Goal: Task Accomplishment & Management: Manage account settings

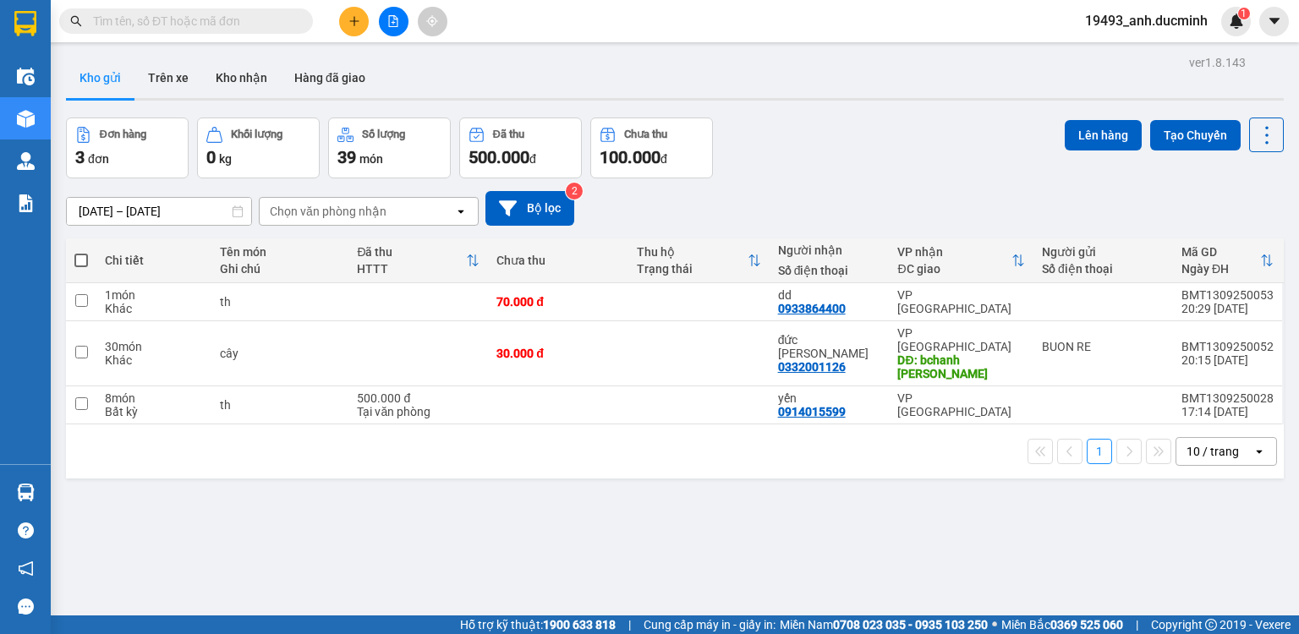
click at [909, 70] on div "Kho gửi Trên xe Kho nhận Hàng đã giao" at bounding box center [675, 80] width 1218 height 45
click at [78, 265] on span at bounding box center [81, 261] width 14 height 14
click at [81, 252] on input "checkbox" at bounding box center [81, 252] width 0 height 0
checkbox input "true"
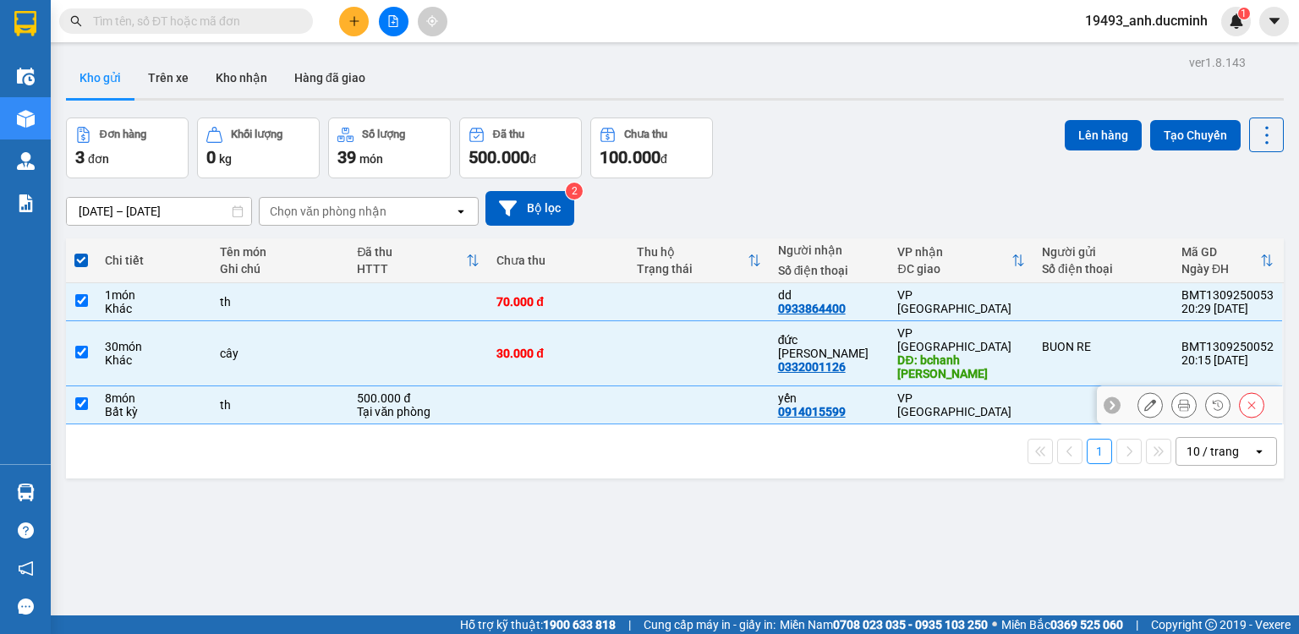
click at [78, 398] on input "checkbox" at bounding box center [81, 404] width 13 height 13
checkbox input "false"
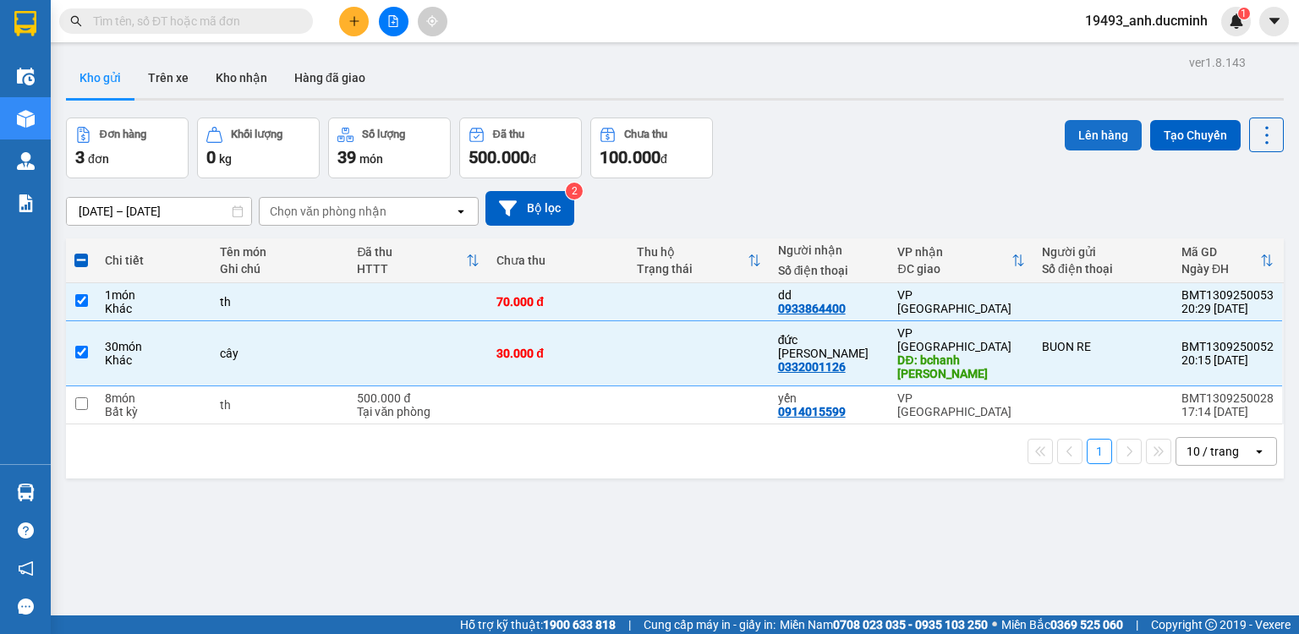
click at [1072, 140] on button "Lên hàng" at bounding box center [1103, 135] width 77 height 30
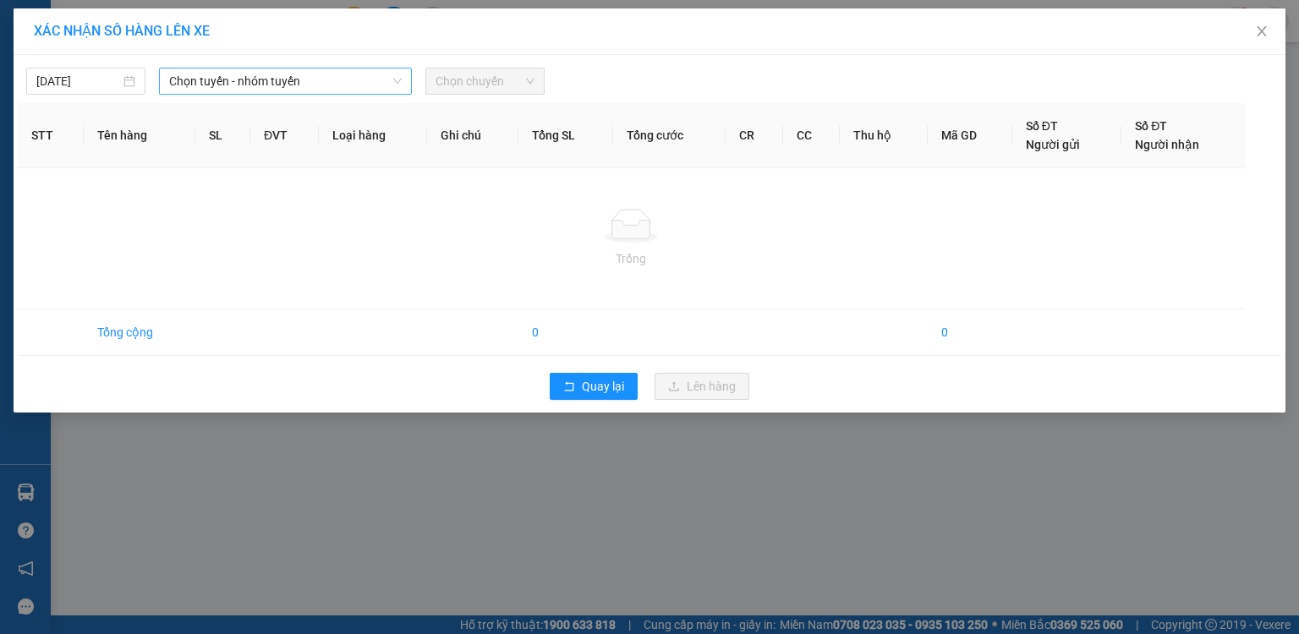
click at [241, 85] on span "Chọn tuyến - nhóm tuyến" at bounding box center [285, 81] width 233 height 25
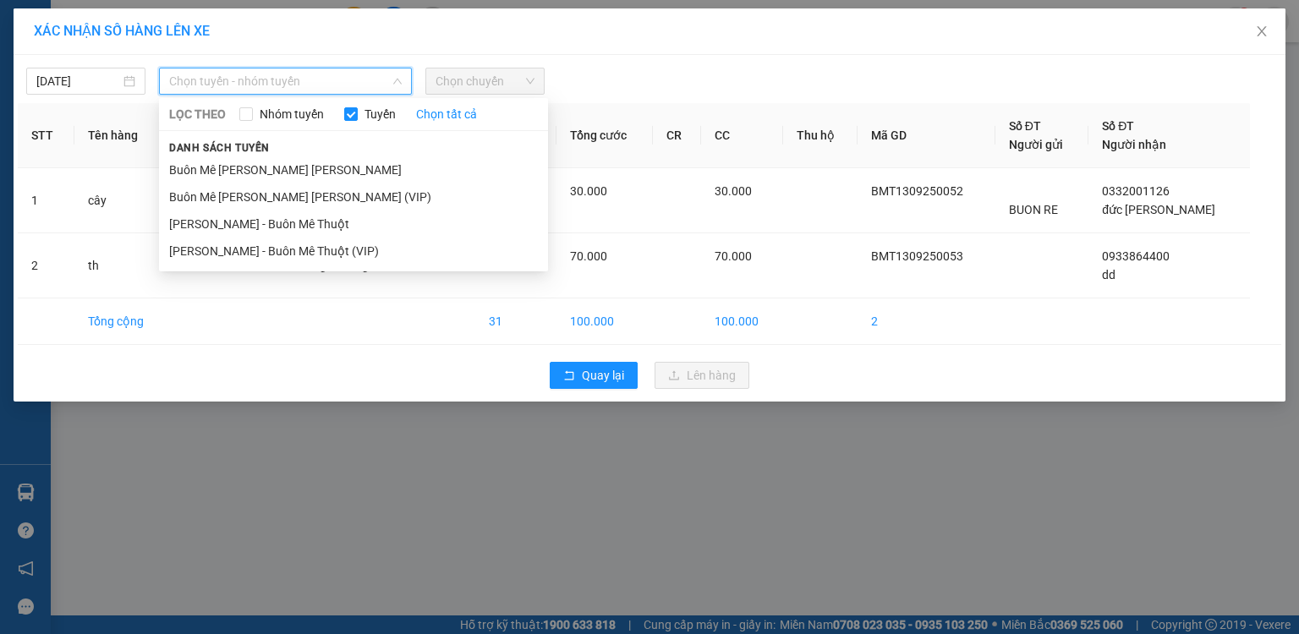
drag, startPoint x: 244, startPoint y: 195, endPoint x: 350, endPoint y: 110, distance: 135.9
click at [247, 192] on li "Buôn Mê [PERSON_NAME] [PERSON_NAME] (VIP)" at bounding box center [353, 197] width 389 height 27
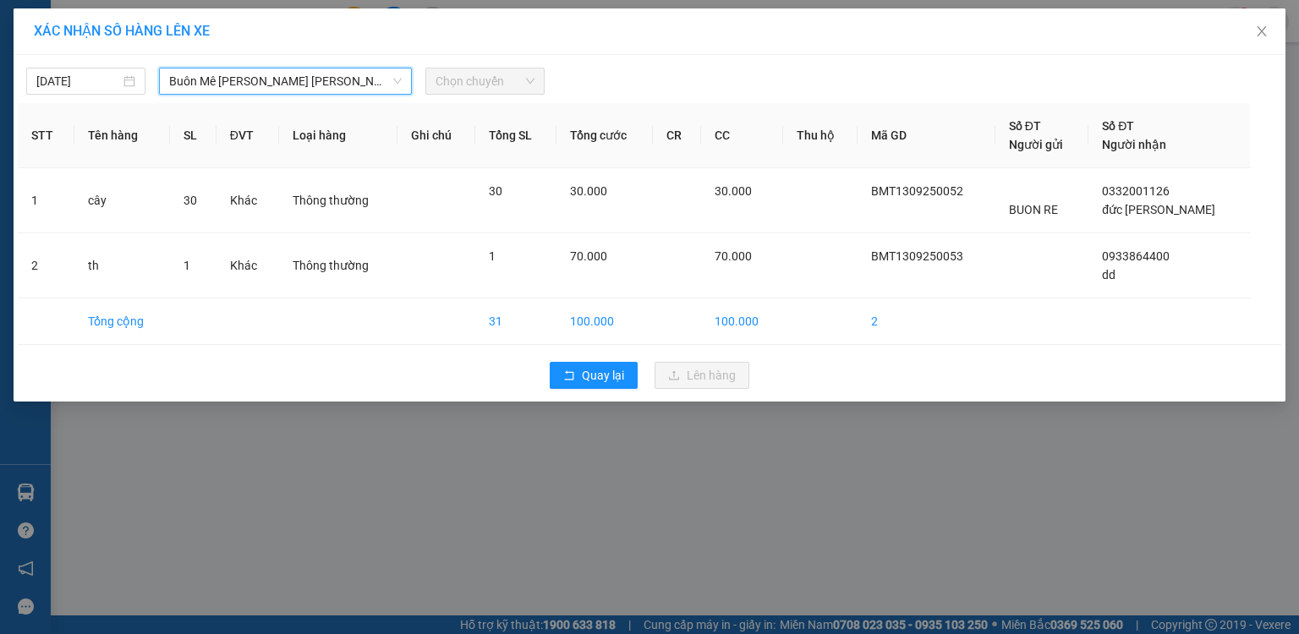
click at [463, 81] on span "Chọn chuyến" at bounding box center [485, 81] width 99 height 25
click at [85, 84] on input "[DATE]" at bounding box center [78, 81] width 84 height 19
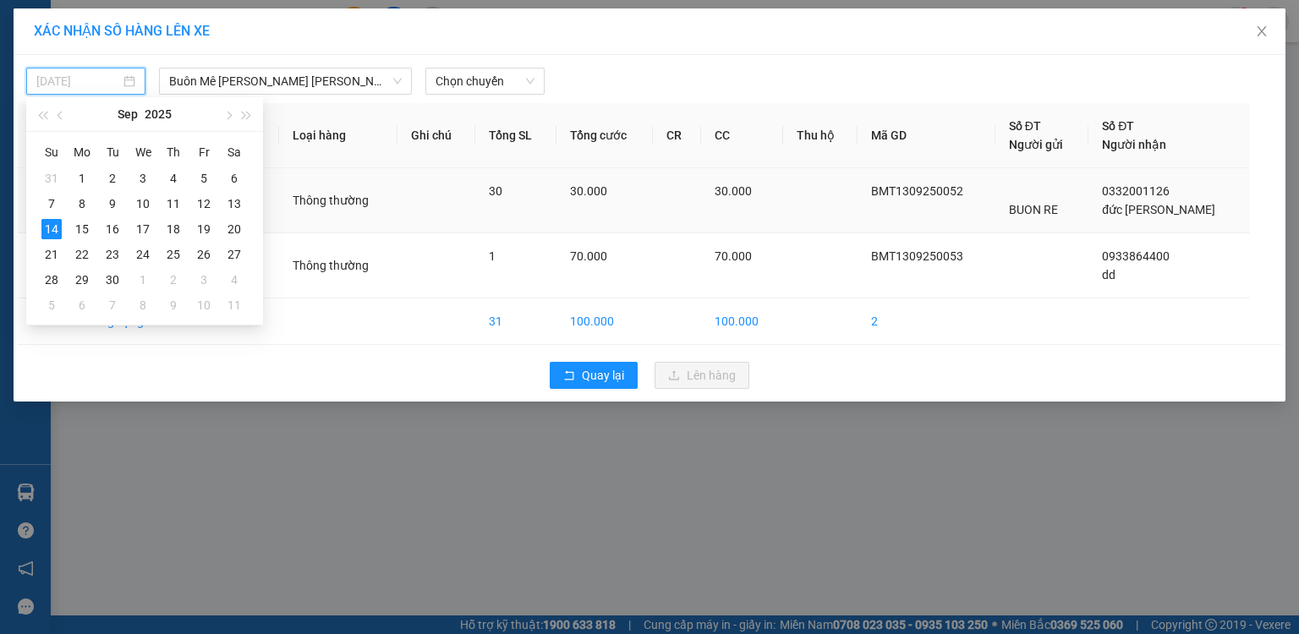
drag, startPoint x: 231, startPoint y: 203, endPoint x: 258, endPoint y: 184, distance: 33.3
click at [232, 203] on div "13" at bounding box center [234, 204] width 20 height 20
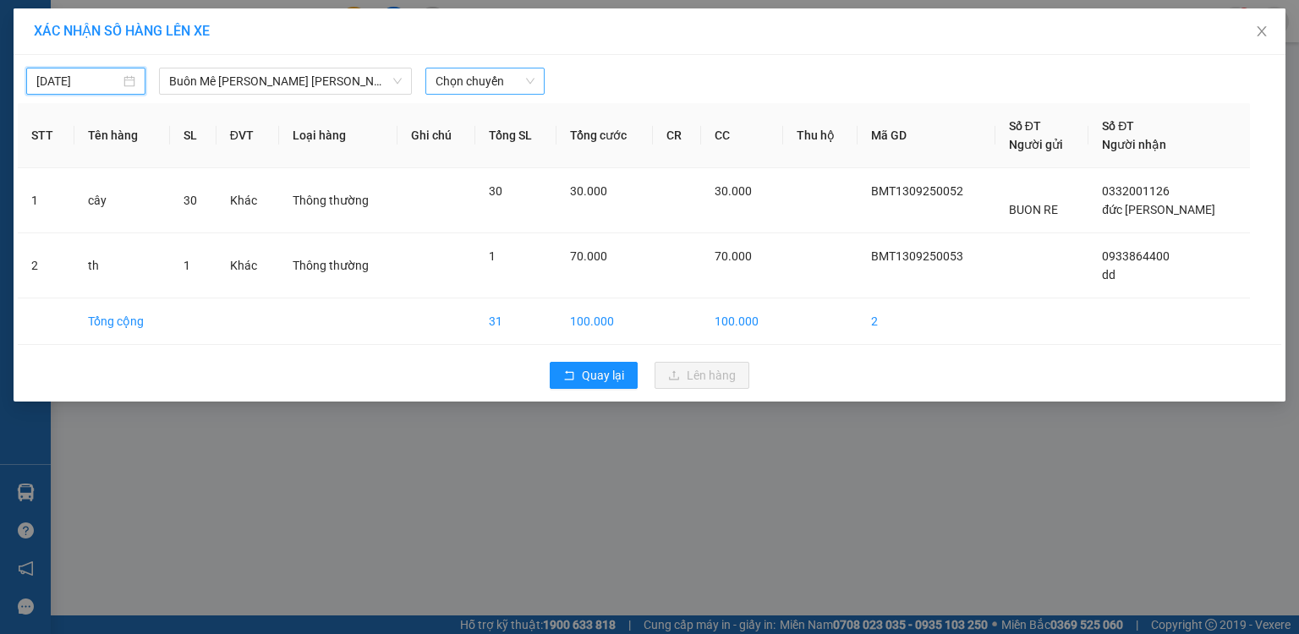
drag, startPoint x: 494, startPoint y: 79, endPoint x: 480, endPoint y: 92, distance: 19.1
click at [493, 80] on span "Chọn chuyến" at bounding box center [485, 81] width 99 height 25
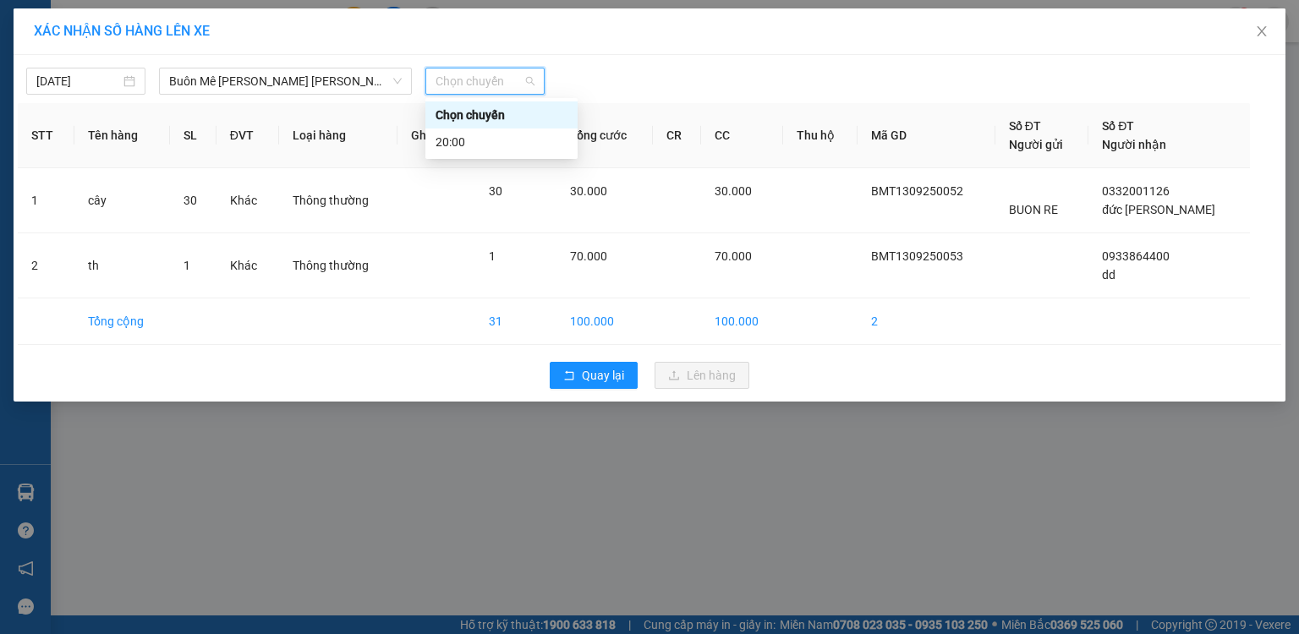
type input "[DATE]"
click at [447, 145] on div "20:00" at bounding box center [502, 142] width 132 height 19
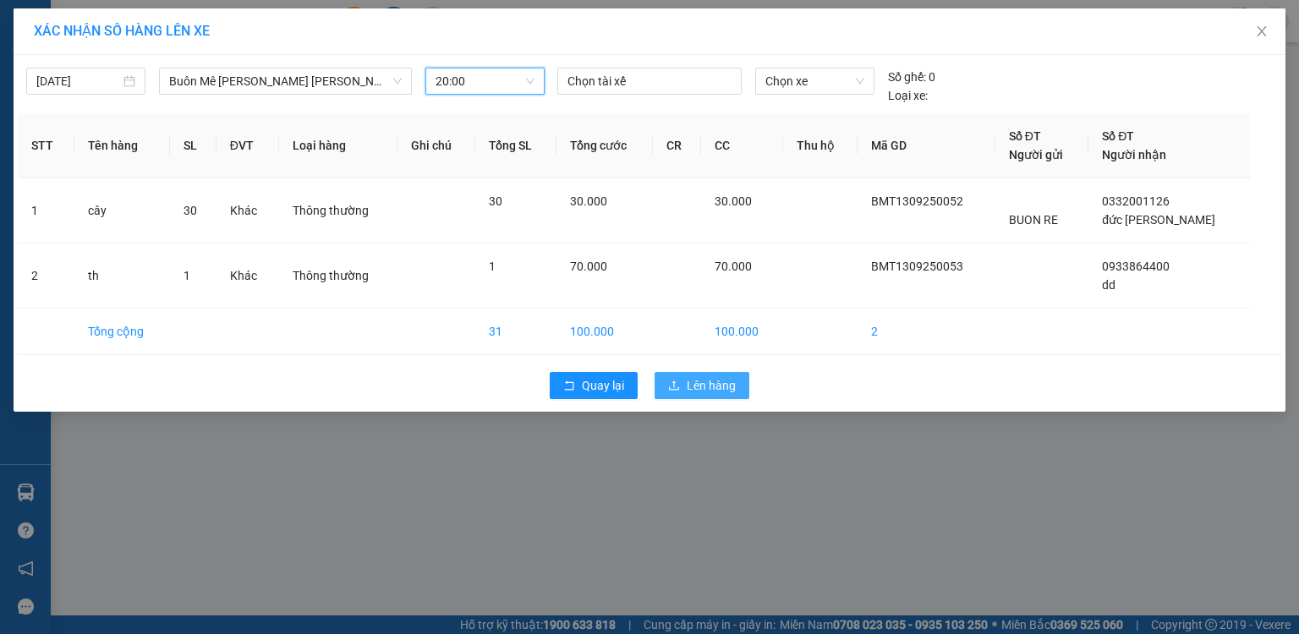
click at [686, 390] on button "Lên hàng" at bounding box center [702, 385] width 95 height 27
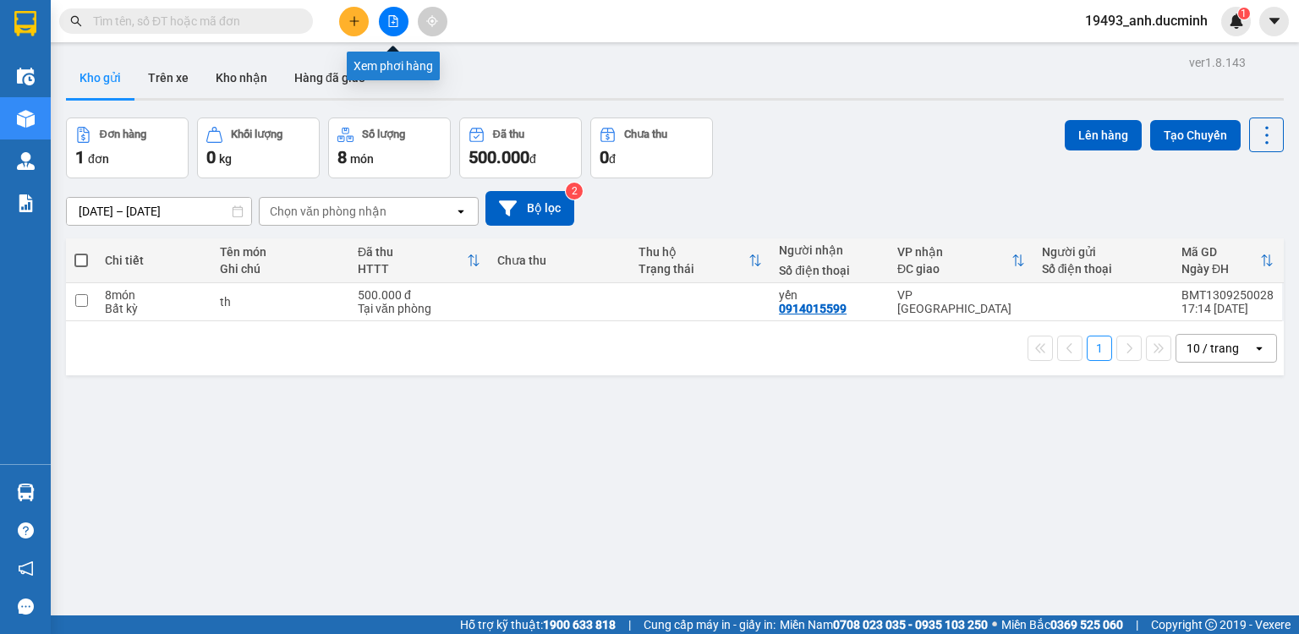
click at [392, 19] on icon "file-add" at bounding box center [393, 21] width 12 height 12
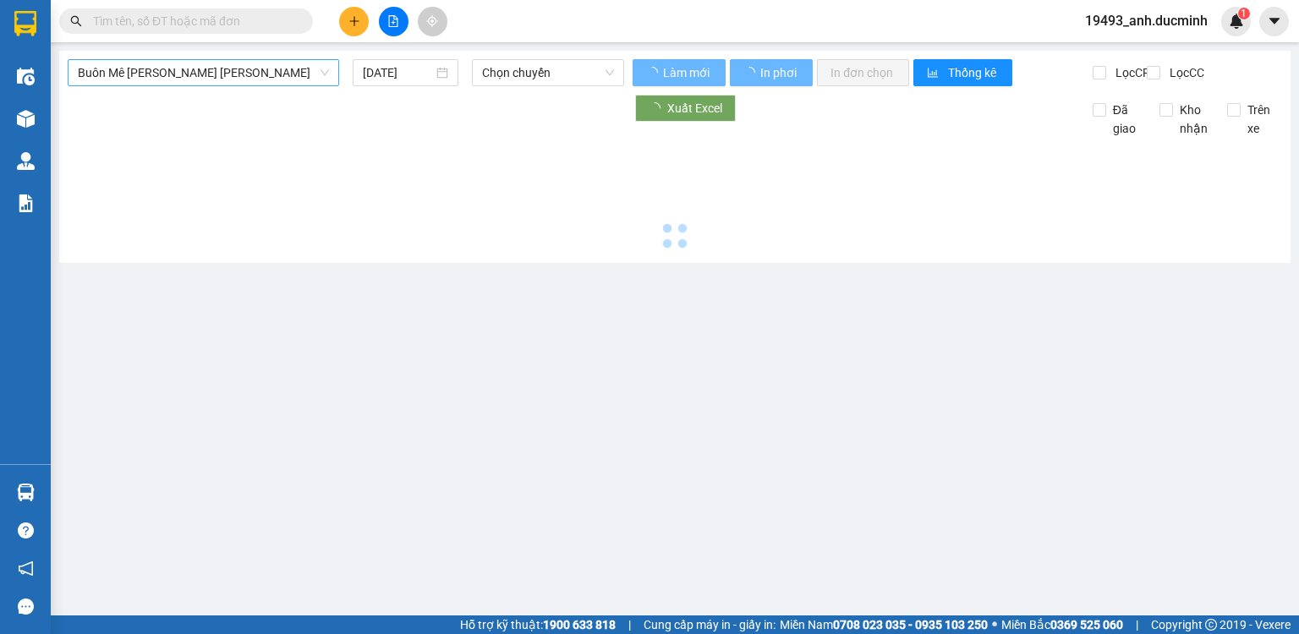
type input "[DATE]"
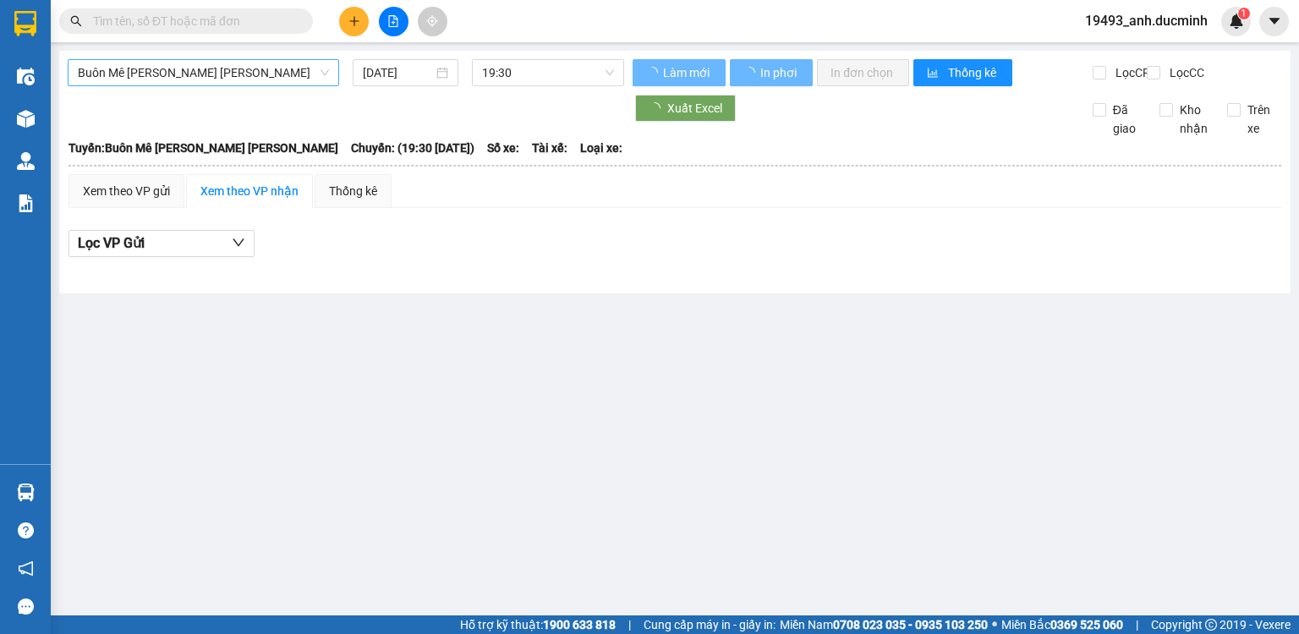
click at [266, 74] on span "Buôn Mê [PERSON_NAME] [PERSON_NAME]" at bounding box center [203, 72] width 251 height 25
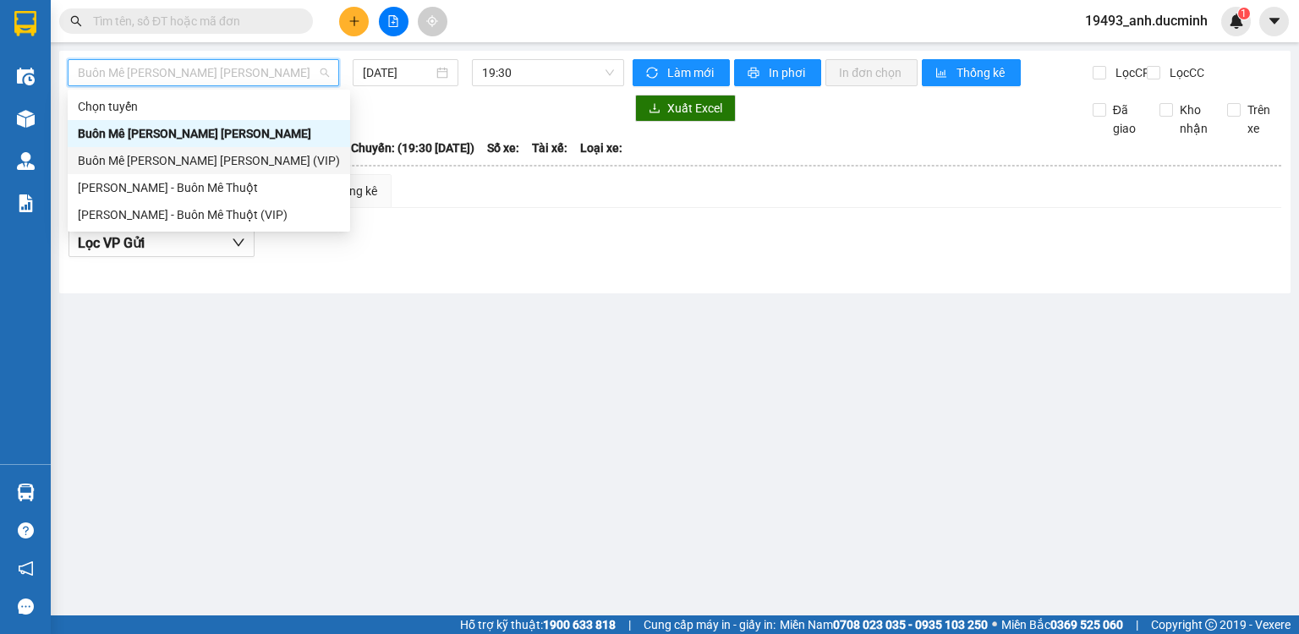
click at [227, 162] on div "Buôn Mê [PERSON_NAME] [PERSON_NAME] (VIP)" at bounding box center [209, 160] width 262 height 19
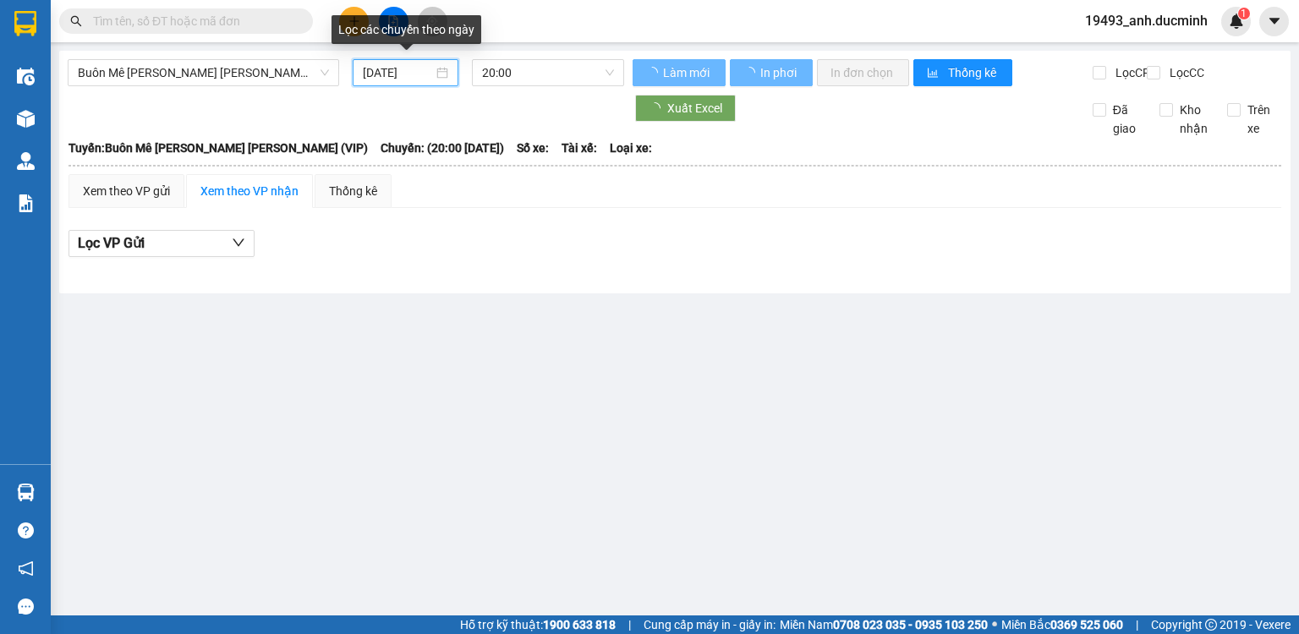
click at [399, 77] on input "[DATE]" at bounding box center [397, 72] width 69 height 19
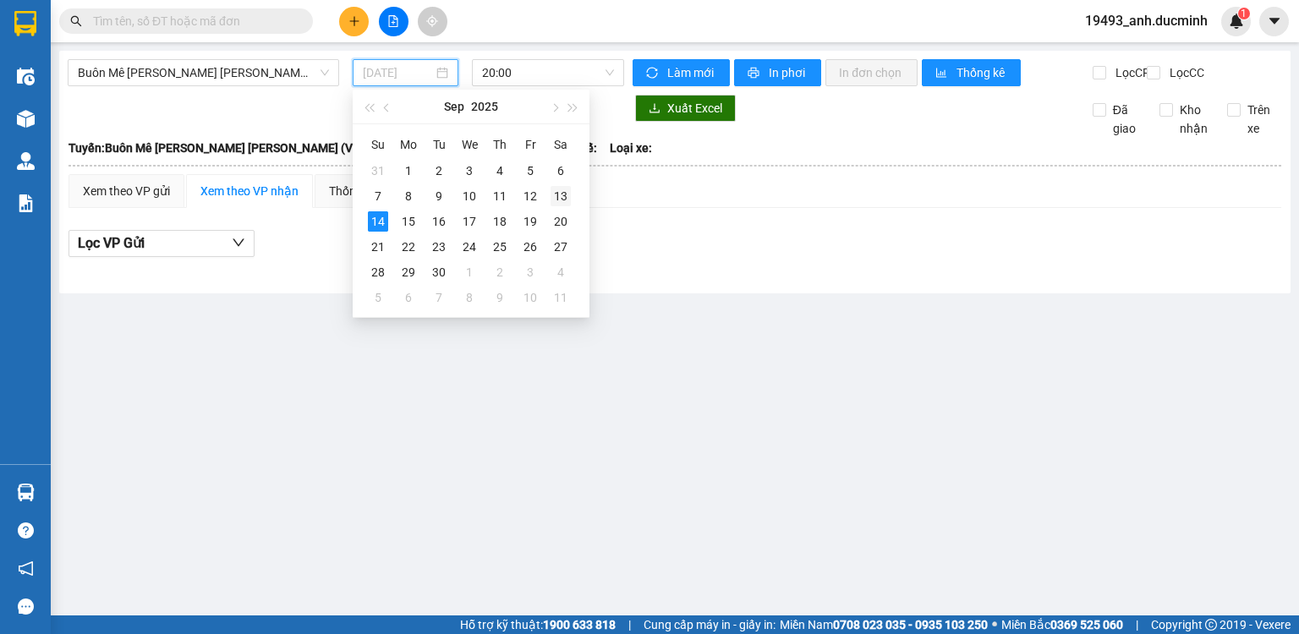
click at [565, 195] on div "13" at bounding box center [561, 196] width 20 height 20
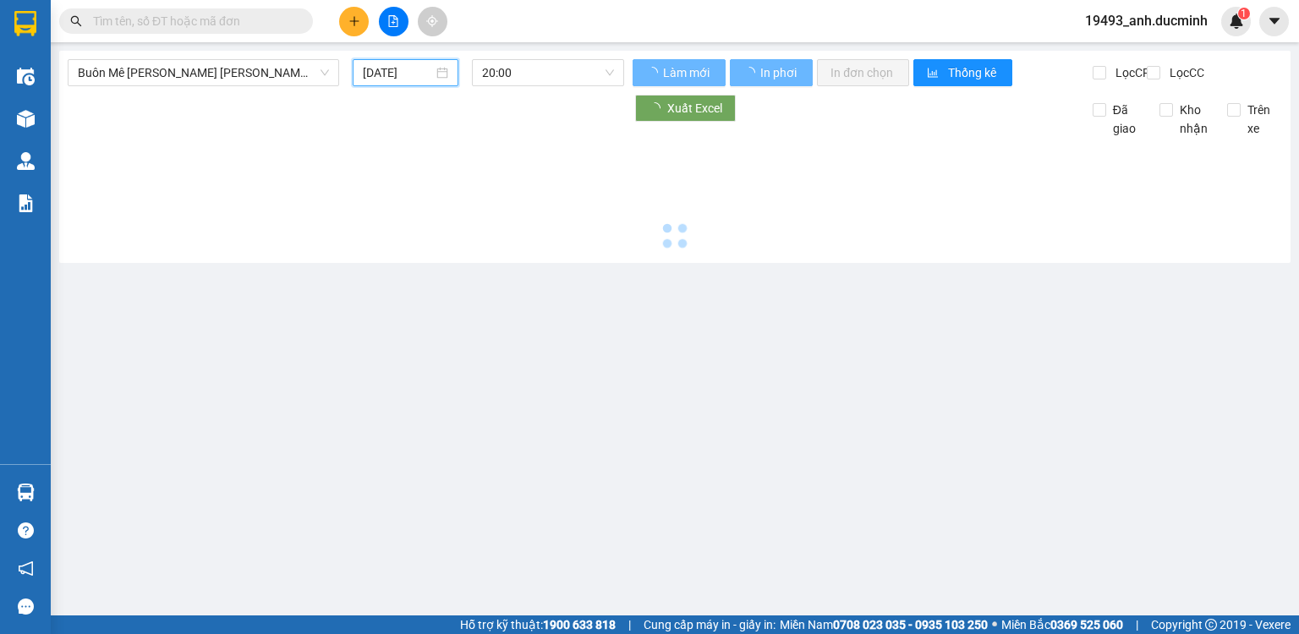
type input "[DATE]"
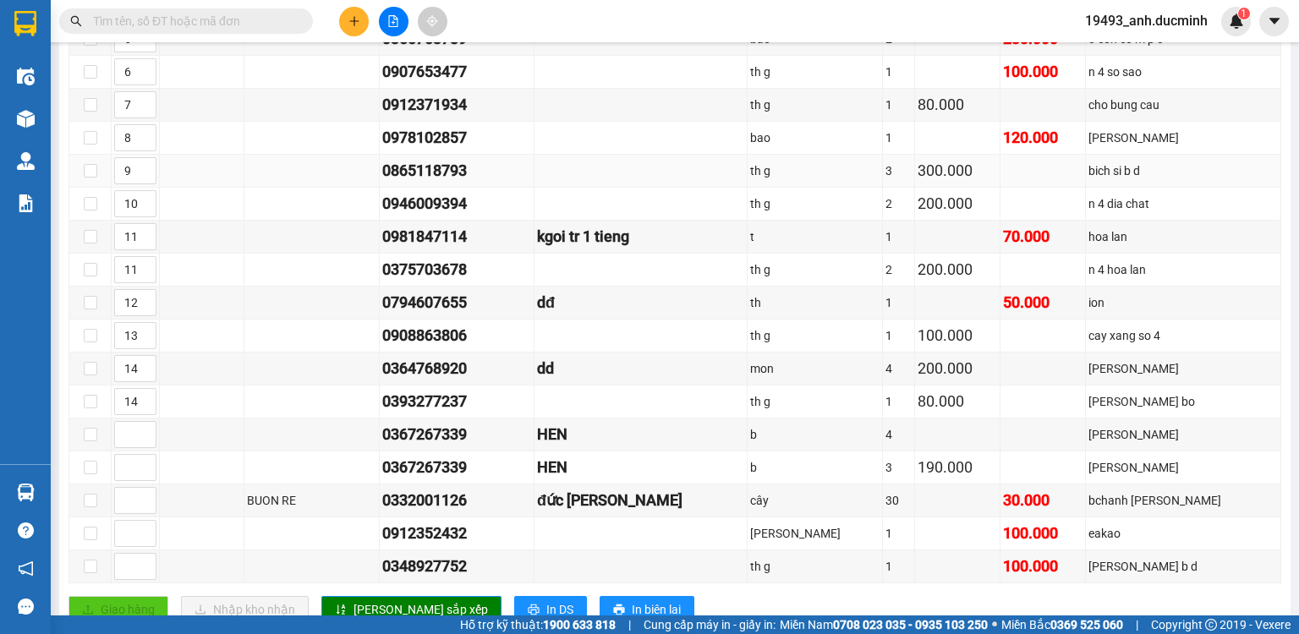
scroll to position [880, 0]
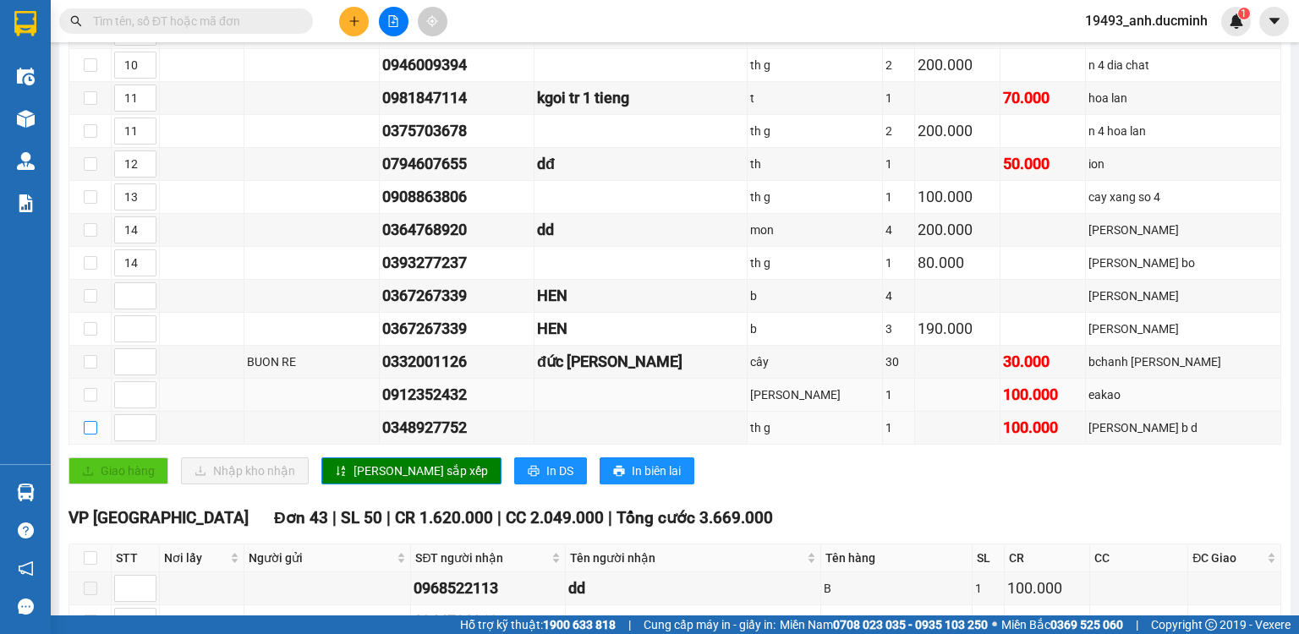
drag, startPoint x: 90, startPoint y: 430, endPoint x: 80, endPoint y: 385, distance: 46.2
click at [90, 428] on input "checkbox" at bounding box center [91, 428] width 14 height 14
checkbox input "true"
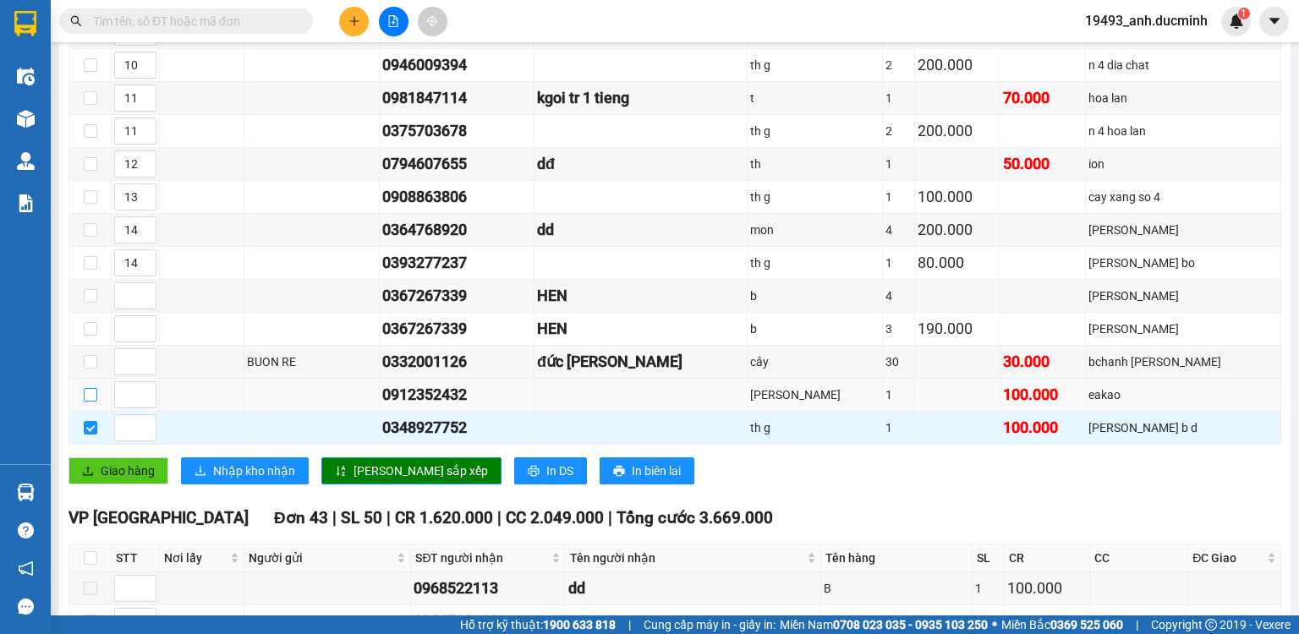
click at [84, 389] on input "checkbox" at bounding box center [91, 395] width 14 height 14
checkbox input "true"
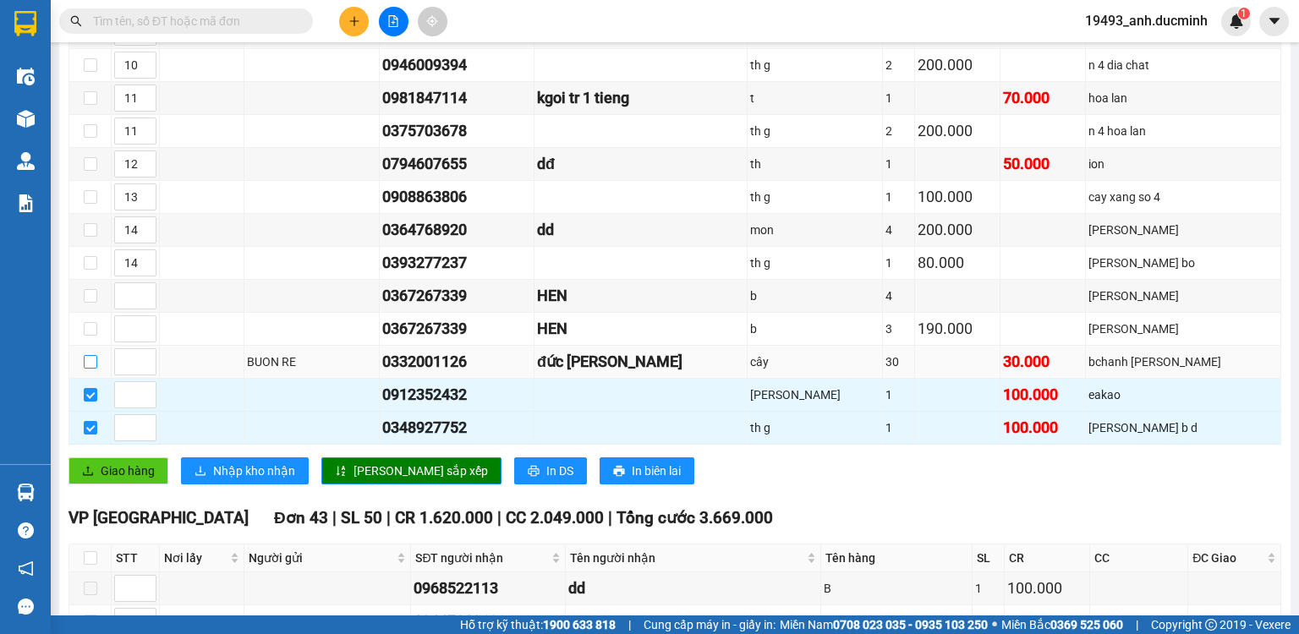
click at [86, 365] on input "checkbox" at bounding box center [91, 362] width 14 height 14
checkbox input "true"
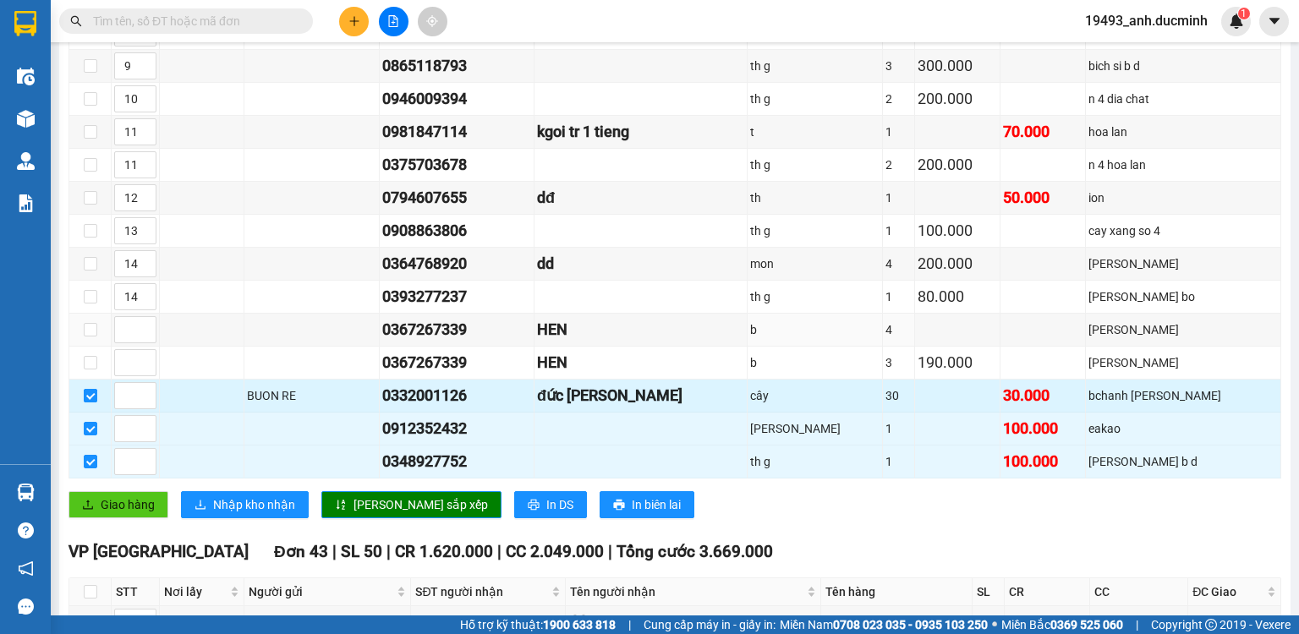
scroll to position [812, 0]
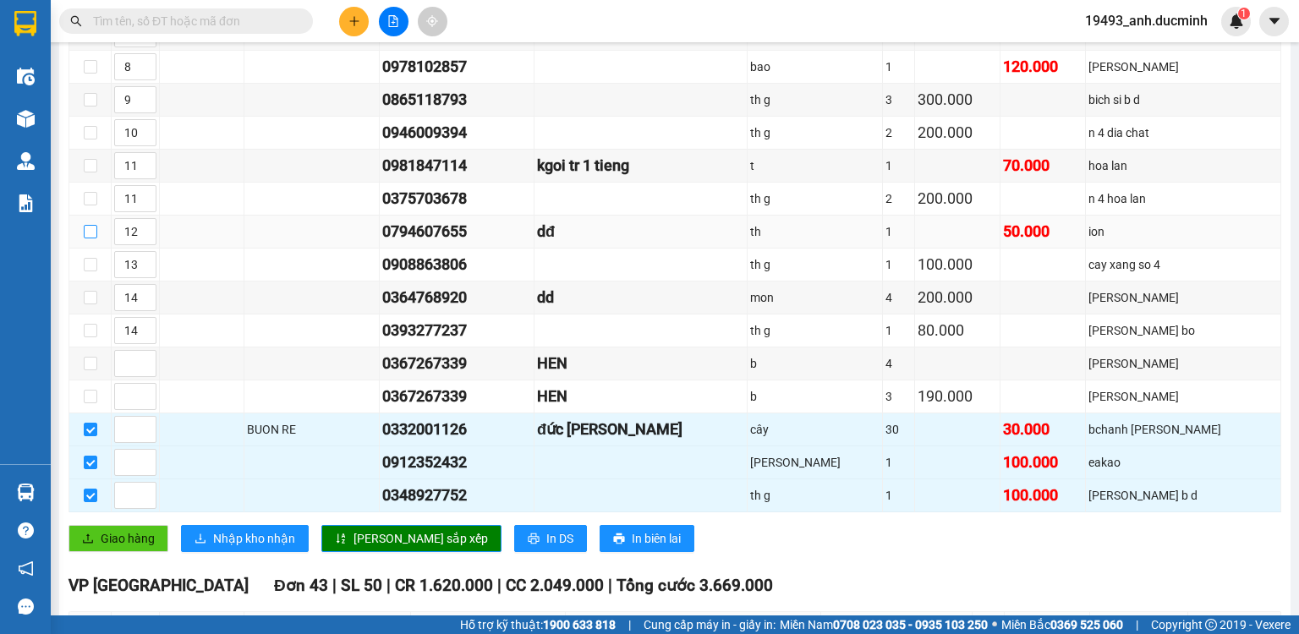
click at [91, 234] on input "checkbox" at bounding box center [91, 232] width 14 height 14
checkbox input "true"
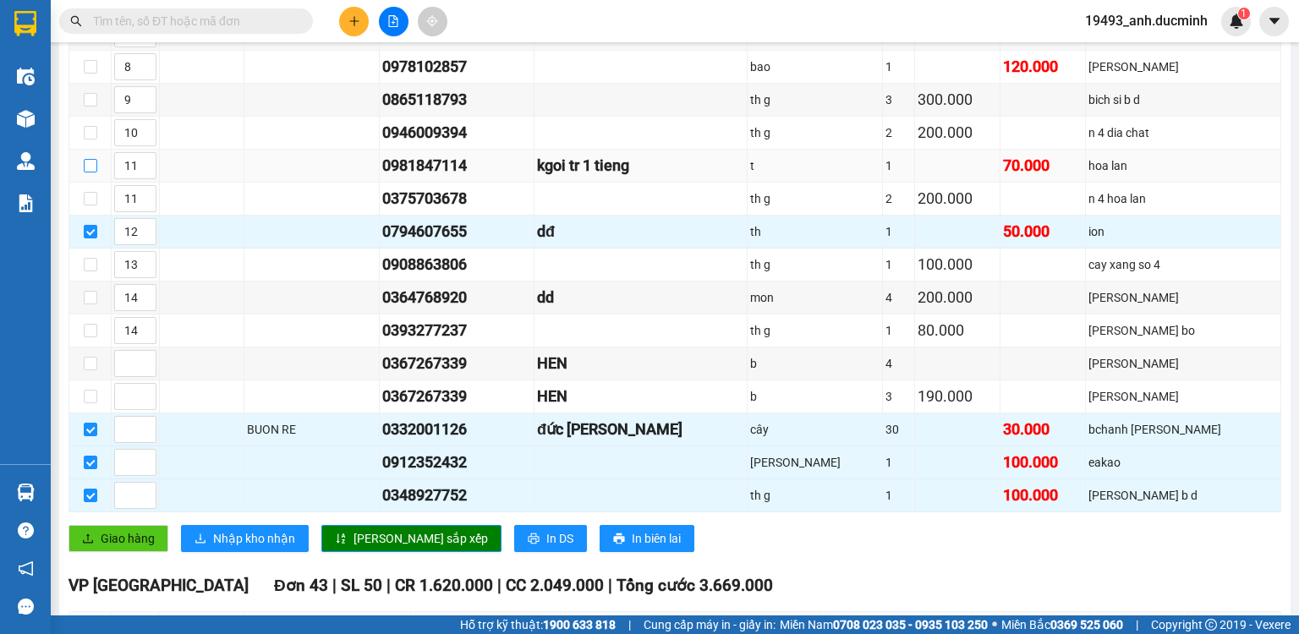
click at [87, 173] on input "checkbox" at bounding box center [91, 166] width 14 height 14
checkbox input "true"
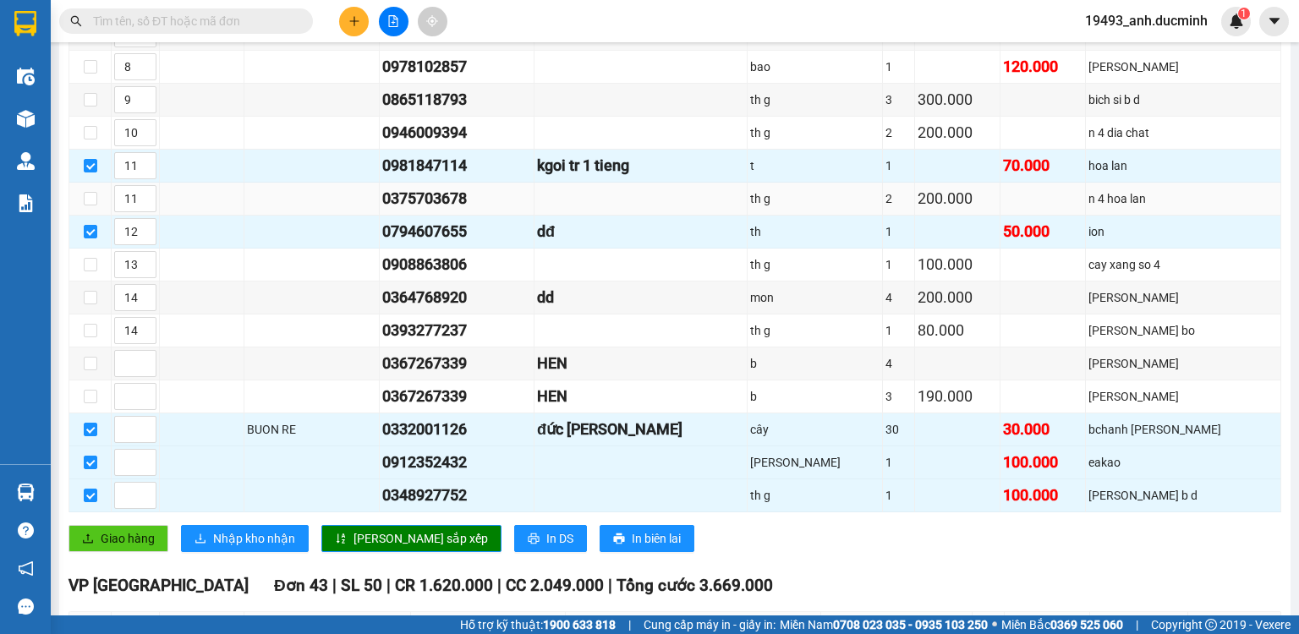
scroll to position [541, 0]
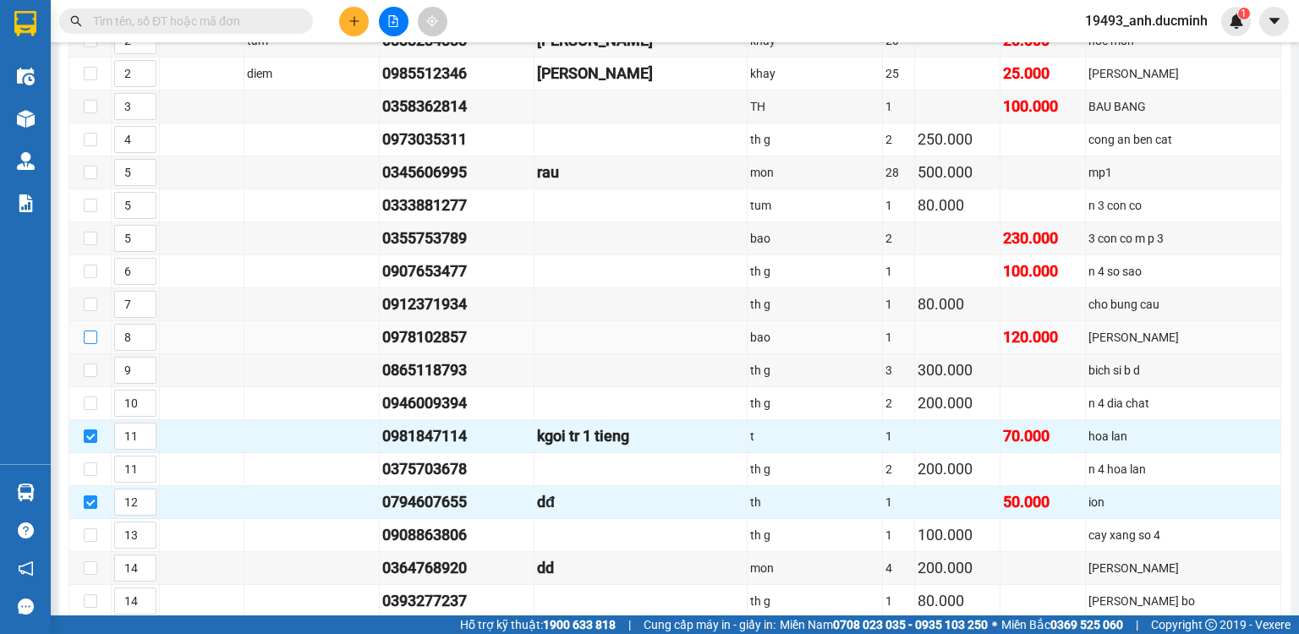
click at [89, 344] on input "checkbox" at bounding box center [91, 338] width 14 height 14
checkbox input "true"
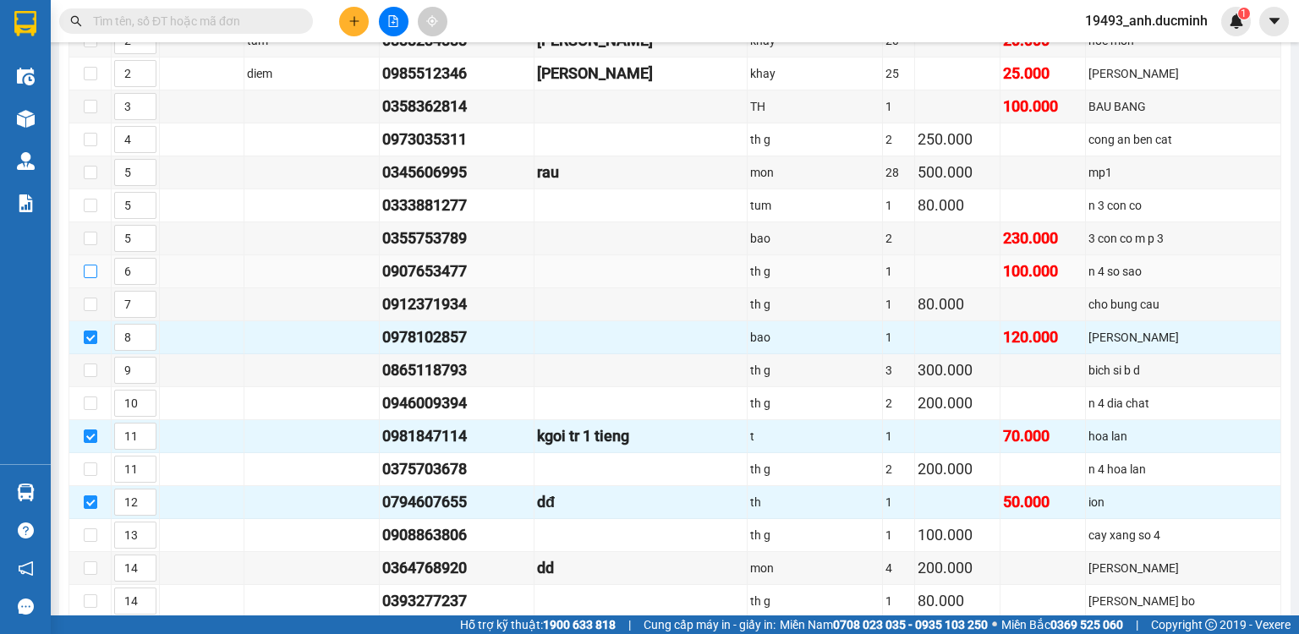
click at [89, 274] on input "checkbox" at bounding box center [91, 272] width 14 height 14
checkbox input "true"
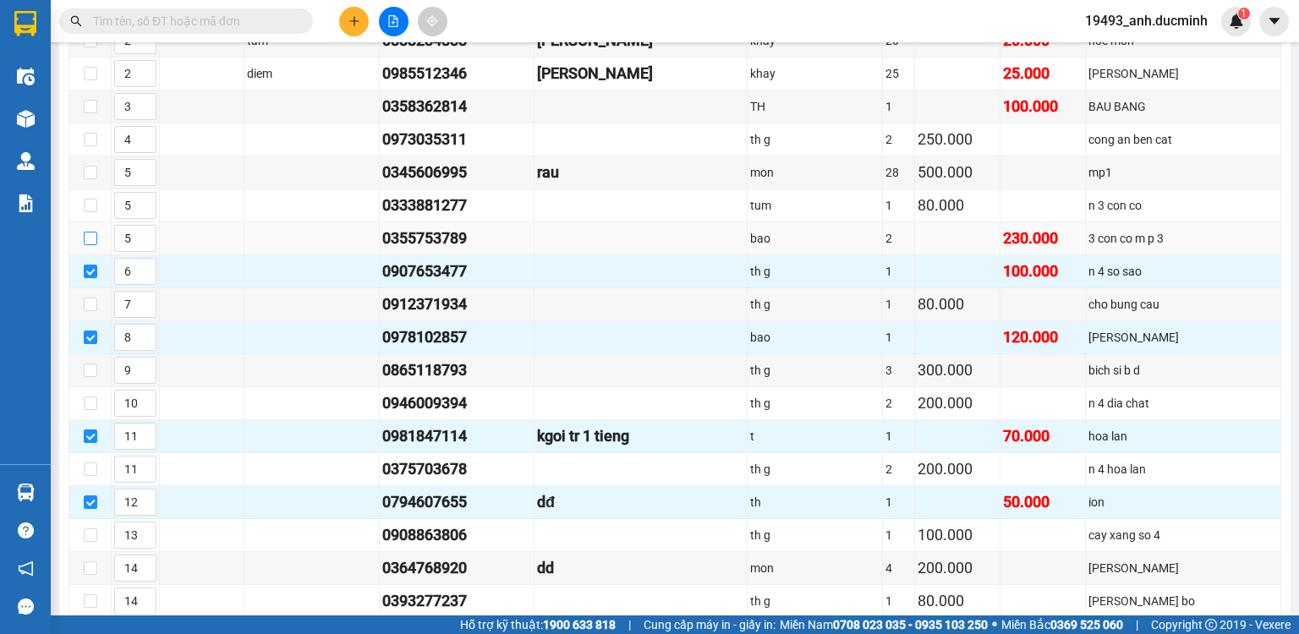
click at [89, 244] on input "checkbox" at bounding box center [91, 239] width 14 height 14
checkbox input "true"
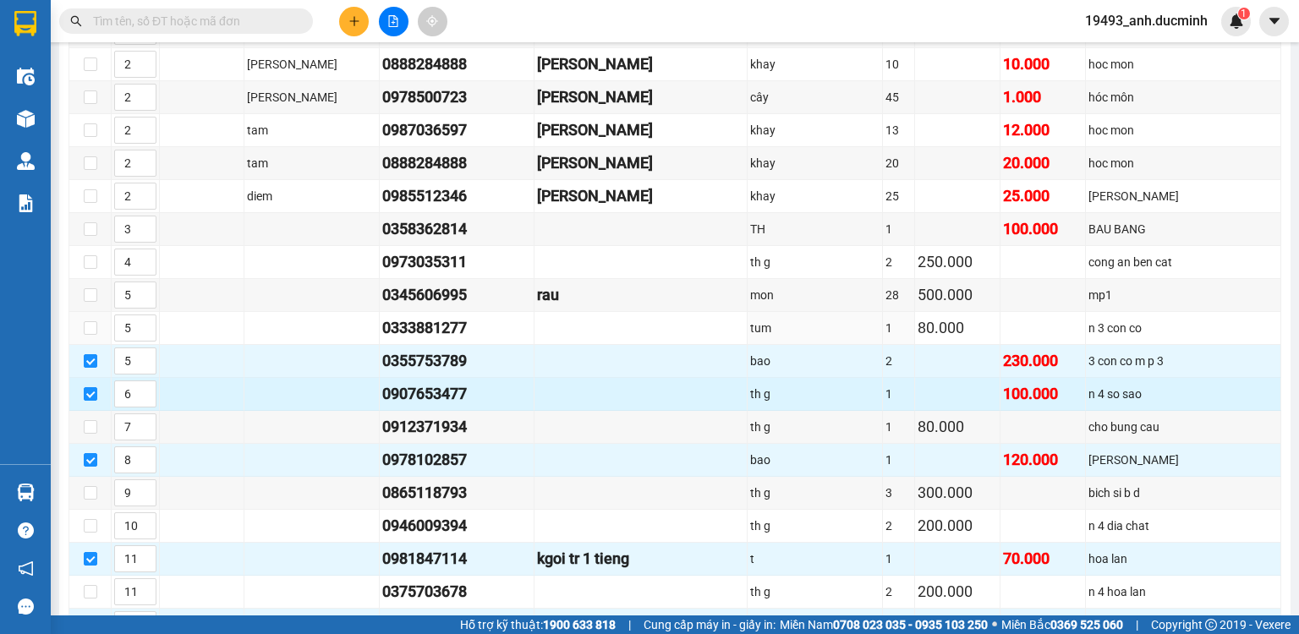
scroll to position [406, 0]
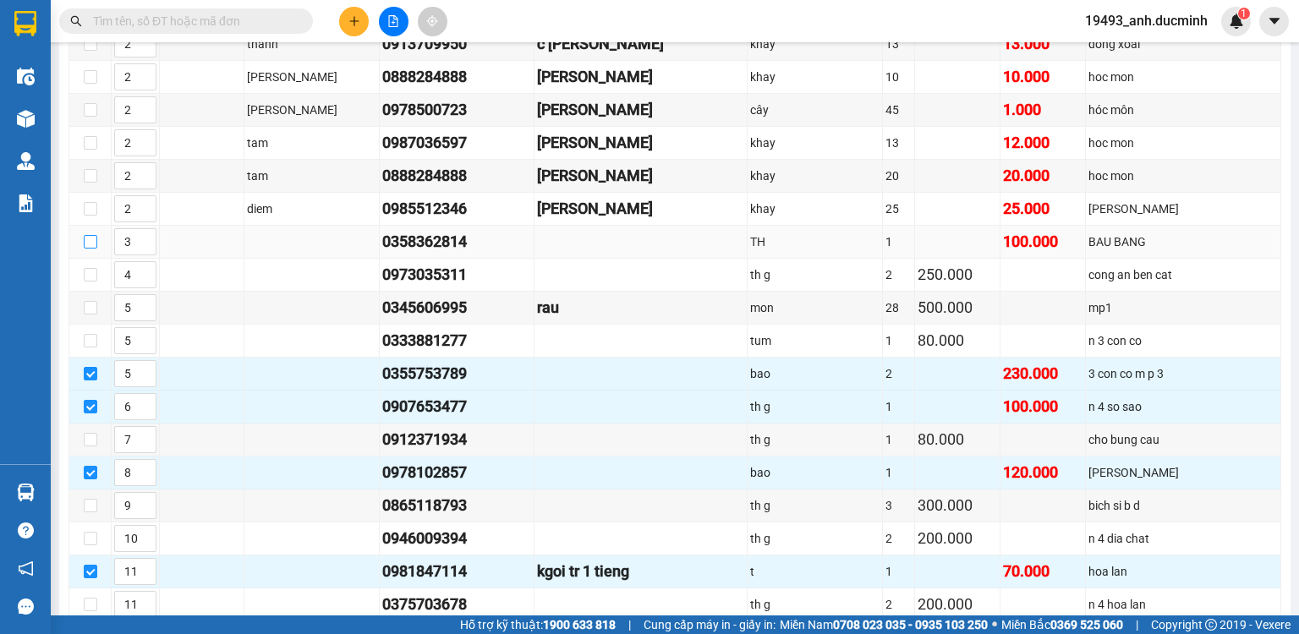
click at [90, 249] on input "checkbox" at bounding box center [91, 242] width 14 height 14
checkbox input "true"
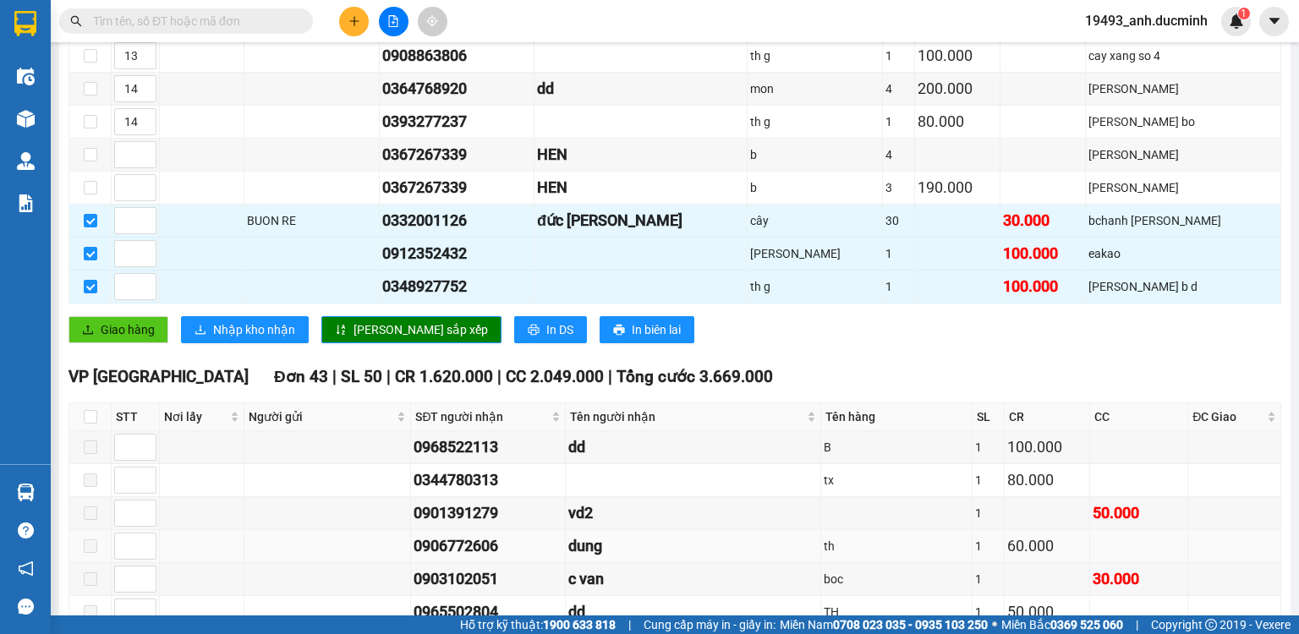
scroll to position [1150, 0]
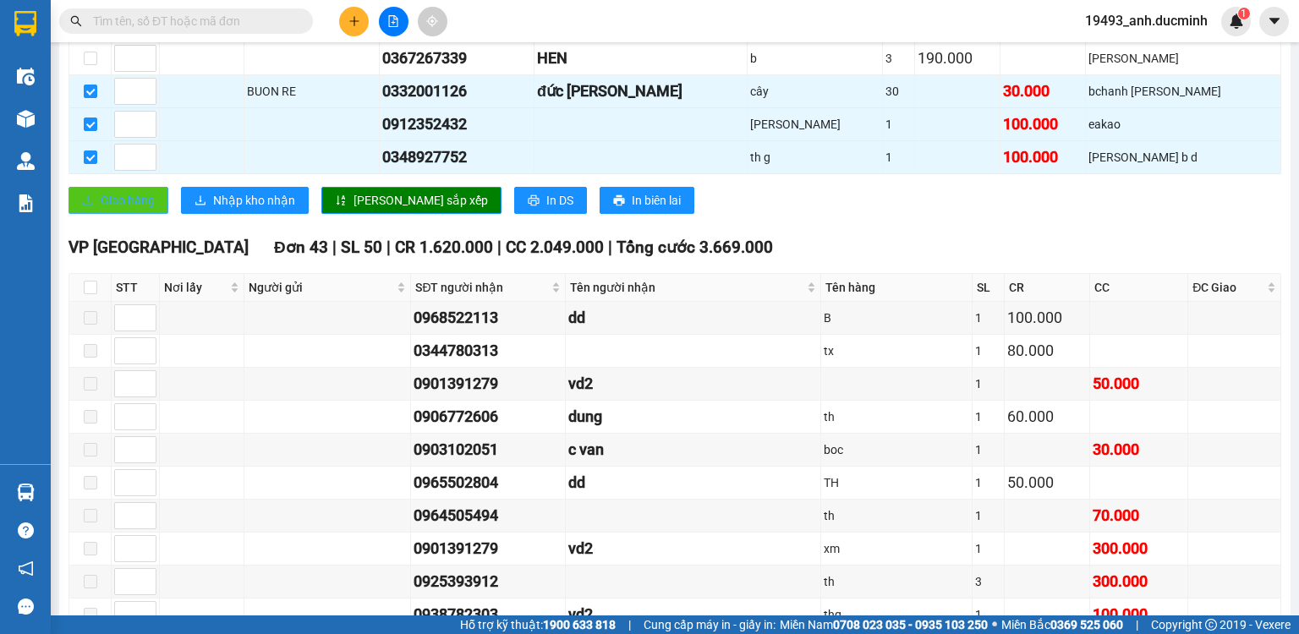
click at [140, 200] on span "Giao hàng" at bounding box center [128, 200] width 54 height 19
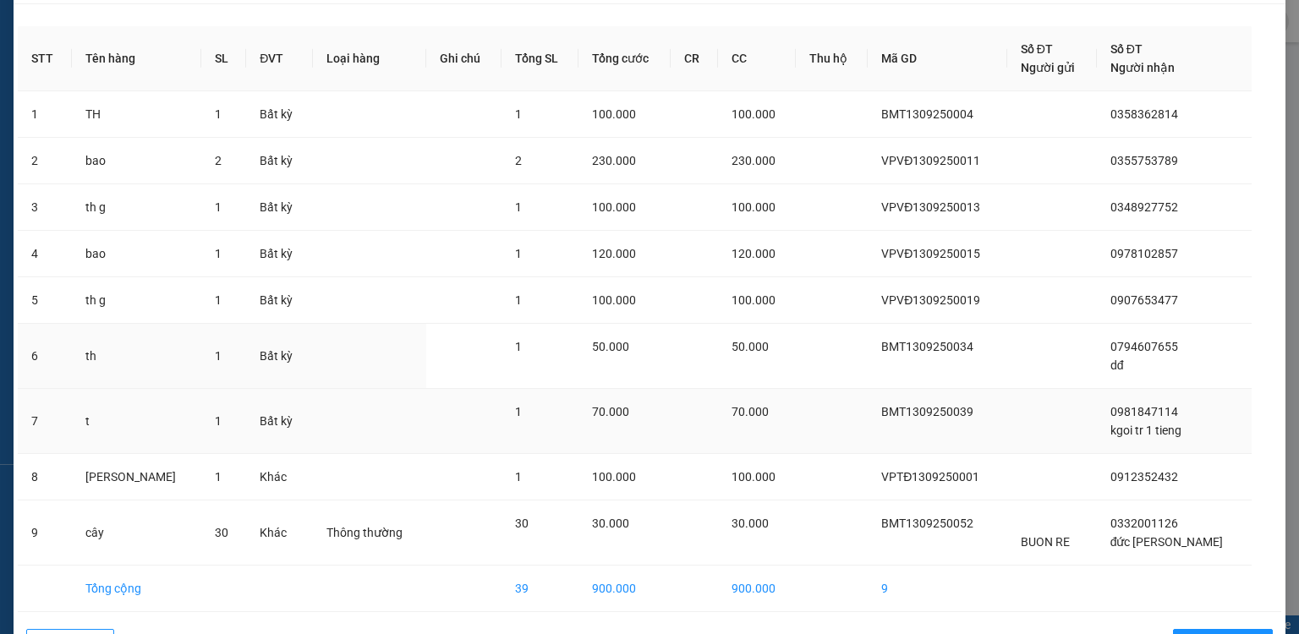
scroll to position [104, 0]
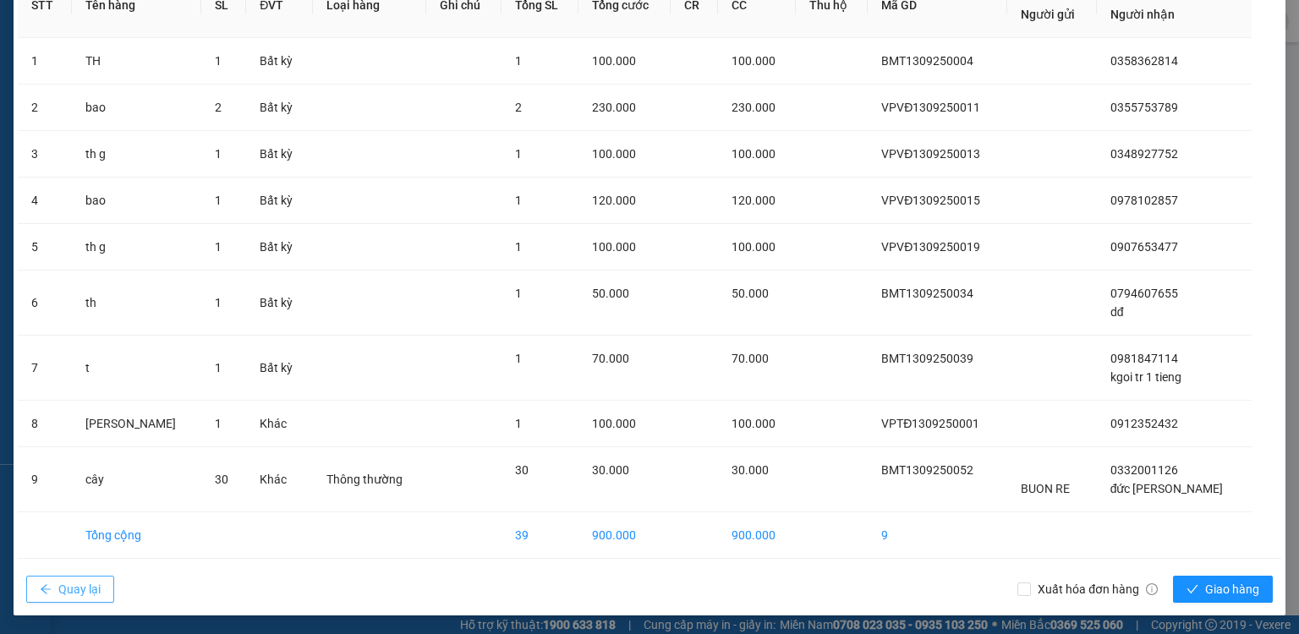
click at [78, 585] on span "Quay lại" at bounding box center [79, 589] width 42 height 19
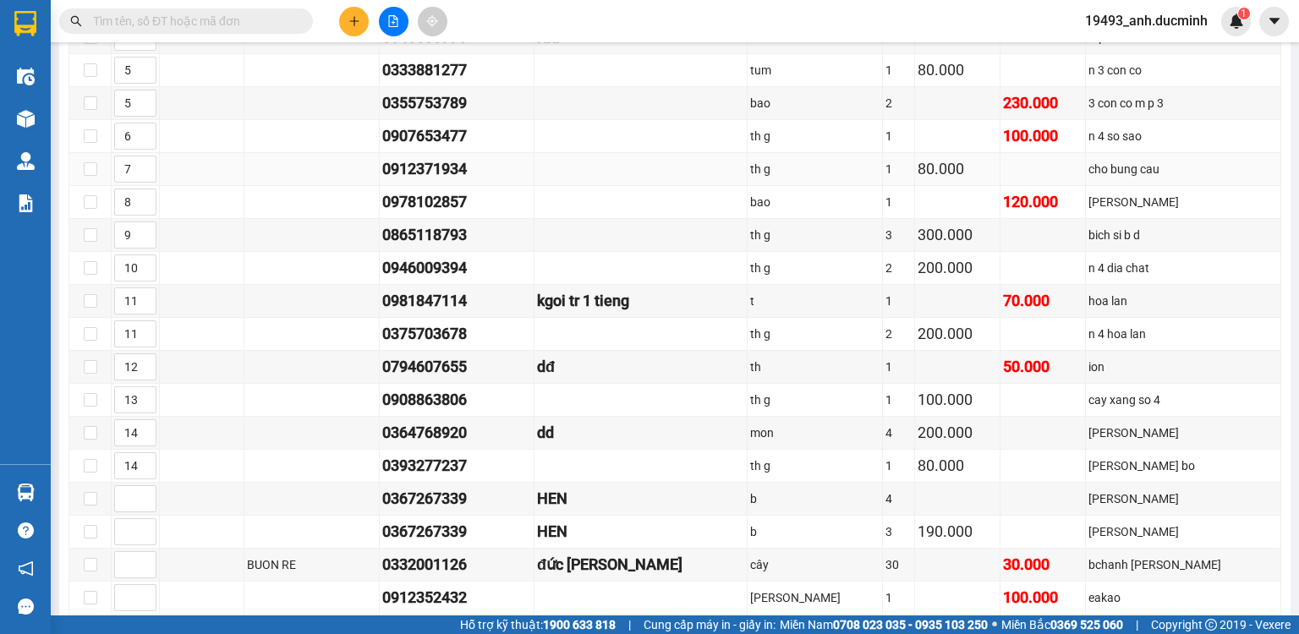
scroll to position [474, 0]
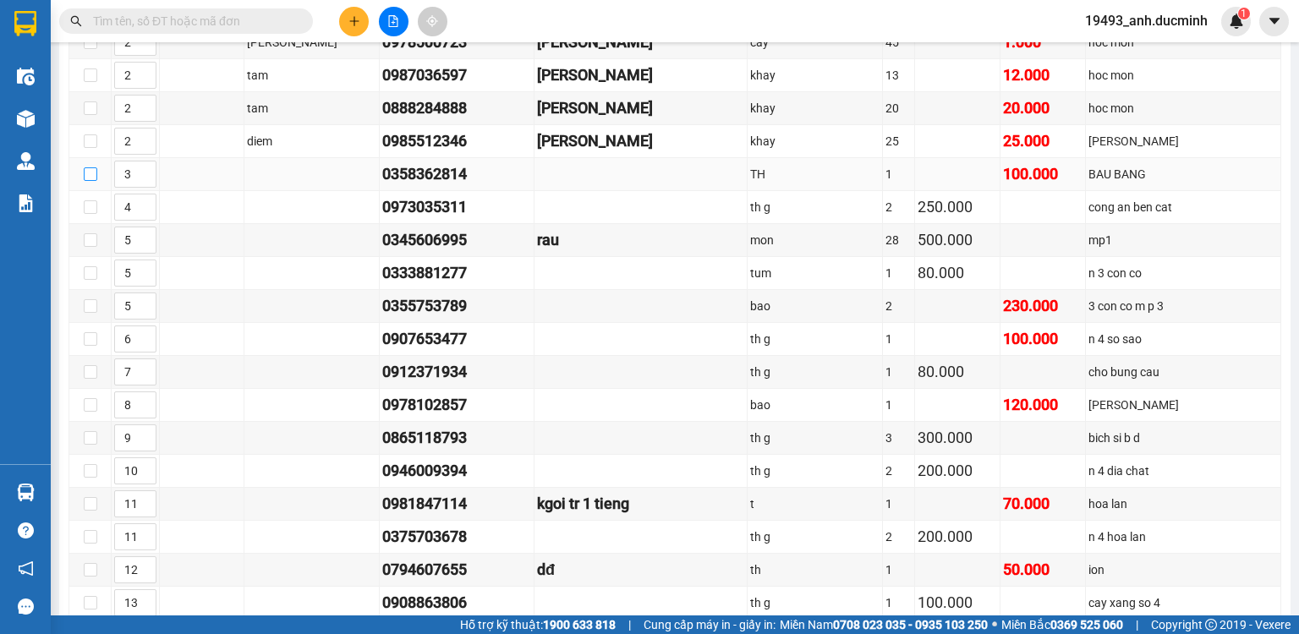
click at [91, 181] on input "checkbox" at bounding box center [91, 174] width 14 height 14
checkbox input "true"
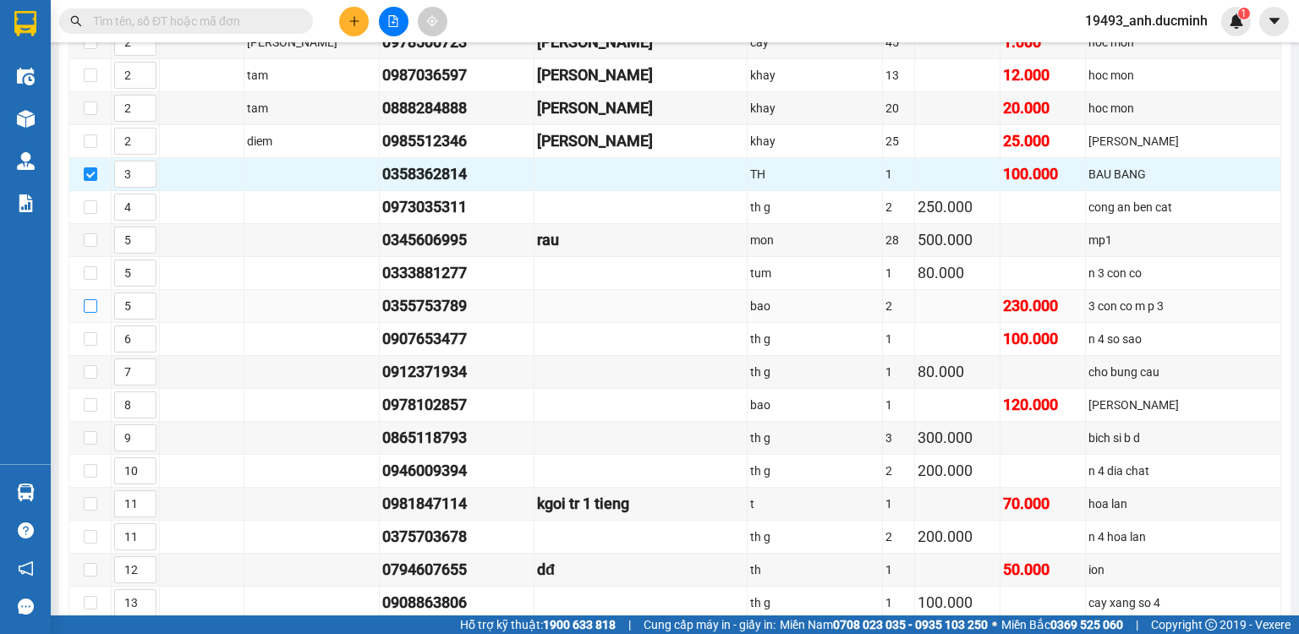
click at [88, 313] on input "checkbox" at bounding box center [91, 306] width 14 height 14
checkbox input "true"
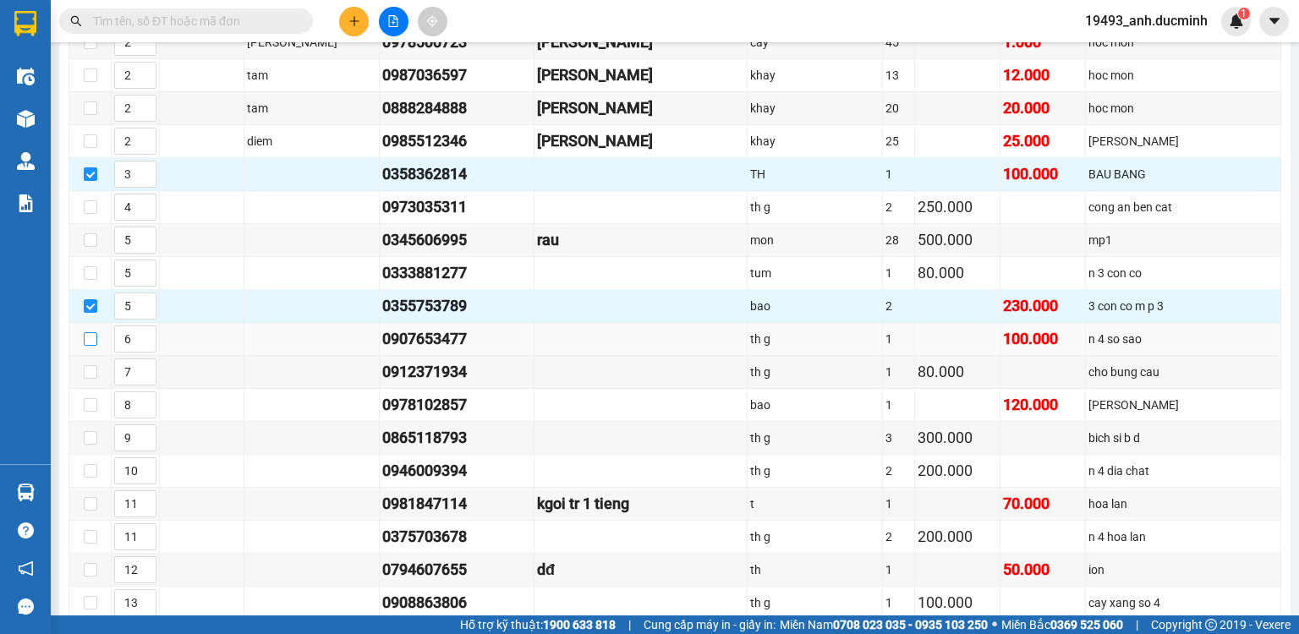
click at [88, 346] on input "checkbox" at bounding box center [91, 339] width 14 height 14
checkbox input "true"
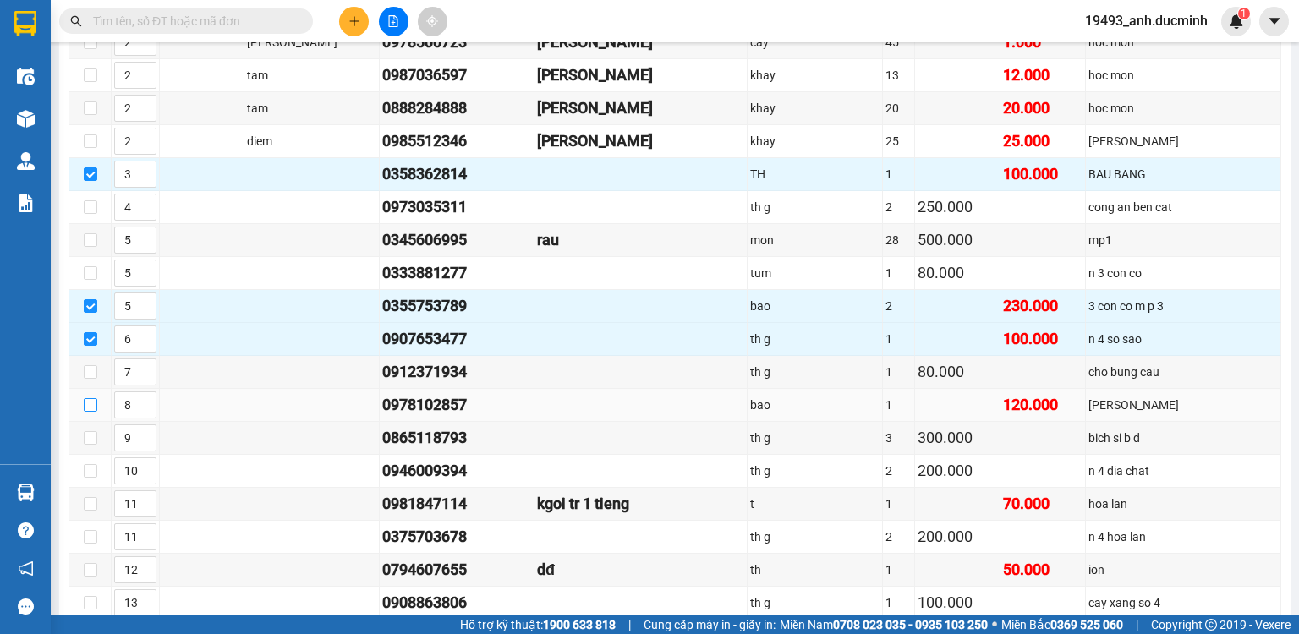
click at [94, 411] on input "checkbox" at bounding box center [91, 405] width 14 height 14
checkbox input "true"
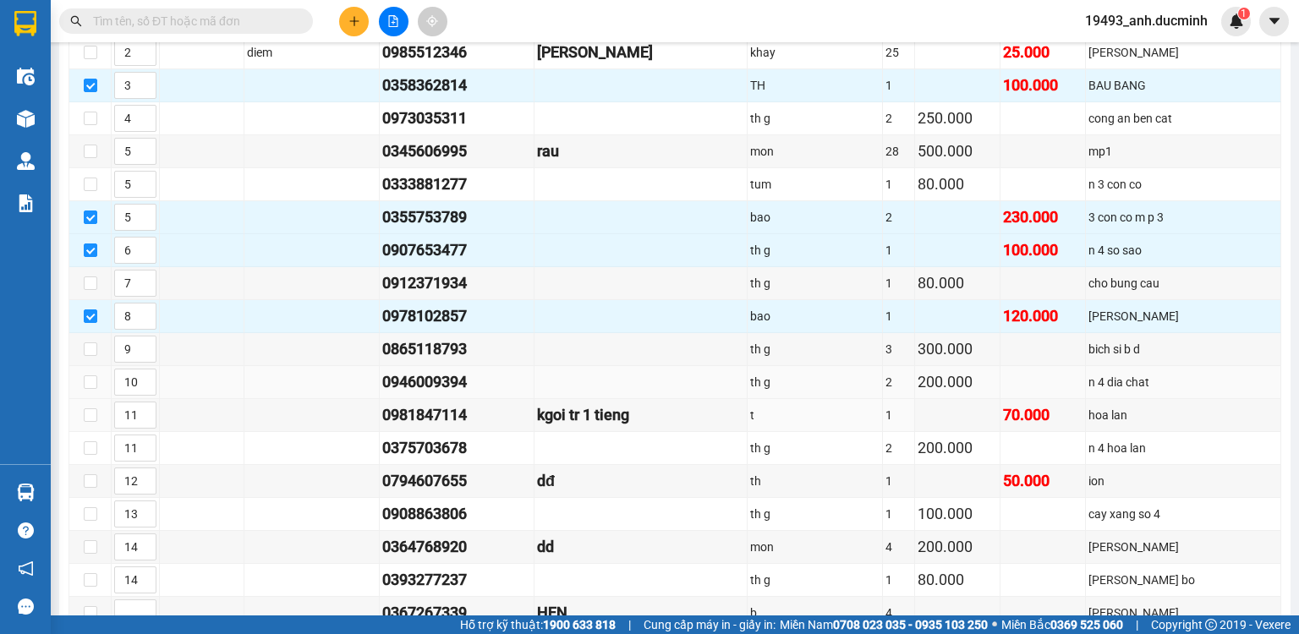
scroll to position [609, 0]
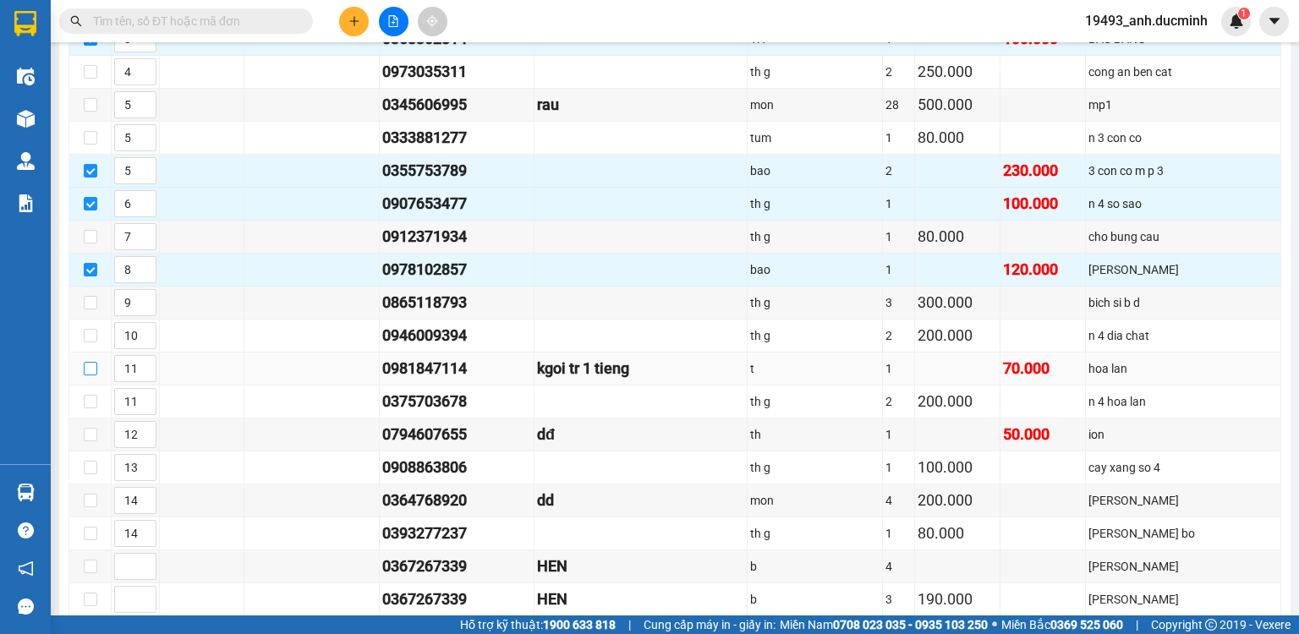
click at [91, 375] on input "checkbox" at bounding box center [91, 369] width 14 height 14
checkbox input "true"
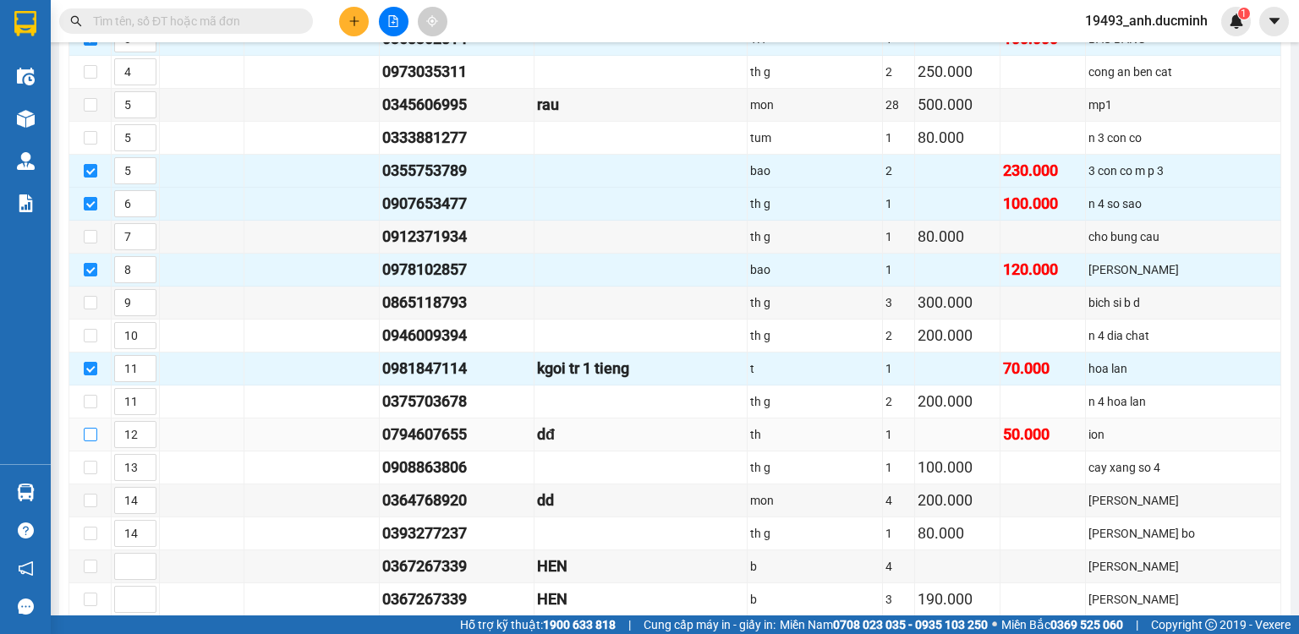
click at [92, 435] on input "checkbox" at bounding box center [91, 435] width 14 height 14
checkbox input "true"
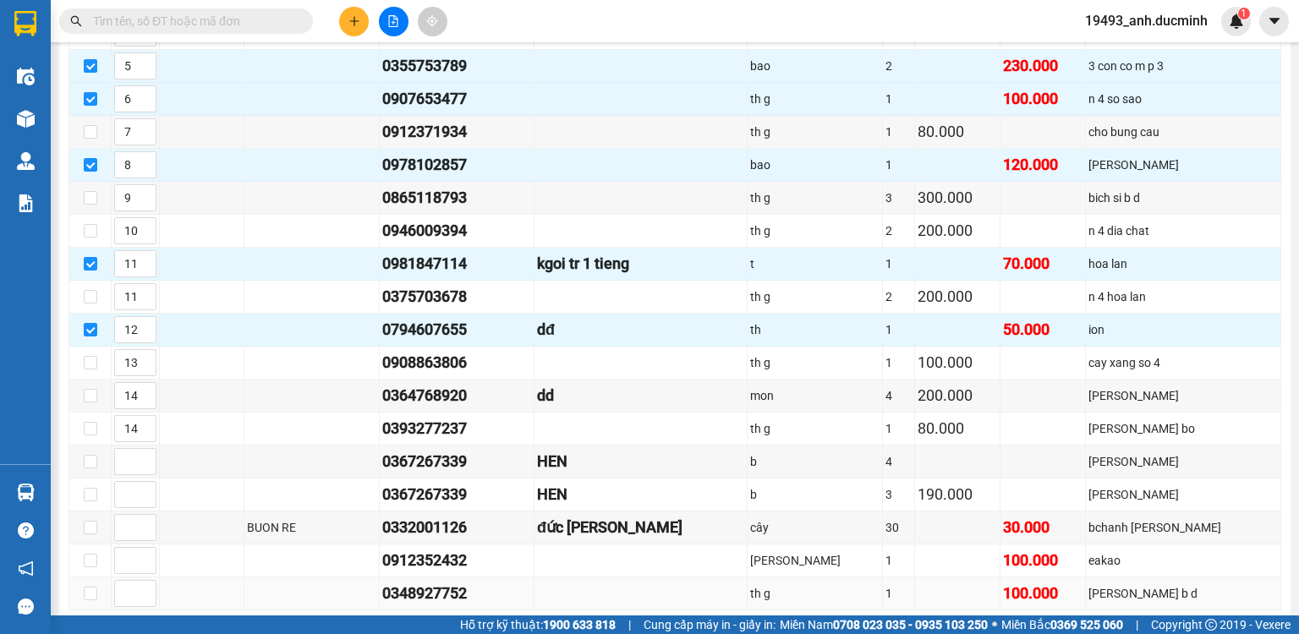
scroll to position [880, 0]
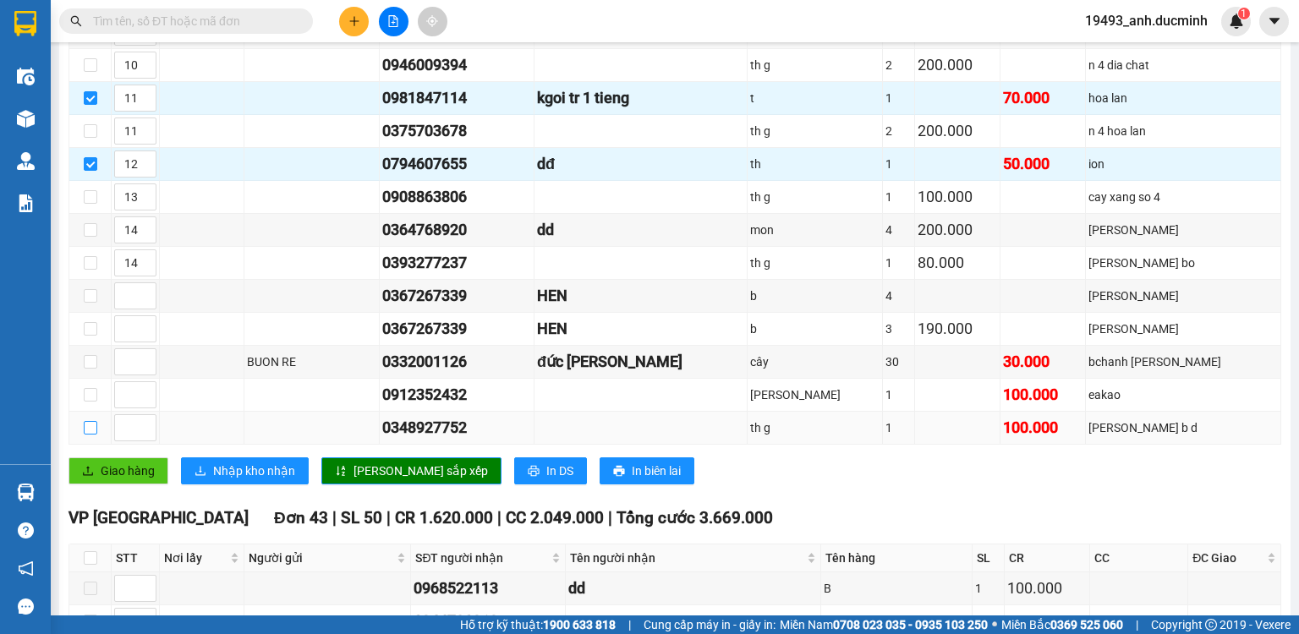
click at [88, 425] on input "checkbox" at bounding box center [91, 428] width 14 height 14
checkbox input "true"
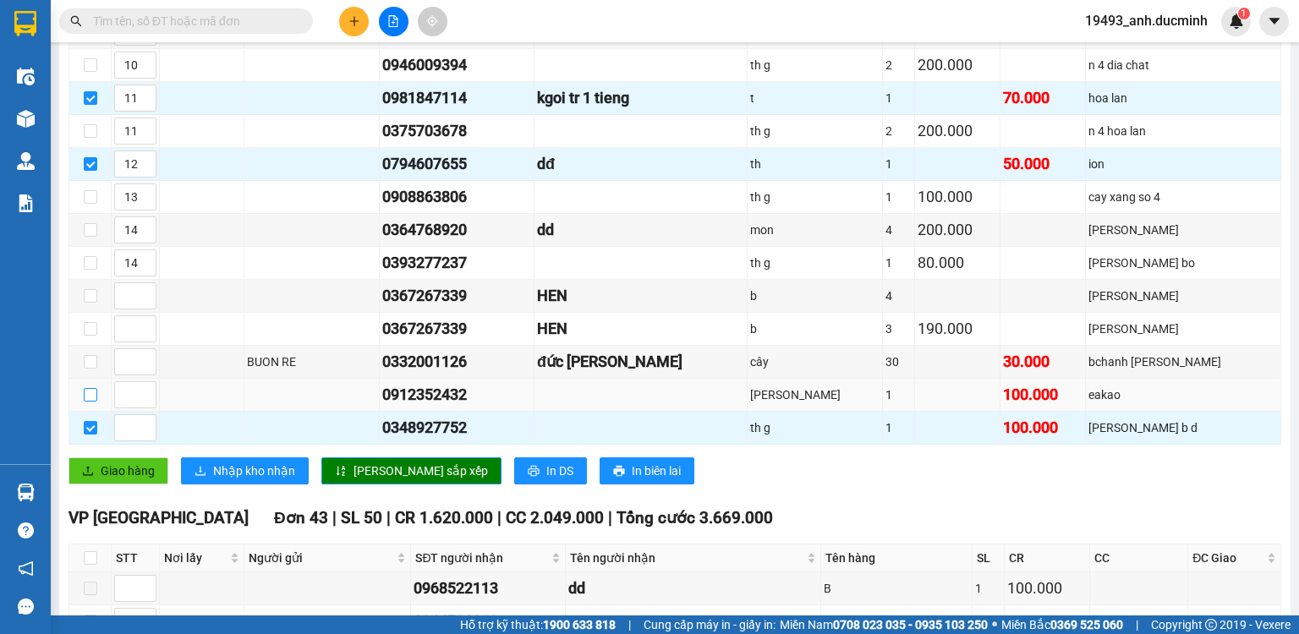
click at [90, 393] on input "checkbox" at bounding box center [91, 395] width 14 height 14
checkbox input "true"
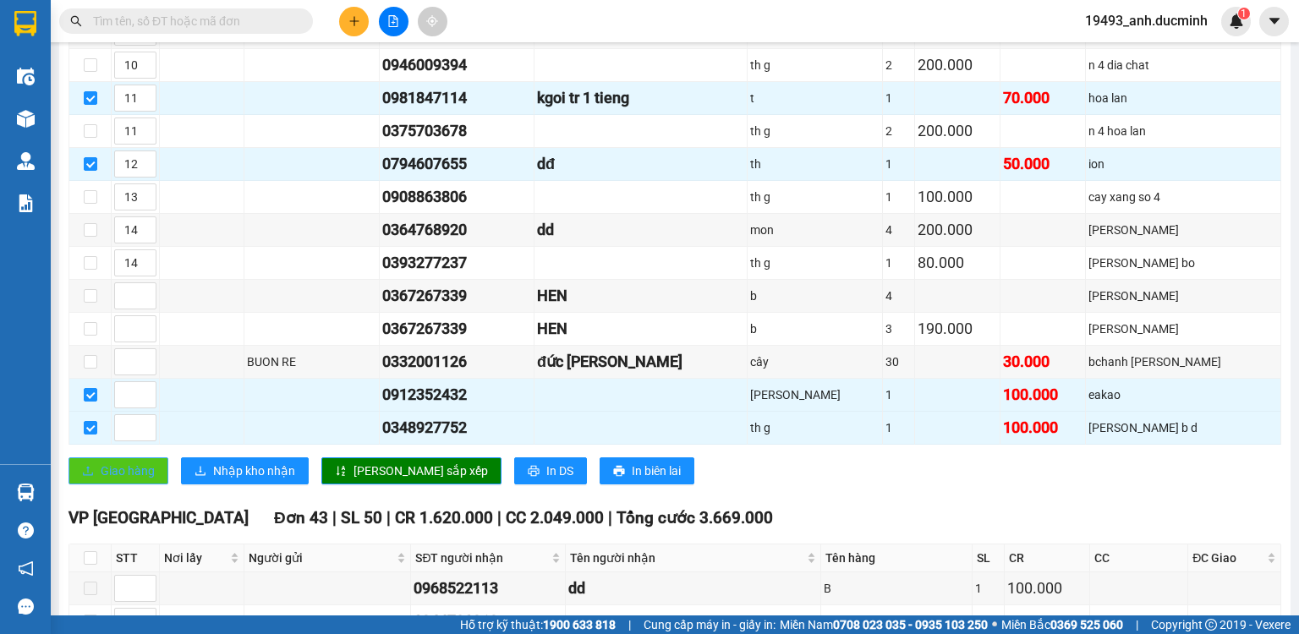
click at [141, 471] on span "Giao hàng" at bounding box center [128, 471] width 54 height 19
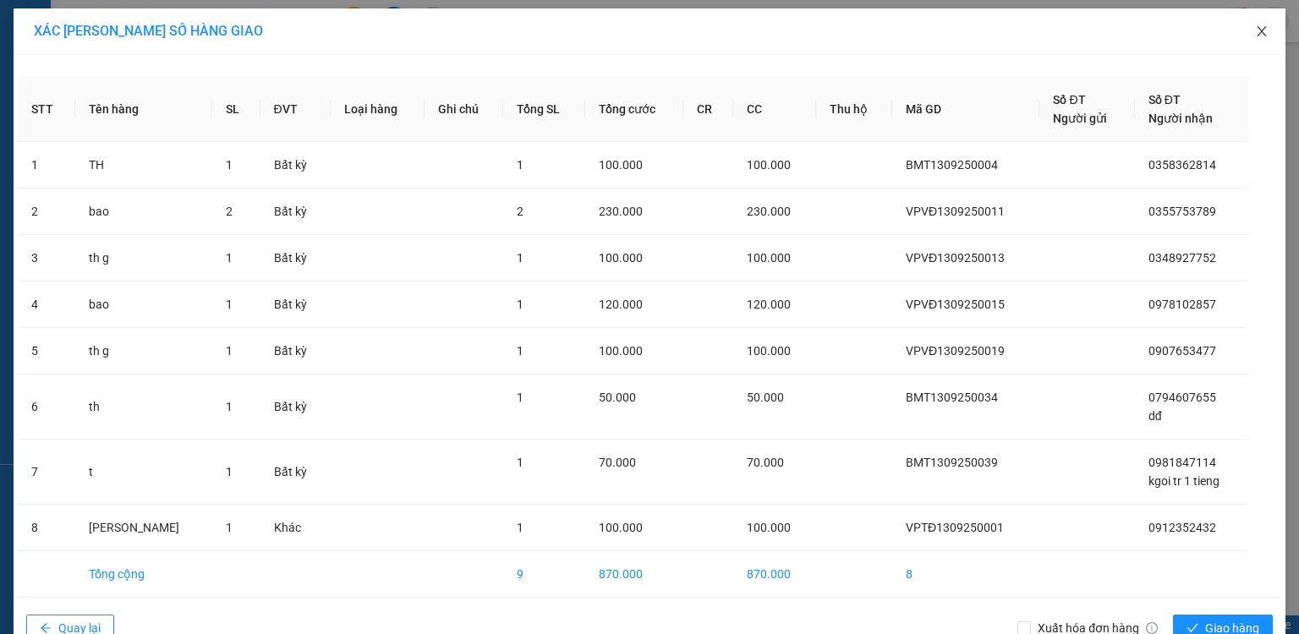
click at [1255, 30] on icon "close" at bounding box center [1262, 32] width 14 height 14
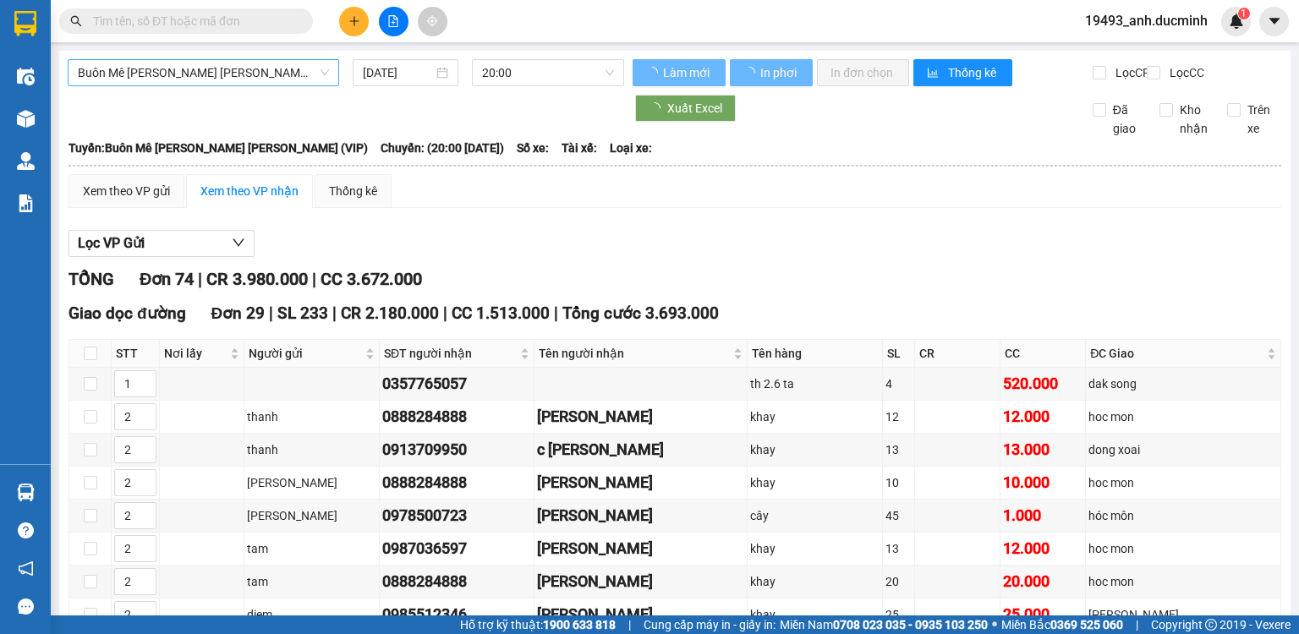
click at [193, 77] on span "Buôn Mê [PERSON_NAME] [PERSON_NAME] (VIP)" at bounding box center [203, 72] width 251 height 25
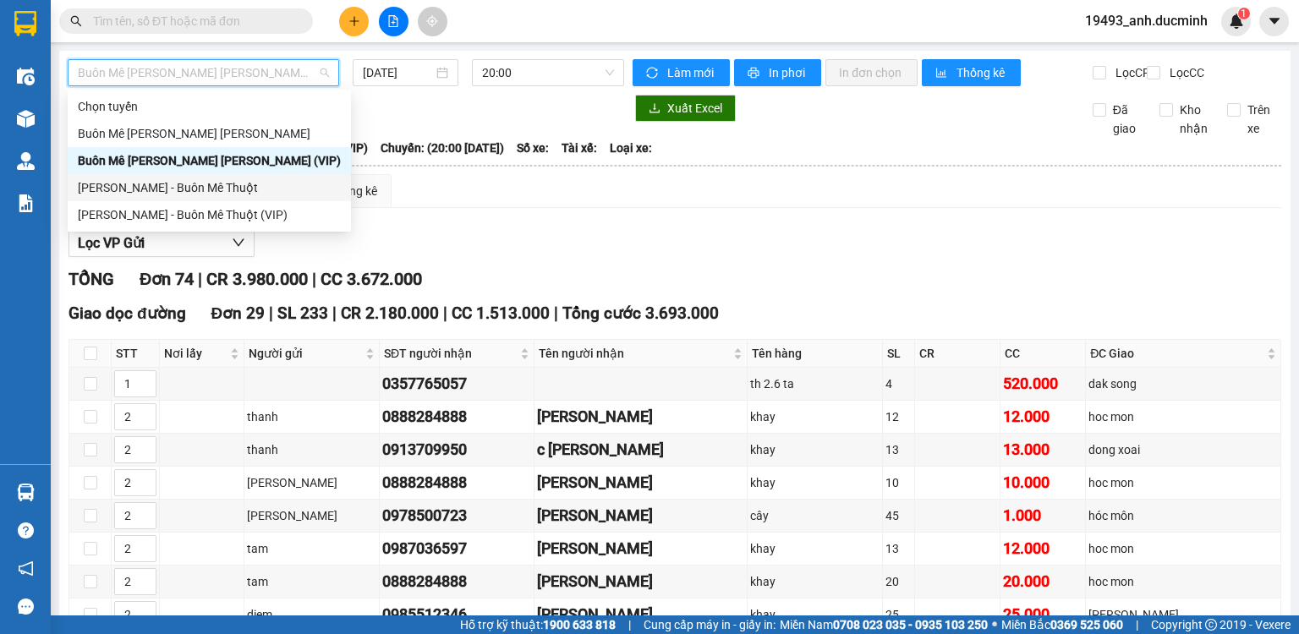
click at [164, 191] on div "[PERSON_NAME] - Buôn Mê Thuột" at bounding box center [209, 187] width 263 height 19
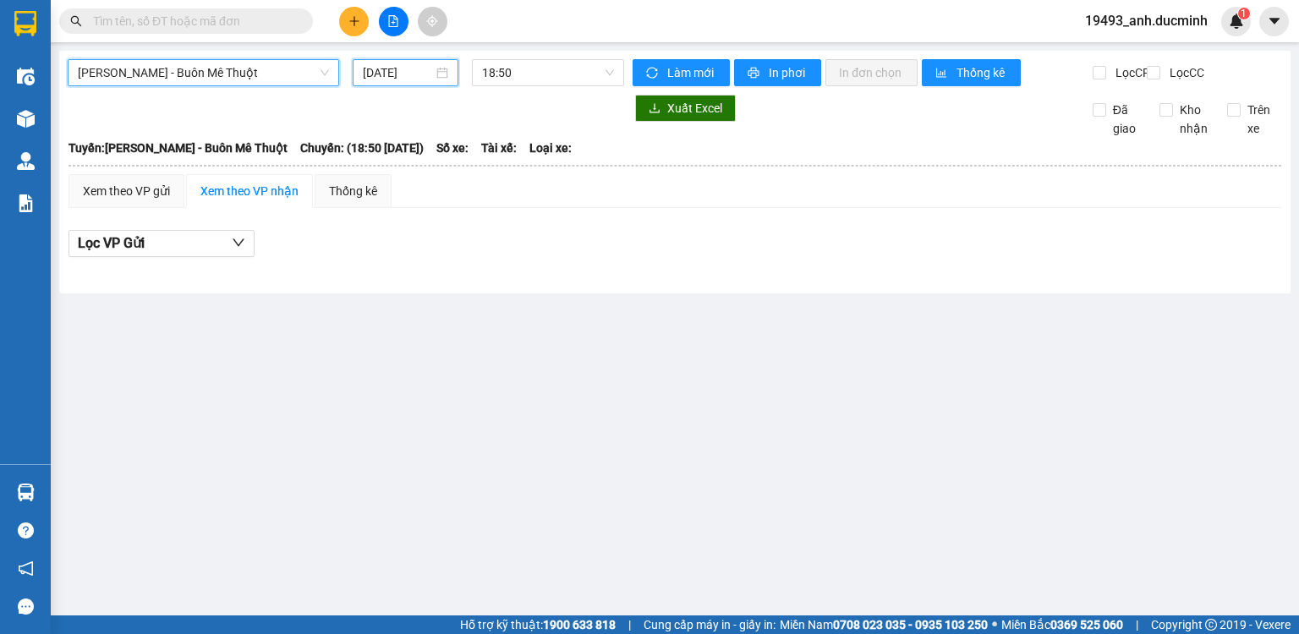
click at [398, 71] on input "[DATE]" at bounding box center [397, 72] width 69 height 19
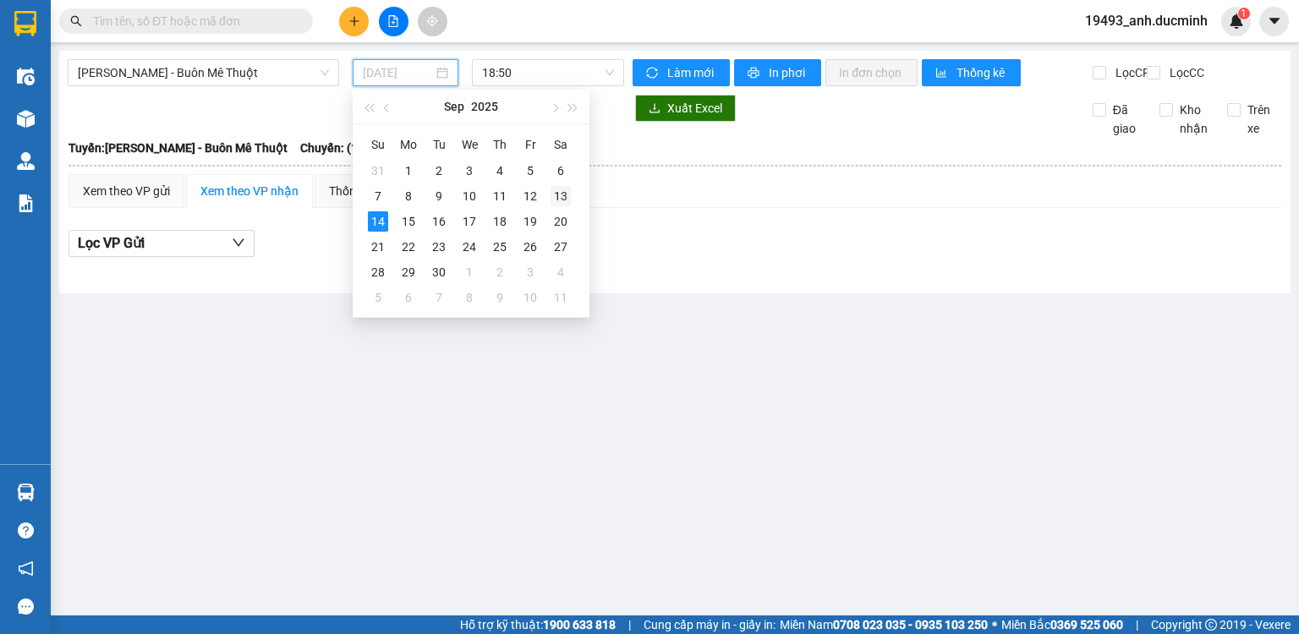
click at [557, 194] on div "13" at bounding box center [561, 196] width 20 height 20
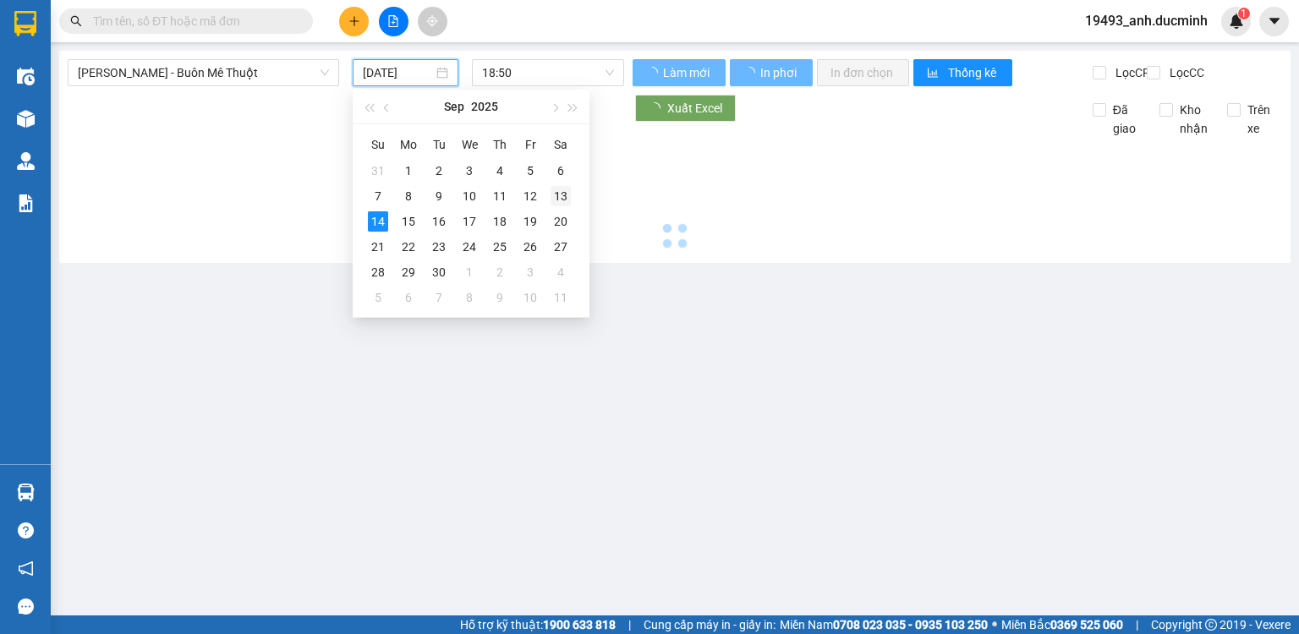
type input "[DATE]"
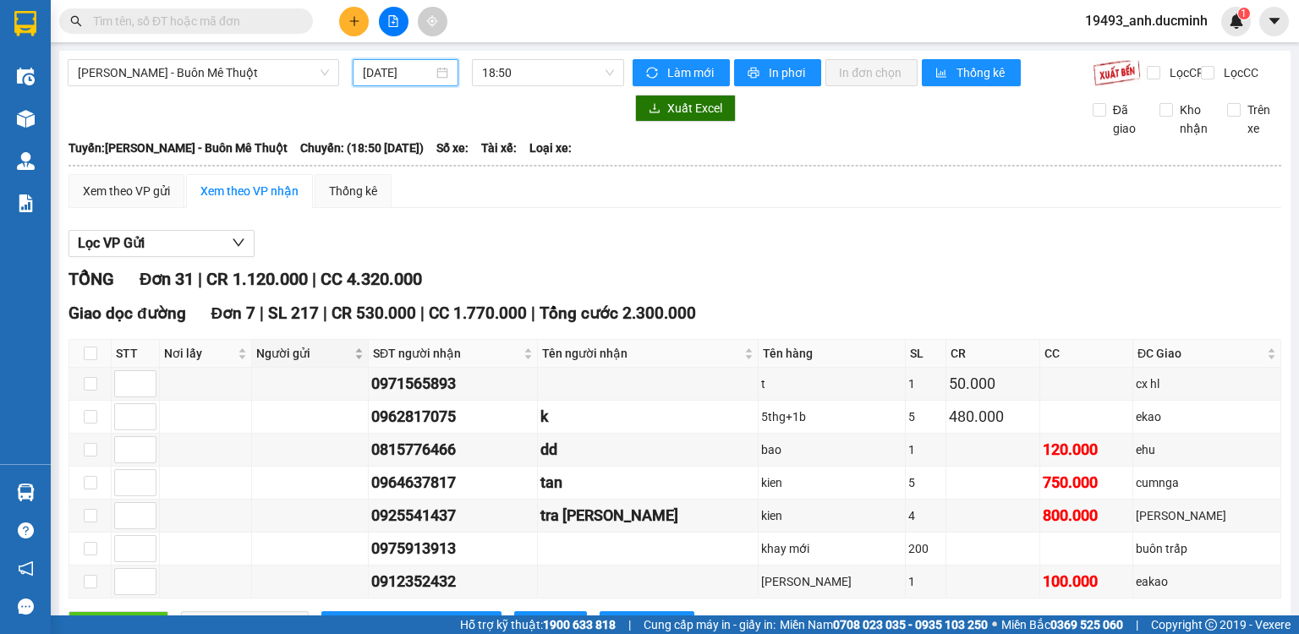
scroll to position [609, 0]
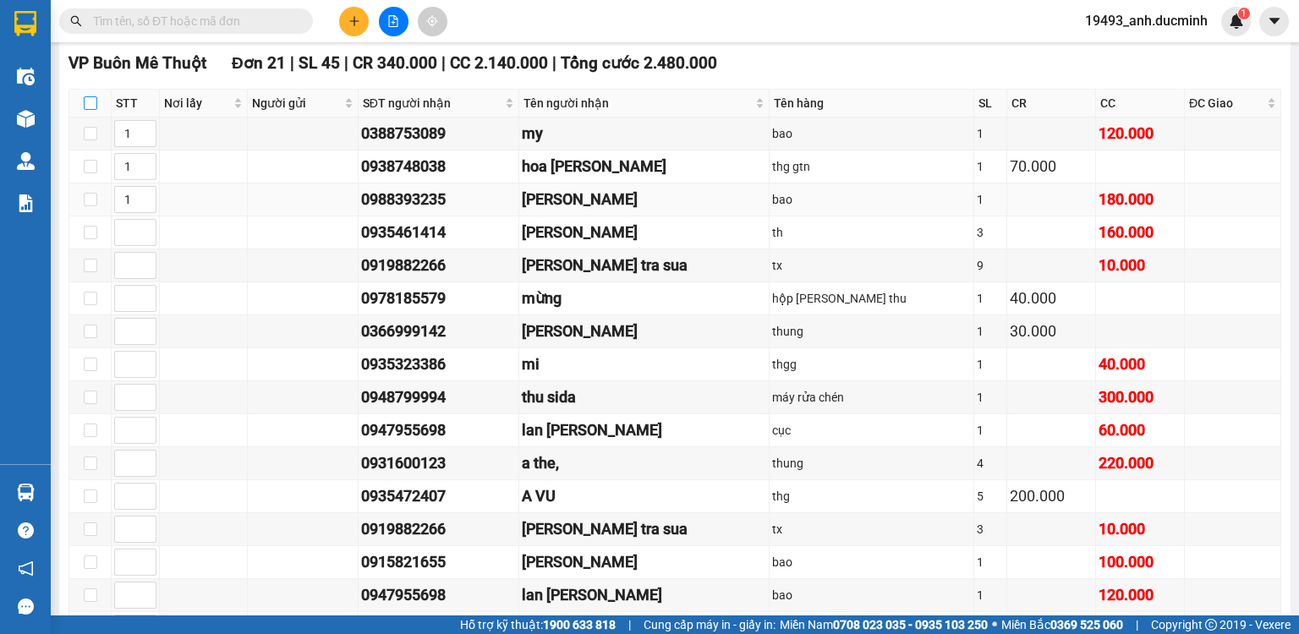
drag, startPoint x: 90, startPoint y: 116, endPoint x: 224, endPoint y: 196, distance: 156.7
click at [90, 110] on input "checkbox" at bounding box center [91, 103] width 14 height 14
checkbox input "true"
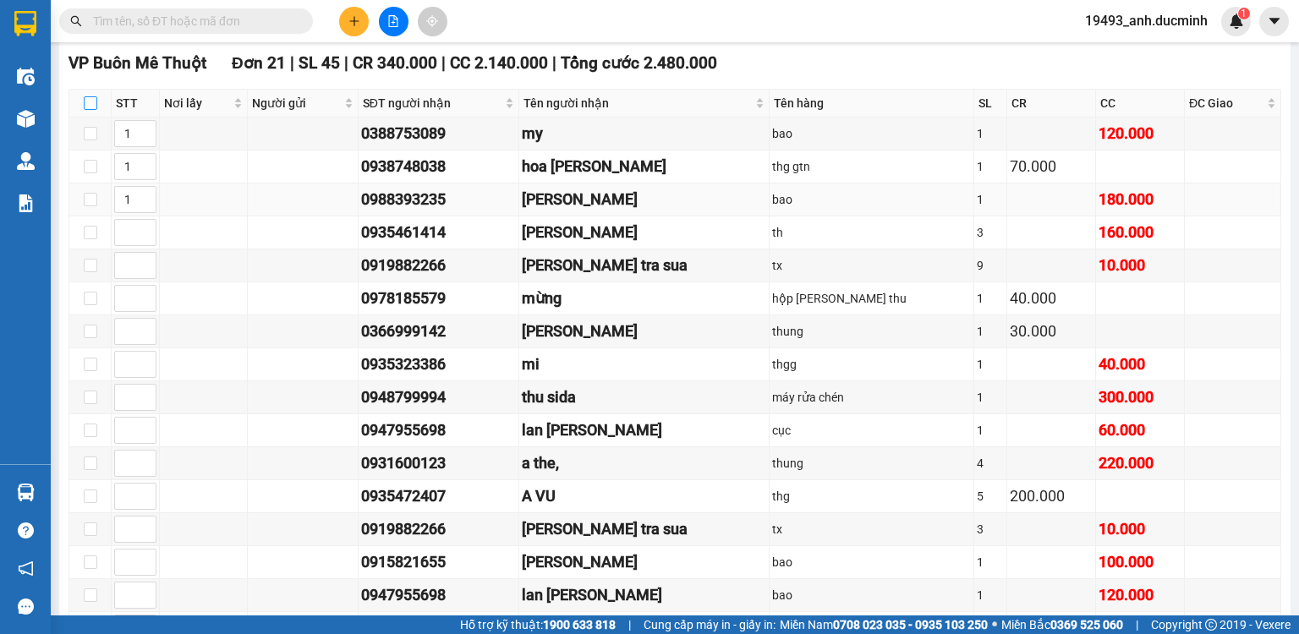
checkbox input "true"
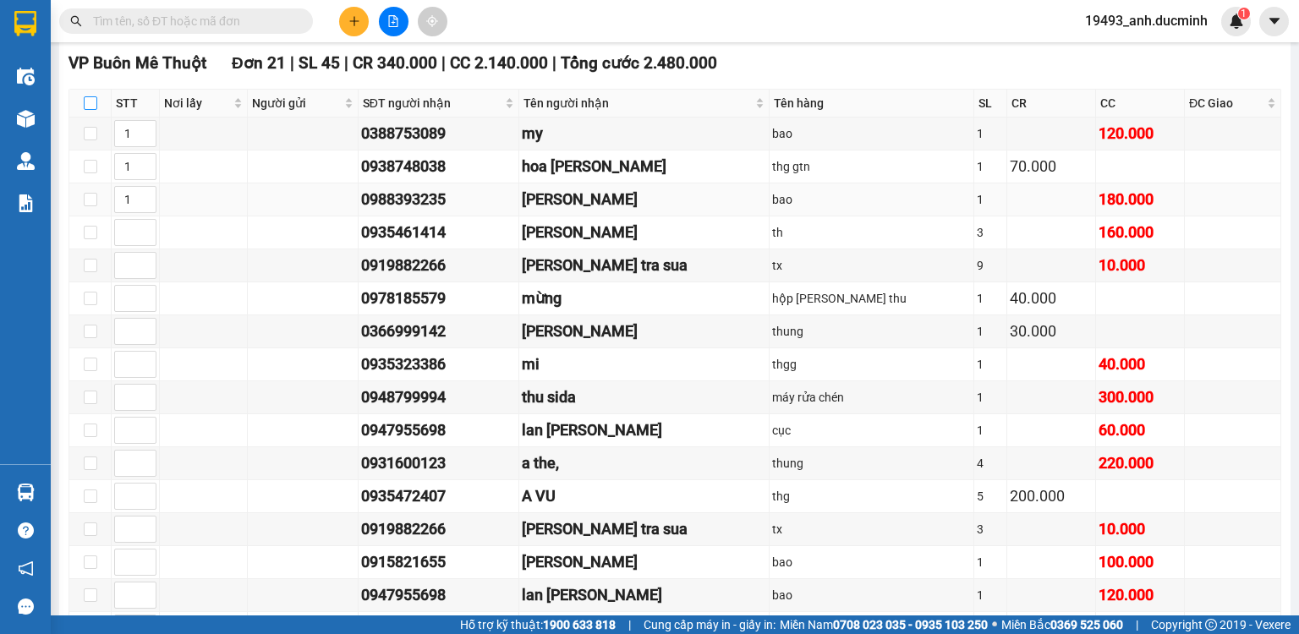
checkbox input "true"
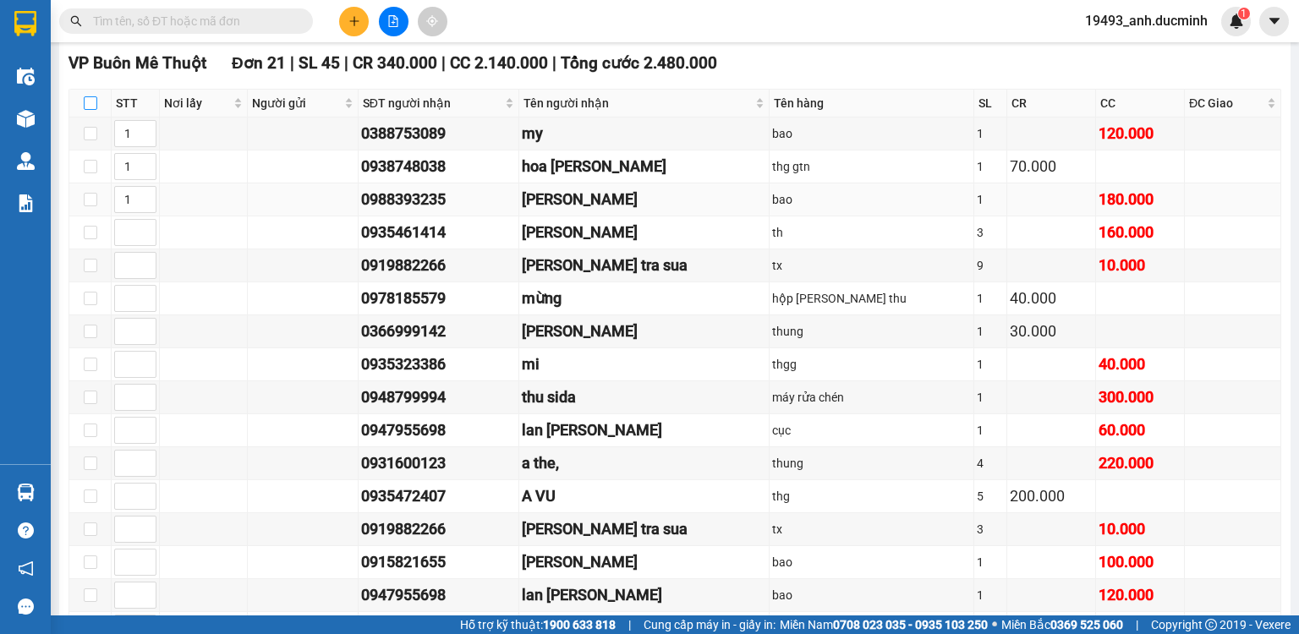
checkbox input "true"
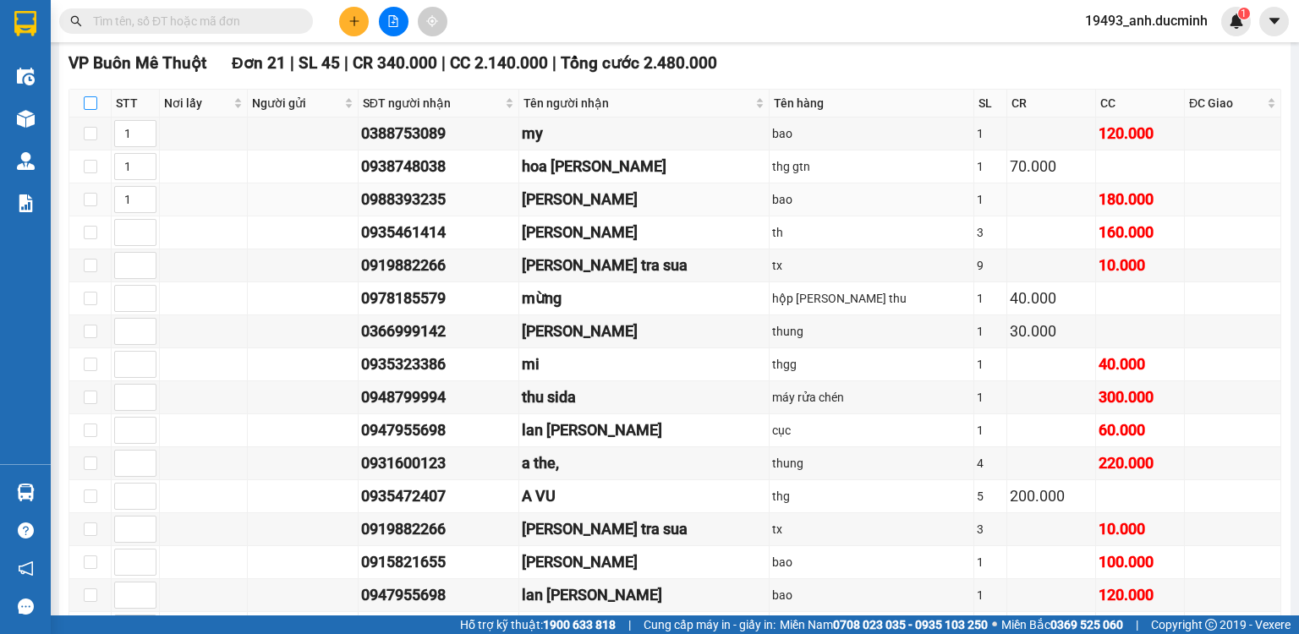
checkbox input "true"
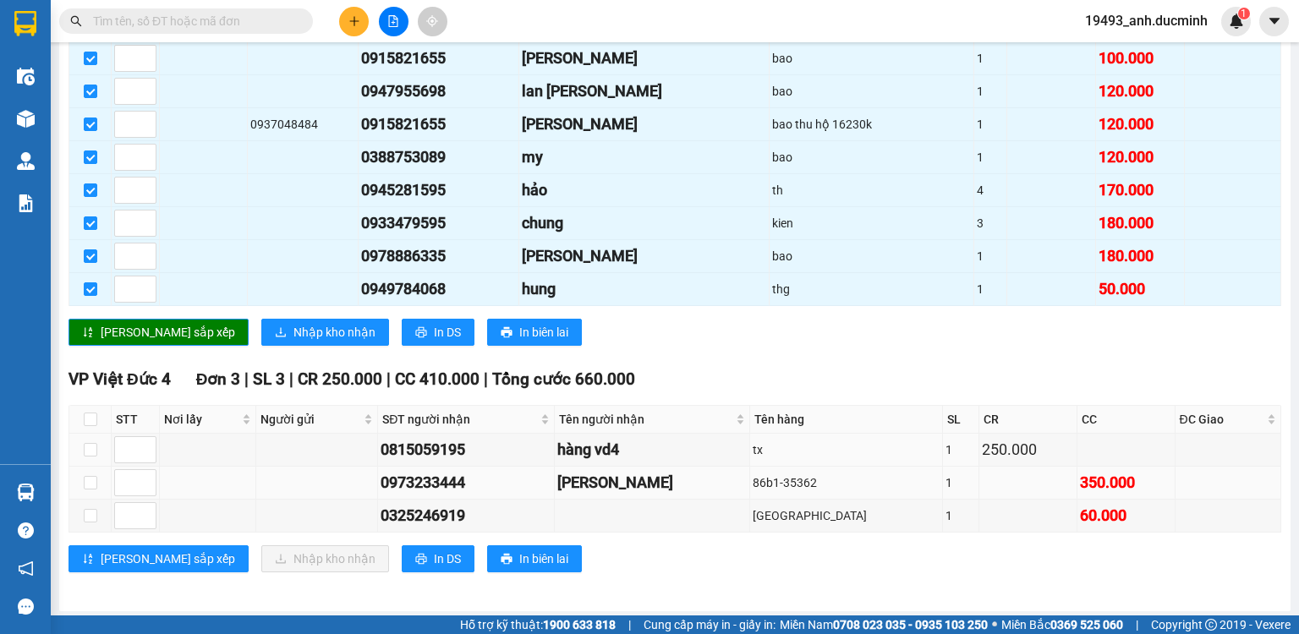
scroll to position [1114, 0]
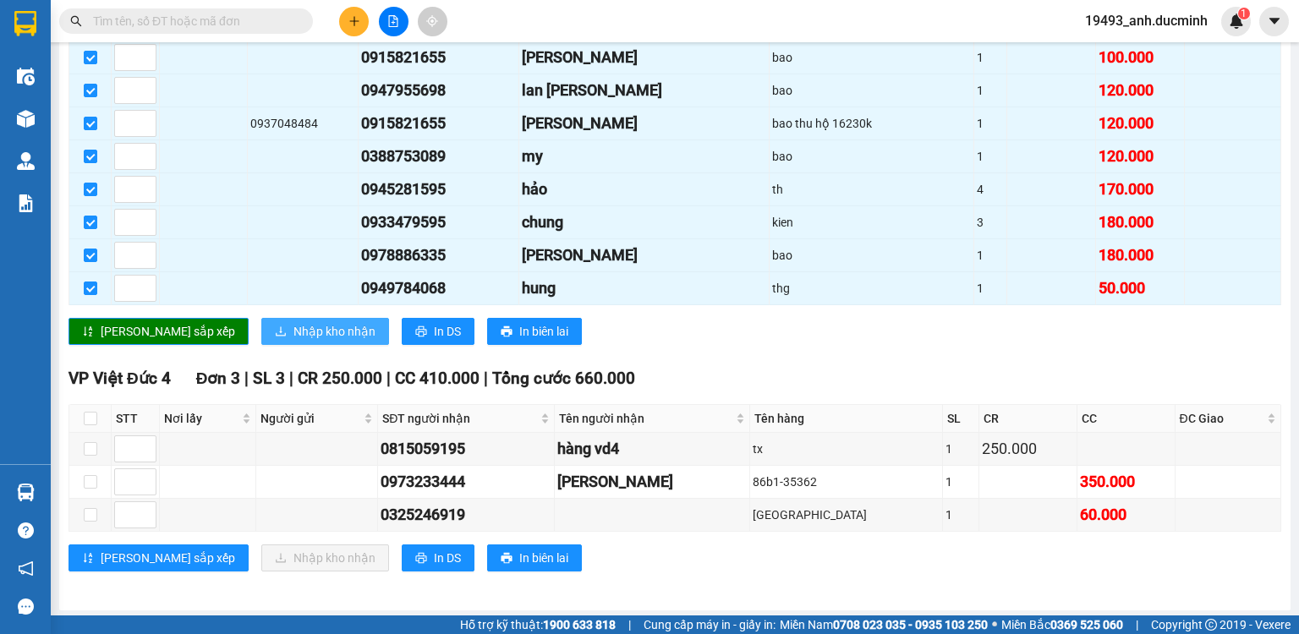
click at [293, 325] on span "Nhập kho nhận" at bounding box center [334, 331] width 82 height 19
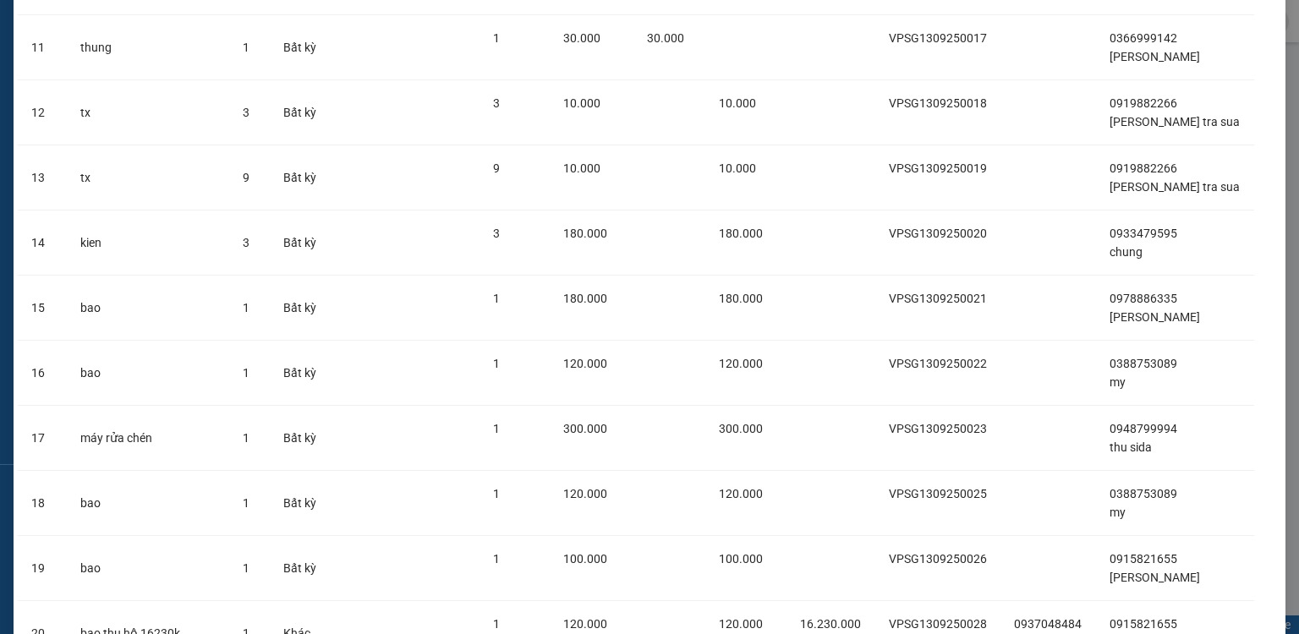
scroll to position [995, 0]
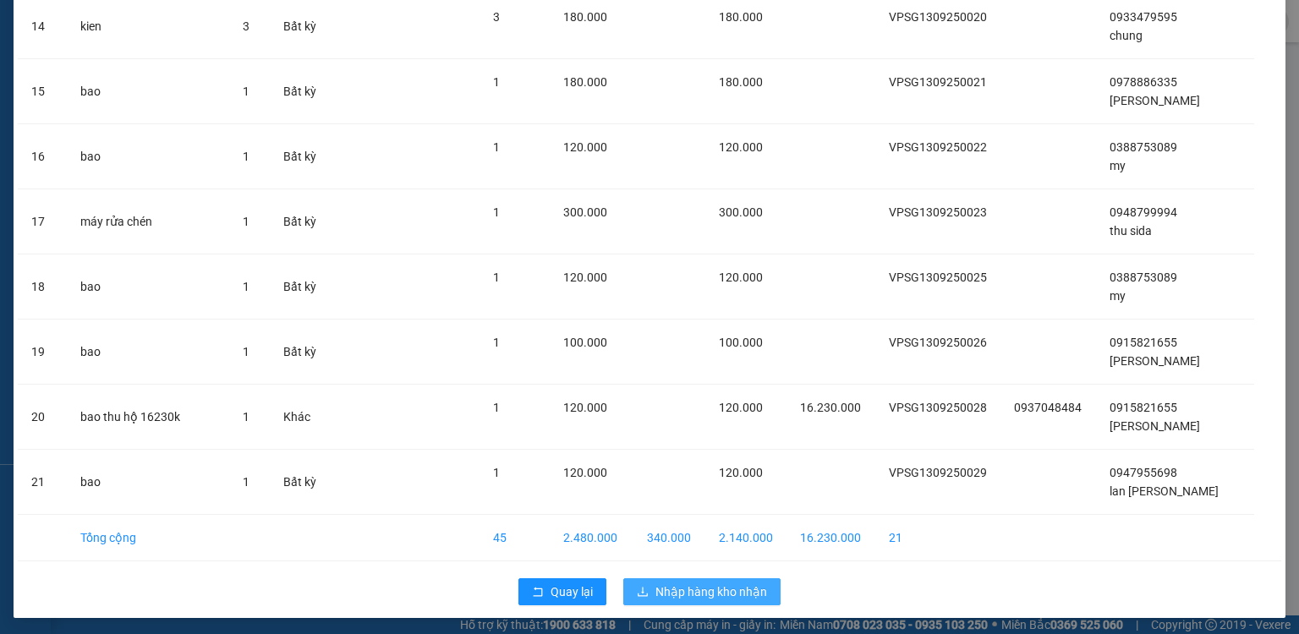
click at [683, 586] on span "Nhập hàng kho nhận" at bounding box center [711, 592] width 112 height 19
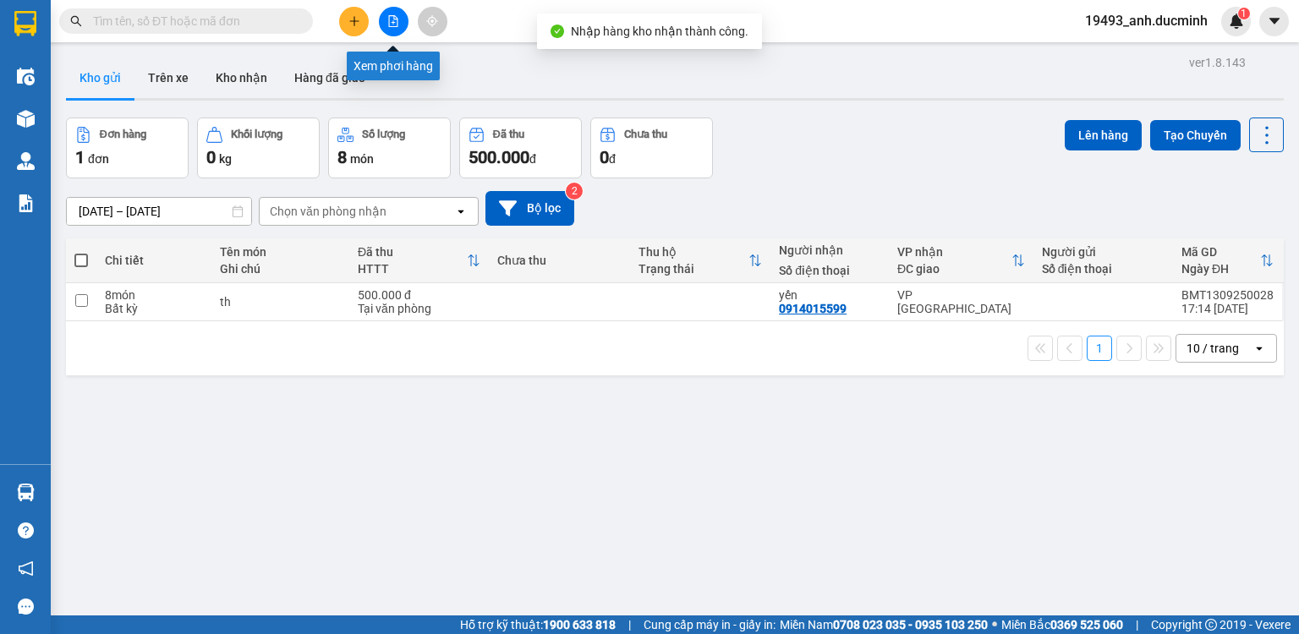
click at [391, 19] on icon "file-add" at bounding box center [393, 21] width 12 height 12
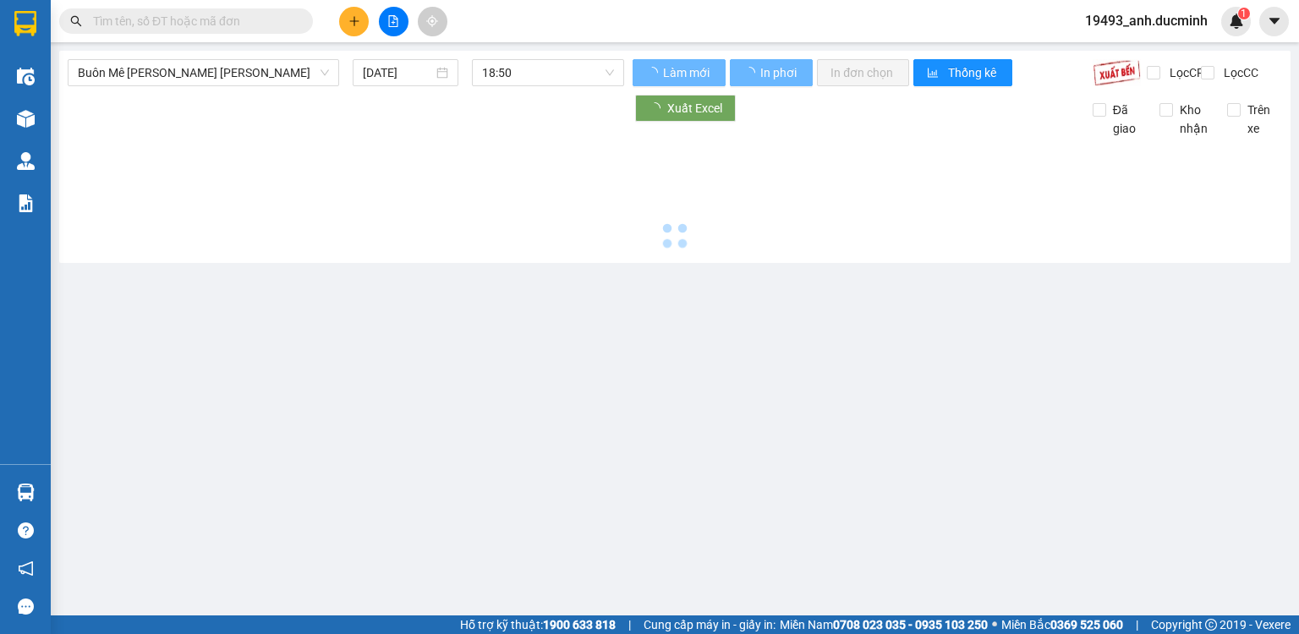
type input "[DATE]"
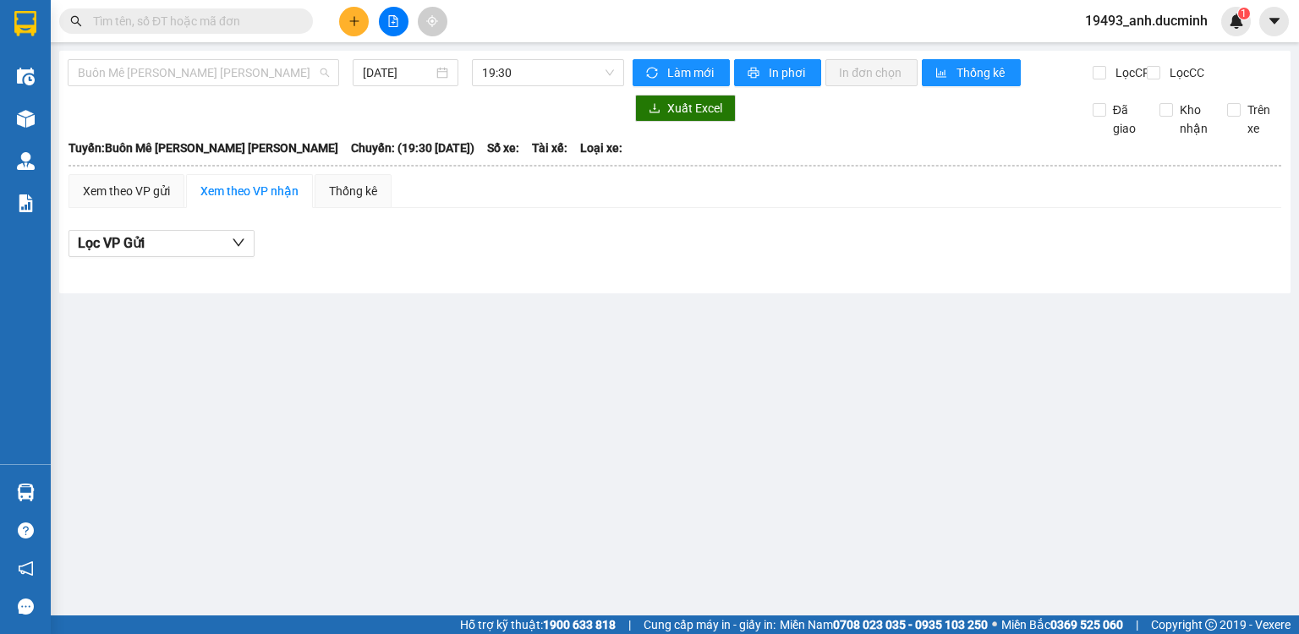
drag, startPoint x: 264, startPoint y: 80, endPoint x: 221, endPoint y: 105, distance: 49.6
click at [263, 81] on span "Buôn Mê [PERSON_NAME] [PERSON_NAME]" at bounding box center [203, 72] width 251 height 25
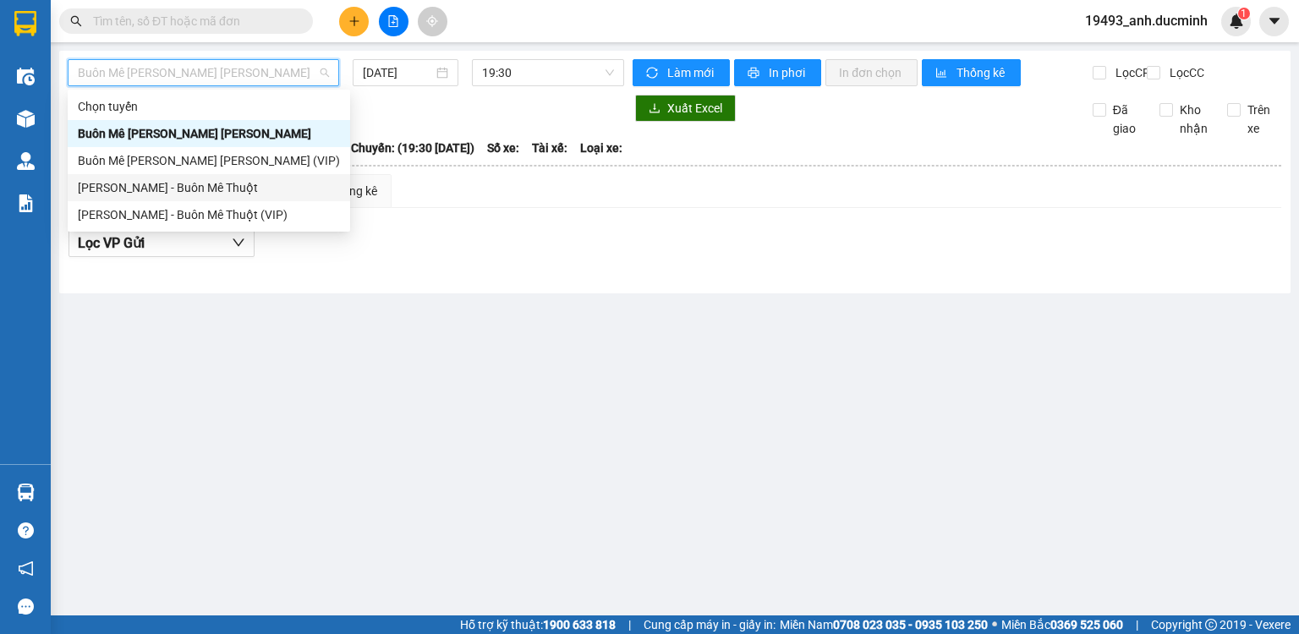
drag, startPoint x: 183, startPoint y: 182, endPoint x: 271, endPoint y: 124, distance: 105.1
click at [185, 181] on div "[PERSON_NAME] - Buôn Mê Thuột" at bounding box center [209, 187] width 262 height 19
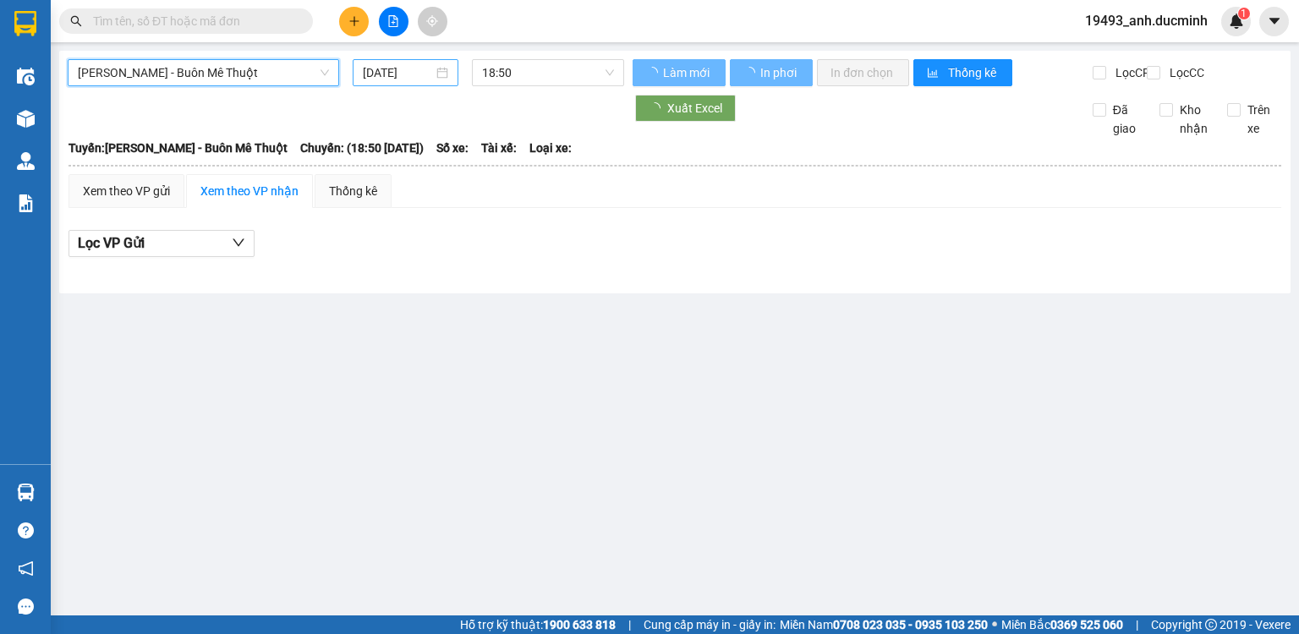
click at [389, 76] on input "[DATE]" at bounding box center [397, 72] width 69 height 19
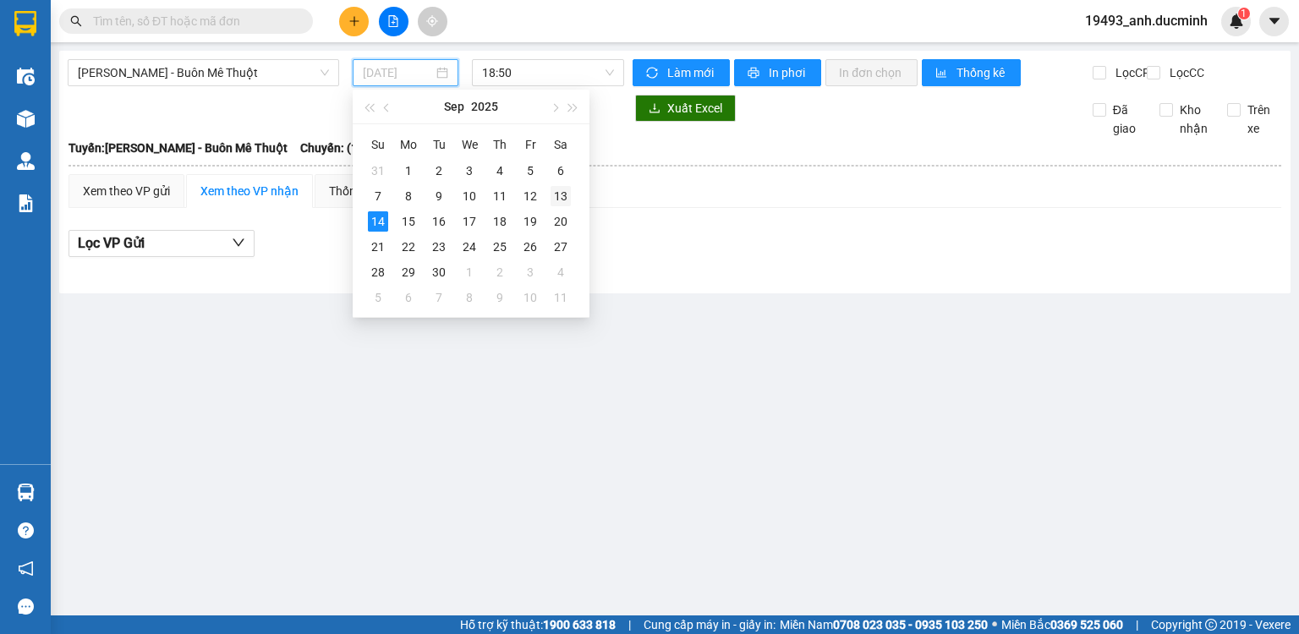
click at [556, 200] on div "13" at bounding box center [561, 196] width 20 height 20
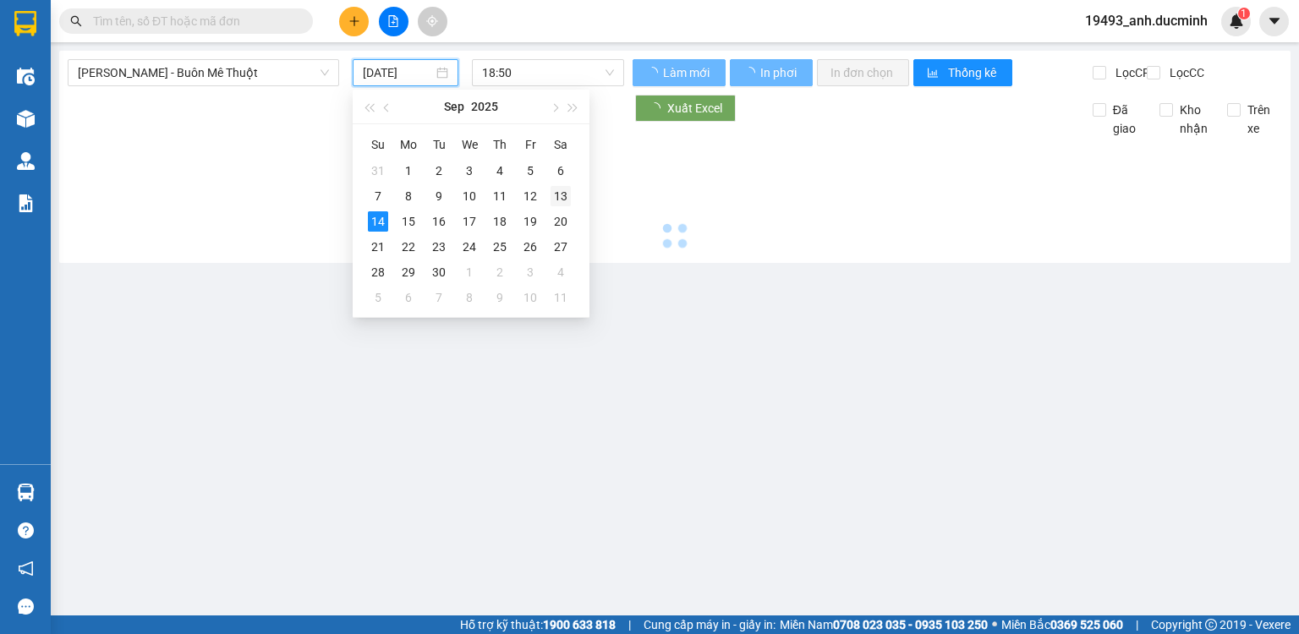
type input "[DATE]"
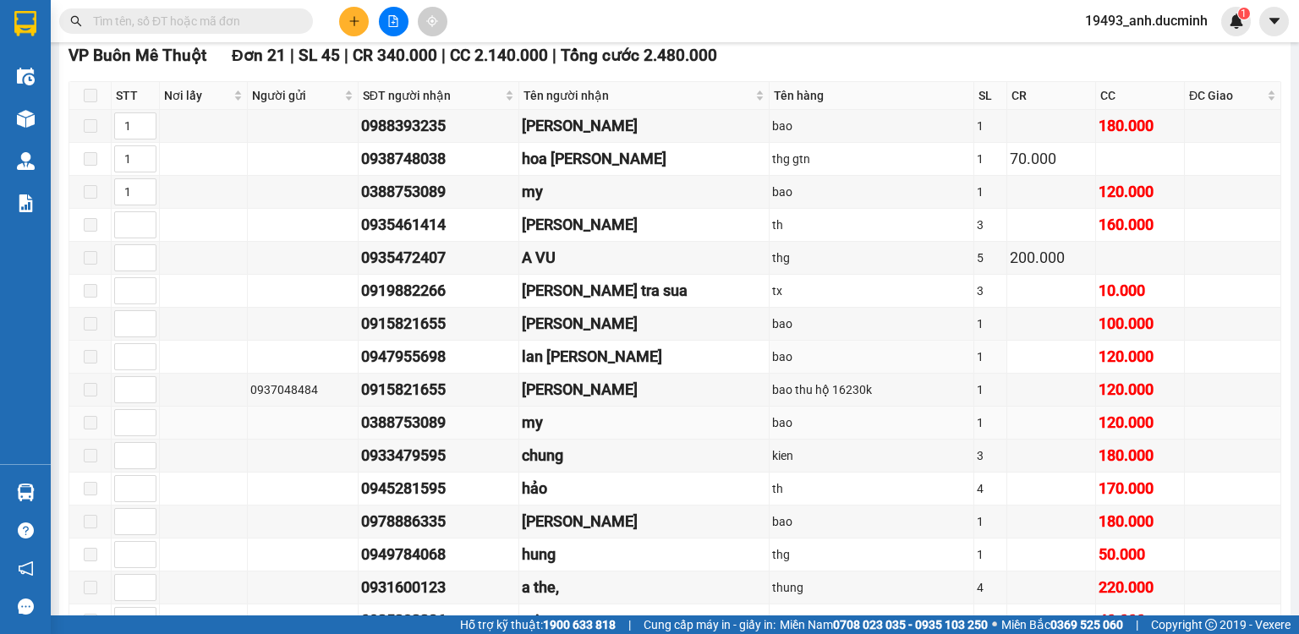
scroll to position [911, 0]
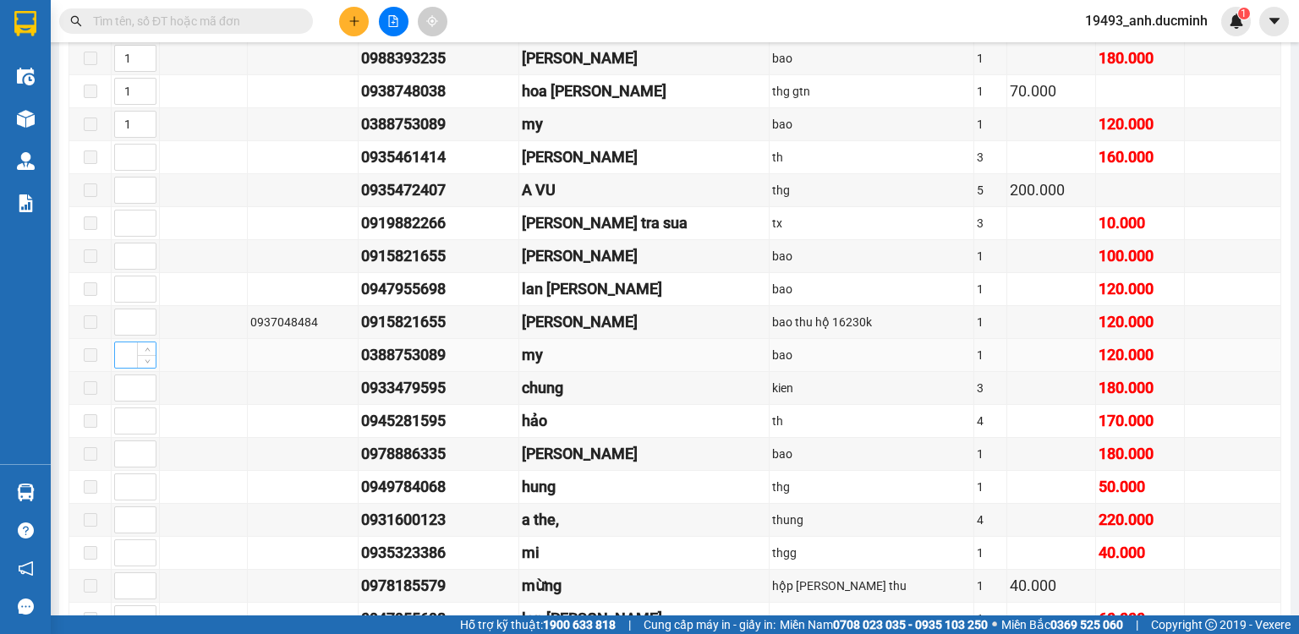
click at [116, 360] on input at bounding box center [135, 355] width 41 height 25
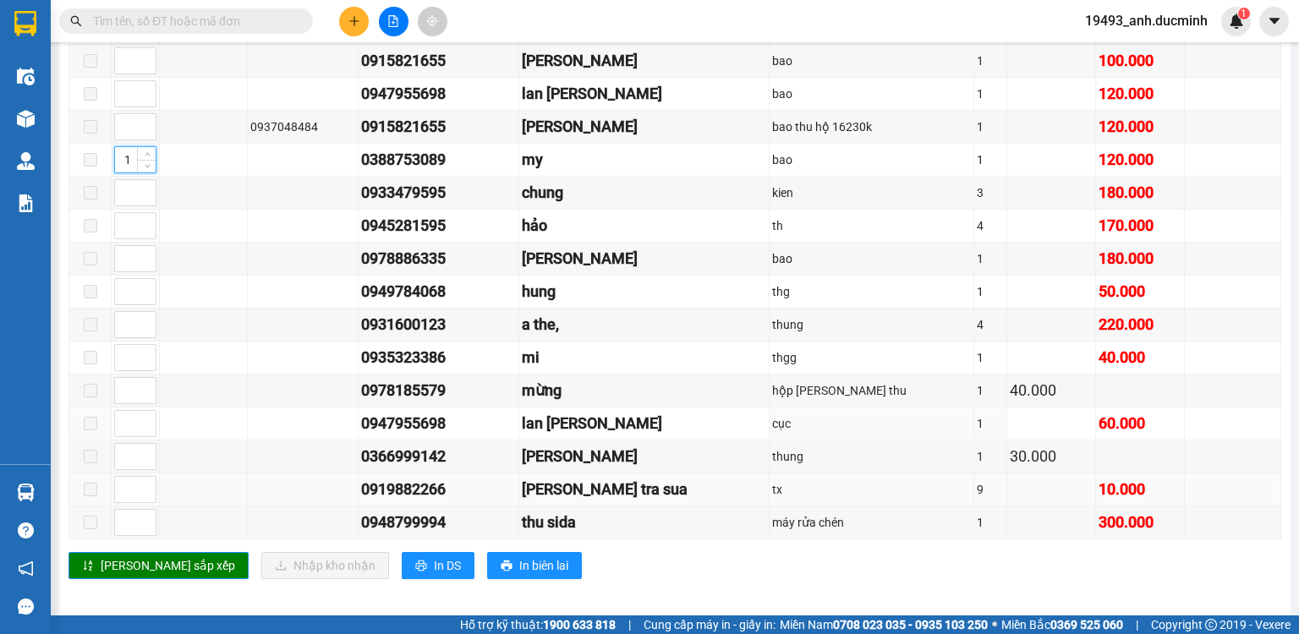
scroll to position [1114, 0]
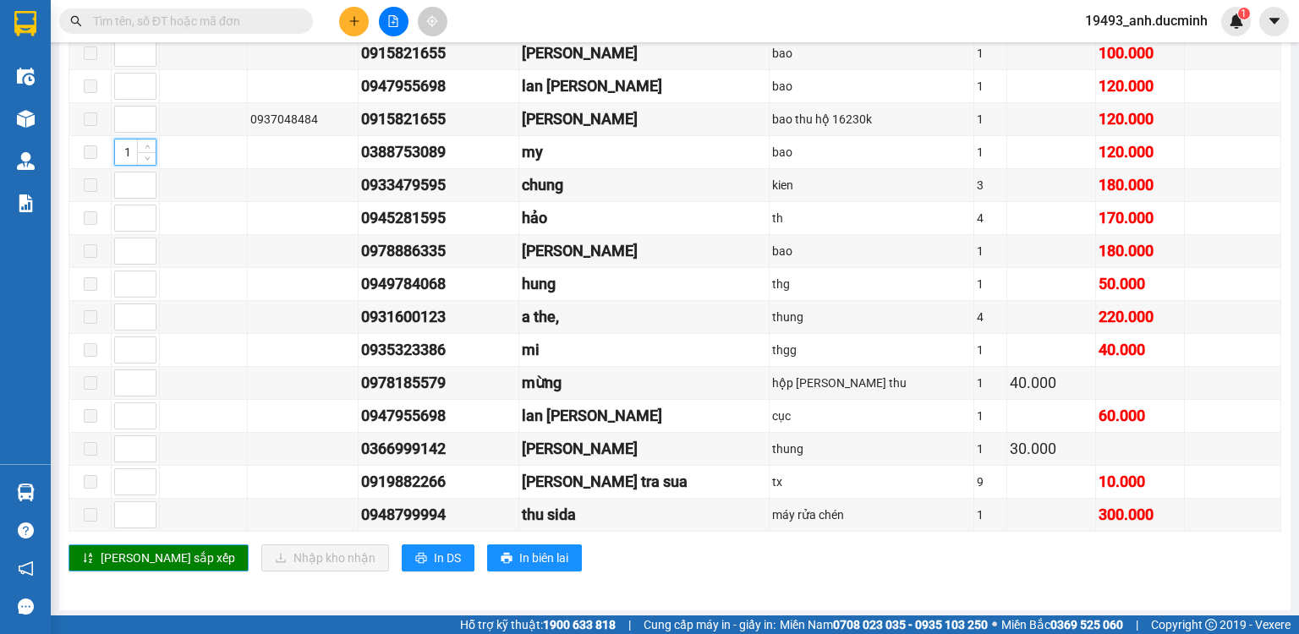
type input "1"
click at [154, 555] on span "[PERSON_NAME] sắp xếp" at bounding box center [168, 558] width 134 height 19
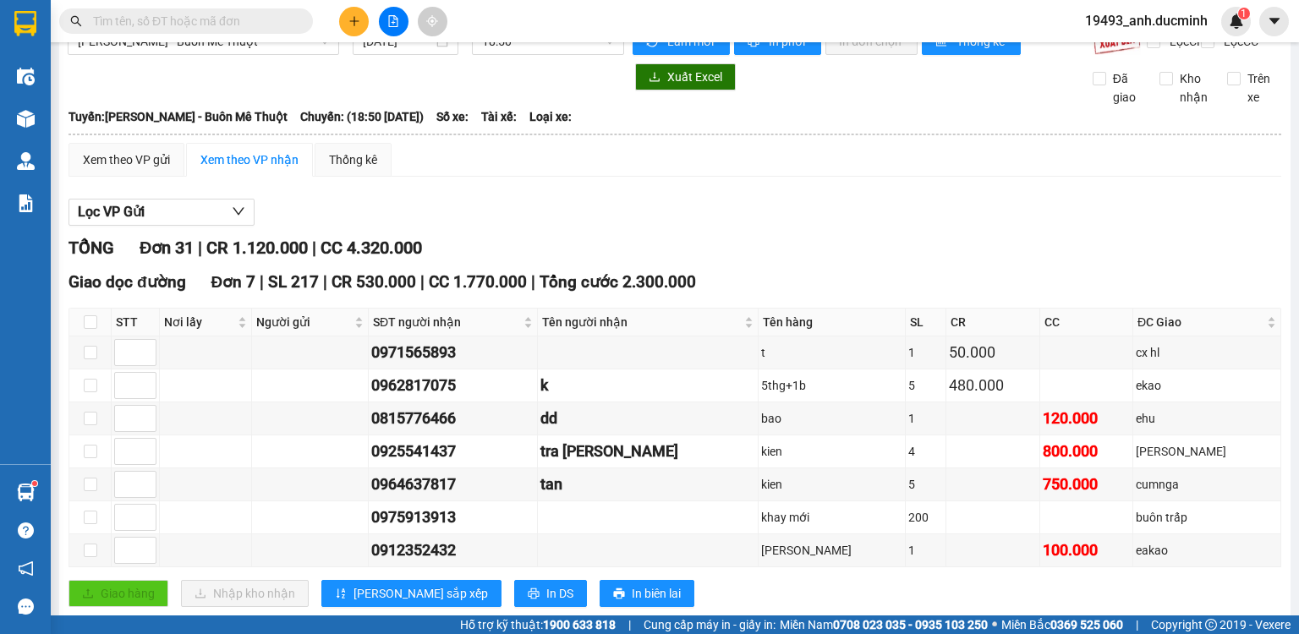
scroll to position [0, 0]
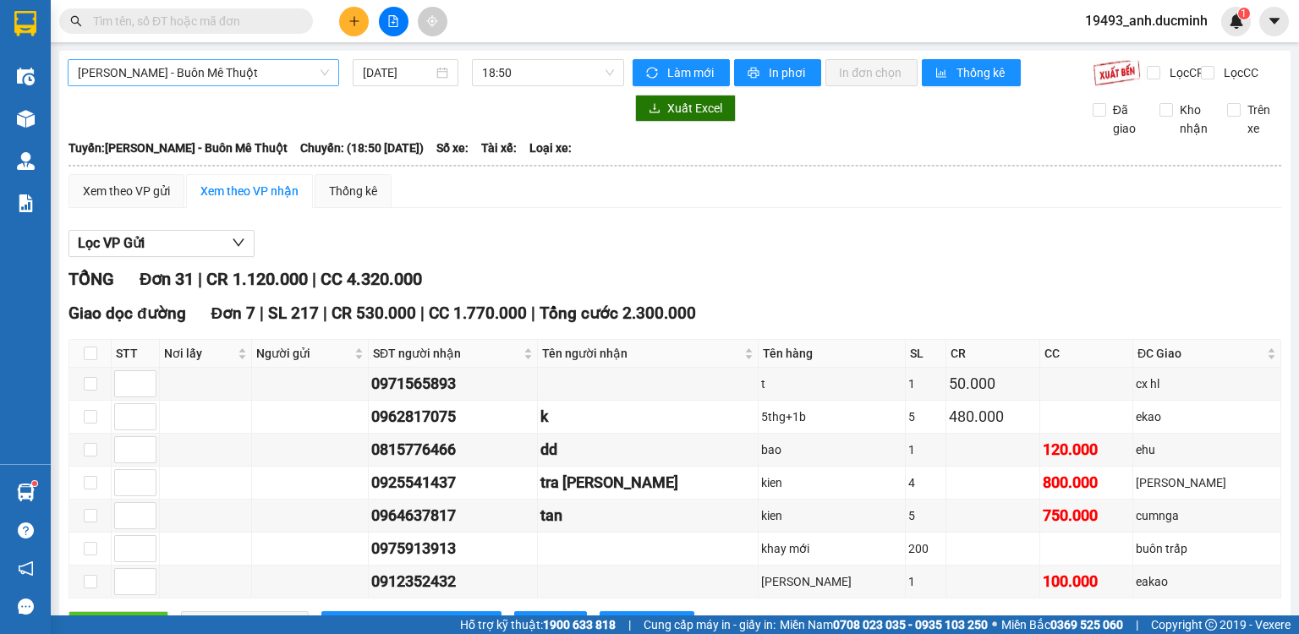
click at [176, 74] on span "[PERSON_NAME] - Buôn Mê Thuột" at bounding box center [203, 72] width 251 height 25
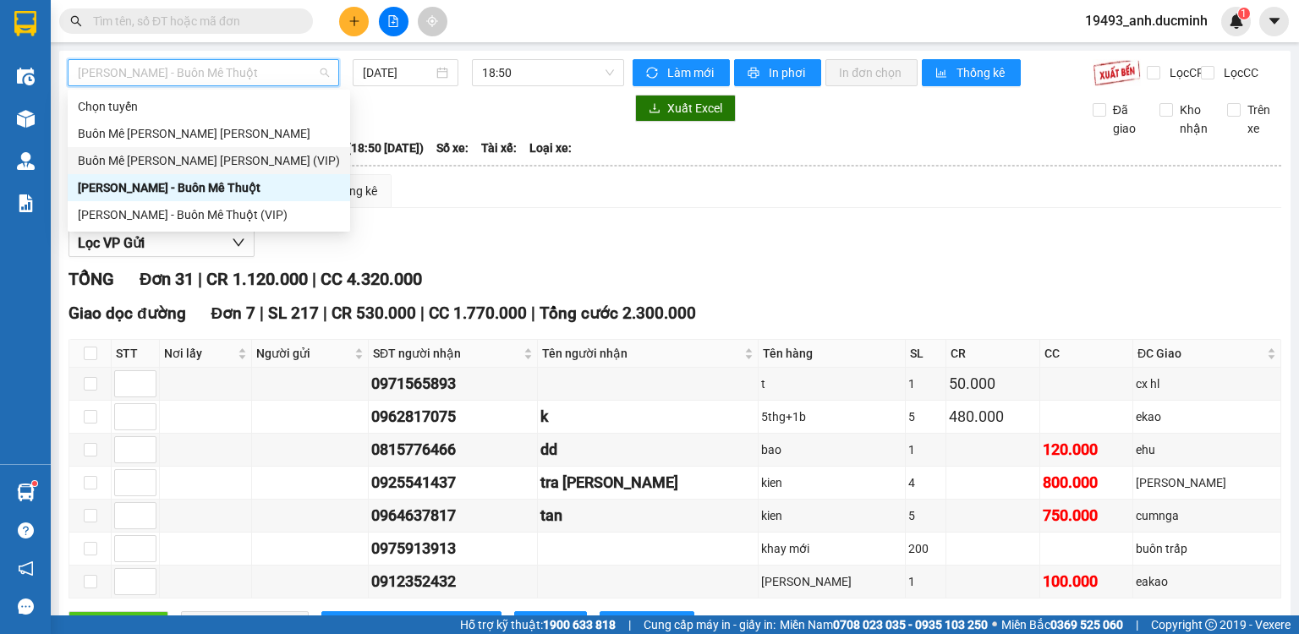
click at [123, 162] on div "Buôn Mê [PERSON_NAME] [PERSON_NAME] (VIP)" at bounding box center [209, 160] width 262 height 19
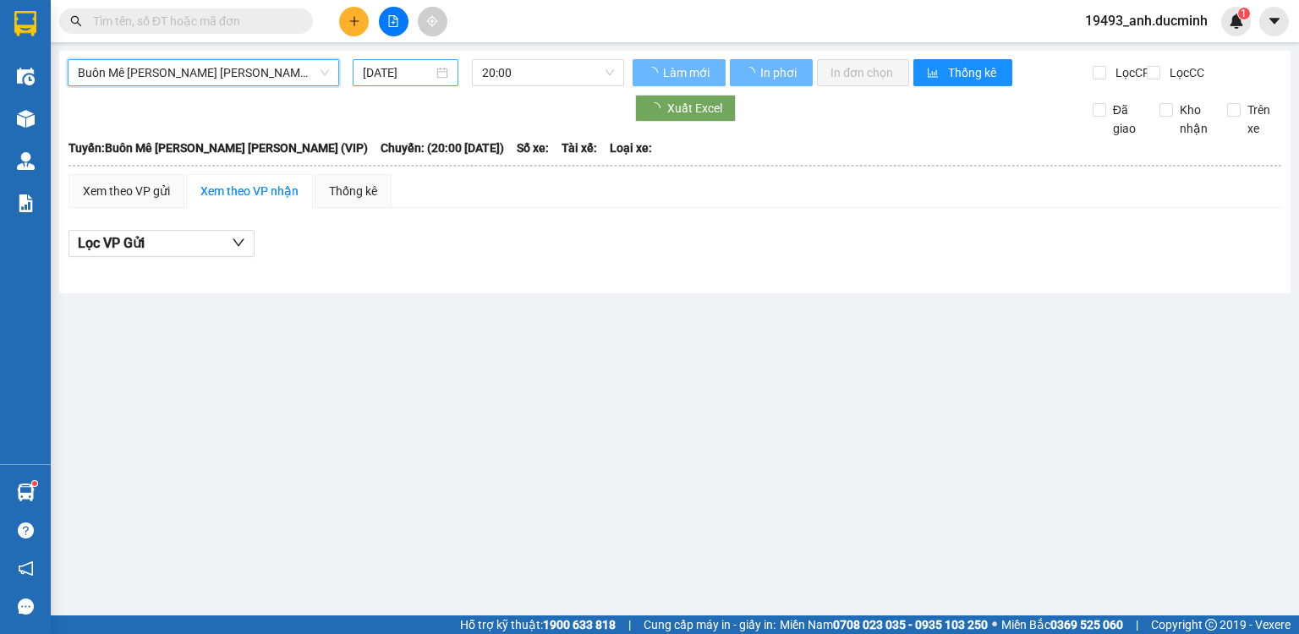
click at [379, 68] on input "[DATE]" at bounding box center [397, 72] width 69 height 19
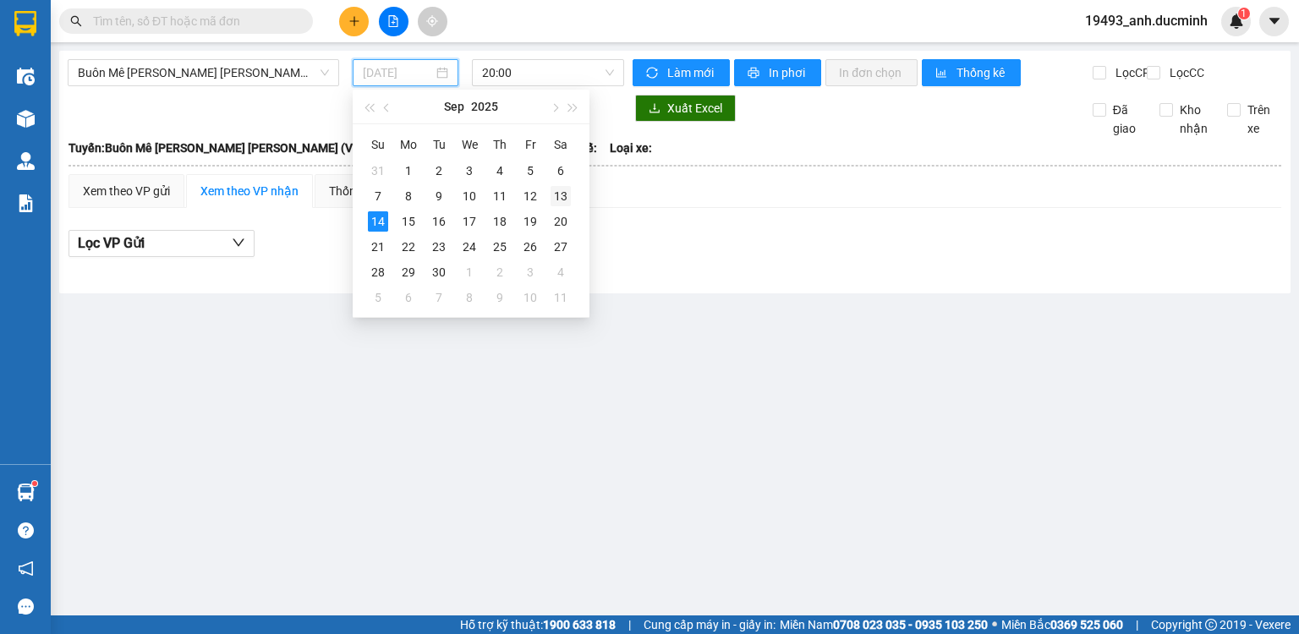
click at [558, 195] on div "13" at bounding box center [561, 196] width 20 height 20
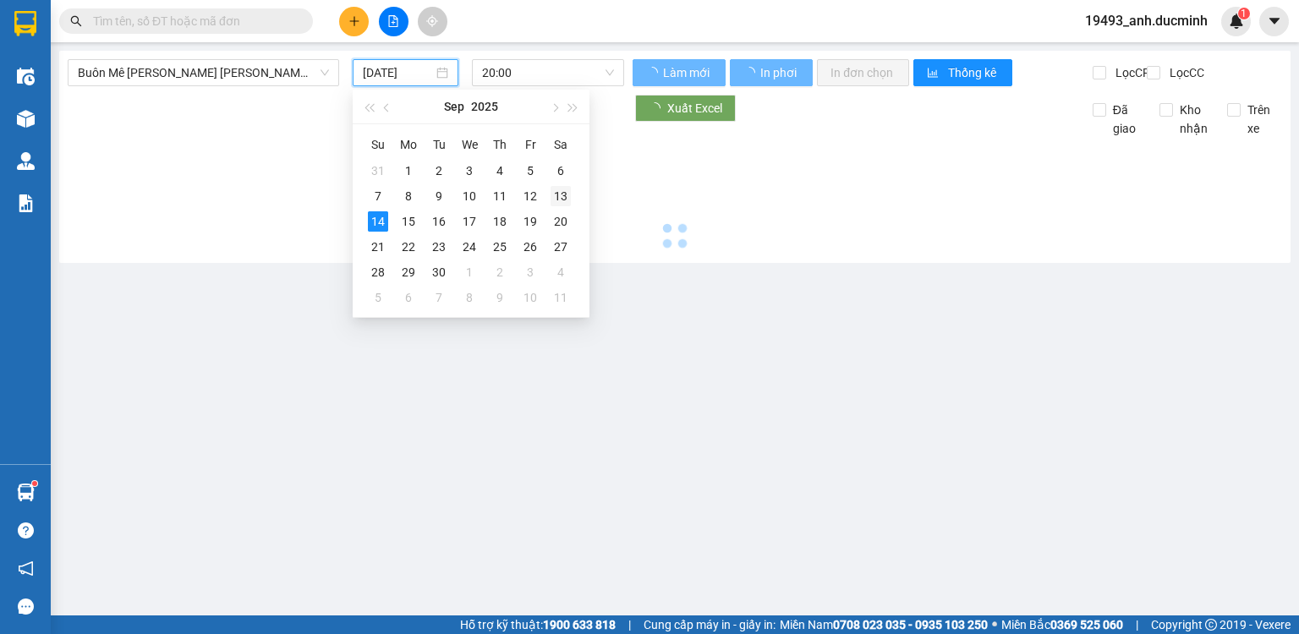
type input "[DATE]"
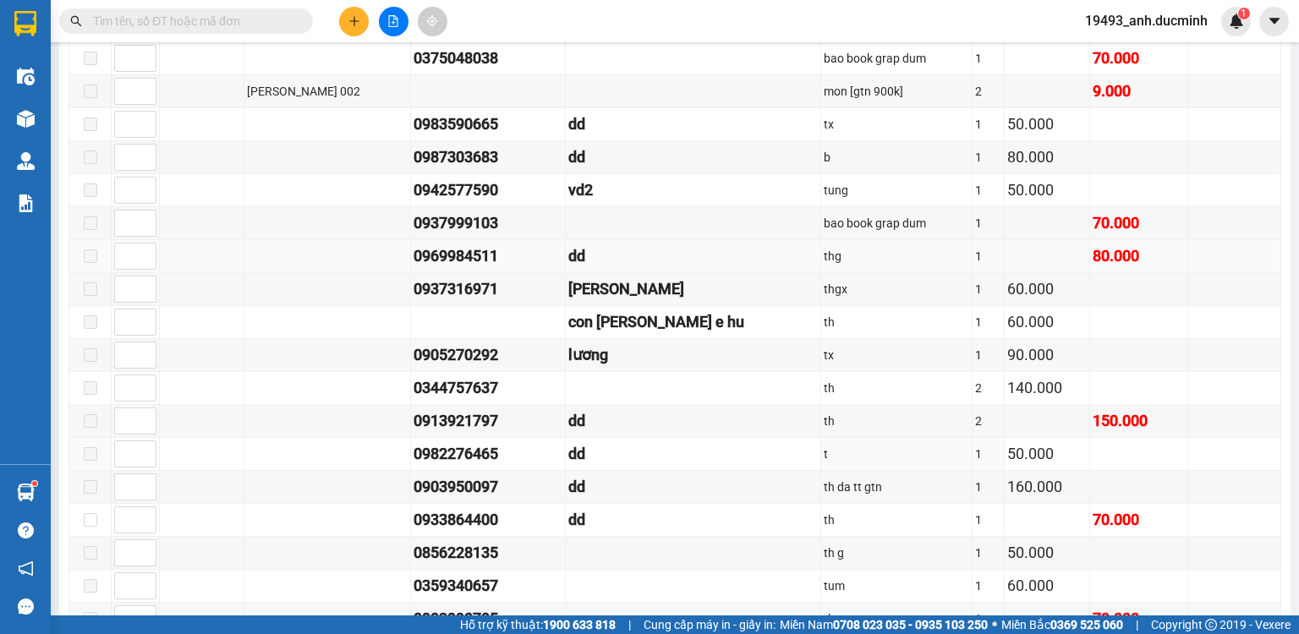
scroll to position [1834, 0]
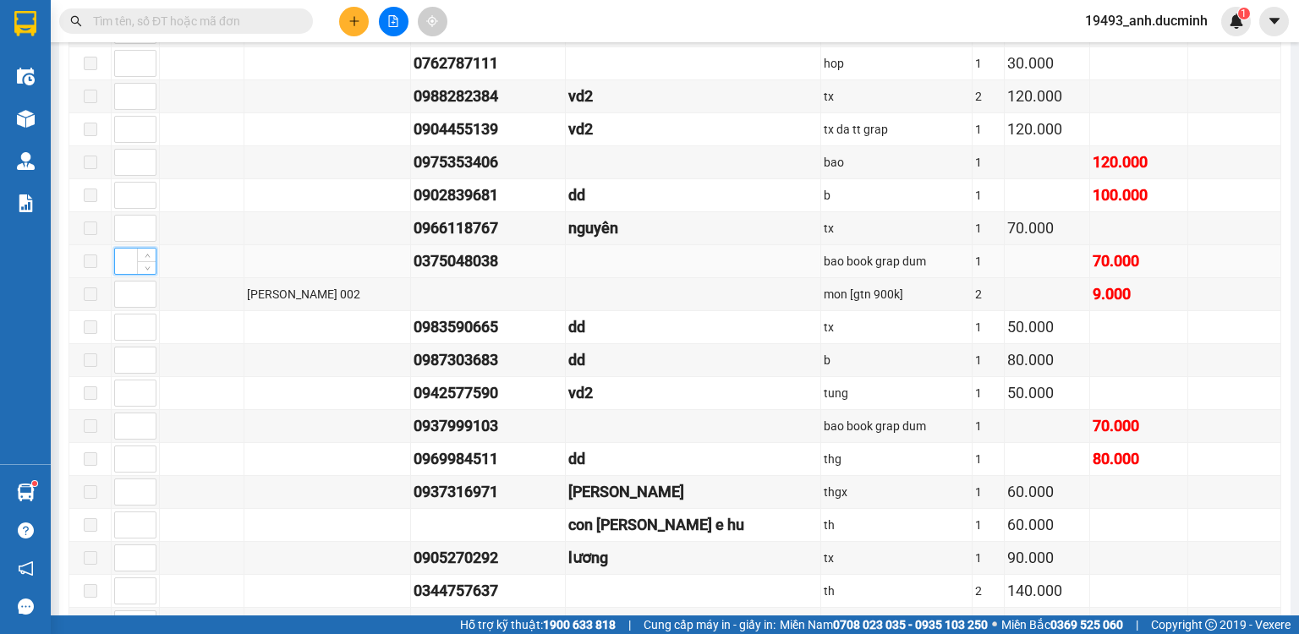
click at [122, 250] on input at bounding box center [135, 261] width 41 height 25
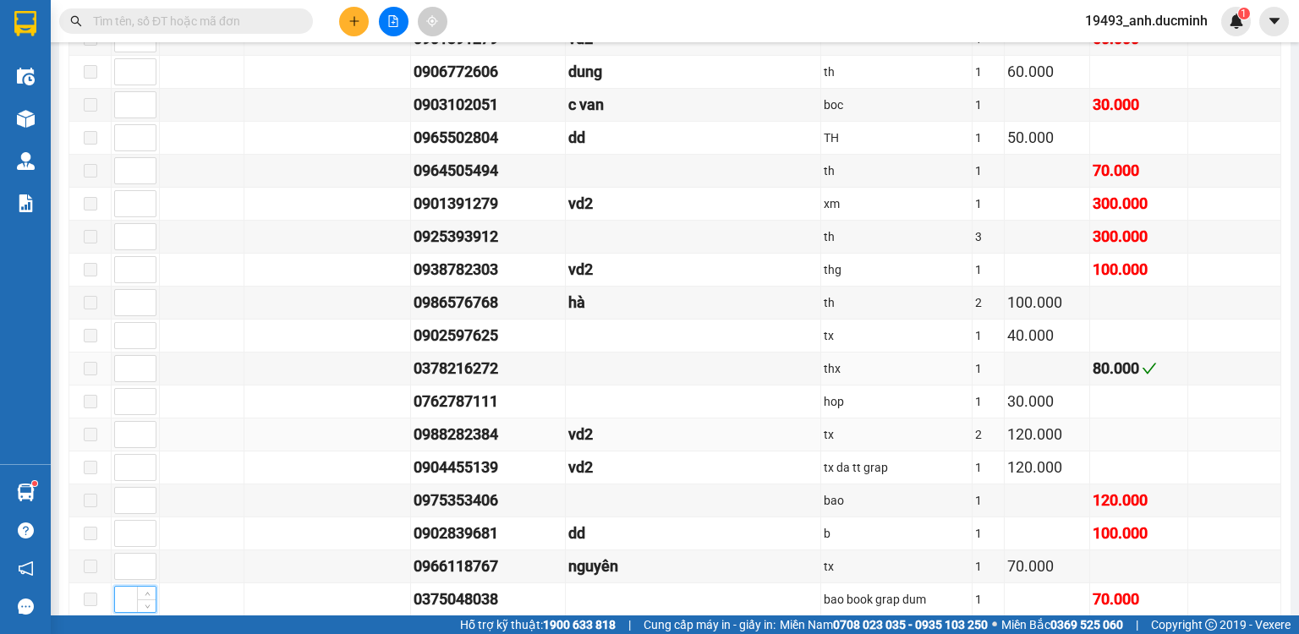
scroll to position [1563, 0]
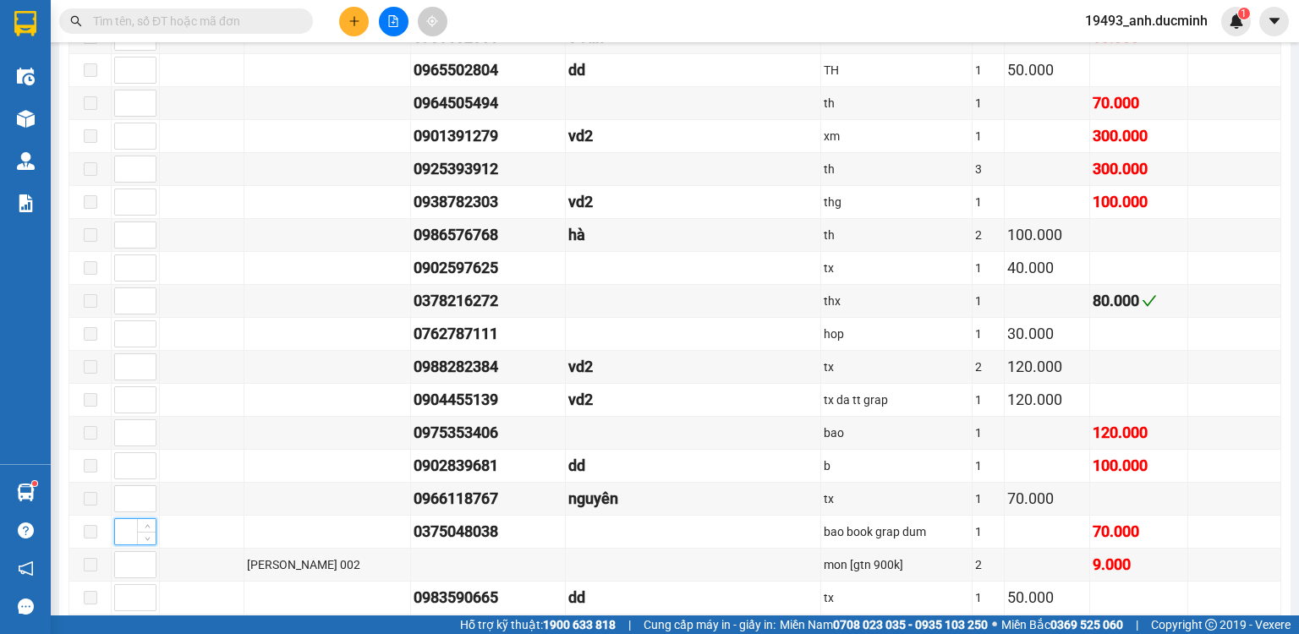
click at [248, 25] on input "text" at bounding box center [193, 21] width 200 height 19
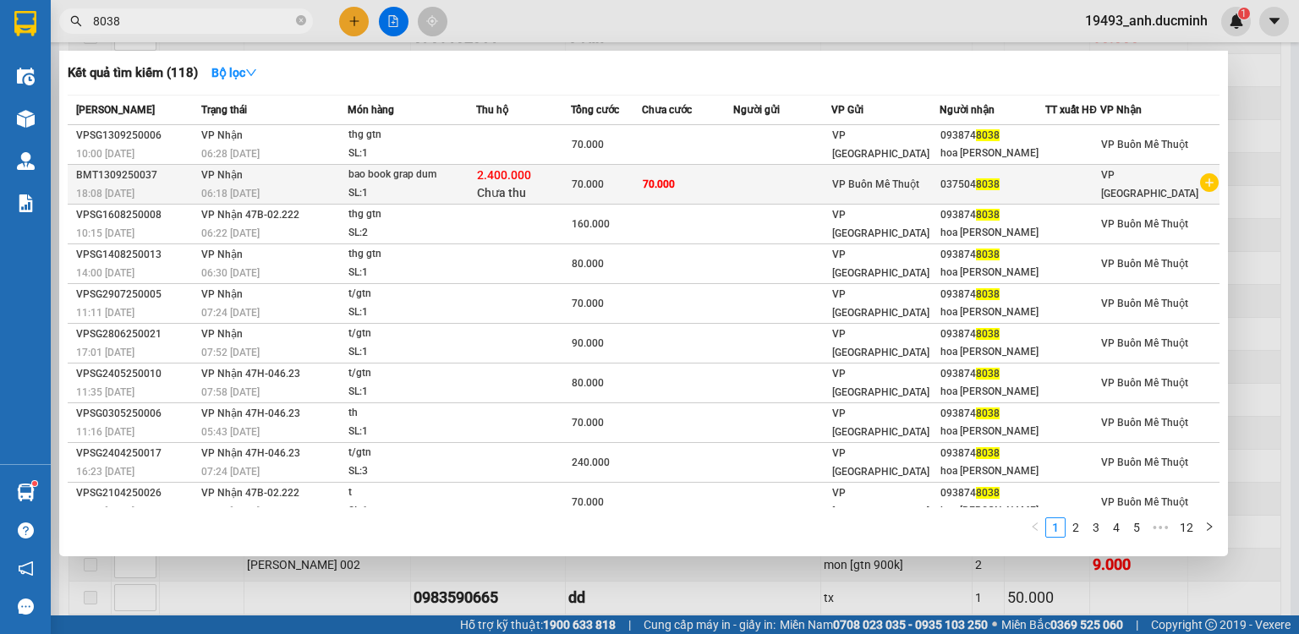
type input "8038"
click at [767, 181] on td at bounding box center [782, 185] width 98 height 40
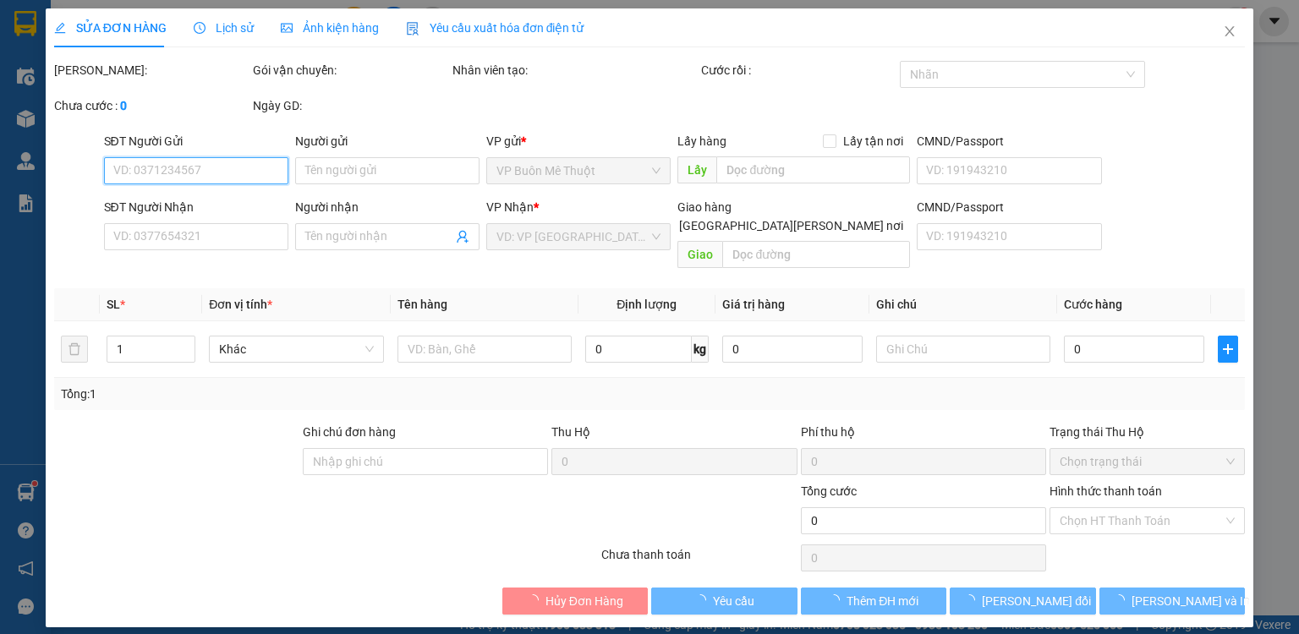
type input "0375048038"
type input "70.000"
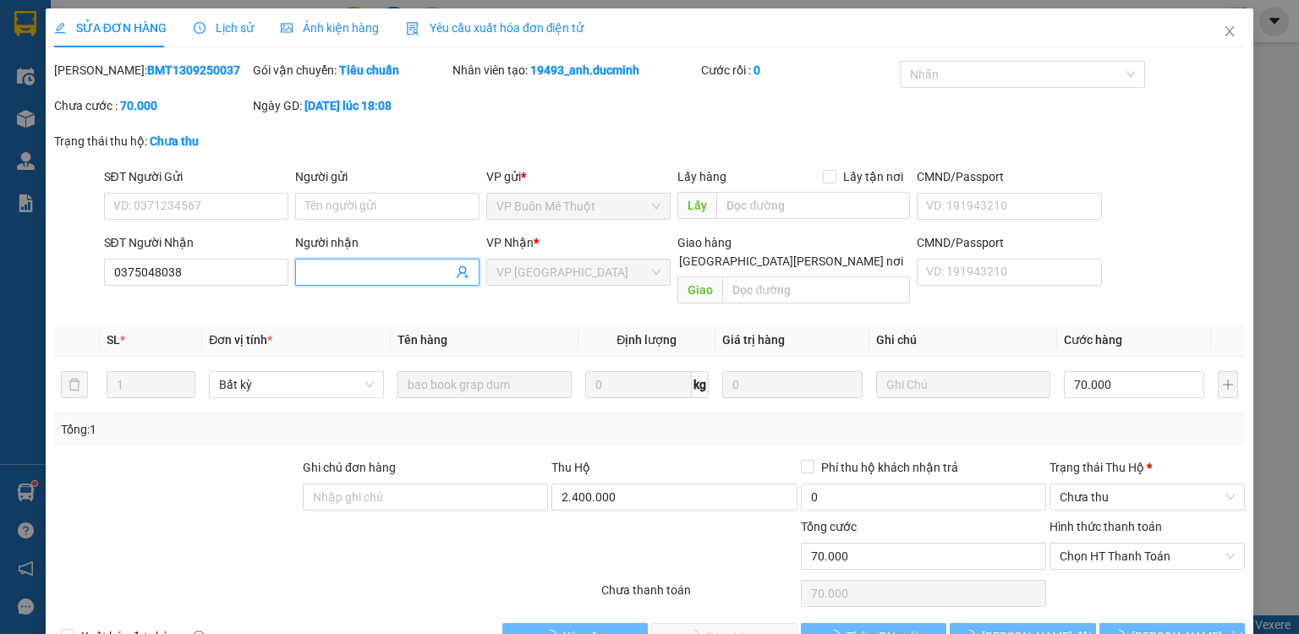
click at [381, 275] on input "Người nhận" at bounding box center [378, 272] width 147 height 19
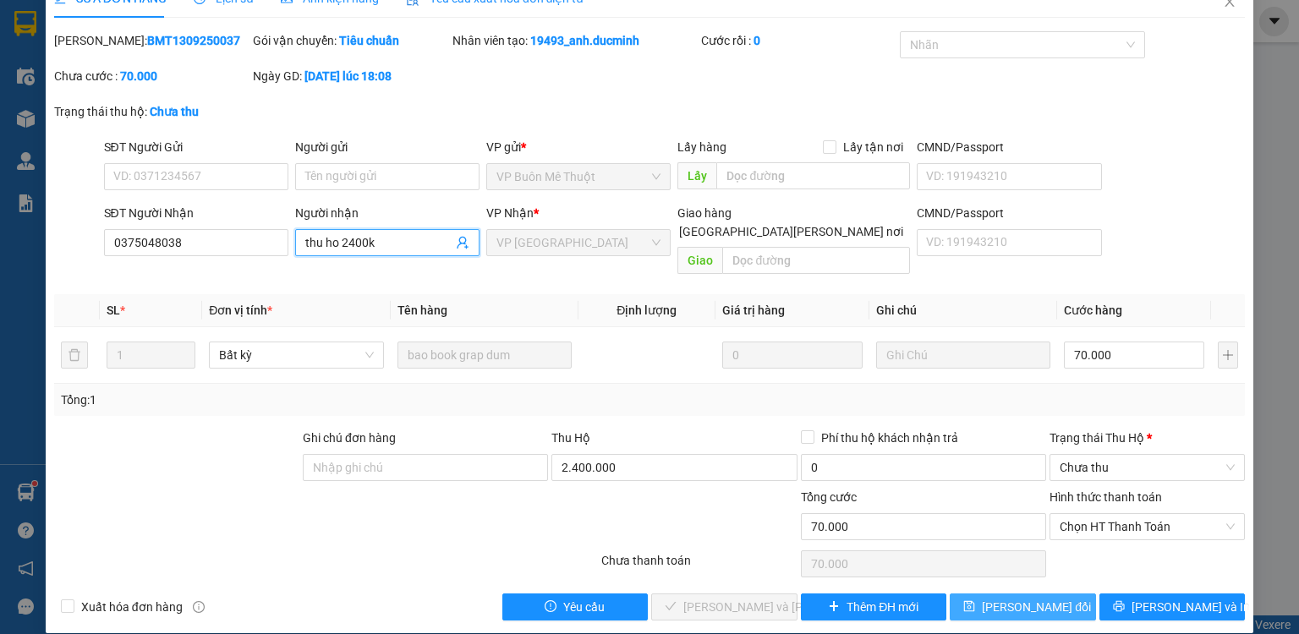
type input "thu ho 2400k"
drag, startPoint x: 1028, startPoint y: 587, endPoint x: 980, endPoint y: 556, distance: 57.5
click at [1028, 598] on span "[PERSON_NAME] đổi" at bounding box center [1036, 607] width 109 height 19
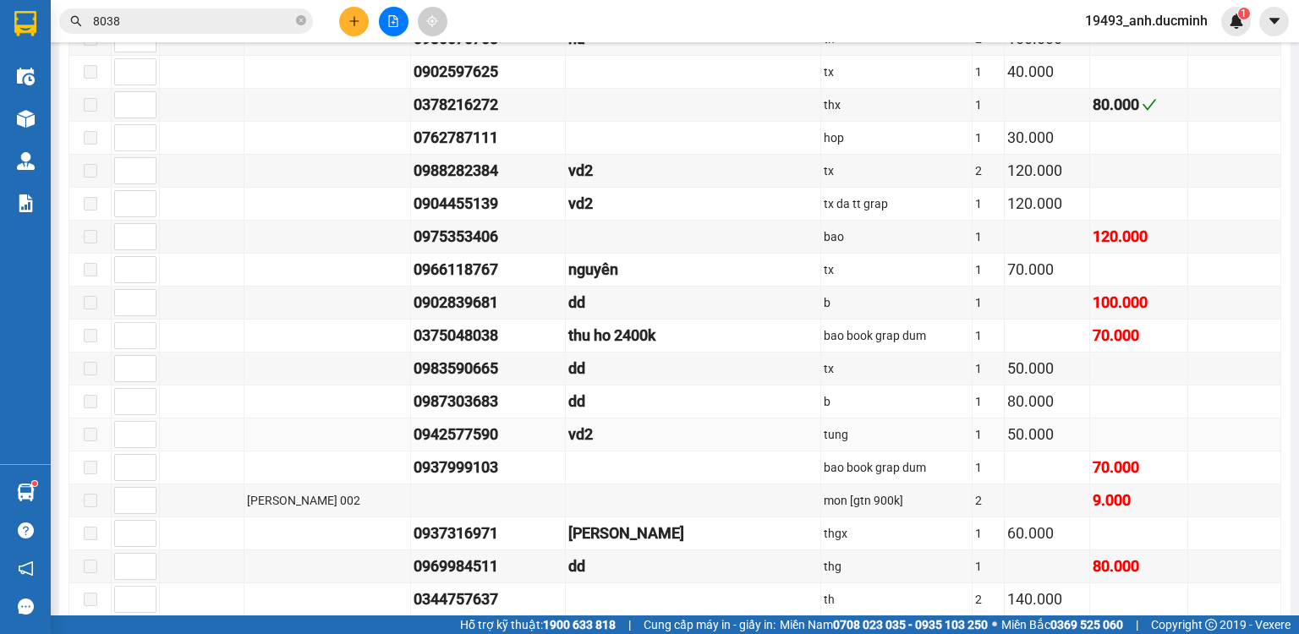
scroll to position [1827, 0]
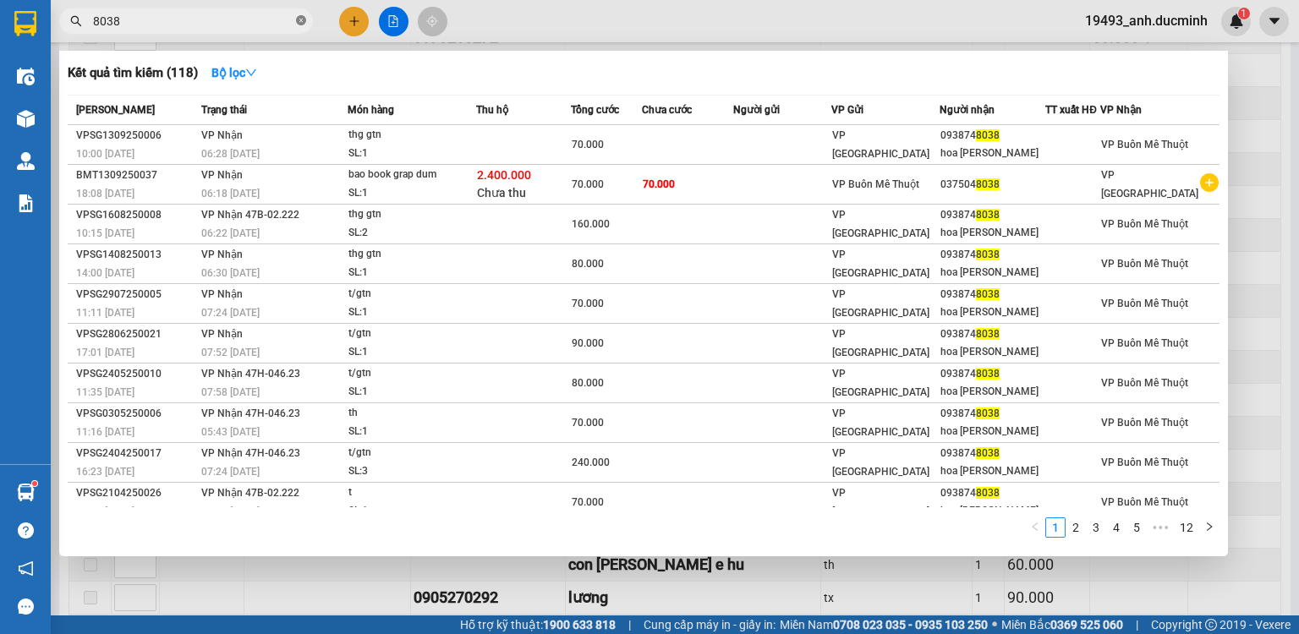
click at [302, 17] on icon "close-circle" at bounding box center [301, 20] width 10 height 10
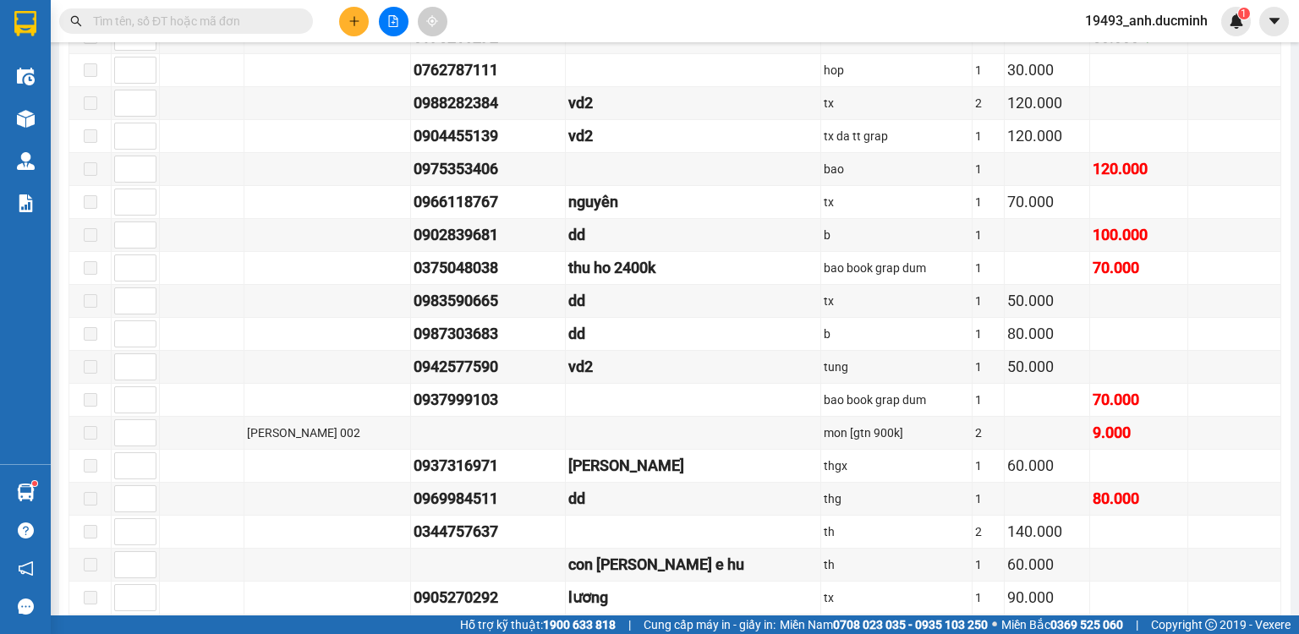
click at [299, 17] on span at bounding box center [301, 21] width 10 height 19
click at [265, 23] on input "text" at bounding box center [193, 21] width 200 height 19
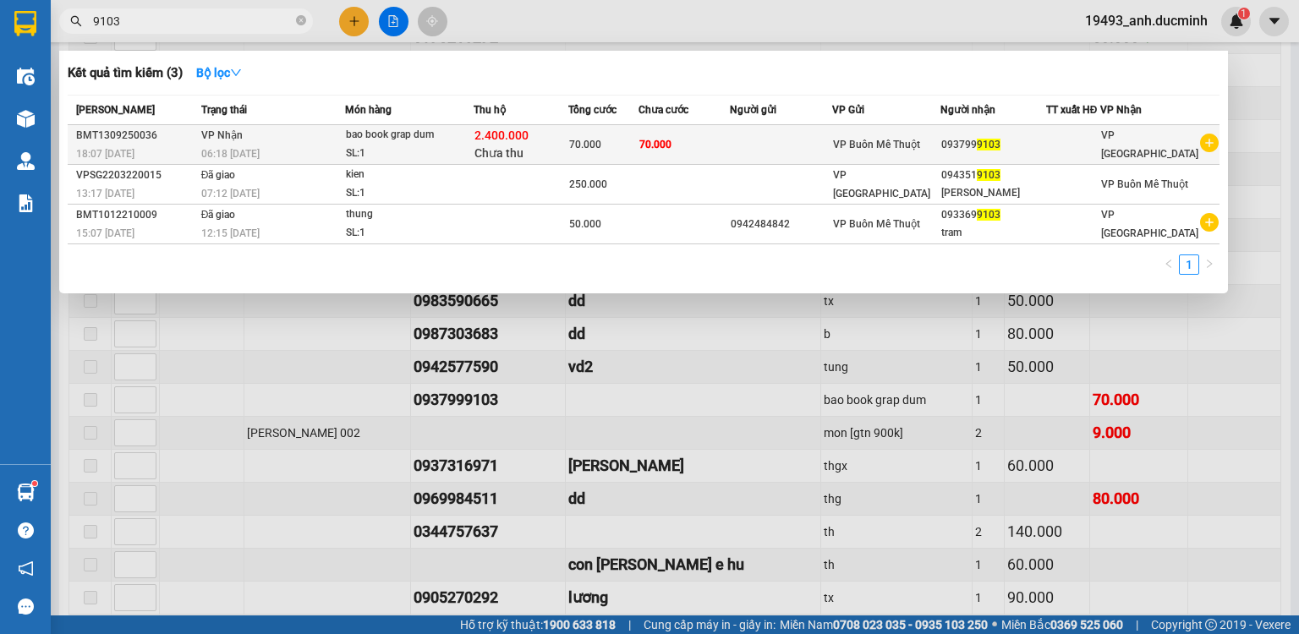
type input "9103"
click at [522, 144] on div "2.400.000 Chưa thu" at bounding box center [520, 145] width 93 height 36
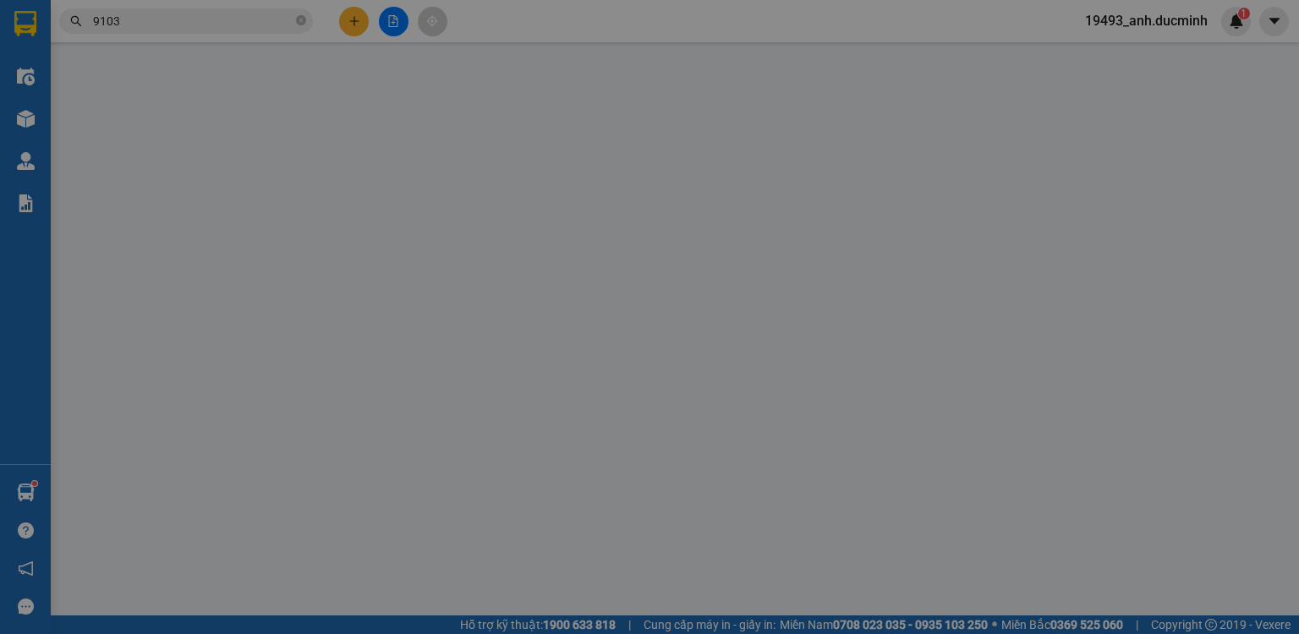
type input "0937999103"
type input "70.000"
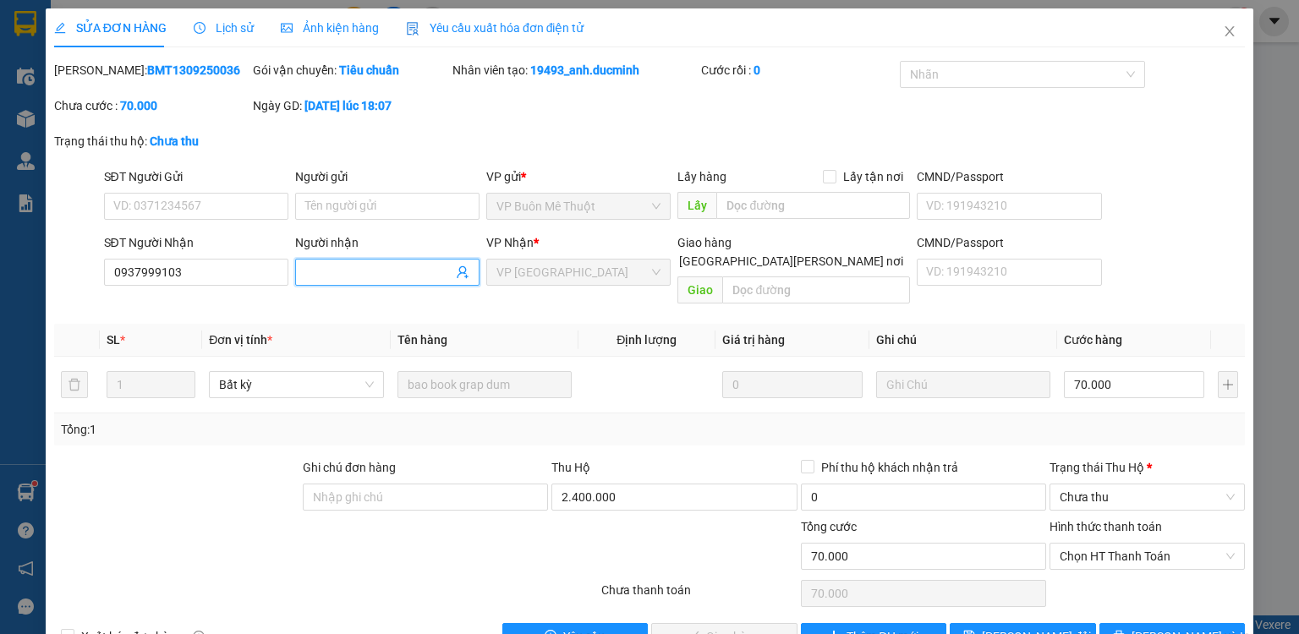
click at [362, 264] on input "Người nhận" at bounding box center [378, 272] width 147 height 19
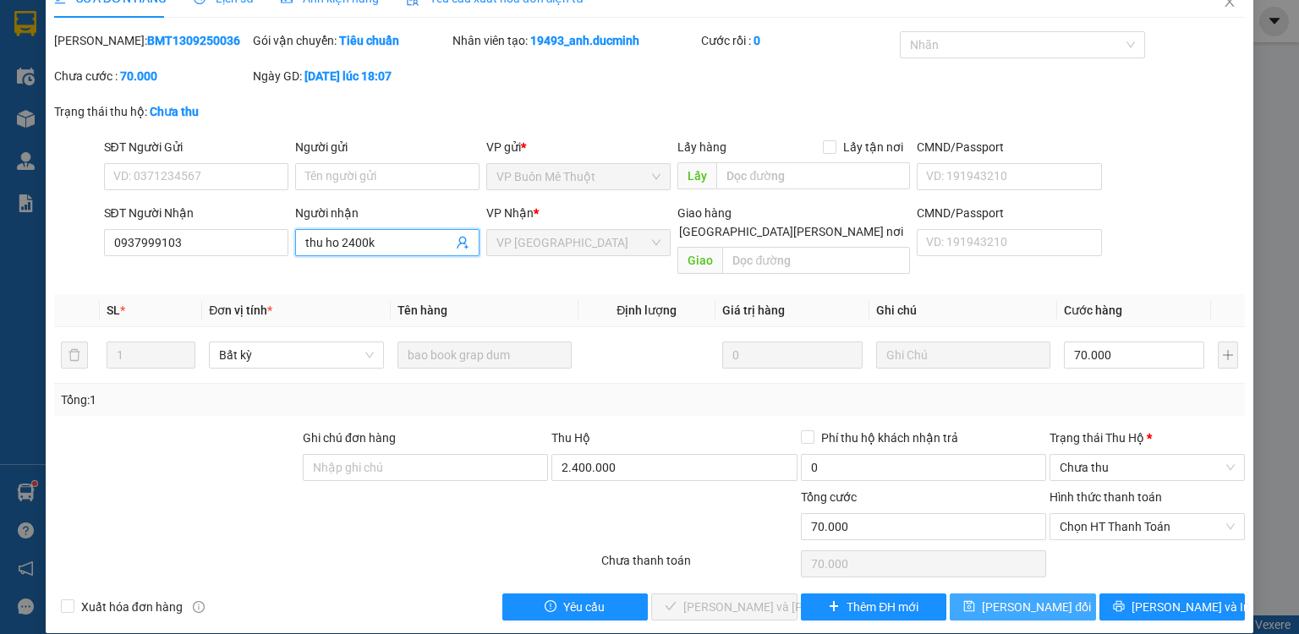
type input "thu ho 2400k"
click at [1025, 598] on span "[PERSON_NAME] đổi" at bounding box center [1036, 607] width 109 height 19
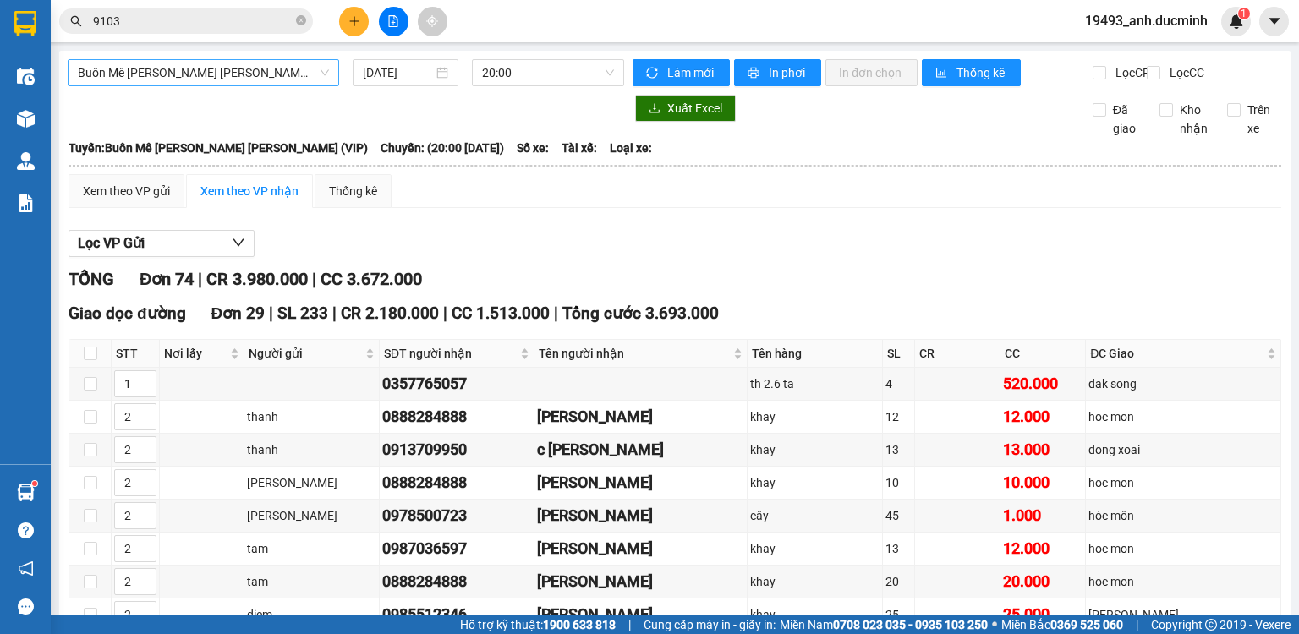
click at [170, 73] on span "Buôn Mê [PERSON_NAME] [PERSON_NAME] (VIP)" at bounding box center [203, 72] width 251 height 25
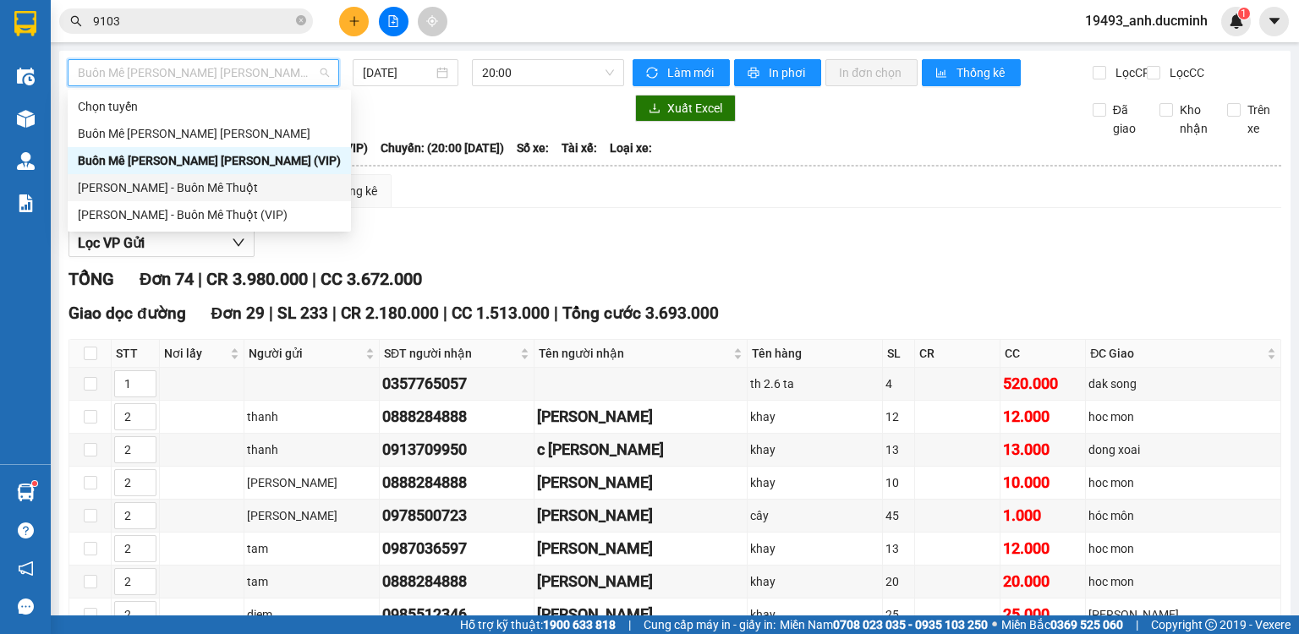
click at [153, 189] on div "[PERSON_NAME] - Buôn Mê Thuột" at bounding box center [209, 187] width 263 height 19
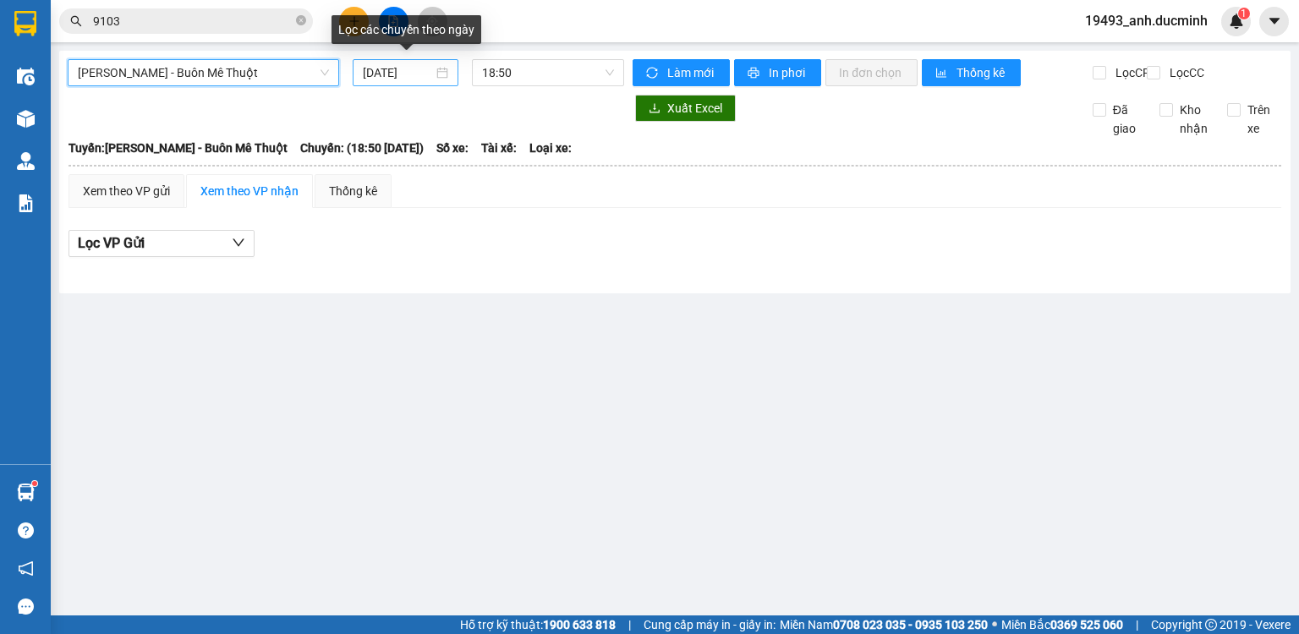
click at [405, 73] on input "[DATE]" at bounding box center [397, 72] width 69 height 19
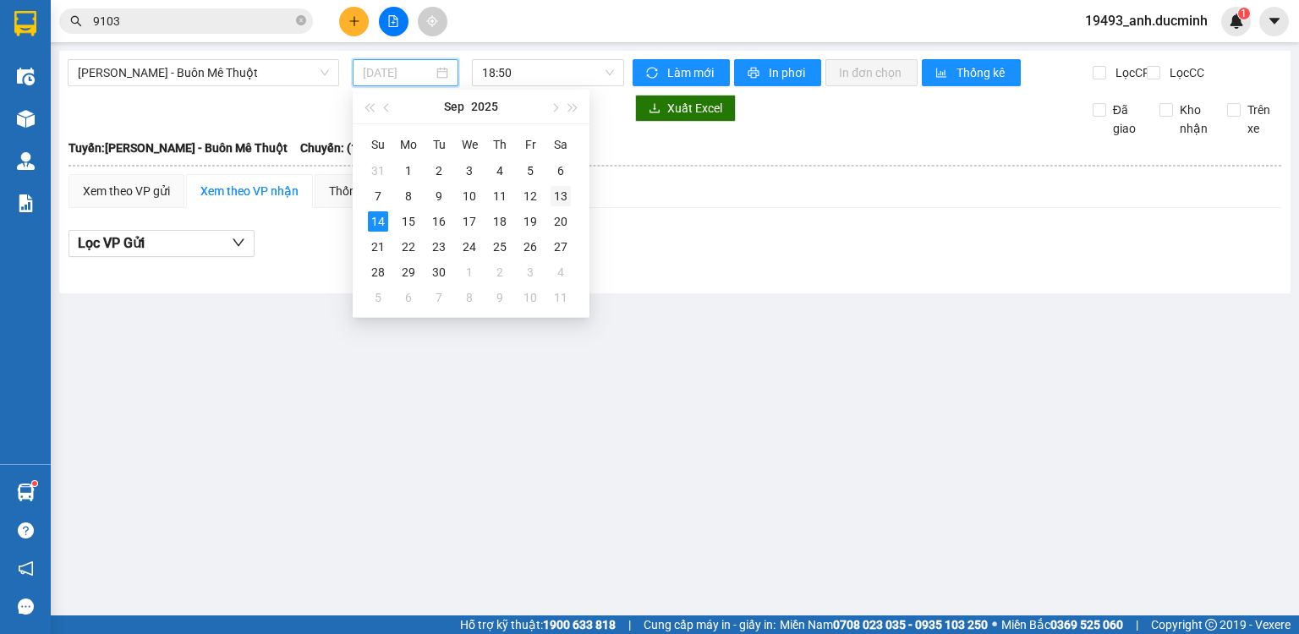
click at [562, 193] on div "13" at bounding box center [561, 196] width 20 height 20
type input "[DATE]"
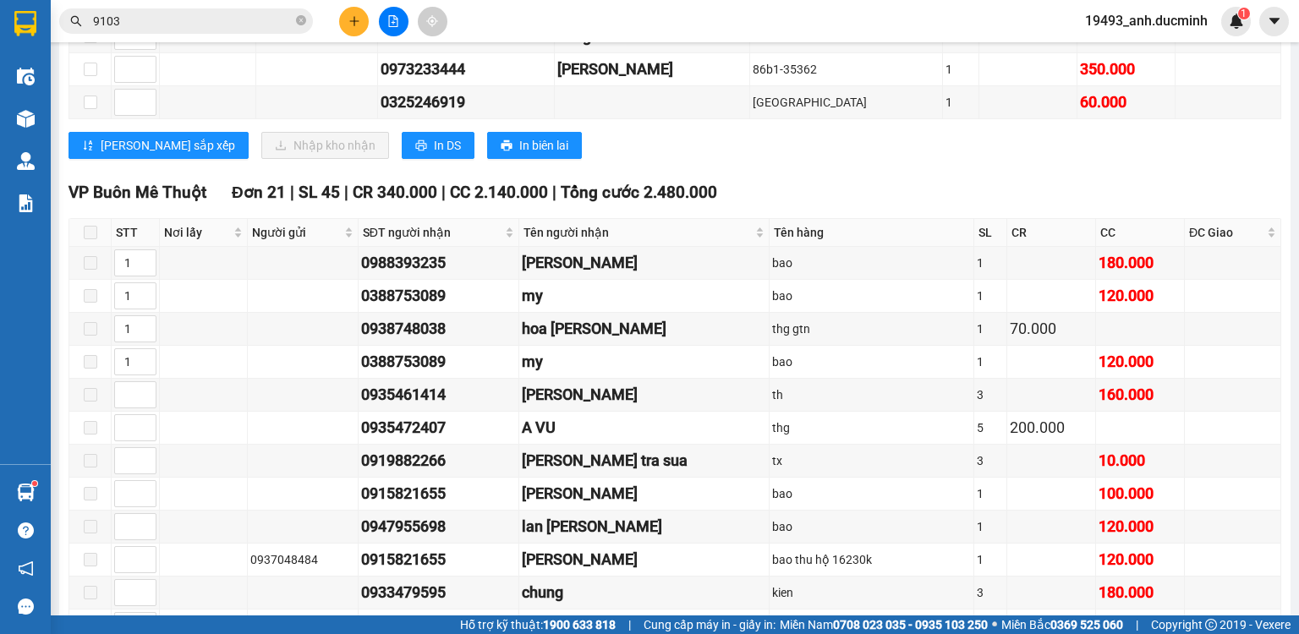
scroll to position [370, 0]
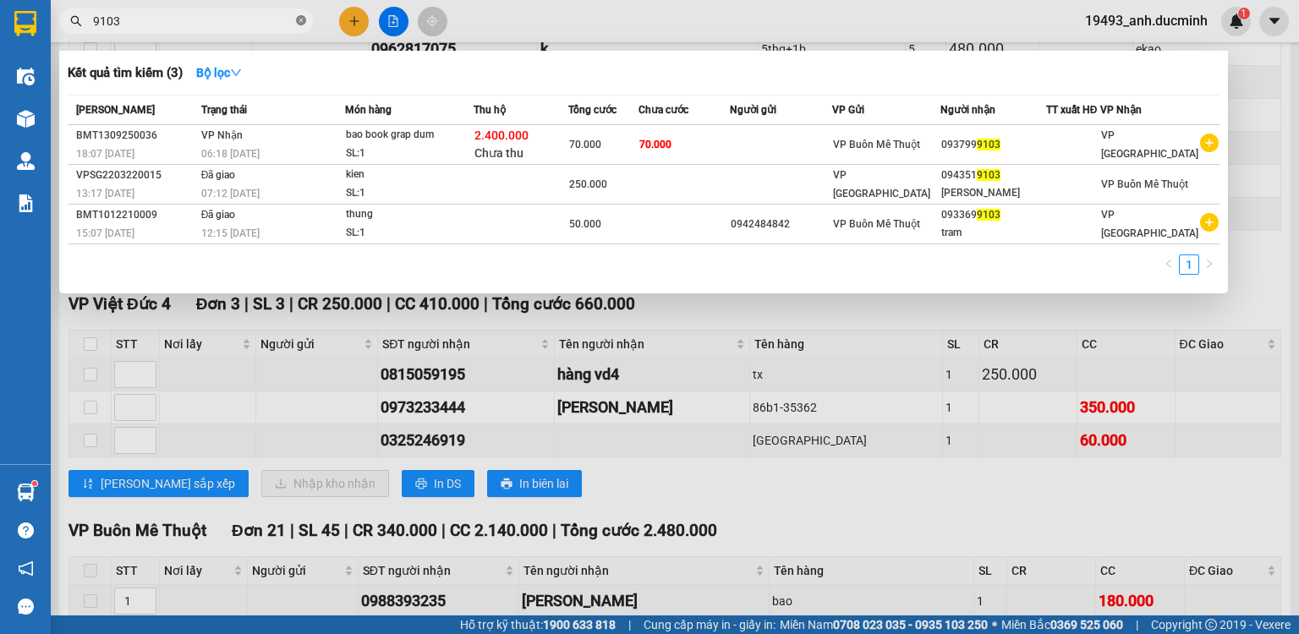
click at [304, 19] on icon "close-circle" at bounding box center [301, 20] width 10 height 10
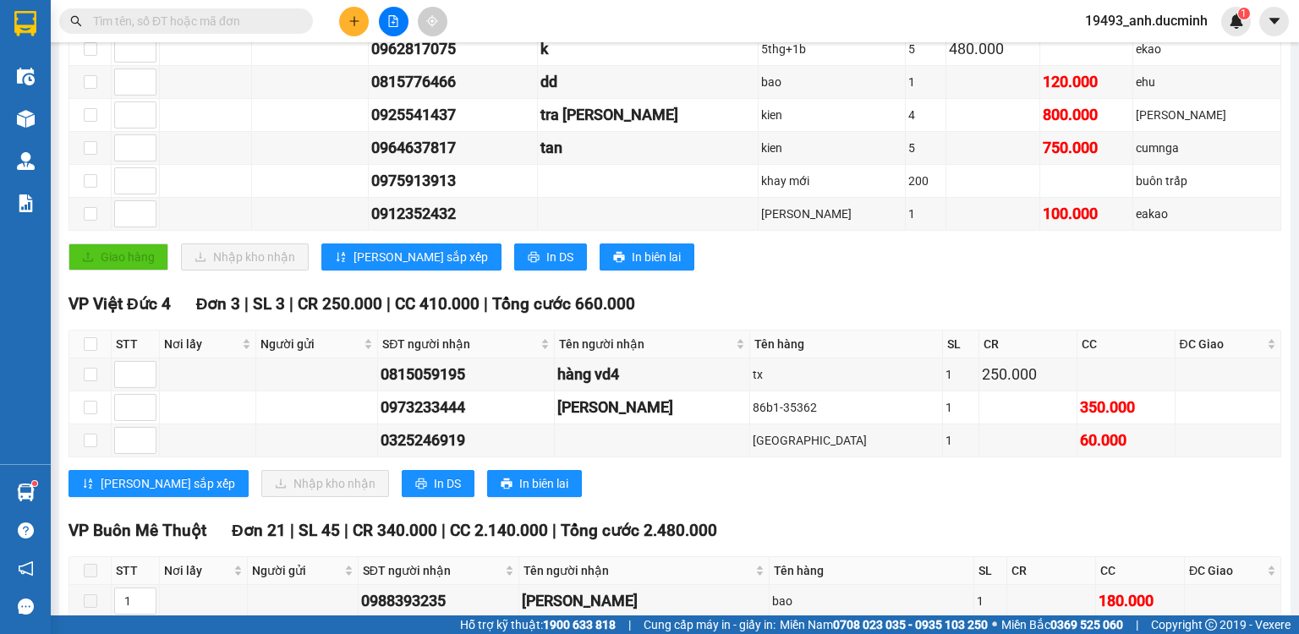
click at [282, 20] on input "text" at bounding box center [193, 21] width 200 height 19
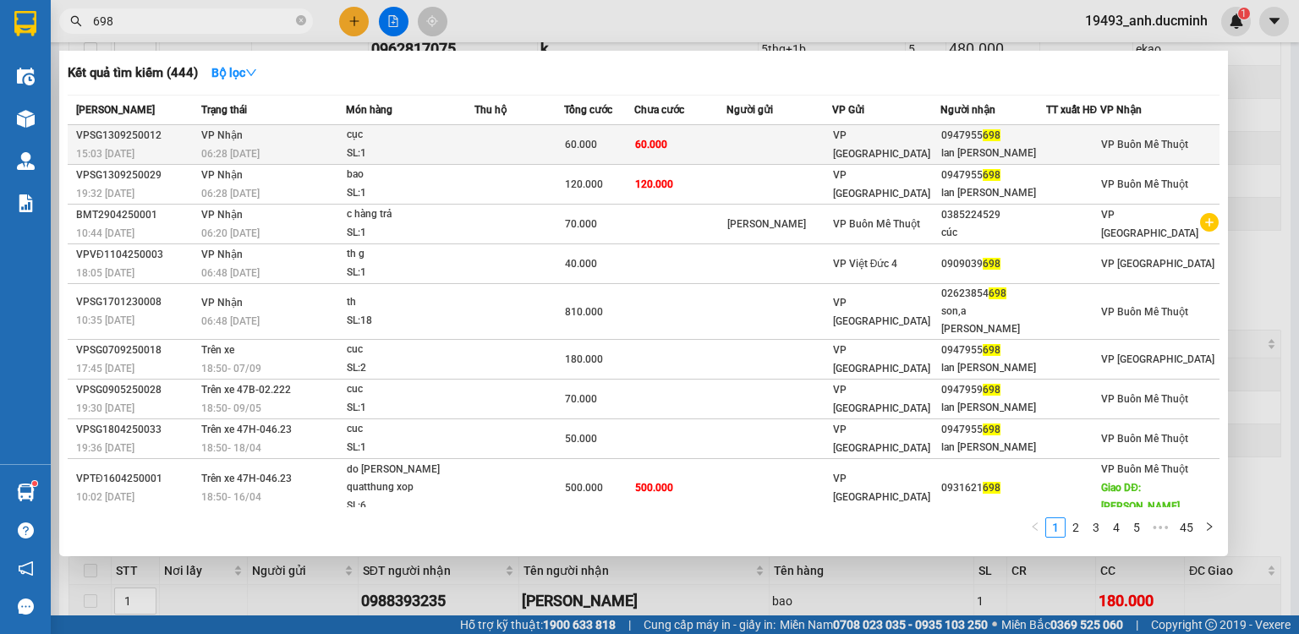
type input "698"
click at [774, 148] on td at bounding box center [780, 145] width 106 height 40
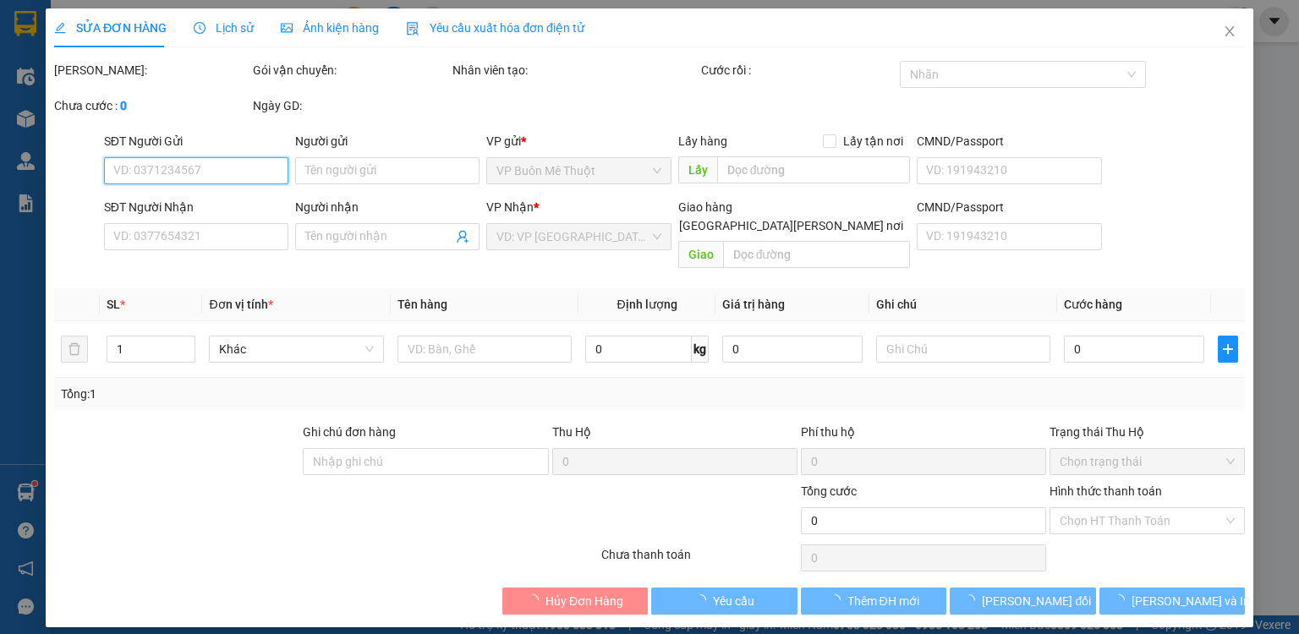
type input "0947955698"
type input "lan [PERSON_NAME]"
type input "60.000"
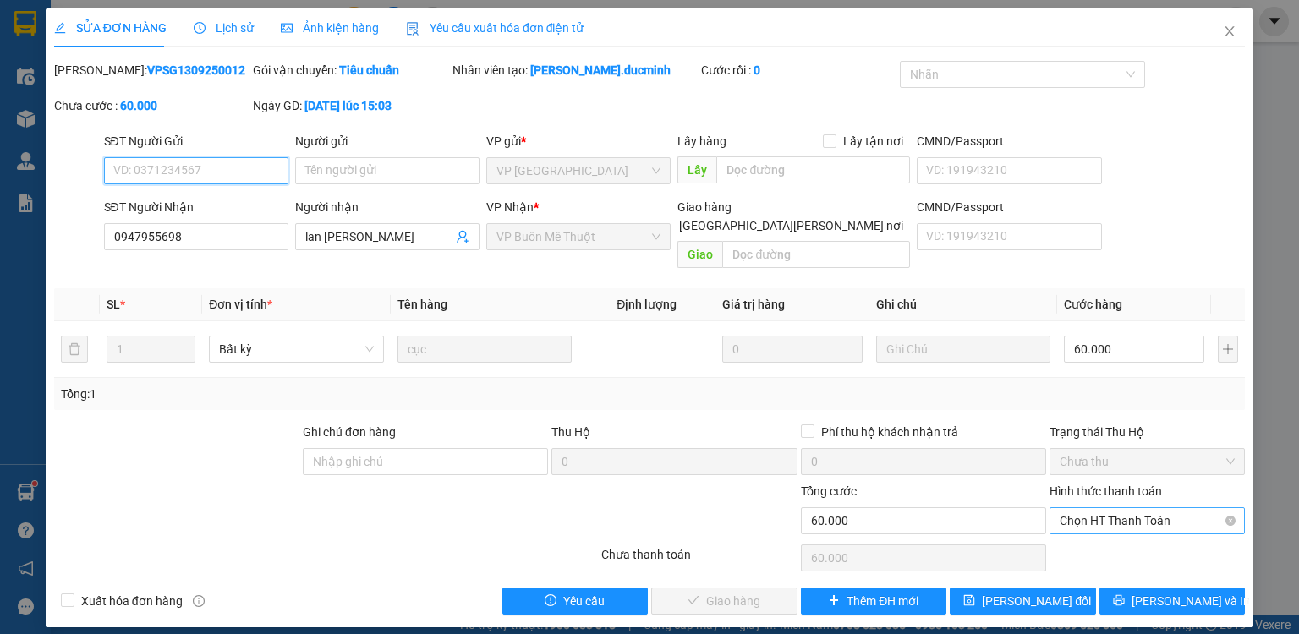
click at [1099, 508] on span "Chọn HT Thanh Toán" at bounding box center [1147, 520] width 175 height 25
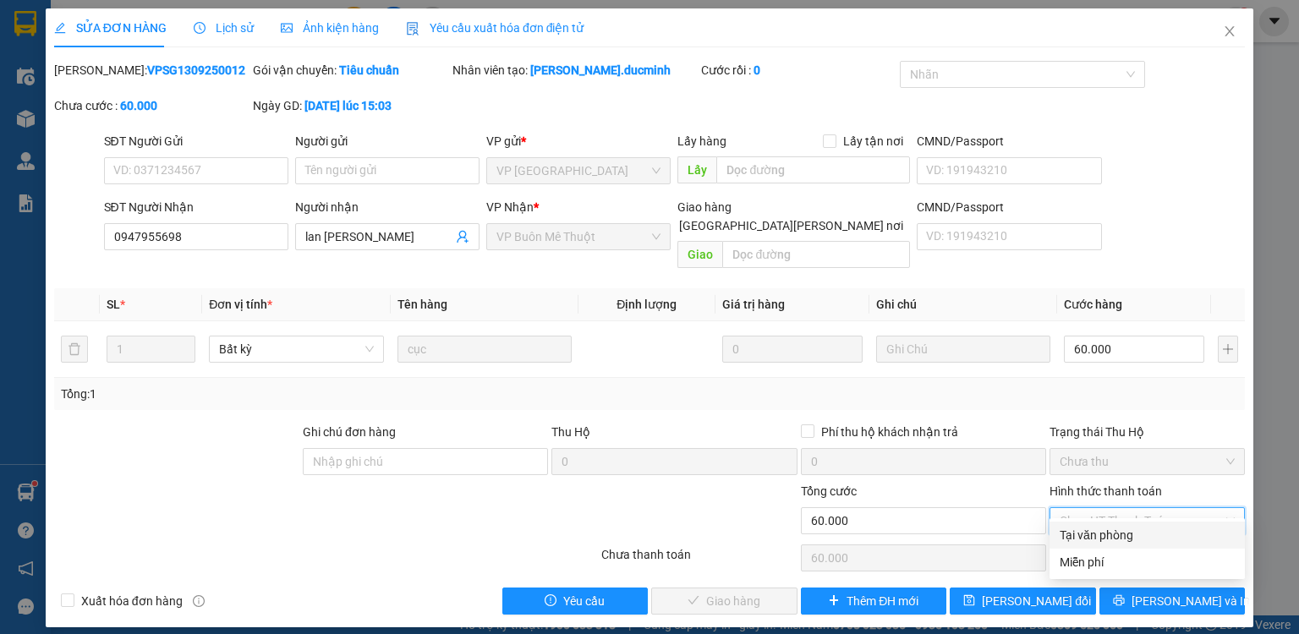
click at [1096, 527] on div "Tại văn phòng" at bounding box center [1147, 535] width 175 height 19
type input "0"
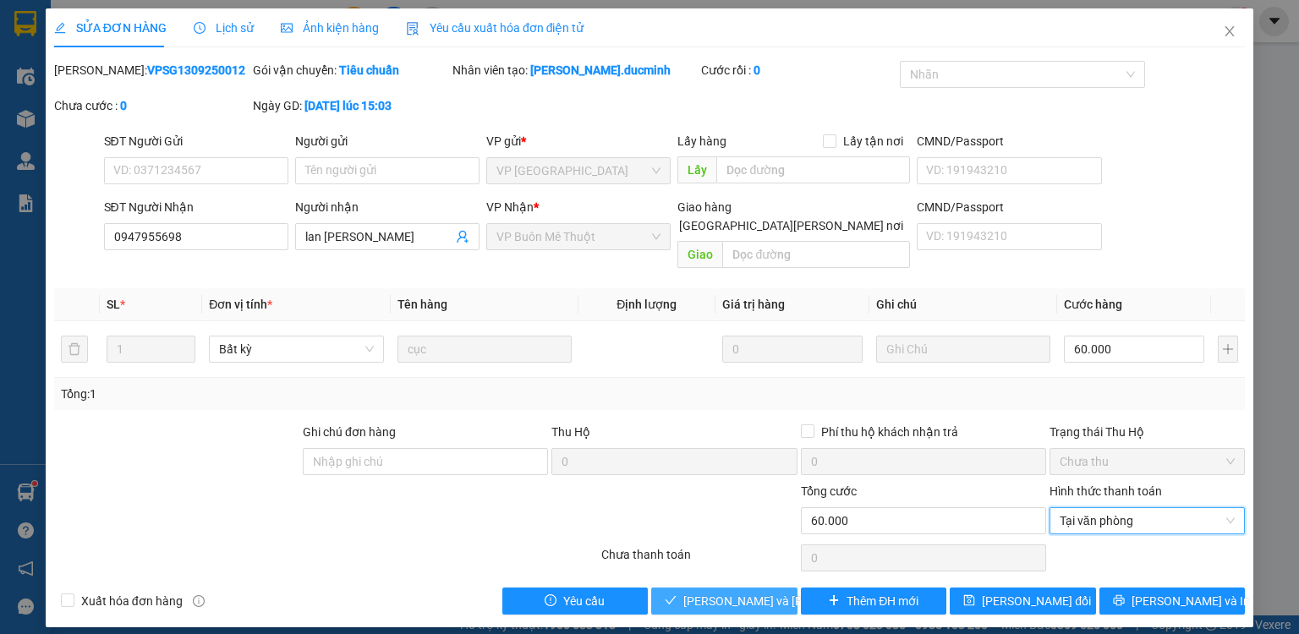
click at [761, 592] on span "[PERSON_NAME] và [PERSON_NAME] hàng" at bounding box center [797, 601] width 228 height 19
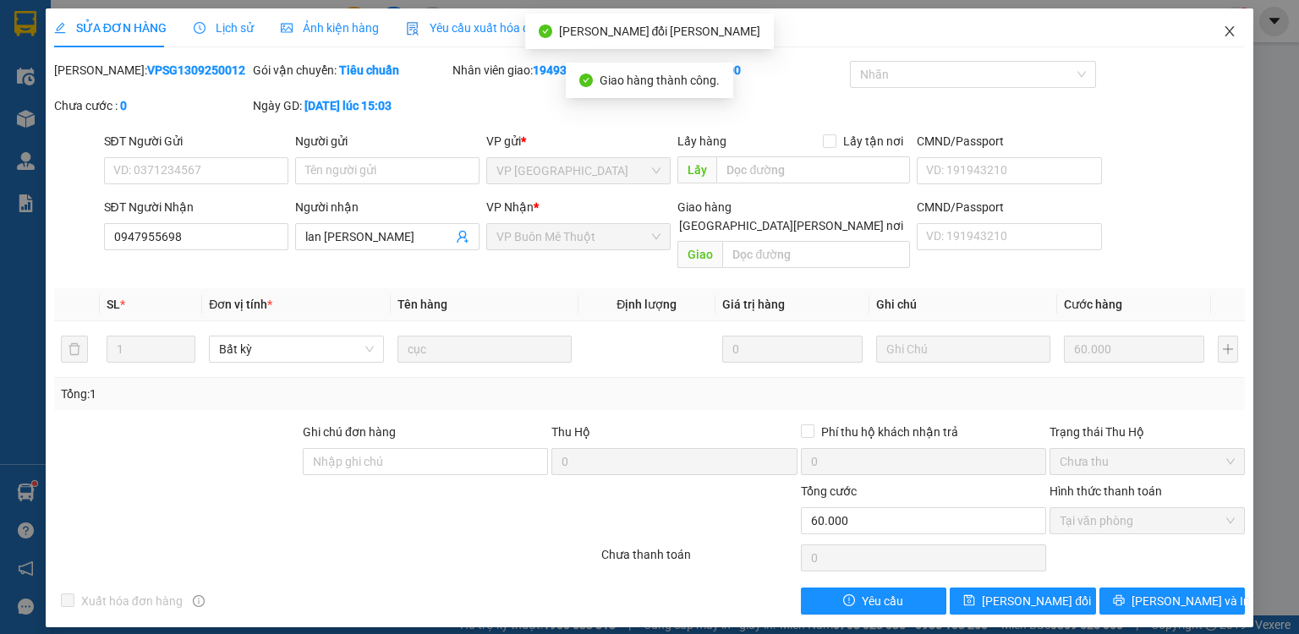
click at [1229, 33] on icon "close" at bounding box center [1230, 31] width 9 height 10
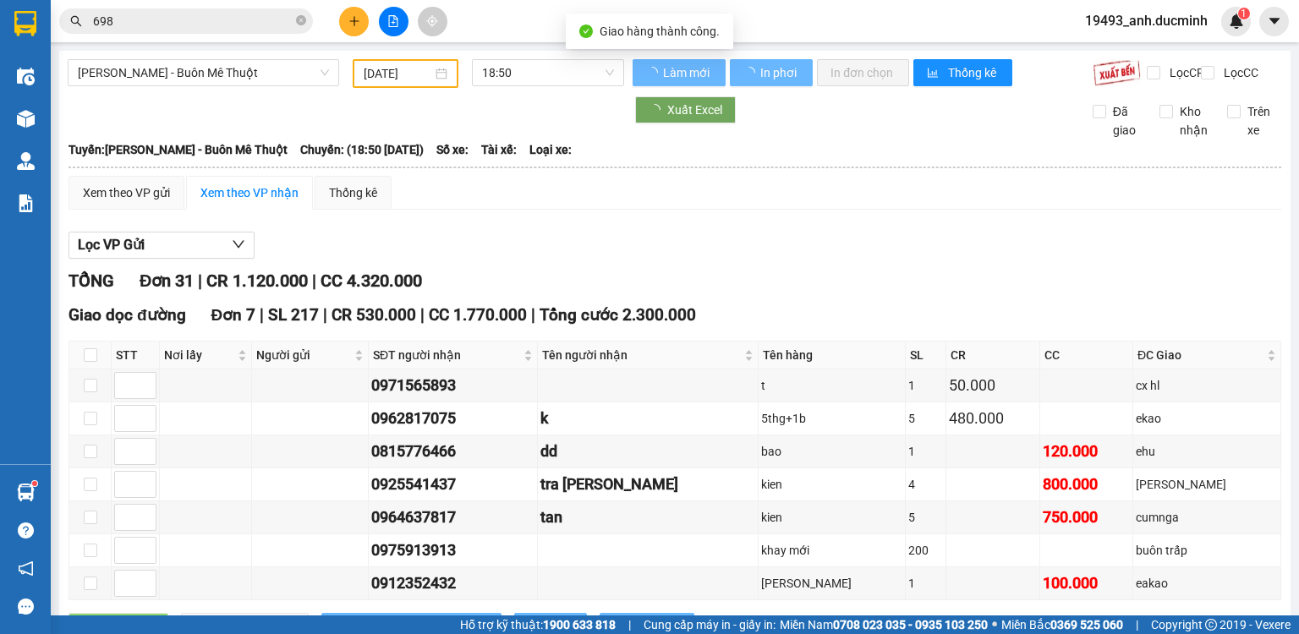
click at [225, 25] on input "698" at bounding box center [193, 21] width 200 height 19
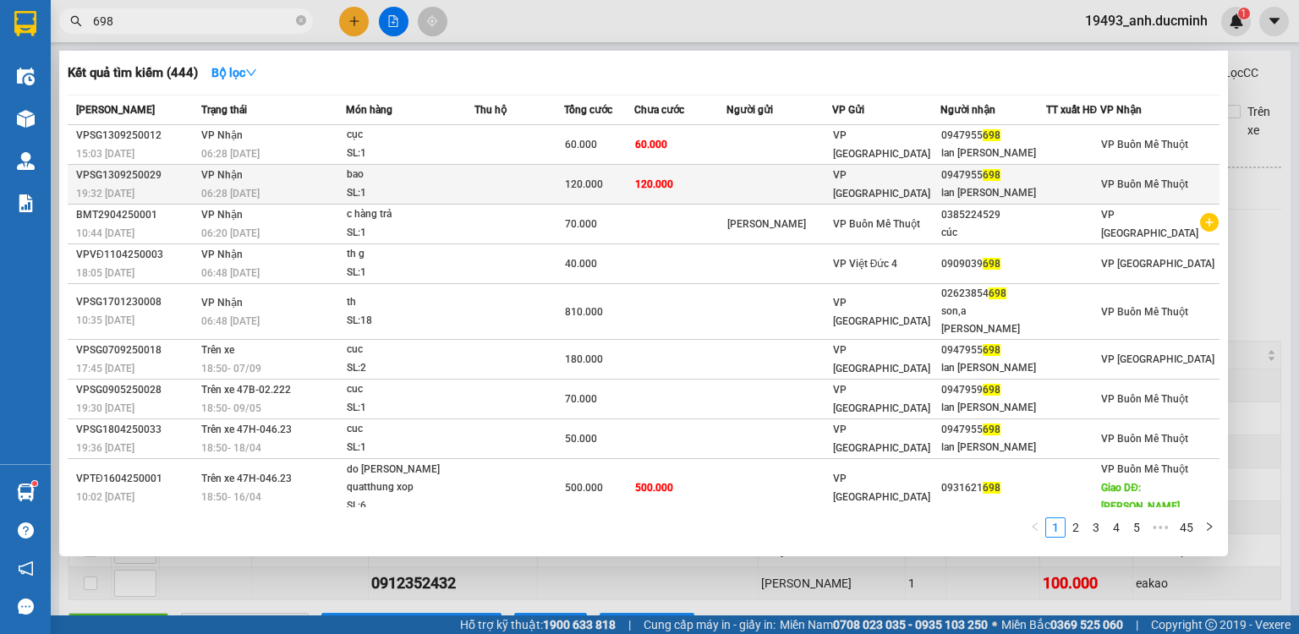
click at [563, 187] on td at bounding box center [518, 185] width 89 height 40
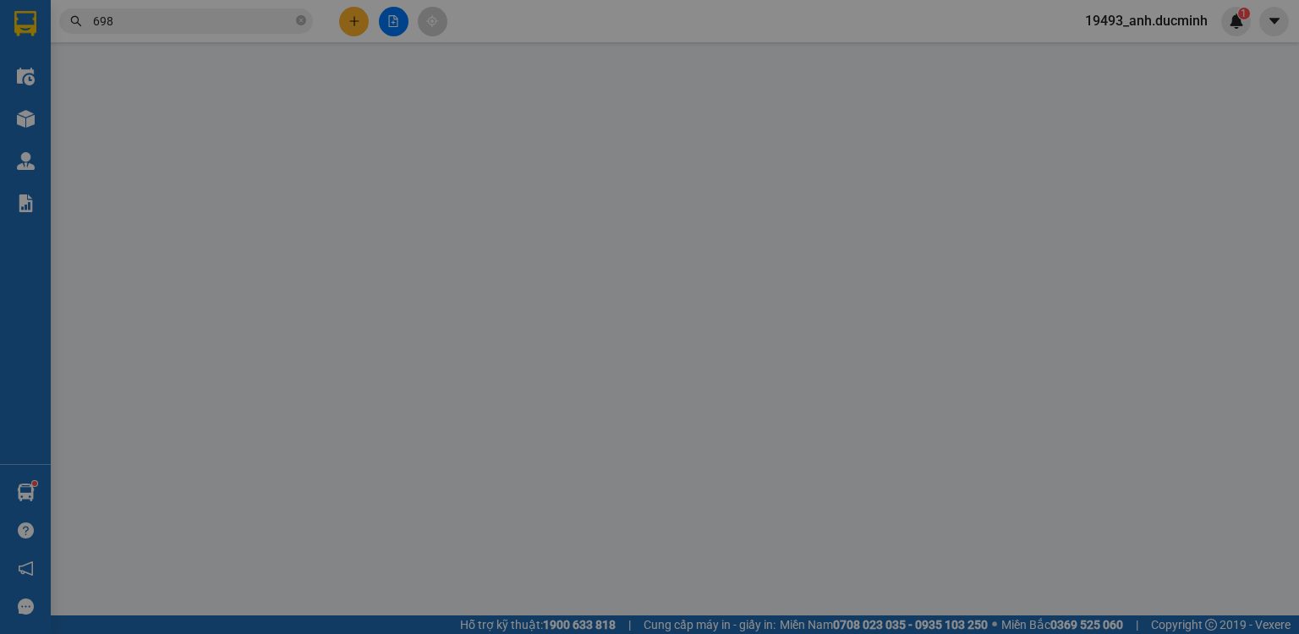
type input "0947955698"
type input "lan [PERSON_NAME]"
type input "120.000"
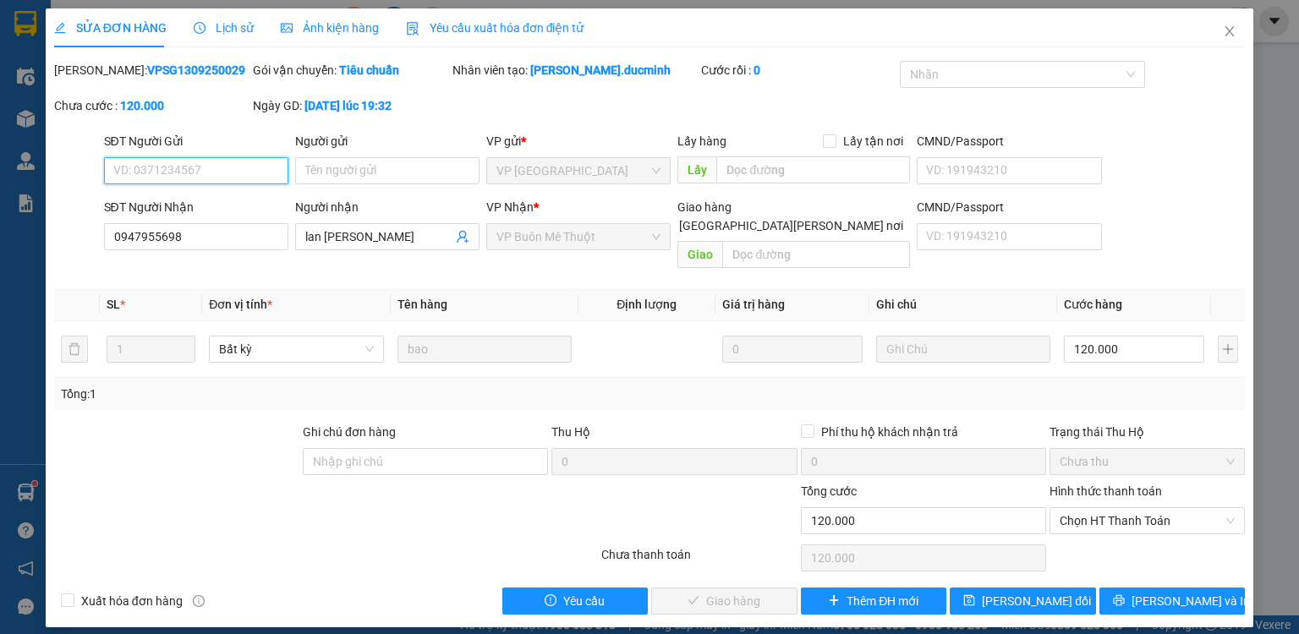
click at [1106, 508] on span "Chọn HT Thanh Toán" at bounding box center [1147, 520] width 175 height 25
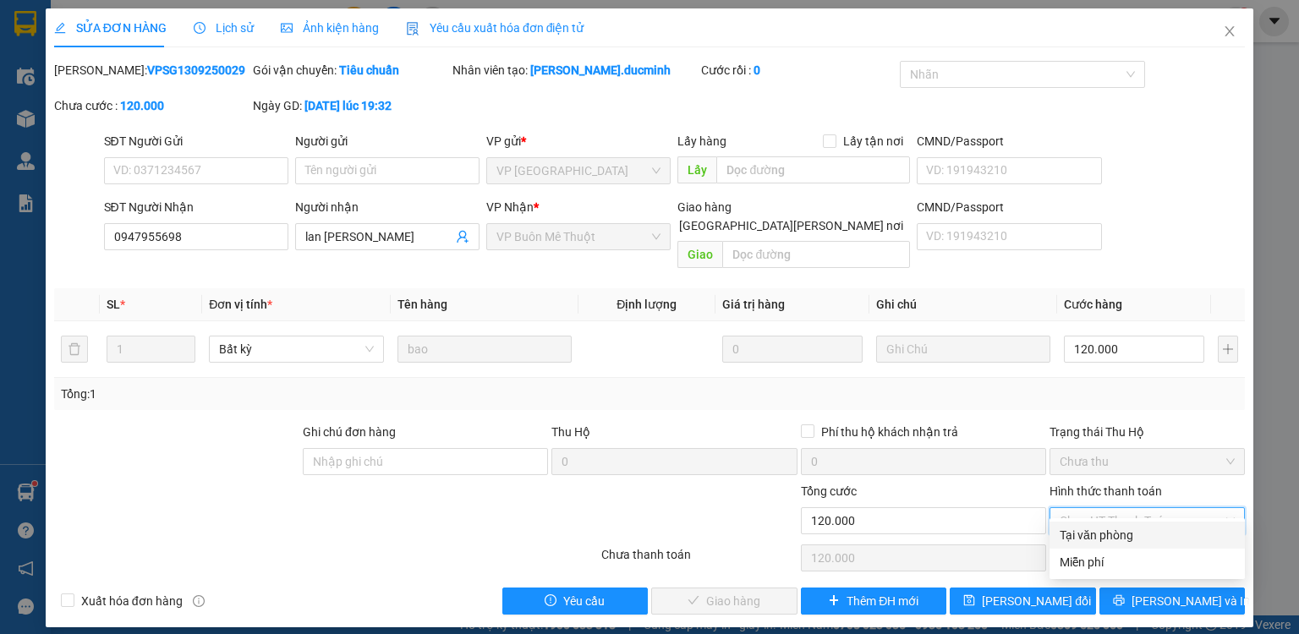
drag, startPoint x: 1098, startPoint y: 538, endPoint x: 733, endPoint y: 595, distance: 369.0
click at [1096, 539] on div "Tại văn phòng" at bounding box center [1147, 535] width 175 height 19
type input "0"
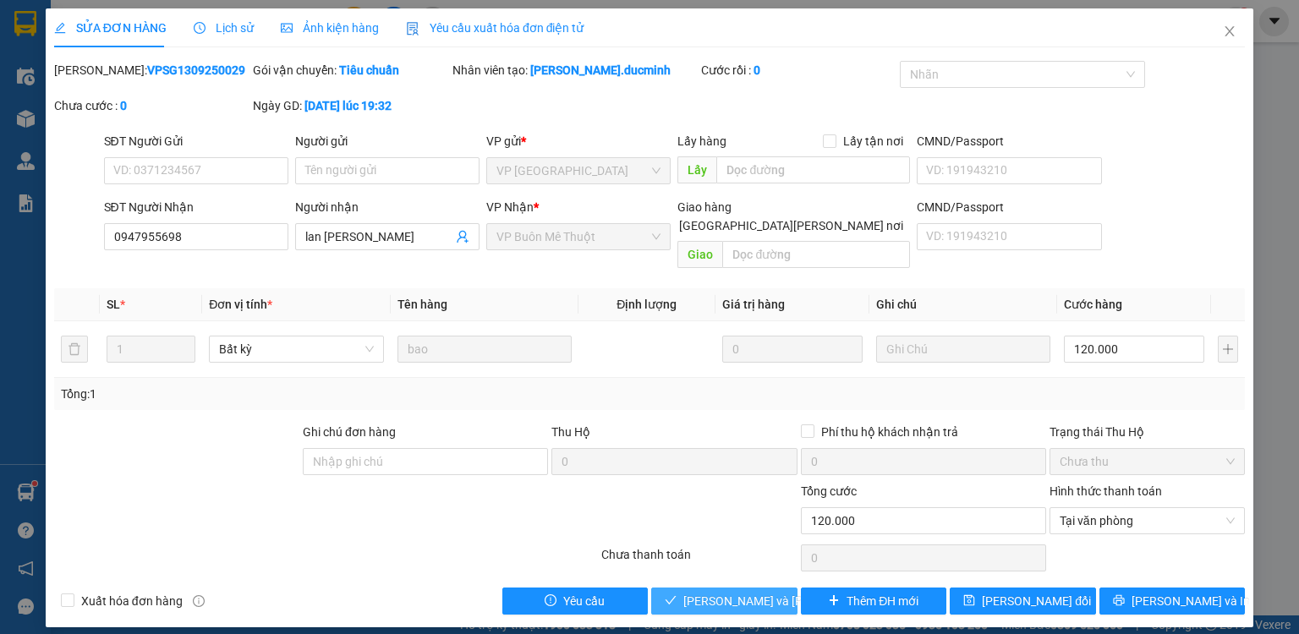
click at [689, 592] on span "[PERSON_NAME] và [PERSON_NAME] hàng" at bounding box center [797, 601] width 228 height 19
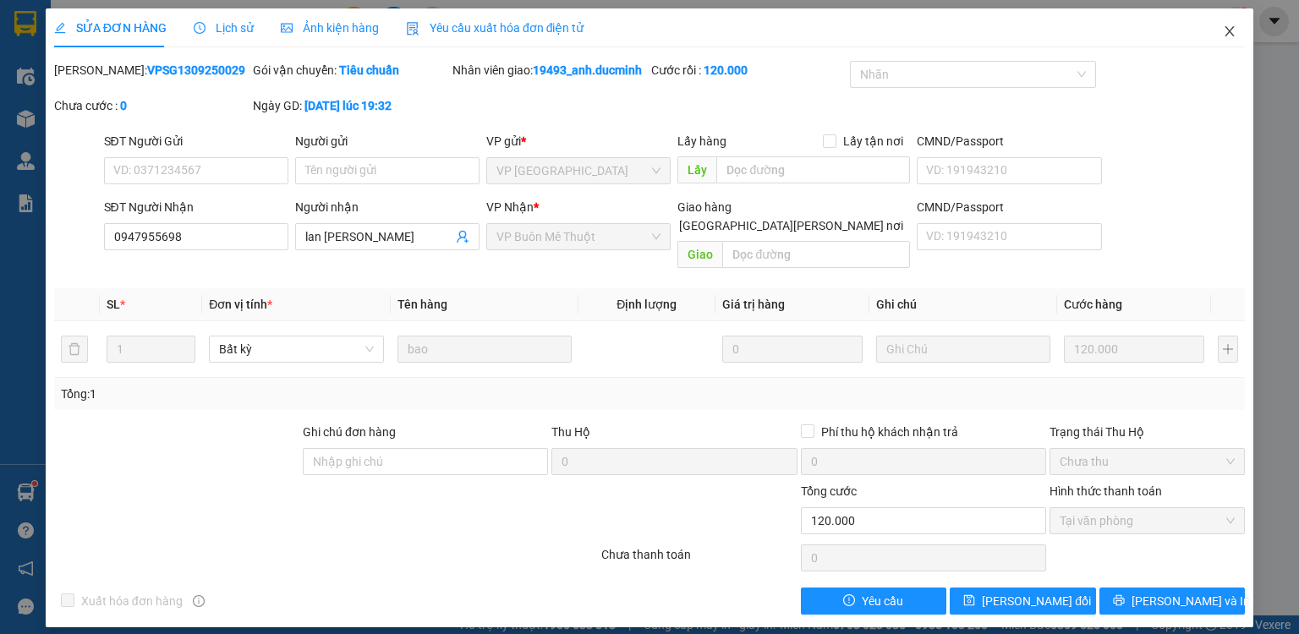
click at [1230, 27] on icon "close" at bounding box center [1230, 32] width 14 height 14
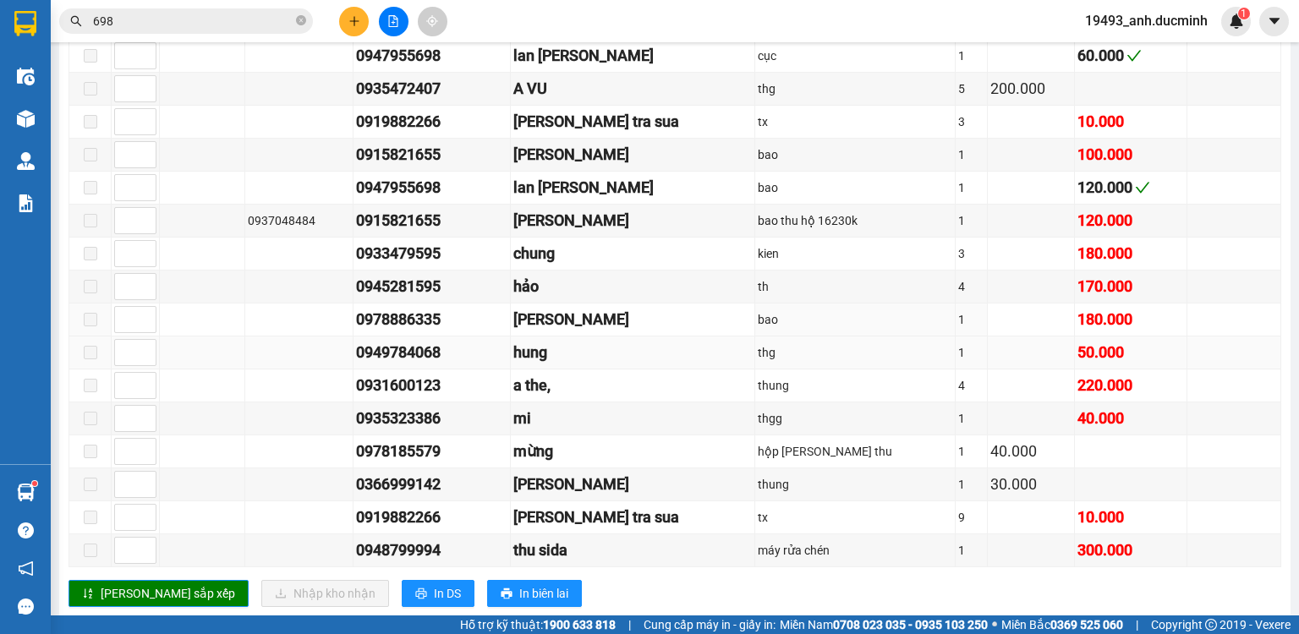
scroll to position [1114, 0]
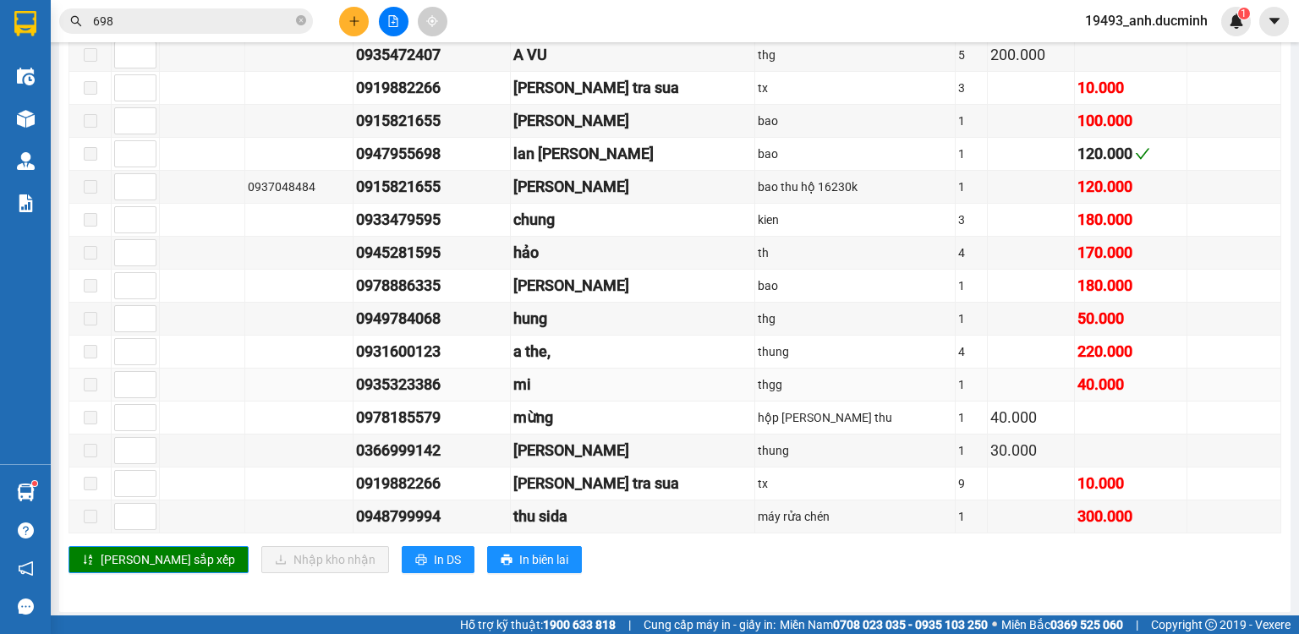
click at [1143, 385] on div "40.000" at bounding box center [1131, 385] width 107 height 24
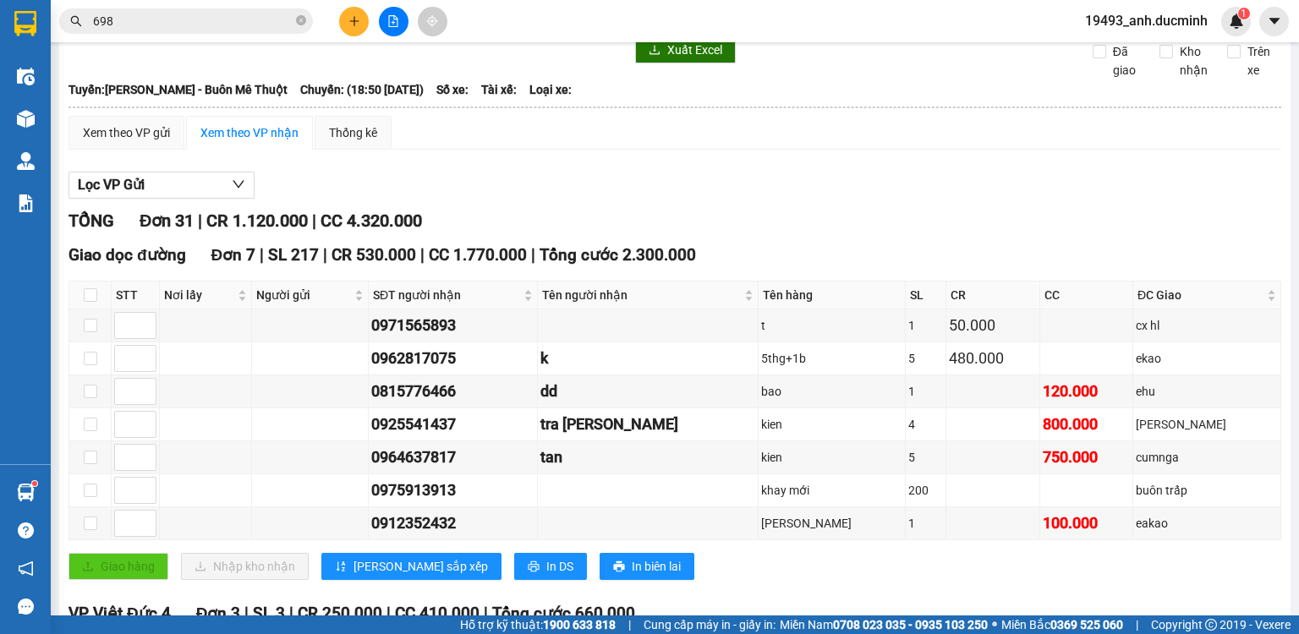
scroll to position [0, 0]
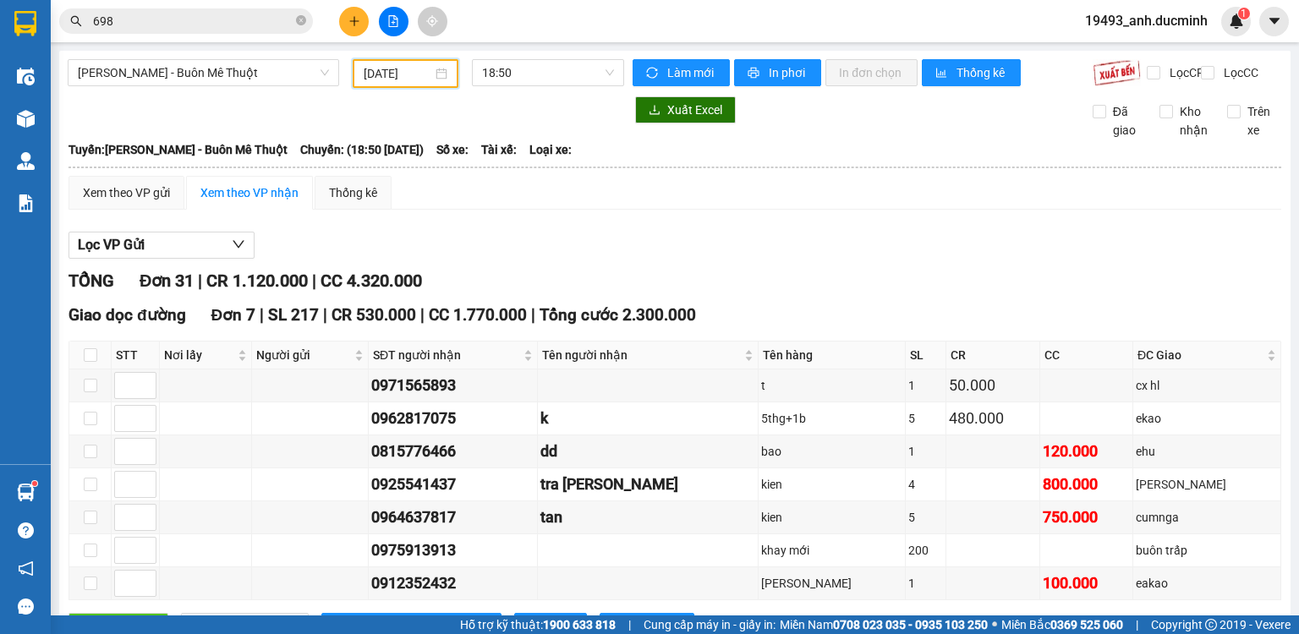
click at [406, 65] on input "[DATE]" at bounding box center [398, 73] width 68 height 19
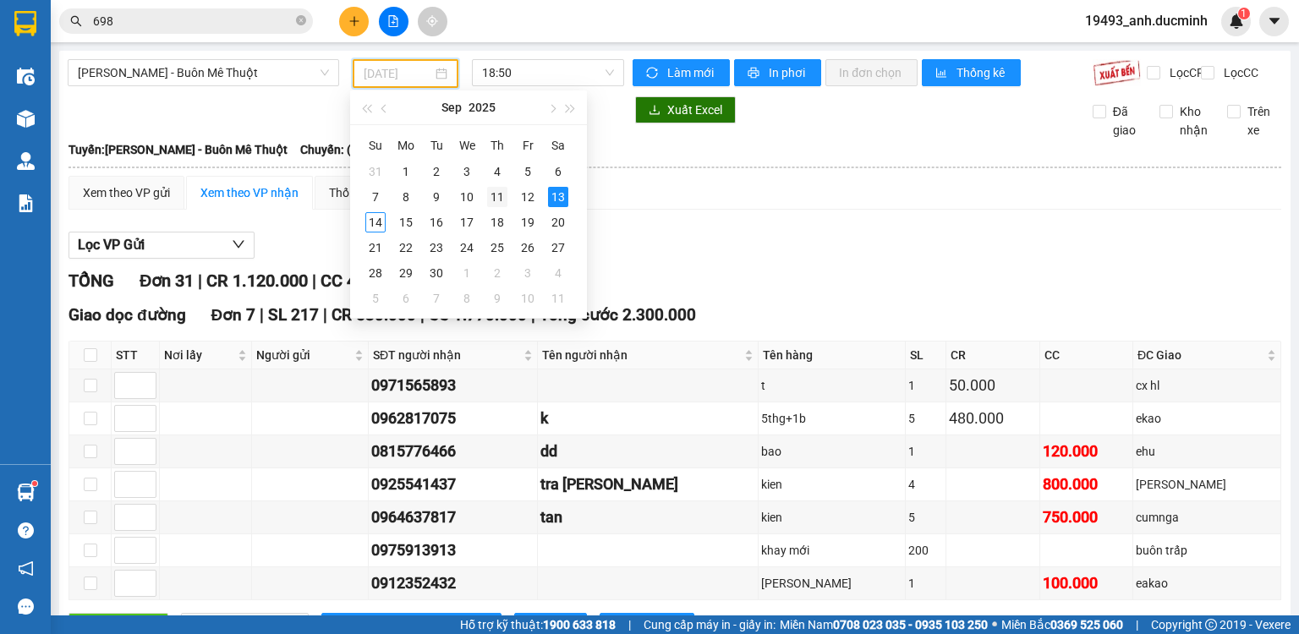
click at [496, 195] on div "11" at bounding box center [497, 197] width 20 height 20
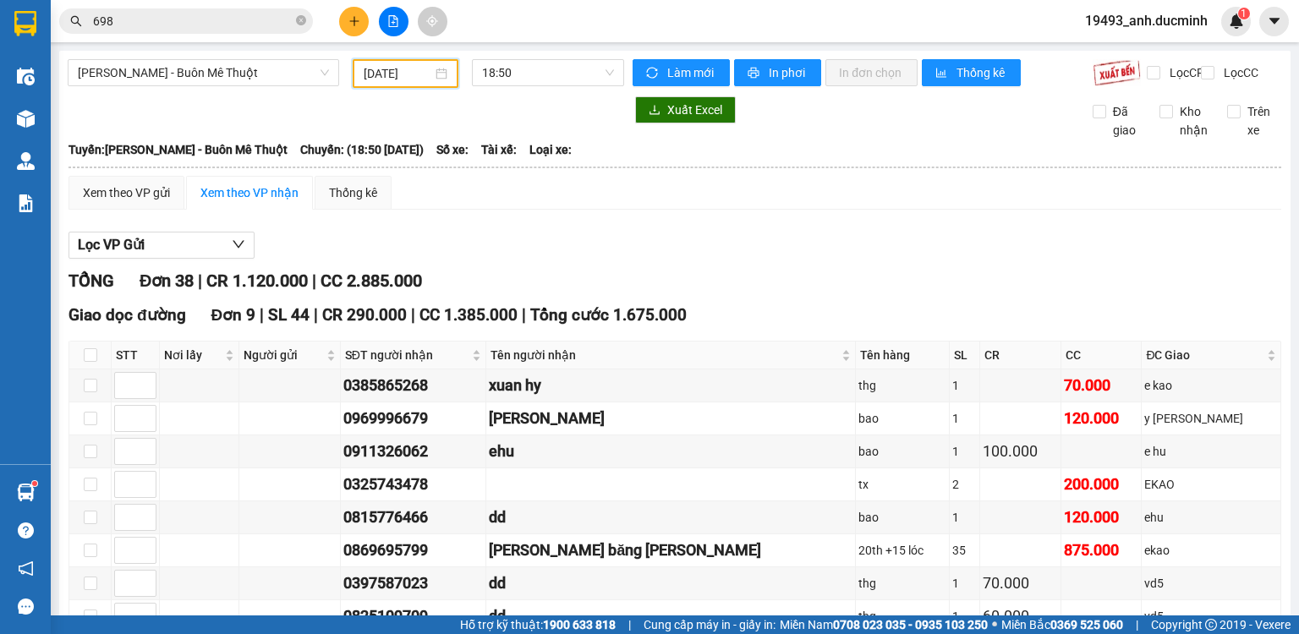
click at [412, 72] on input "[DATE]" at bounding box center [398, 73] width 68 height 19
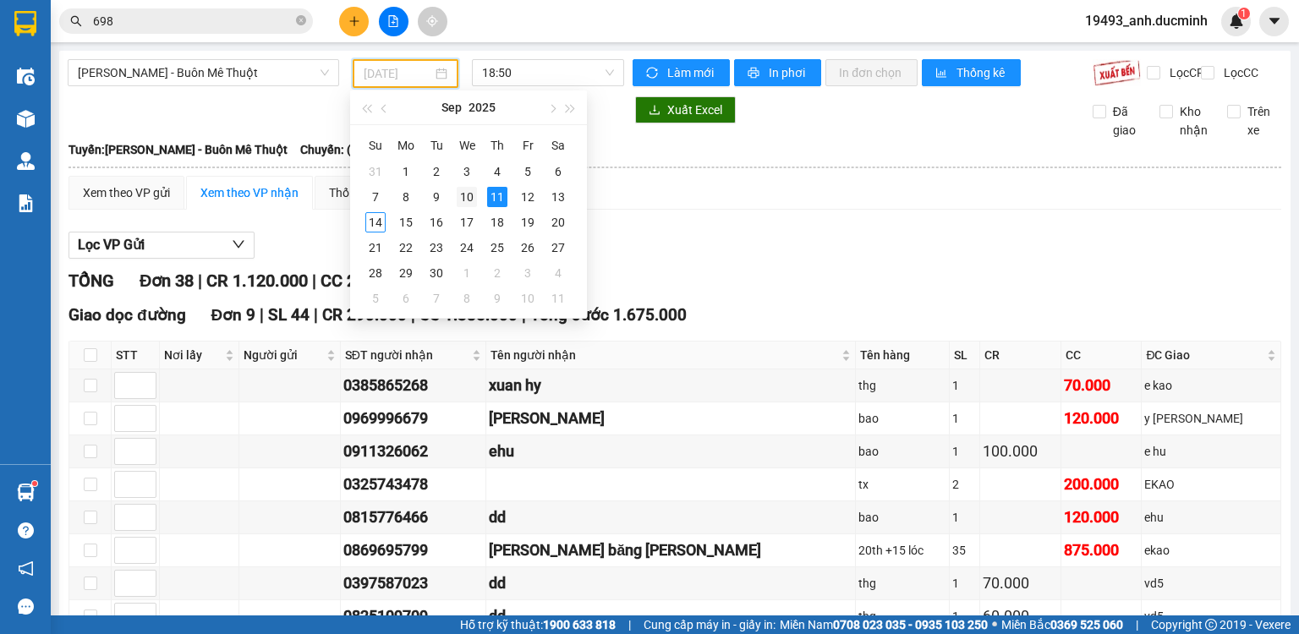
click at [455, 195] on td "10" at bounding box center [467, 196] width 30 height 25
type input "[DATE]"
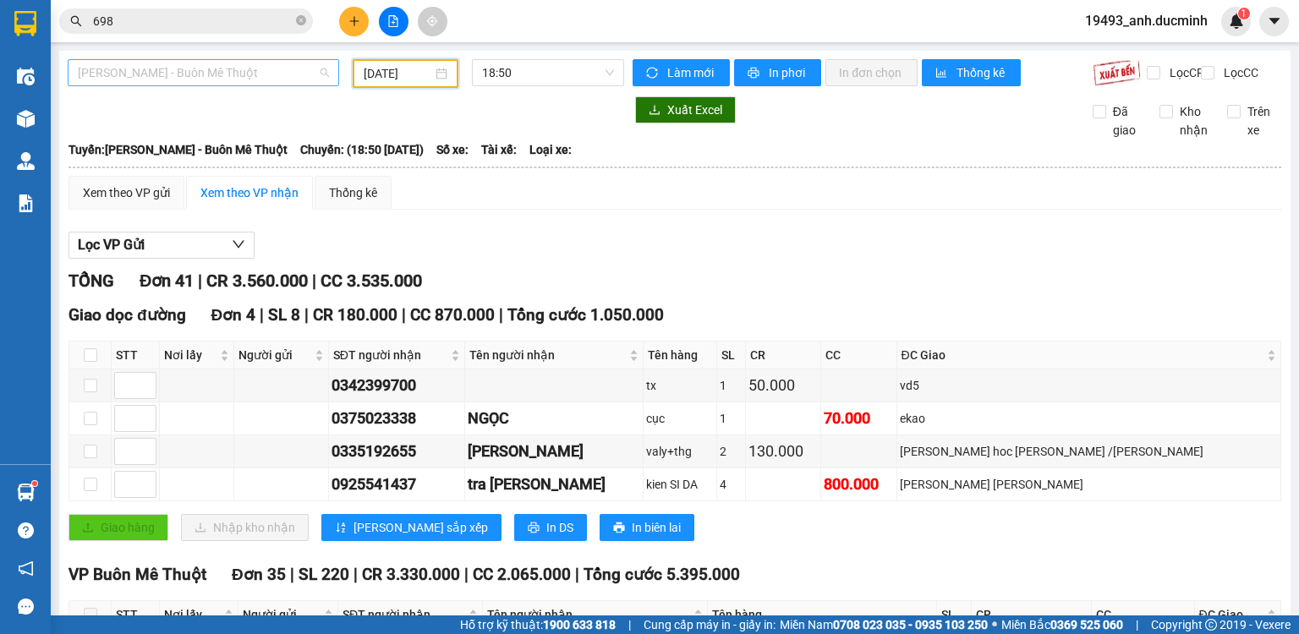
click at [159, 74] on span "[PERSON_NAME] - Buôn Mê Thuột" at bounding box center [203, 72] width 251 height 25
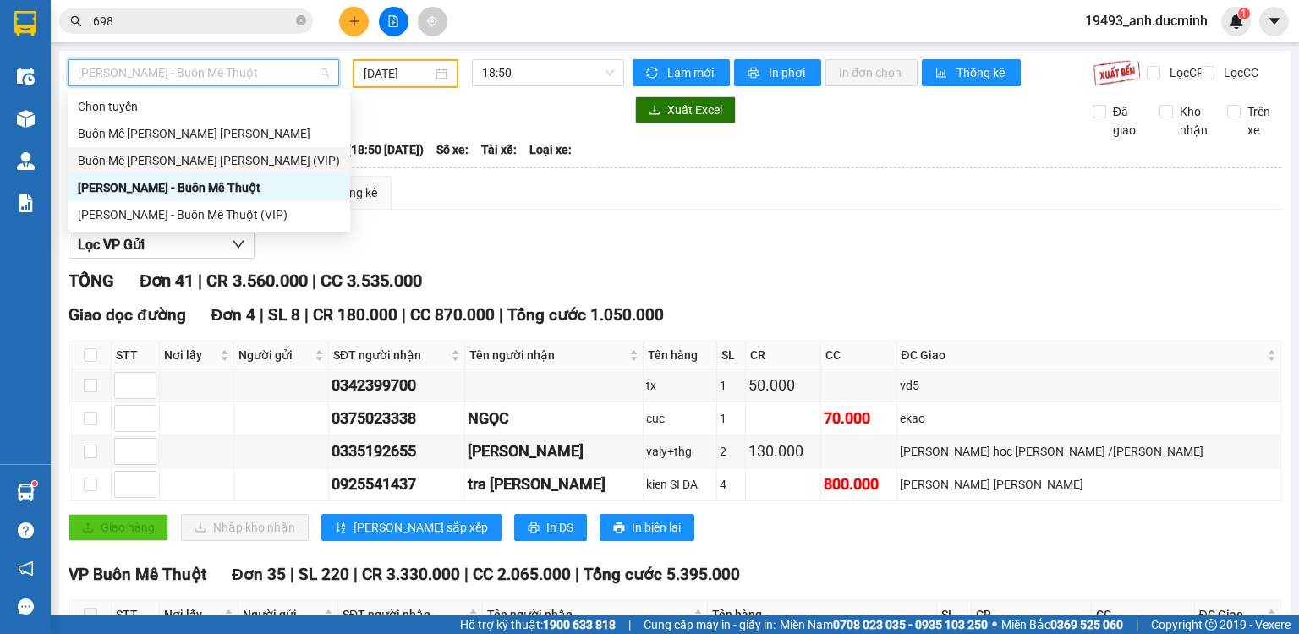
drag, startPoint x: 189, startPoint y: 162, endPoint x: 312, endPoint y: 93, distance: 140.9
click at [190, 162] on div "Buôn Mê [PERSON_NAME] [PERSON_NAME] (VIP)" at bounding box center [209, 160] width 262 height 19
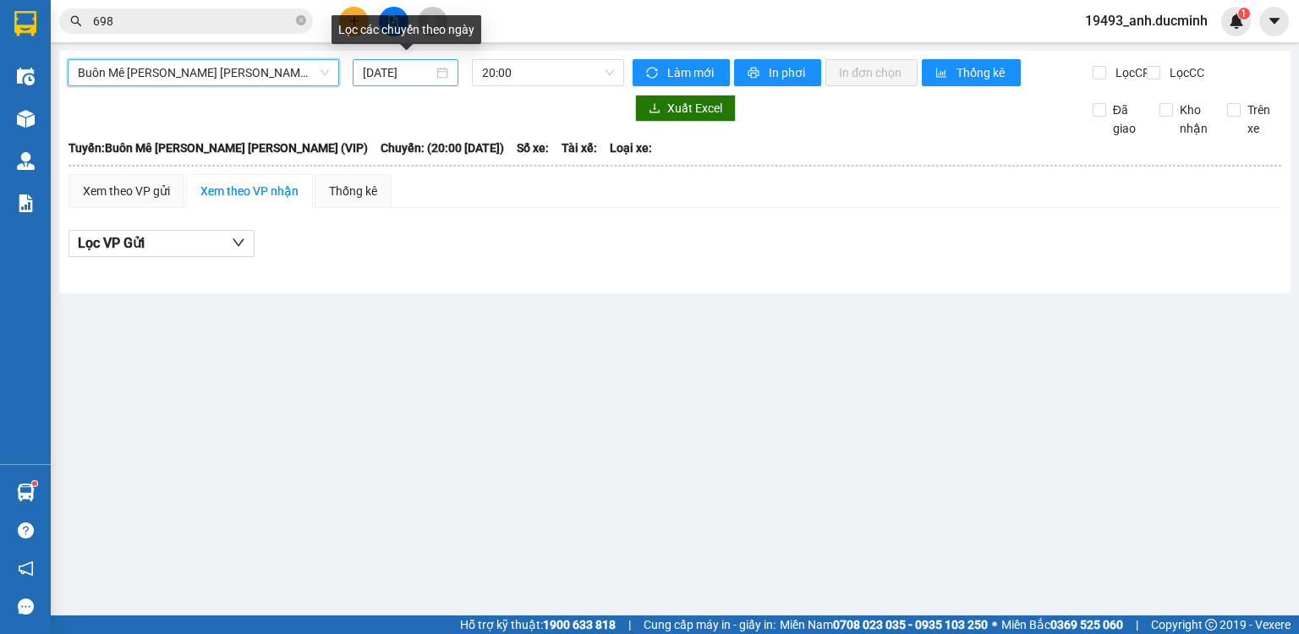
click at [399, 74] on input "[DATE]" at bounding box center [397, 72] width 69 height 19
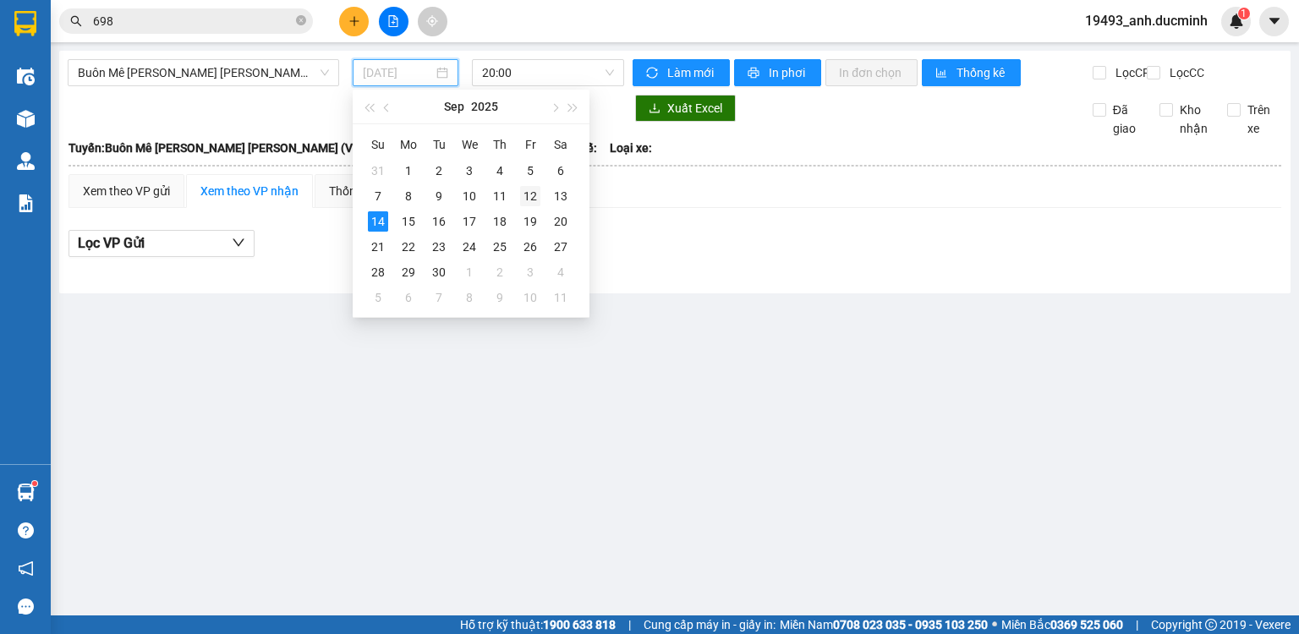
click at [536, 195] on div "12" at bounding box center [530, 196] width 20 height 20
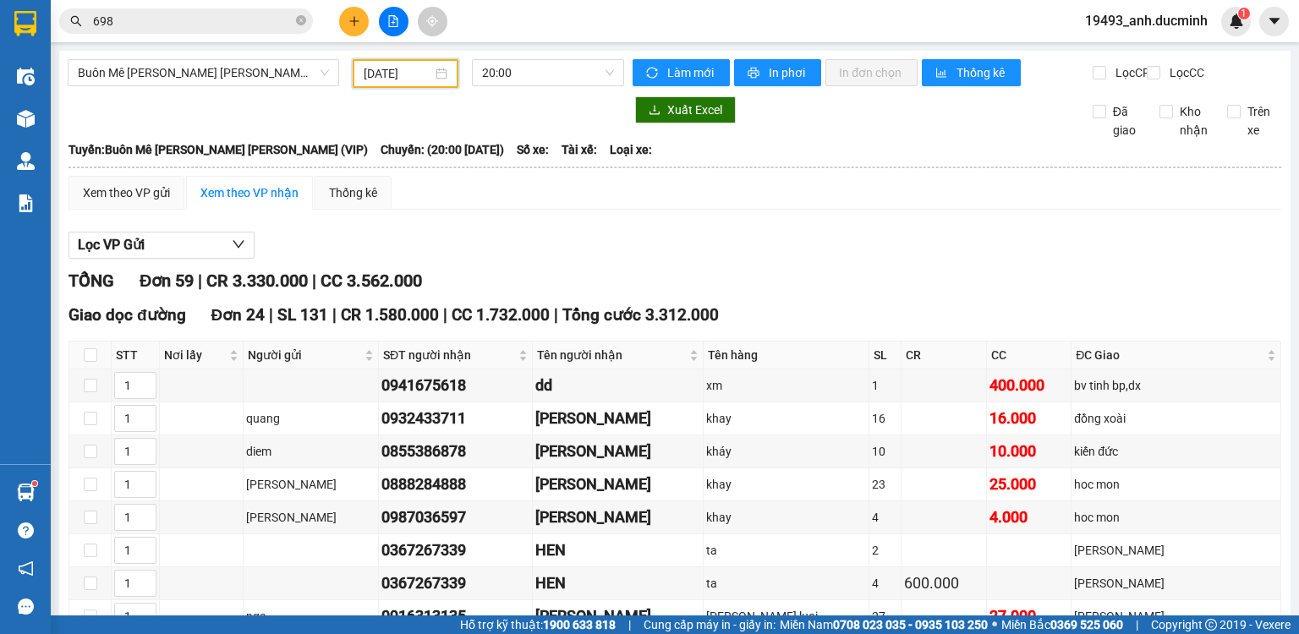
click at [394, 72] on input "[DATE]" at bounding box center [398, 73] width 68 height 19
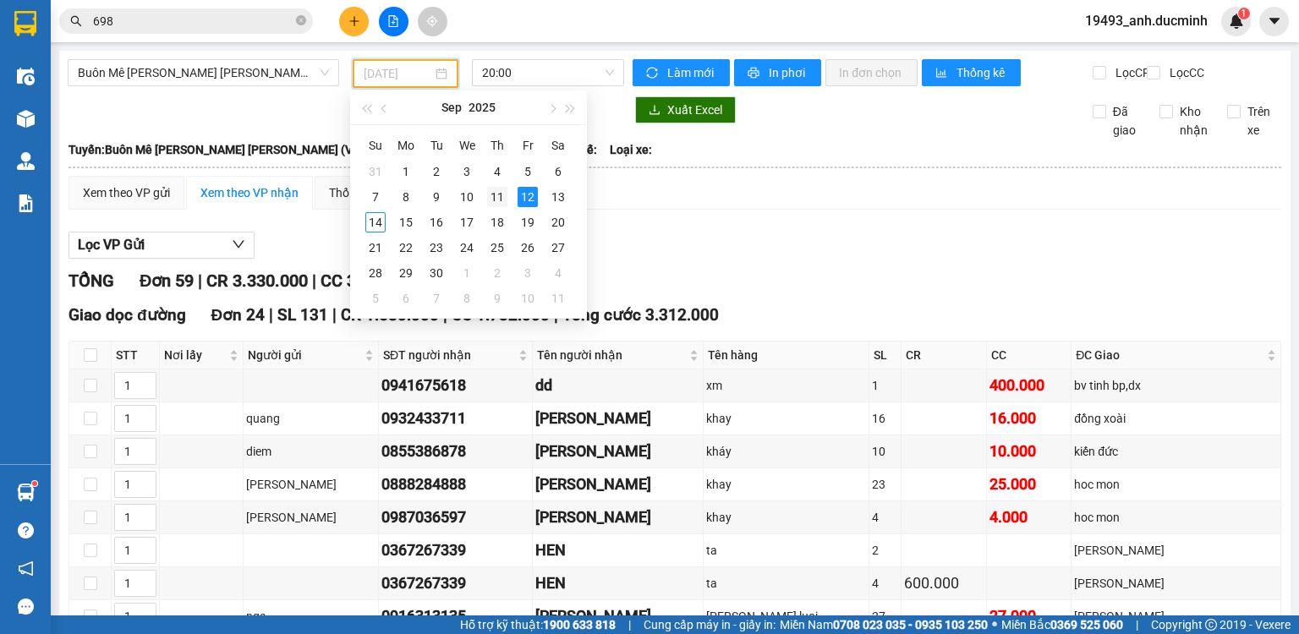
click at [490, 198] on div "11" at bounding box center [497, 197] width 20 height 20
type input "[DATE]"
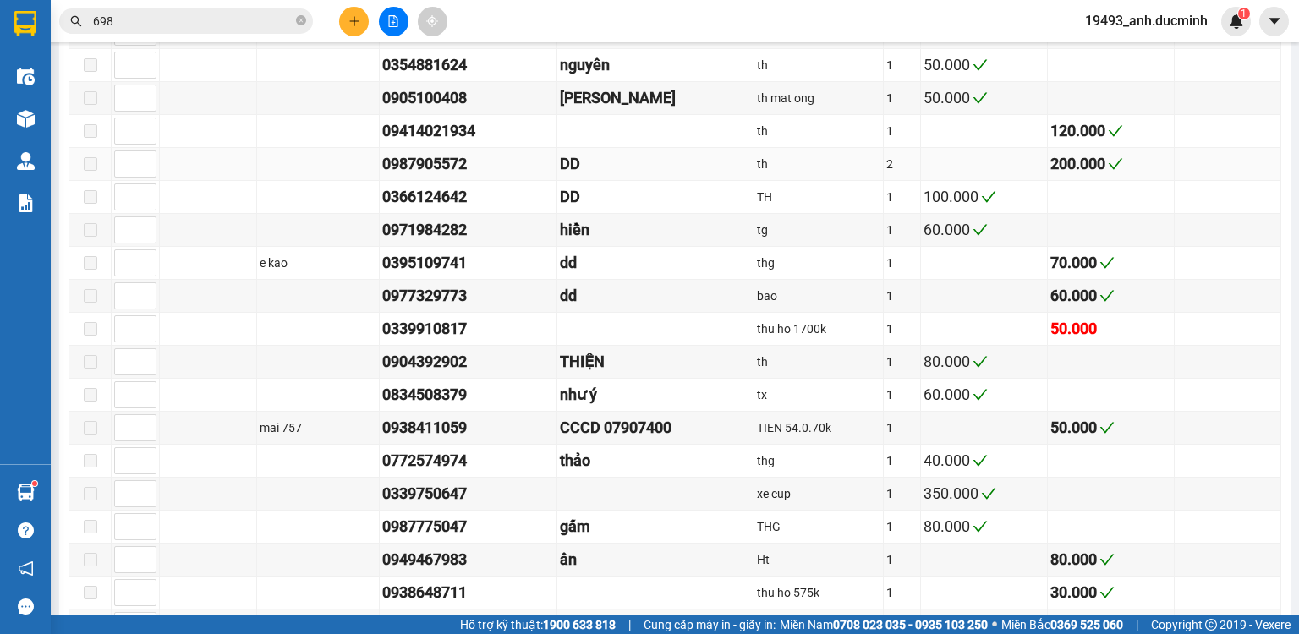
scroll to position [1218, 0]
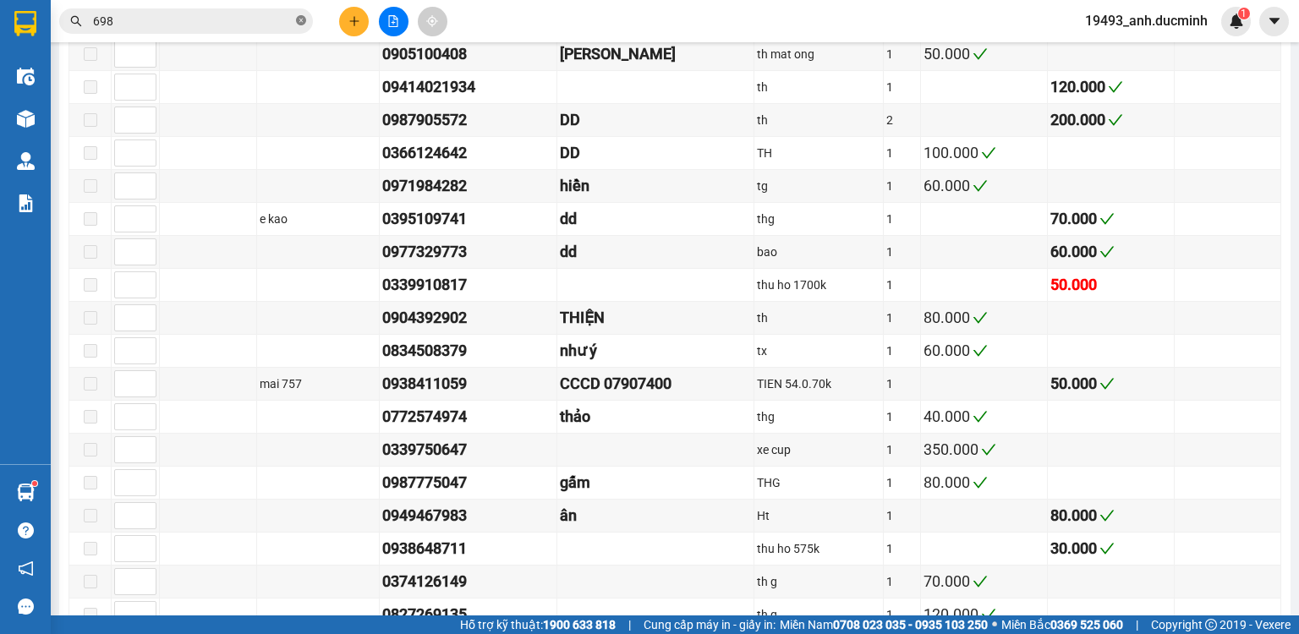
click at [301, 25] on icon "close-circle" at bounding box center [301, 20] width 10 height 10
click at [274, 18] on input "text" at bounding box center [193, 21] width 200 height 19
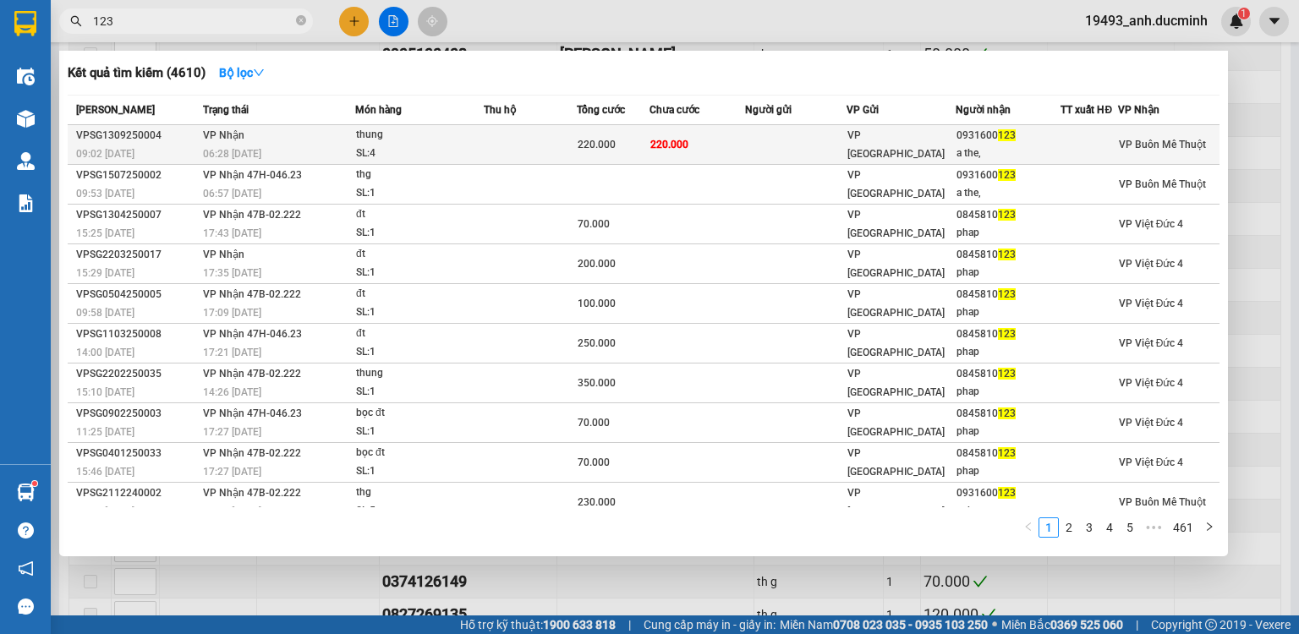
type input "123"
click at [775, 140] on td at bounding box center [796, 145] width 102 height 40
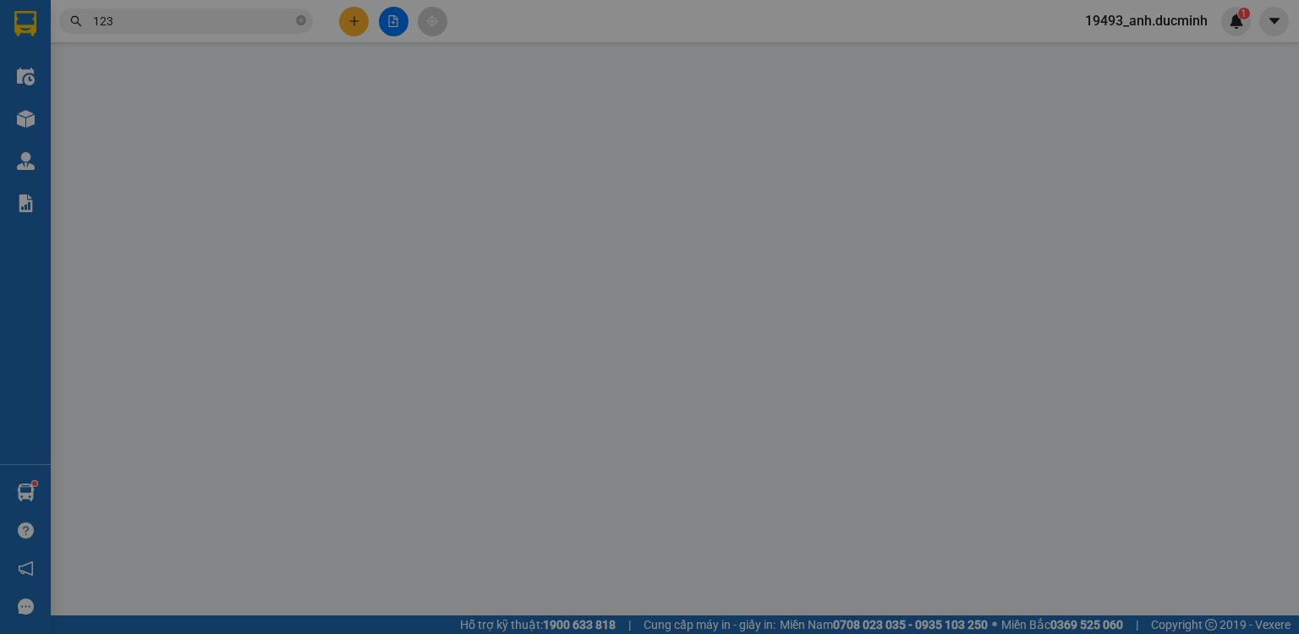
type input "0931600123"
type input "a the,"
type input "220.000"
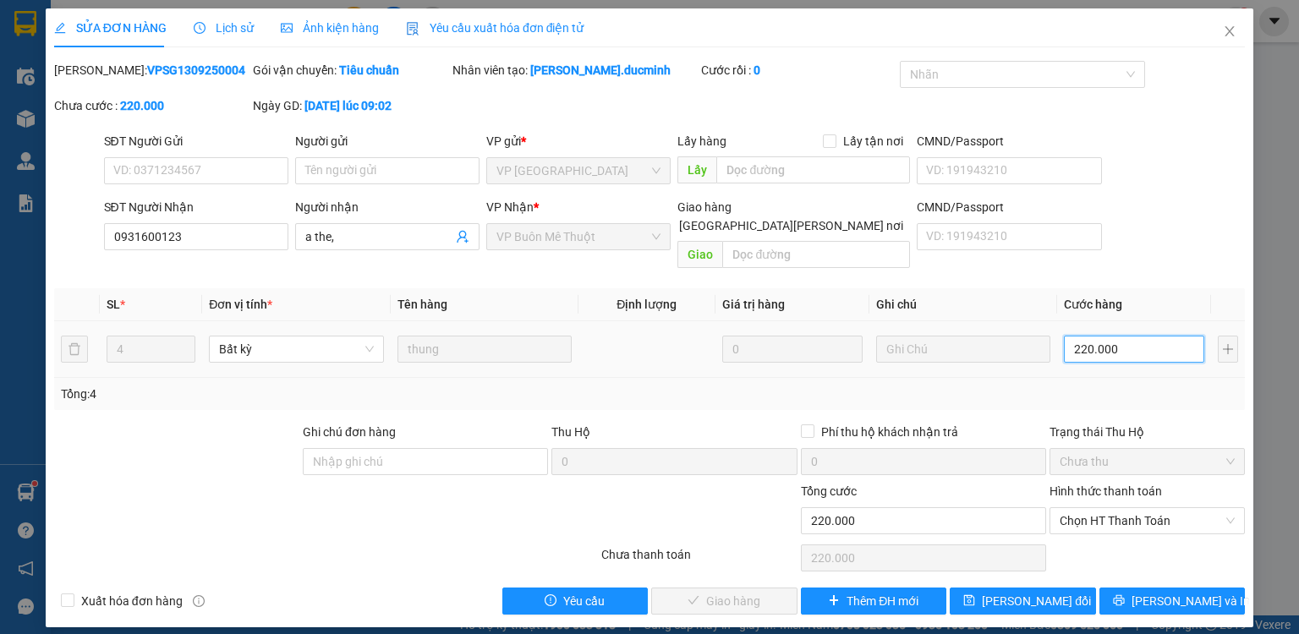
click at [1142, 342] on input "220.000" at bounding box center [1134, 349] width 140 height 27
type input "1"
type input "18"
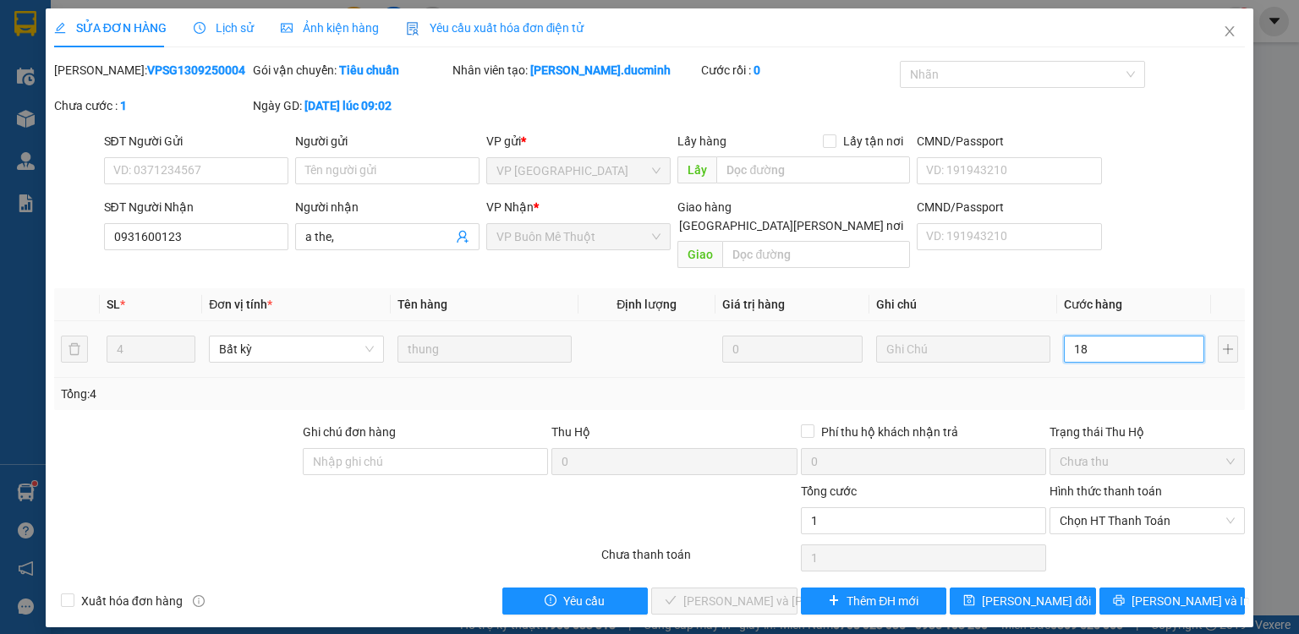
type input "18"
type input "180"
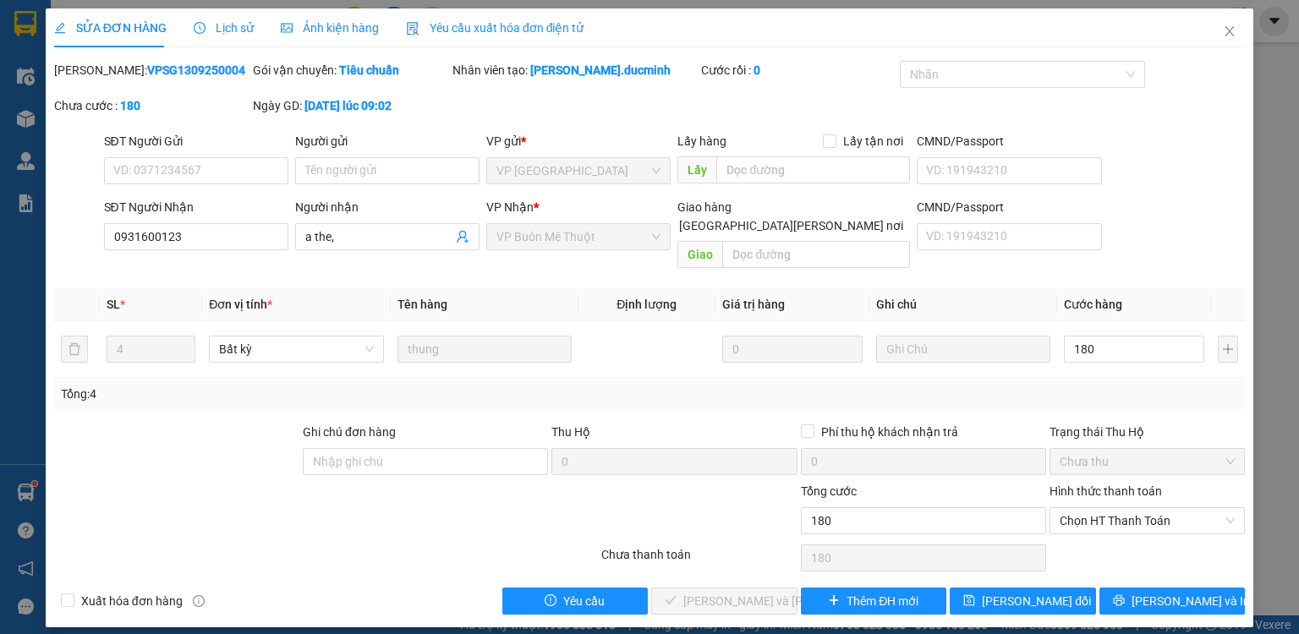
type input "180.000"
click at [1128, 378] on div "Tổng: 4" at bounding box center [649, 394] width 1191 height 32
click at [1121, 510] on span "Chọn HT Thanh Toán" at bounding box center [1147, 520] width 175 height 25
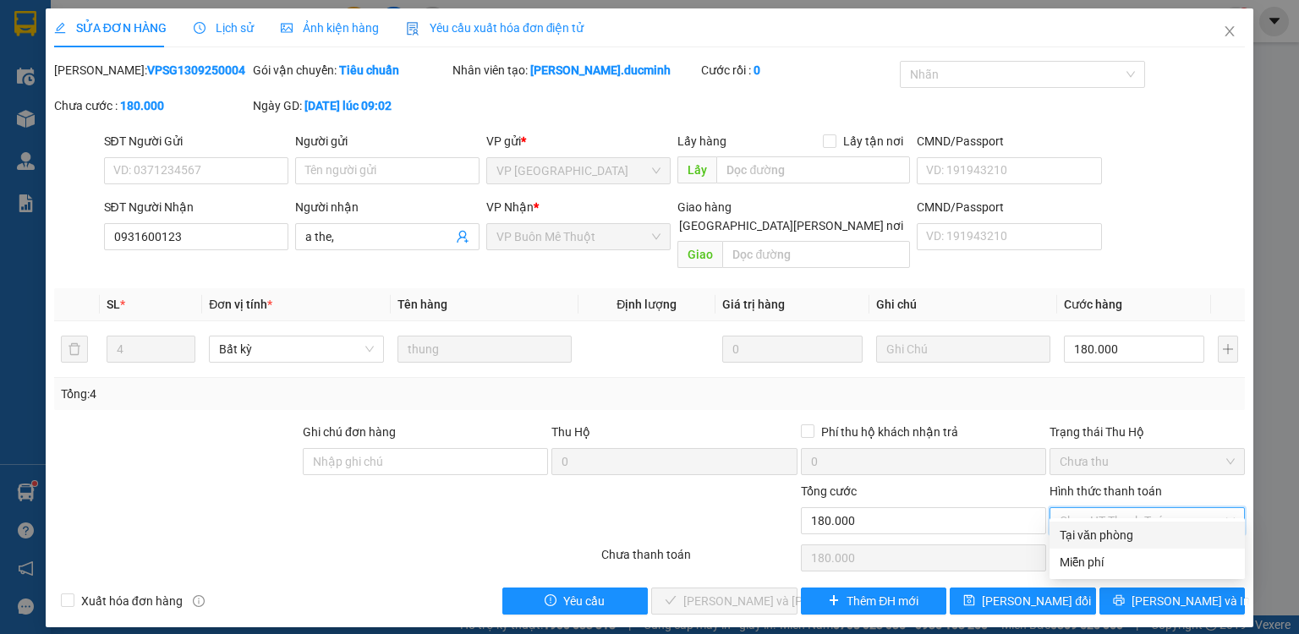
drag, startPoint x: 1116, startPoint y: 534, endPoint x: 1058, endPoint y: 558, distance: 63.3
click at [1116, 534] on div "Tại văn phòng" at bounding box center [1147, 535] width 175 height 19
type input "0"
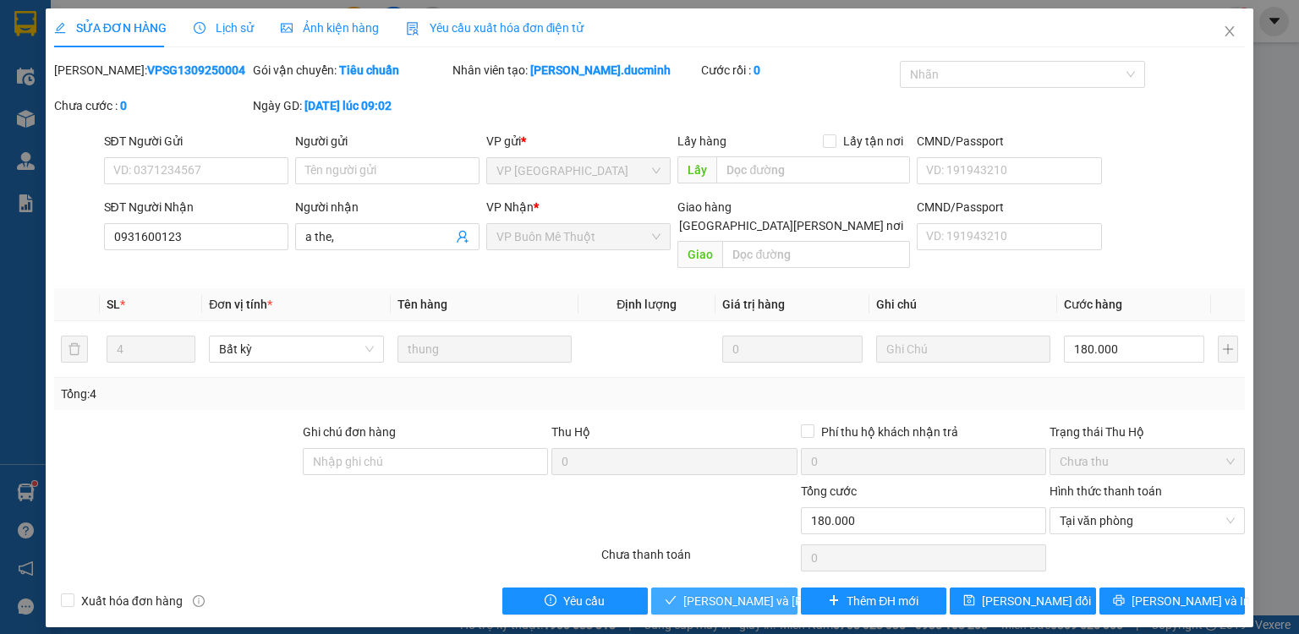
click at [765, 592] on span "[PERSON_NAME] và [PERSON_NAME] hàng" at bounding box center [797, 601] width 228 height 19
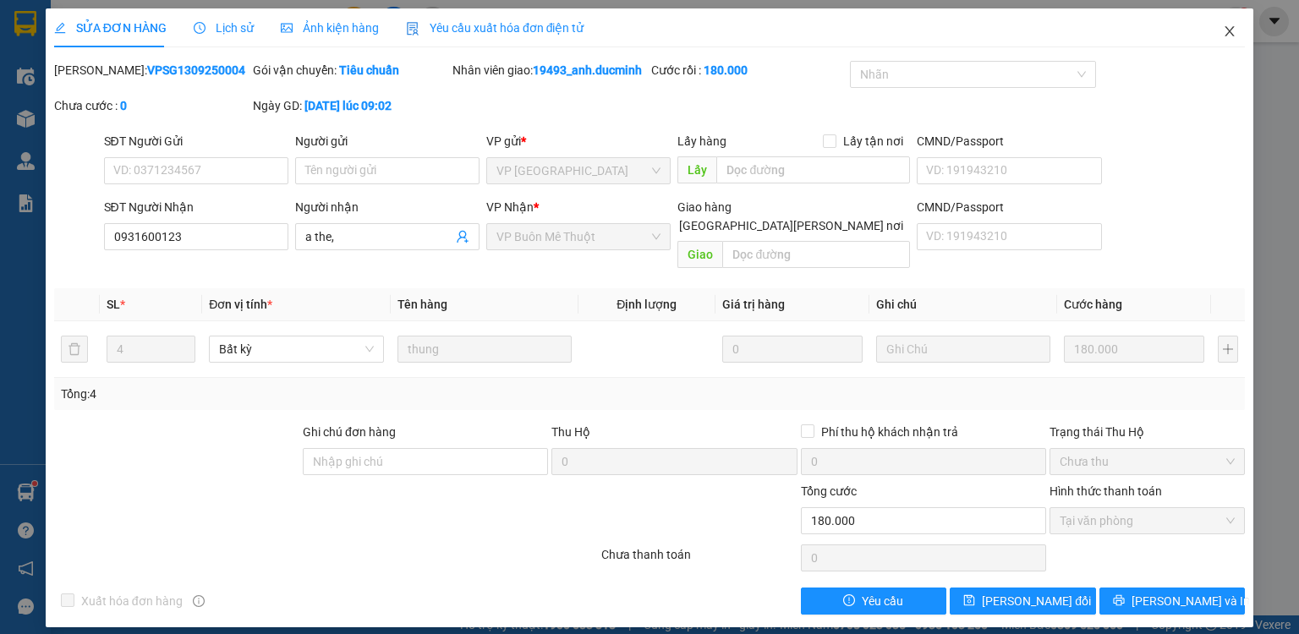
drag, startPoint x: 1231, startPoint y: 29, endPoint x: 326, endPoint y: 30, distance: 905.8
click at [1231, 28] on icon "close" at bounding box center [1230, 32] width 14 height 14
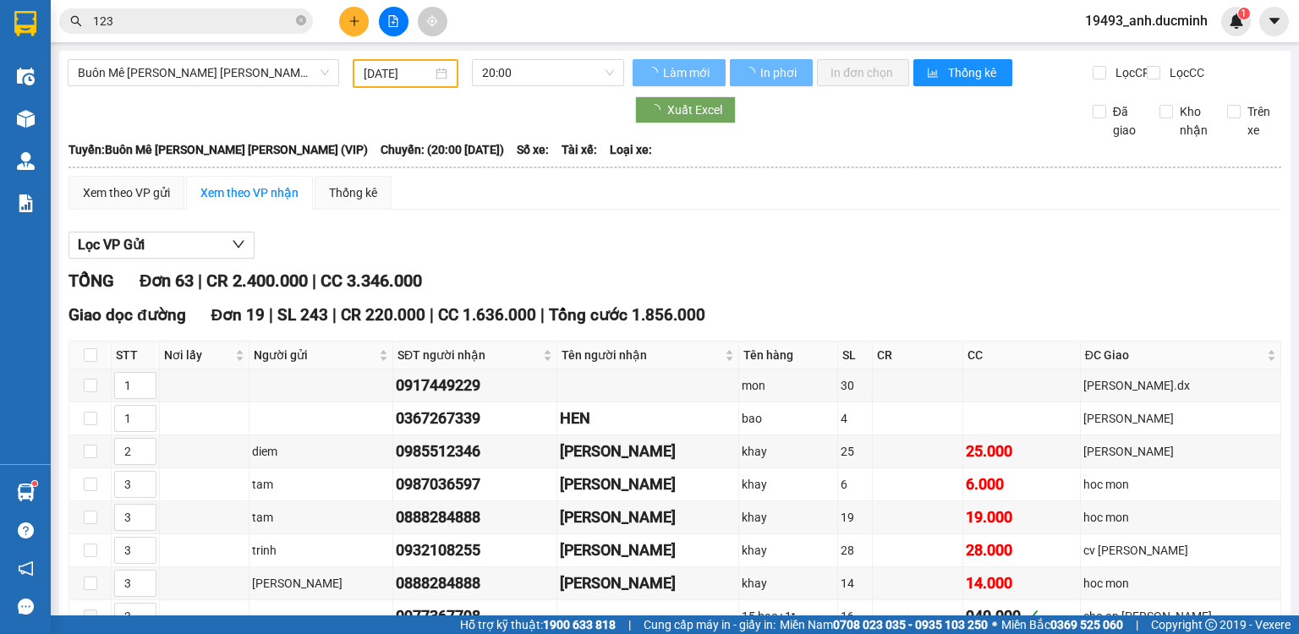
click at [299, 20] on icon "close-circle" at bounding box center [301, 20] width 10 height 10
click at [249, 20] on input "123" at bounding box center [193, 21] width 200 height 19
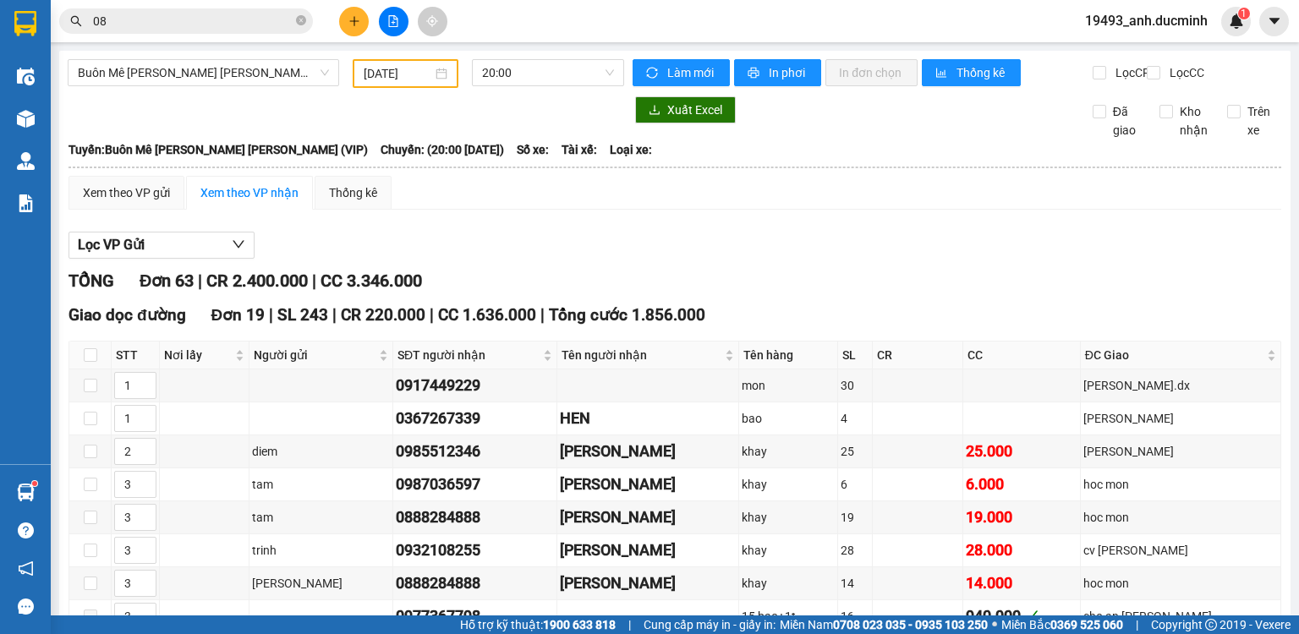
type input "089"
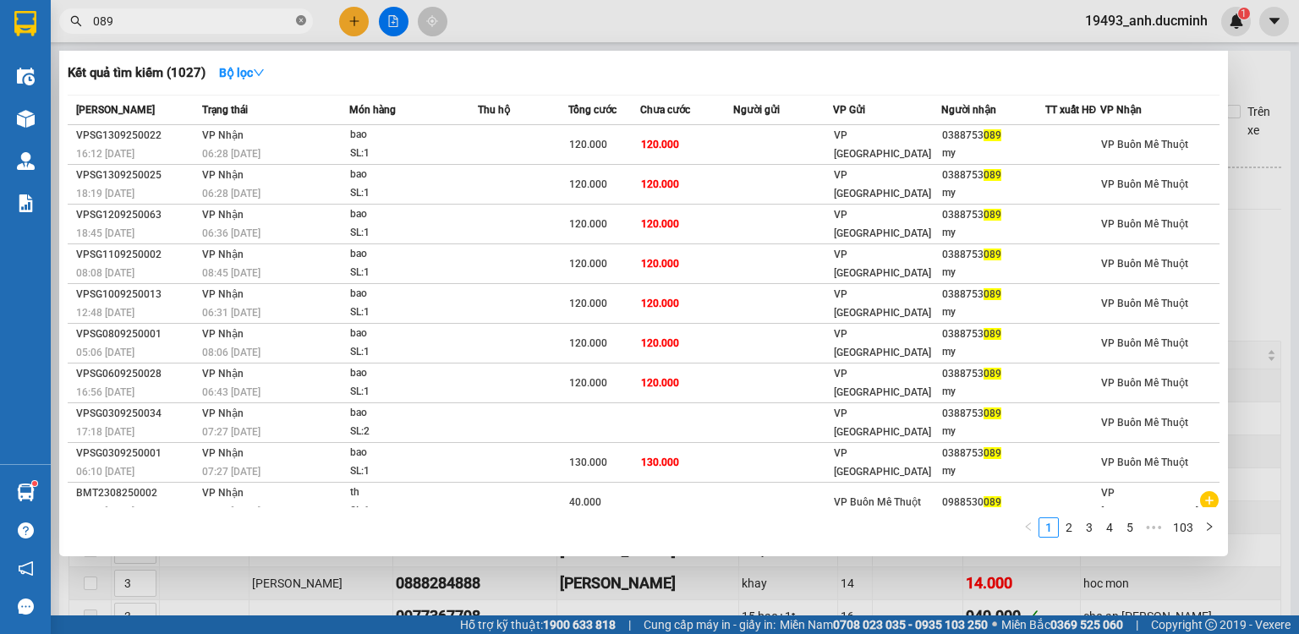
click at [299, 21] on icon "close-circle" at bounding box center [301, 20] width 10 height 10
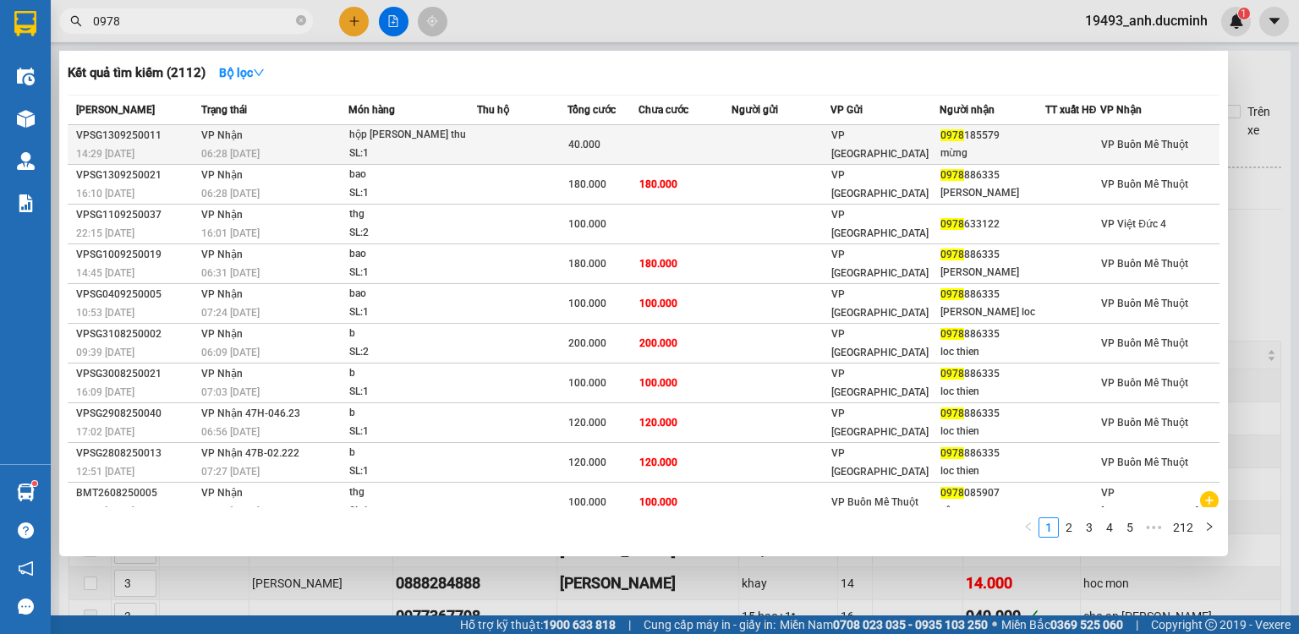
type input "0978"
click at [459, 151] on div "SL: 1" at bounding box center [412, 154] width 127 height 19
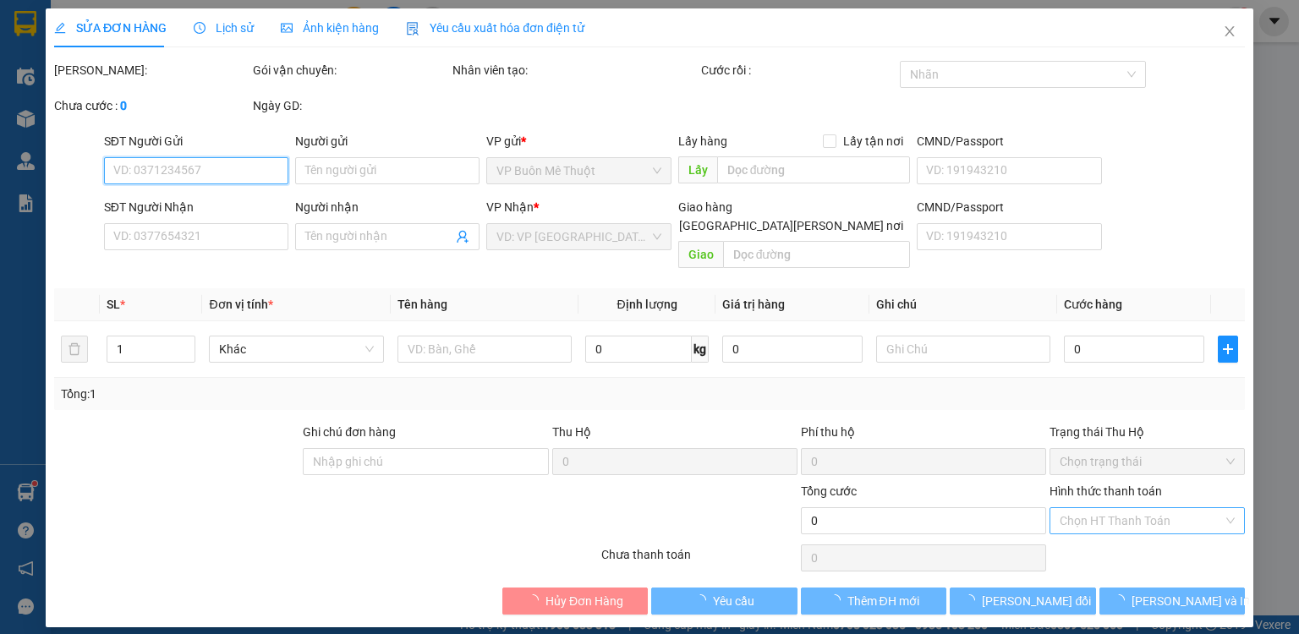
type input "0978185579"
type input "mừng"
type input "40.000"
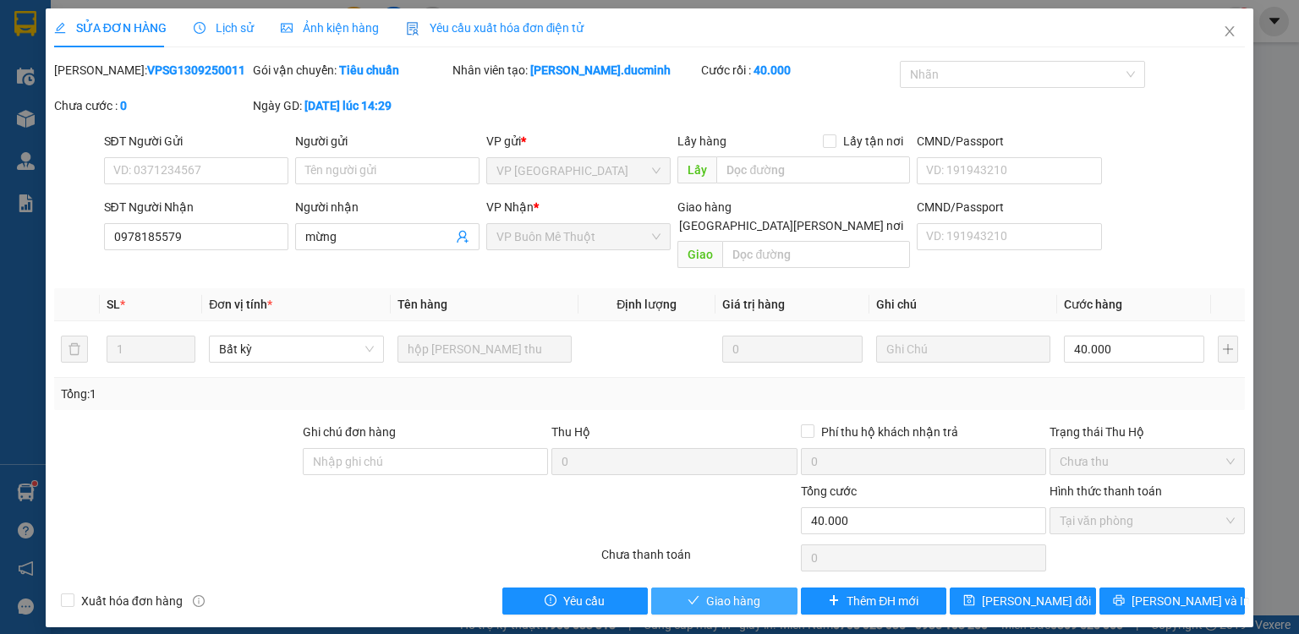
click at [775, 588] on button "Giao hàng" at bounding box center [724, 601] width 146 height 27
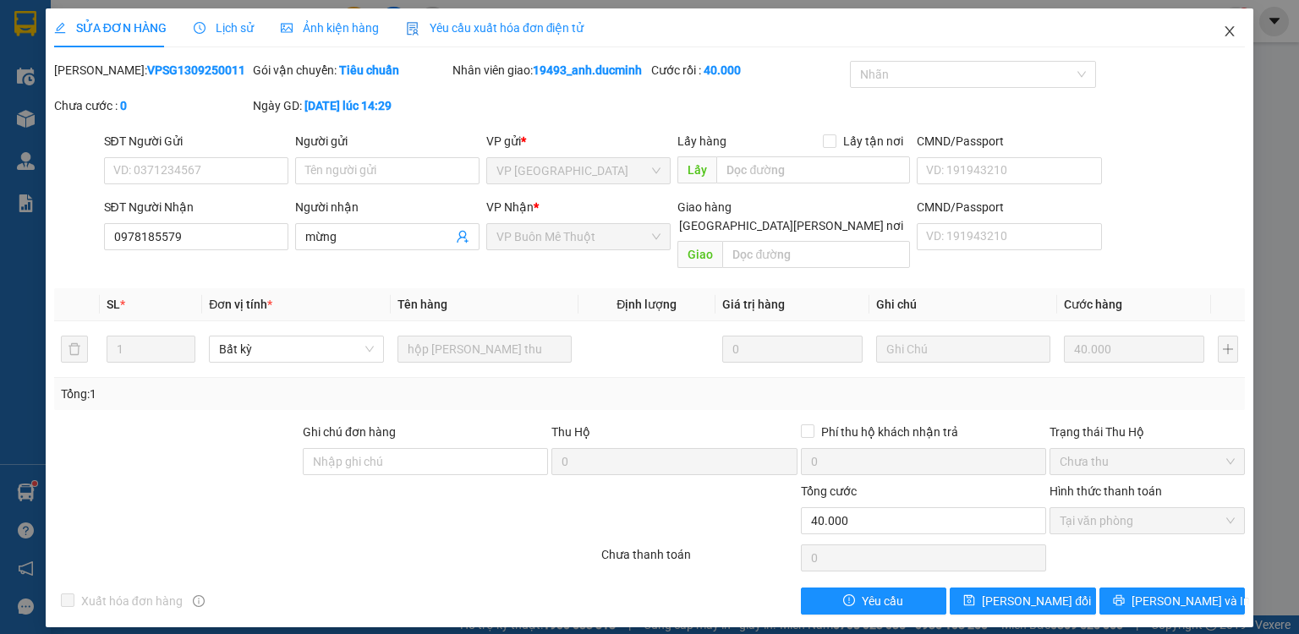
click at [1227, 25] on span "Close" at bounding box center [1229, 31] width 47 height 47
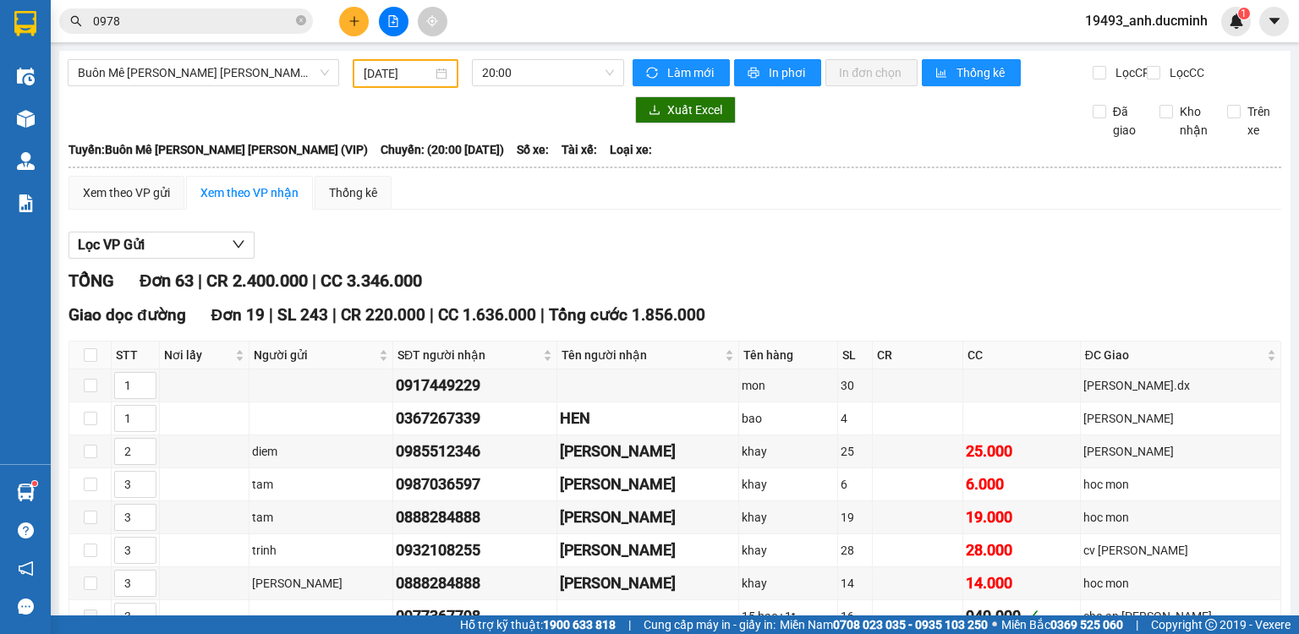
click at [302, 20] on icon "close-circle" at bounding box center [301, 20] width 10 height 10
click at [276, 19] on input "0978" at bounding box center [193, 21] width 200 height 19
type input "040"
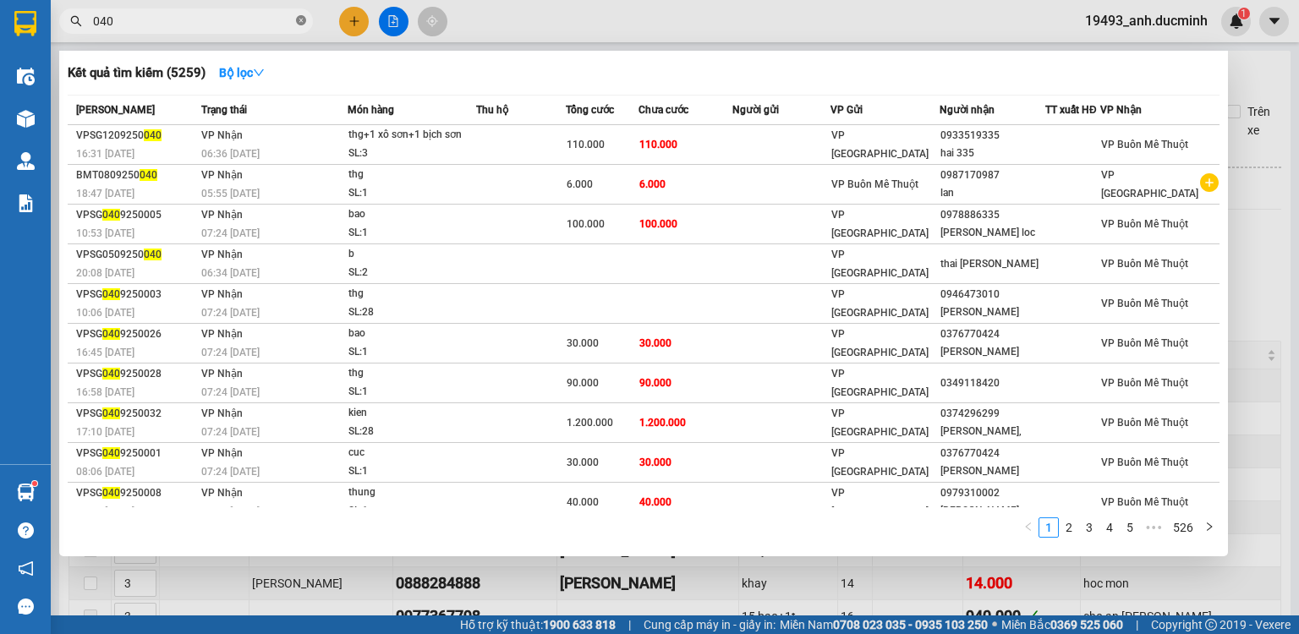
click at [299, 19] on icon "close-circle" at bounding box center [301, 20] width 10 height 10
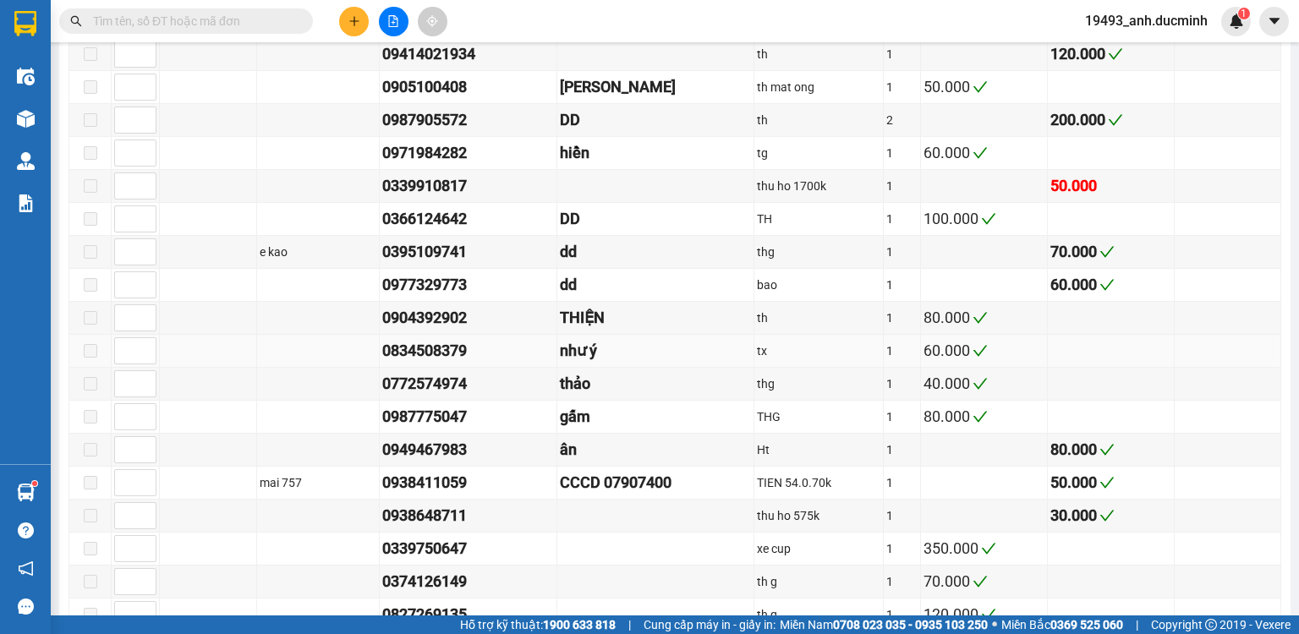
scroll to position [1083, 0]
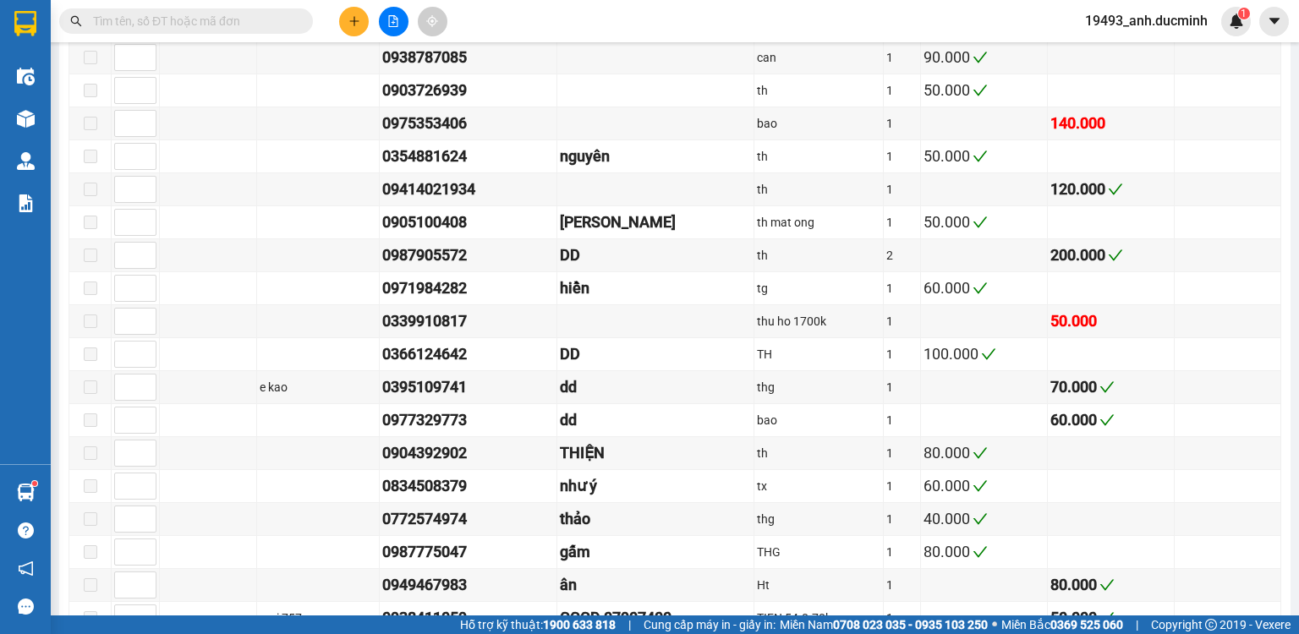
click at [250, 22] on input "text" at bounding box center [193, 21] width 200 height 19
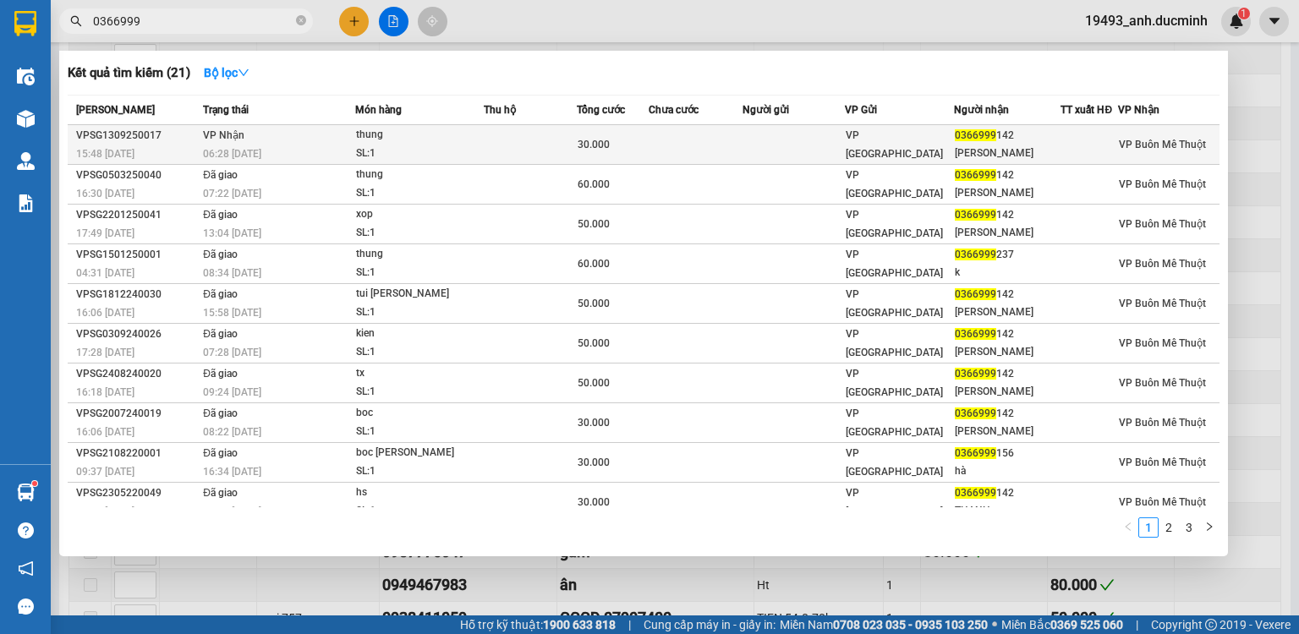
type input "0366999"
click at [382, 140] on div "thung" at bounding box center [419, 135] width 127 height 19
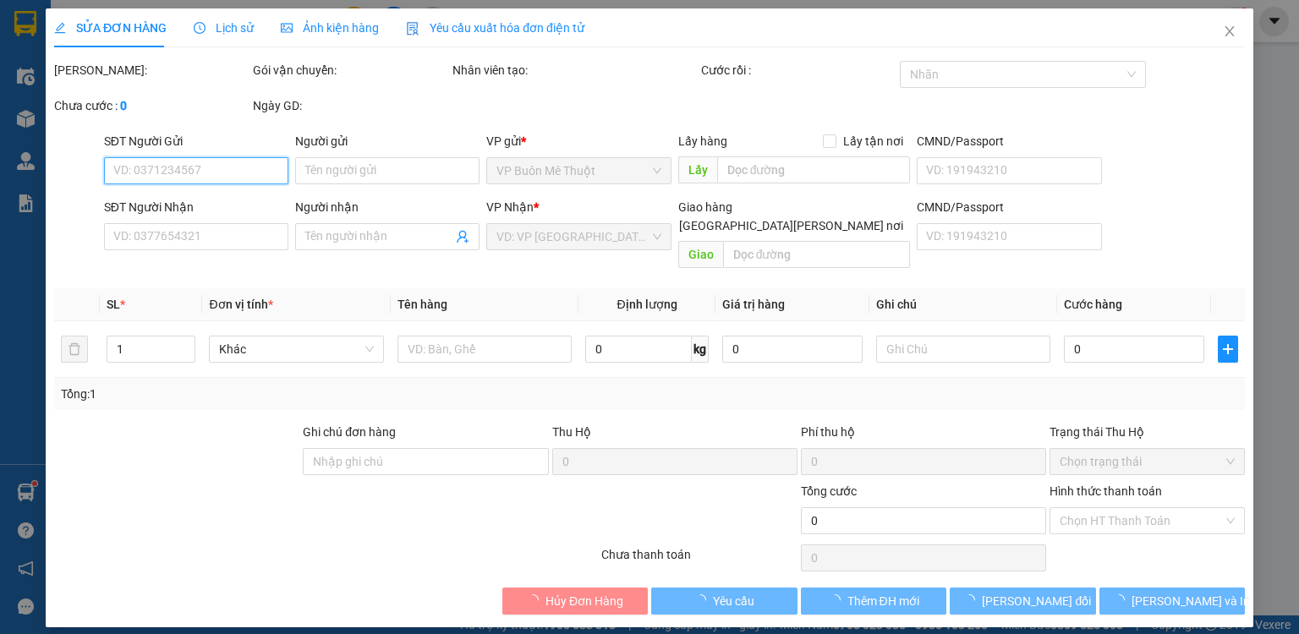
type input "0366999142"
type input "[PERSON_NAME]"
type input "30.000"
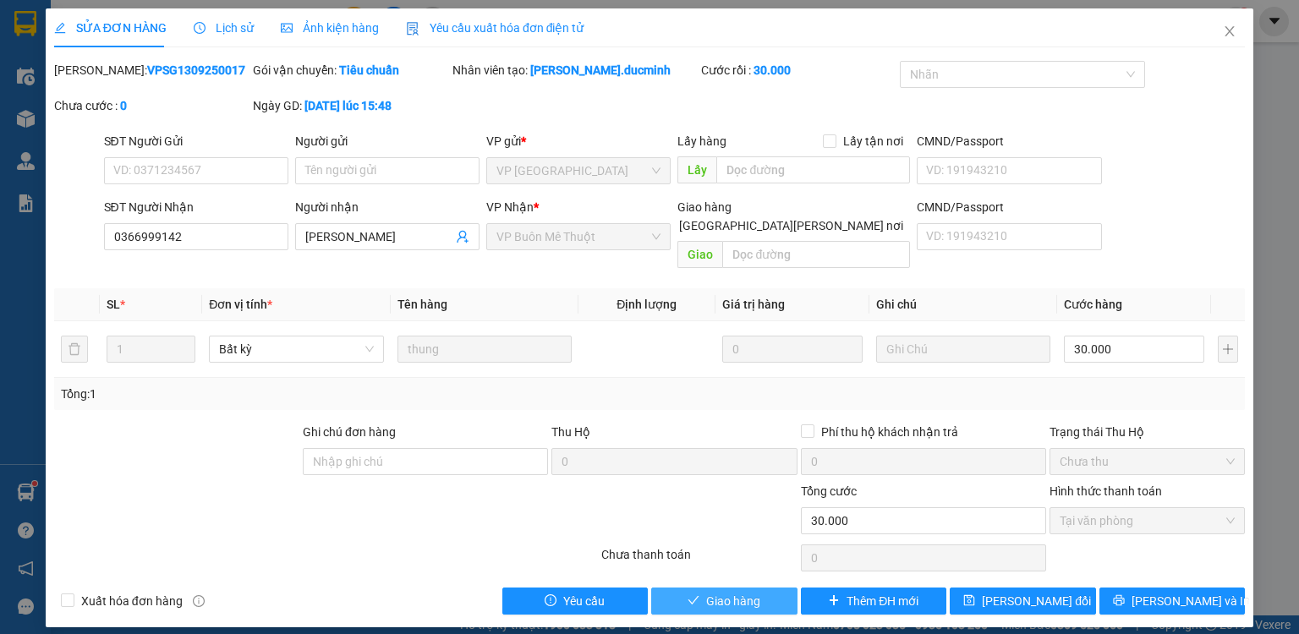
click at [721, 592] on span "Giao hàng" at bounding box center [733, 601] width 54 height 19
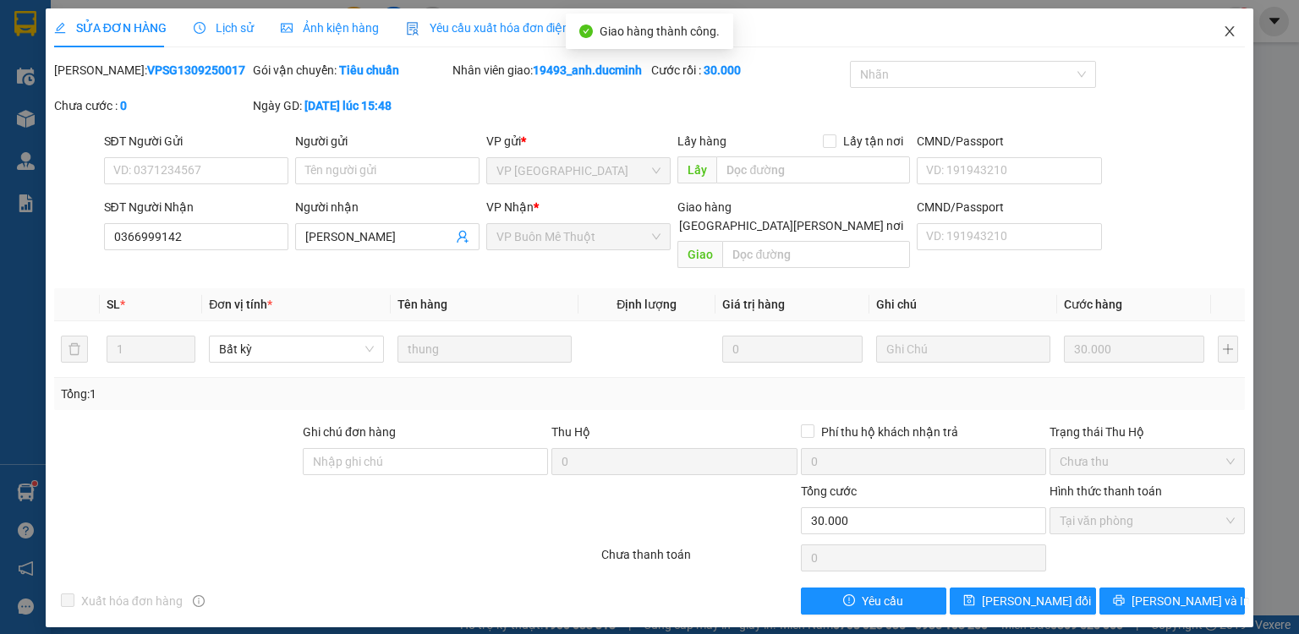
click at [1233, 29] on icon "close" at bounding box center [1230, 31] width 9 height 10
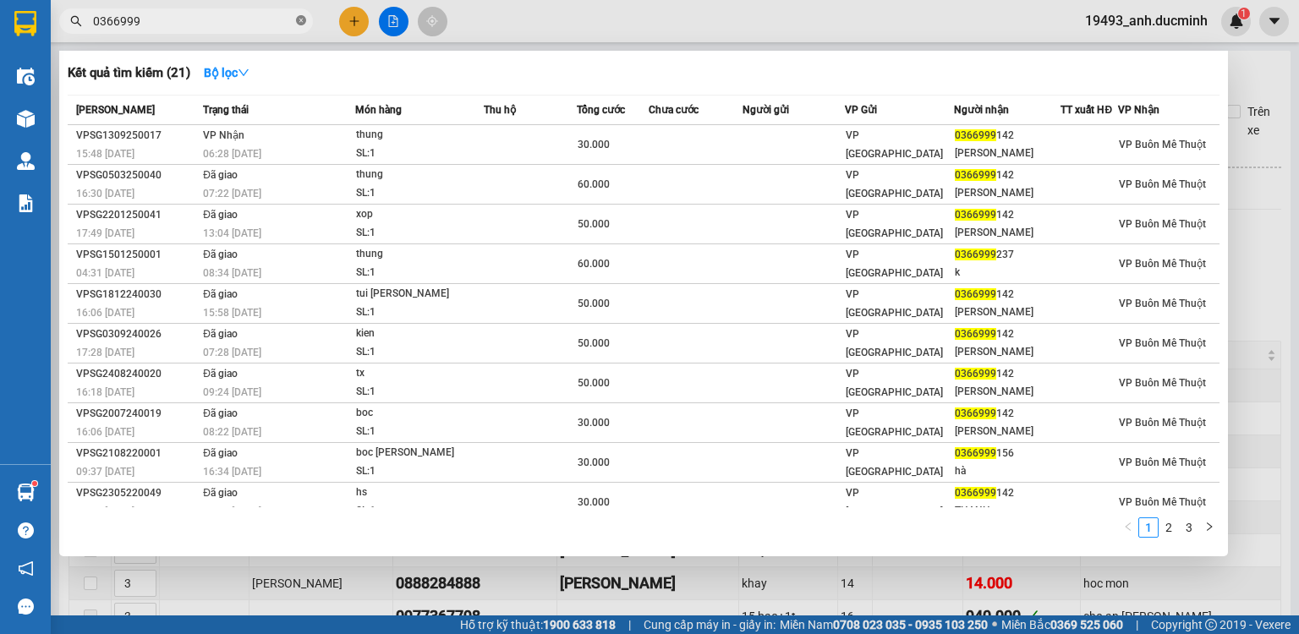
click at [302, 19] on icon "close-circle" at bounding box center [301, 20] width 10 height 10
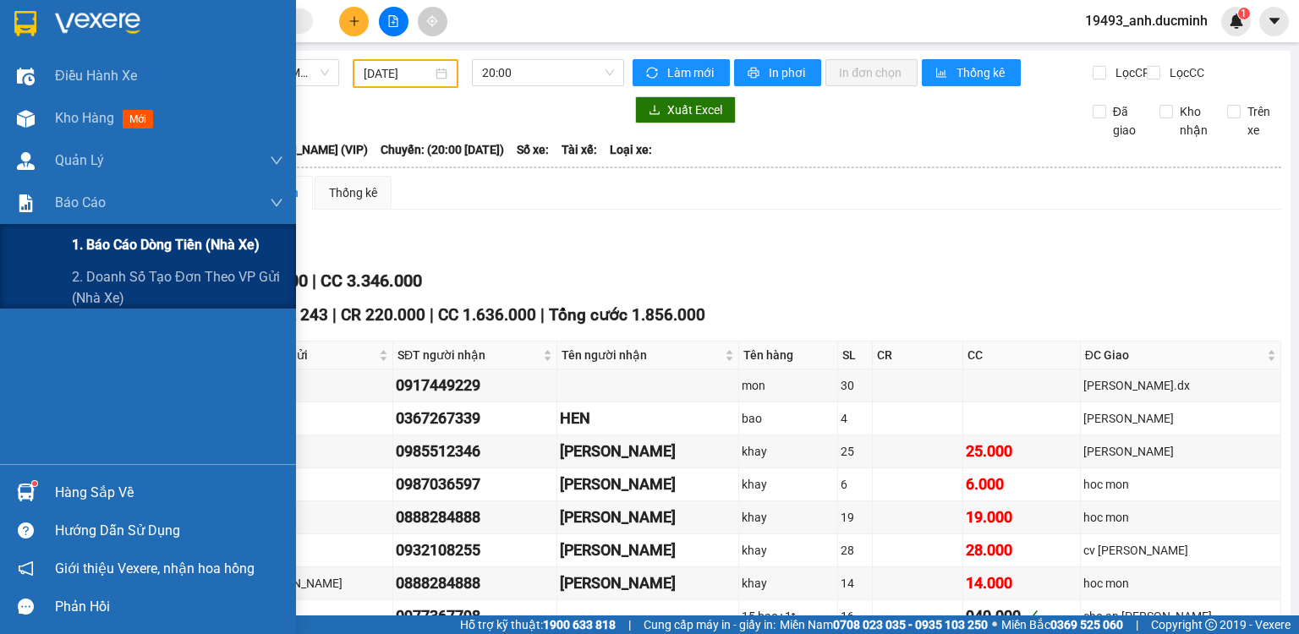
click at [160, 252] on span "1. Báo cáo dòng tiền (nhà xe)" at bounding box center [166, 244] width 188 height 21
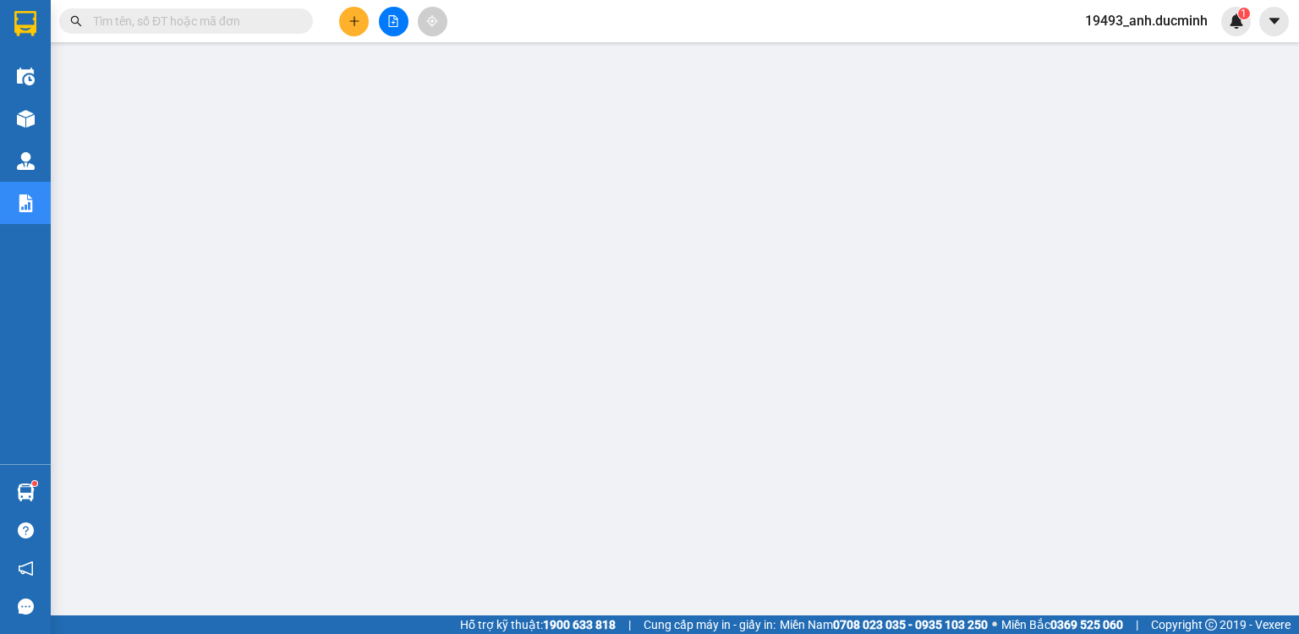
click at [388, 22] on icon "file-add" at bounding box center [393, 21] width 12 height 12
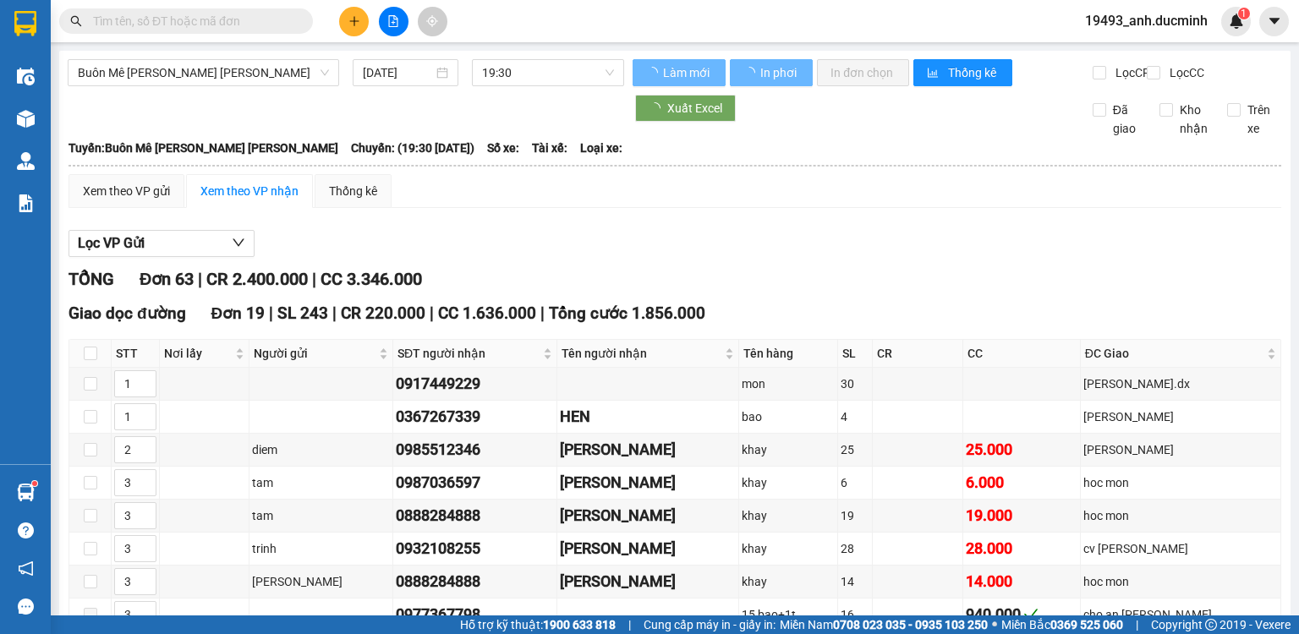
type input "[DATE]"
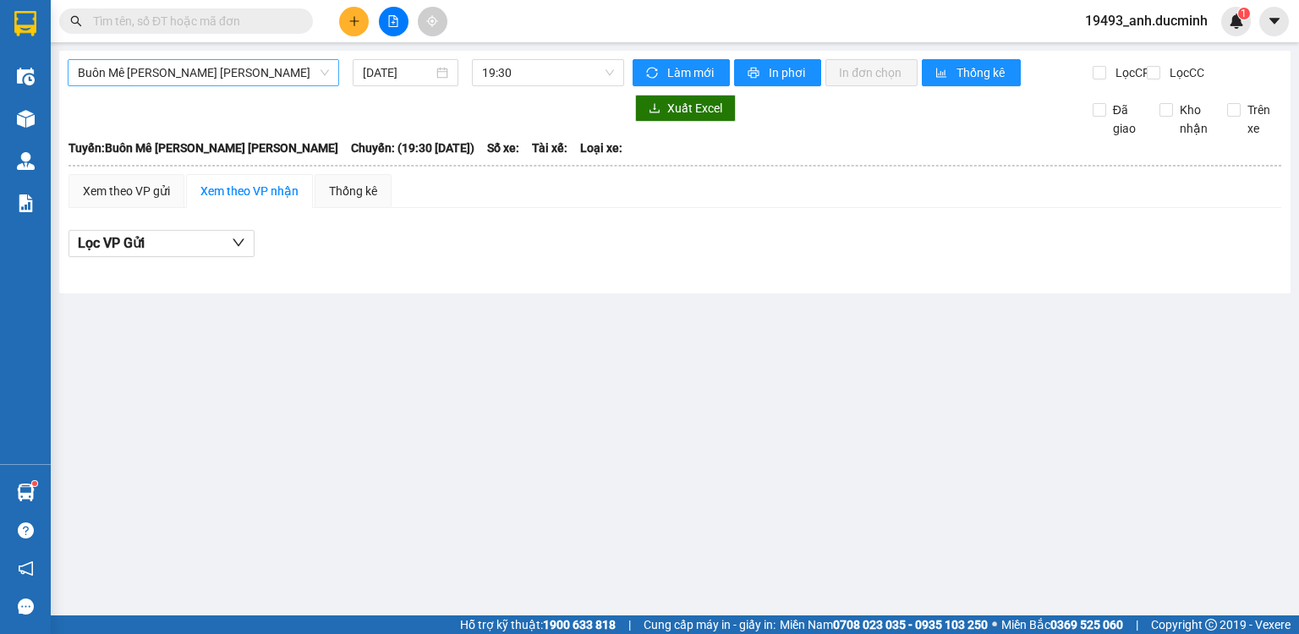
click at [198, 68] on span "Buôn Mê [PERSON_NAME] [PERSON_NAME]" at bounding box center [203, 72] width 251 height 25
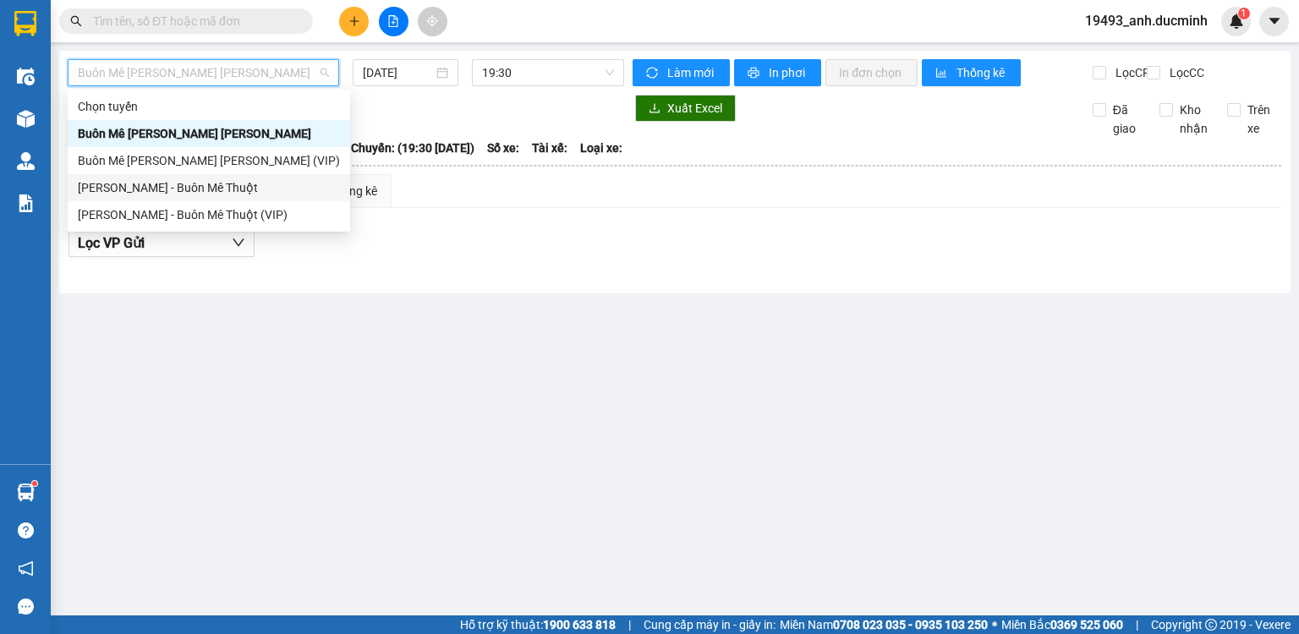
click at [182, 185] on div "[PERSON_NAME] - Buôn Mê Thuột" at bounding box center [209, 187] width 262 height 19
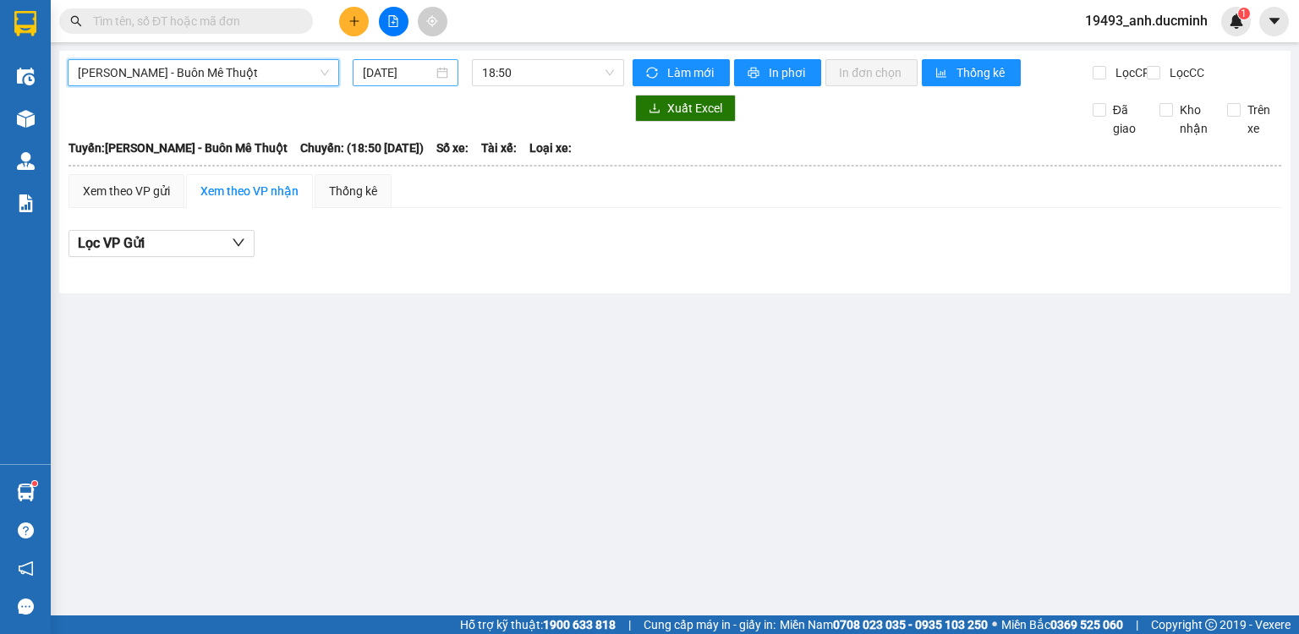
click at [399, 68] on input "[DATE]" at bounding box center [397, 72] width 69 height 19
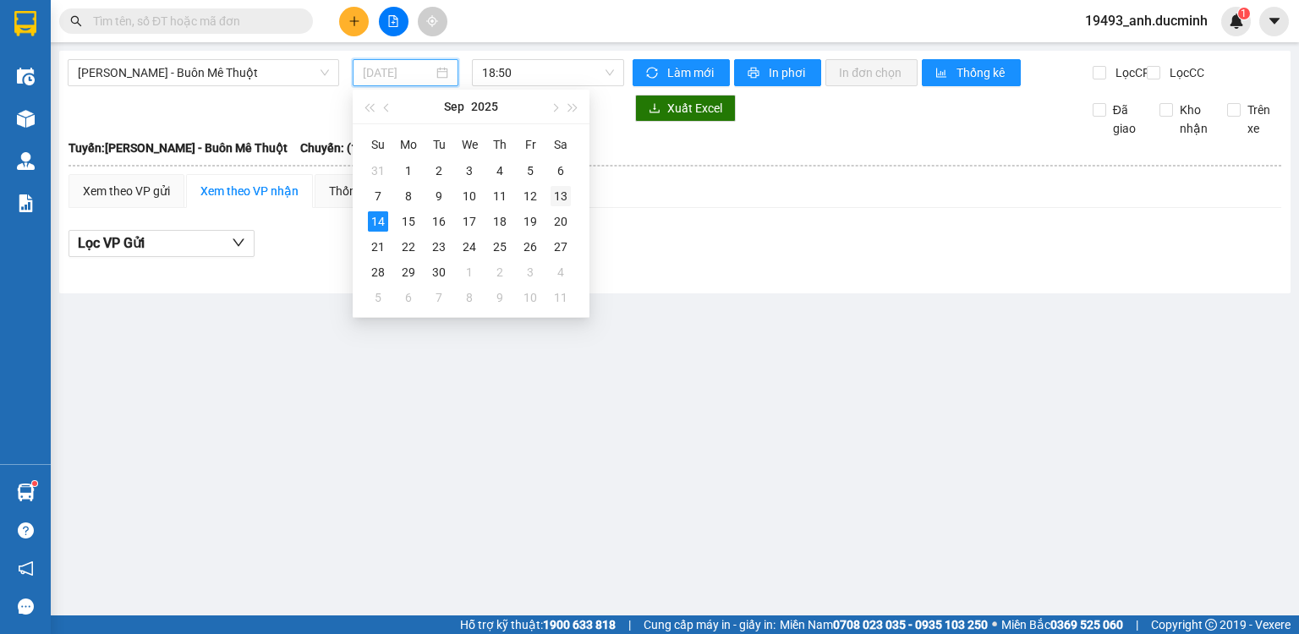
click at [556, 192] on div "13" at bounding box center [561, 196] width 20 height 20
type input "[DATE]"
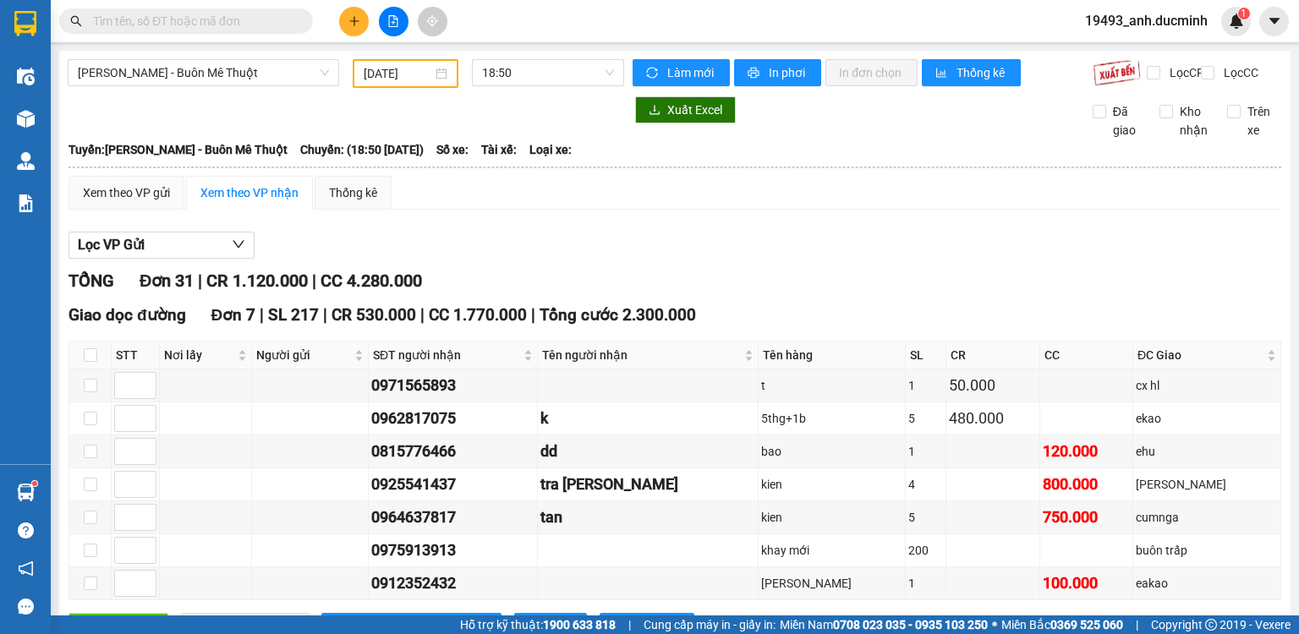
click at [285, 19] on input "text" at bounding box center [193, 21] width 200 height 19
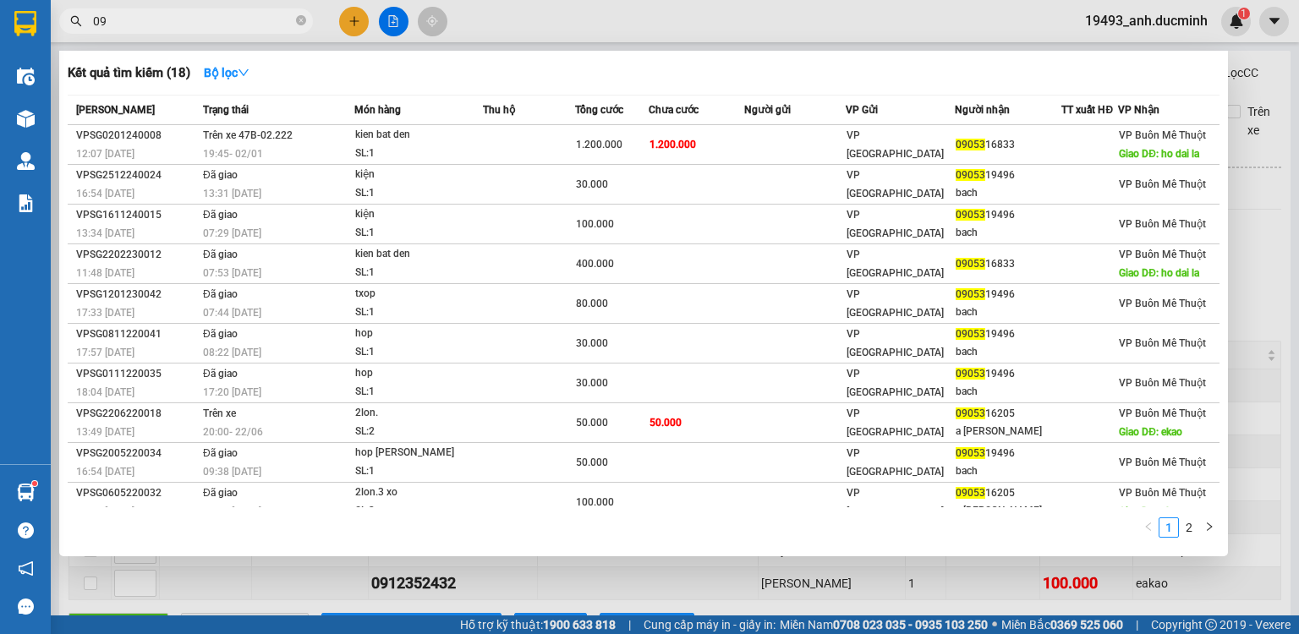
type input "0"
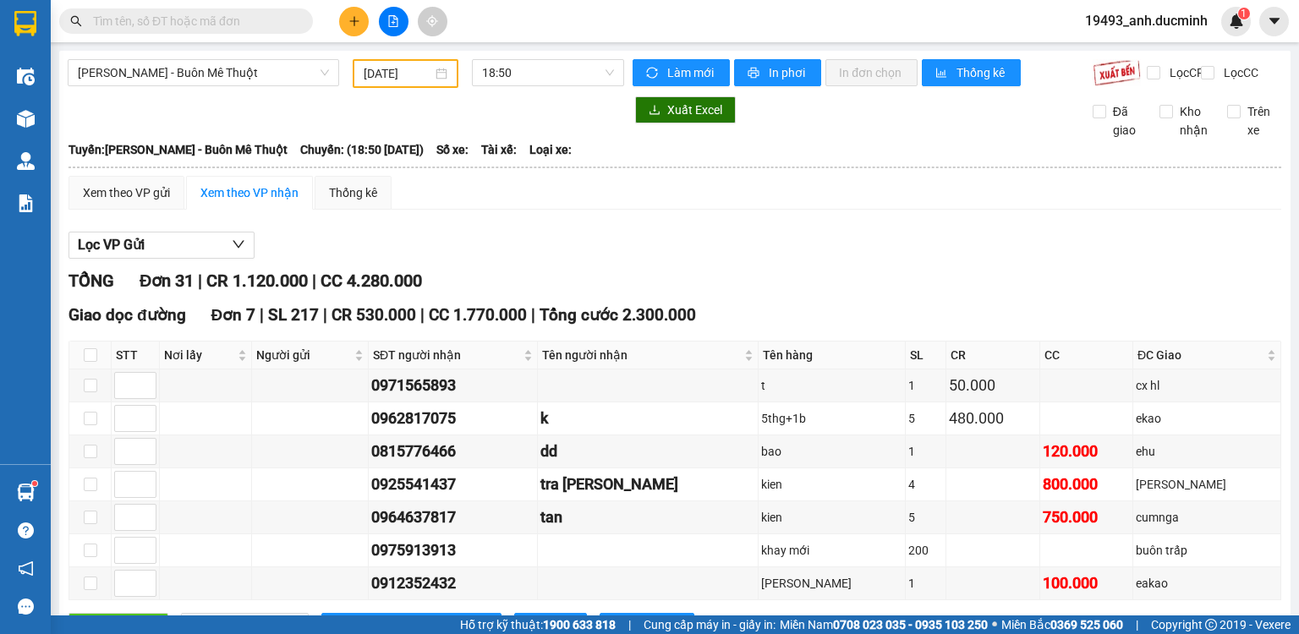
click at [291, 25] on input "text" at bounding box center [193, 21] width 200 height 19
type input "0"
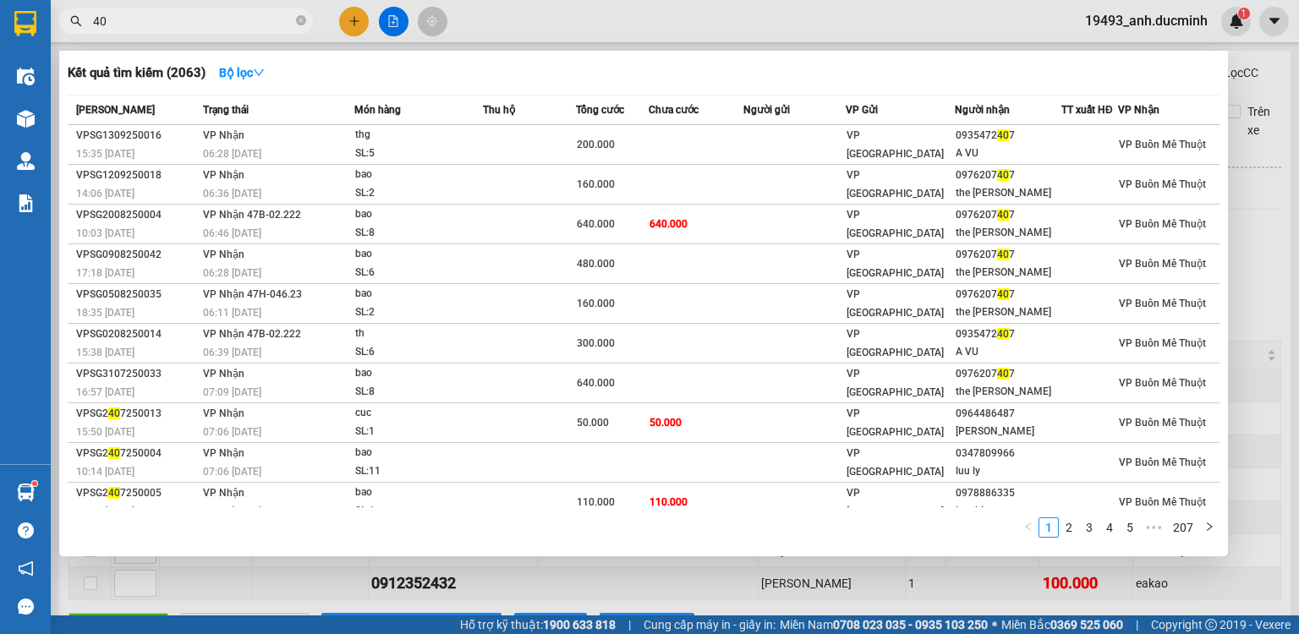
type input "4"
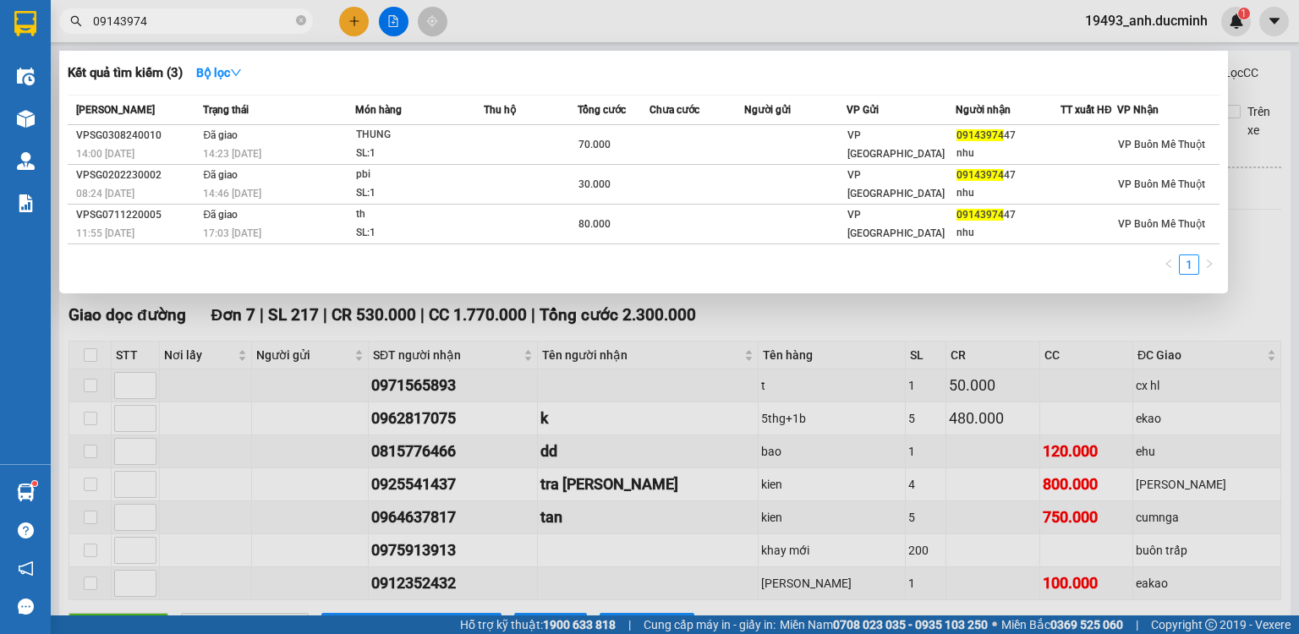
type input "091439744"
click at [300, 19] on icon "close-circle" at bounding box center [301, 20] width 10 height 10
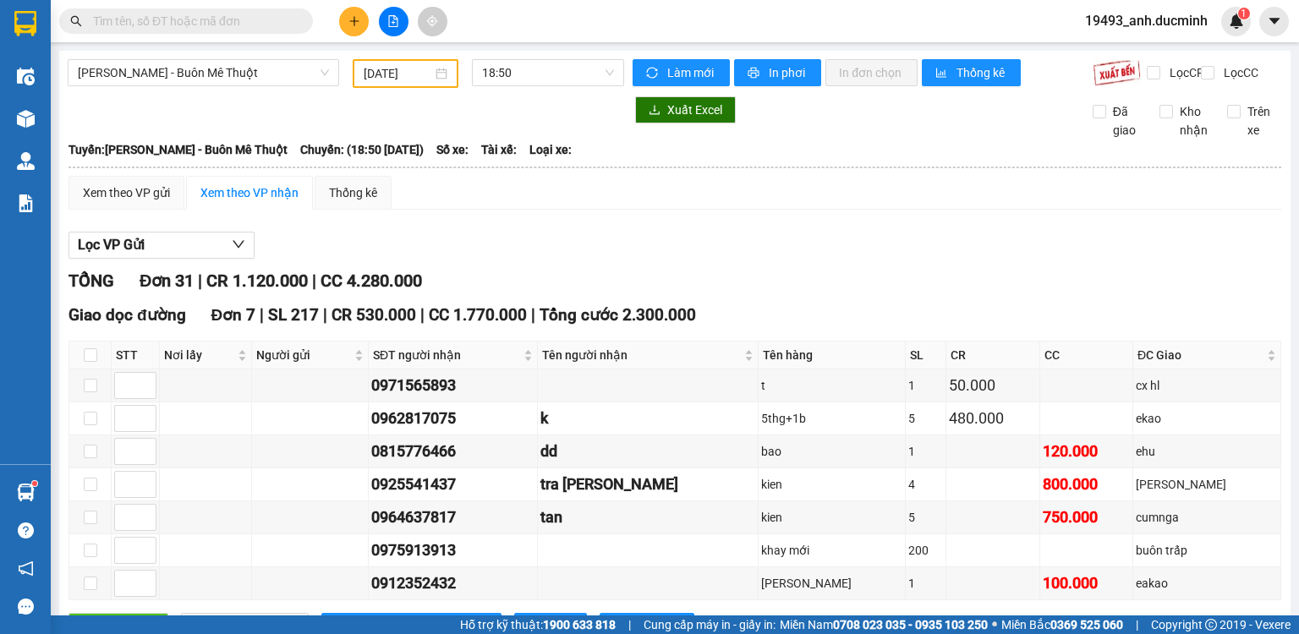
click at [260, 26] on input "text" at bounding box center [193, 21] width 200 height 19
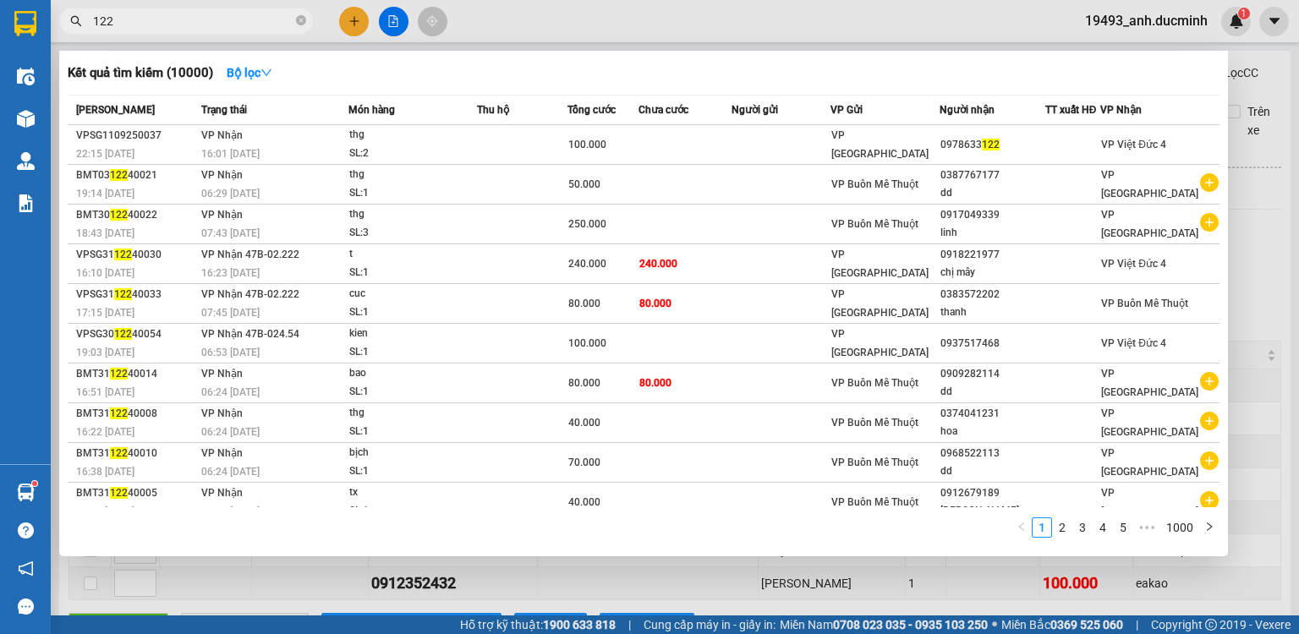
type input "122"
click at [1178, 23] on div at bounding box center [649, 317] width 1299 height 634
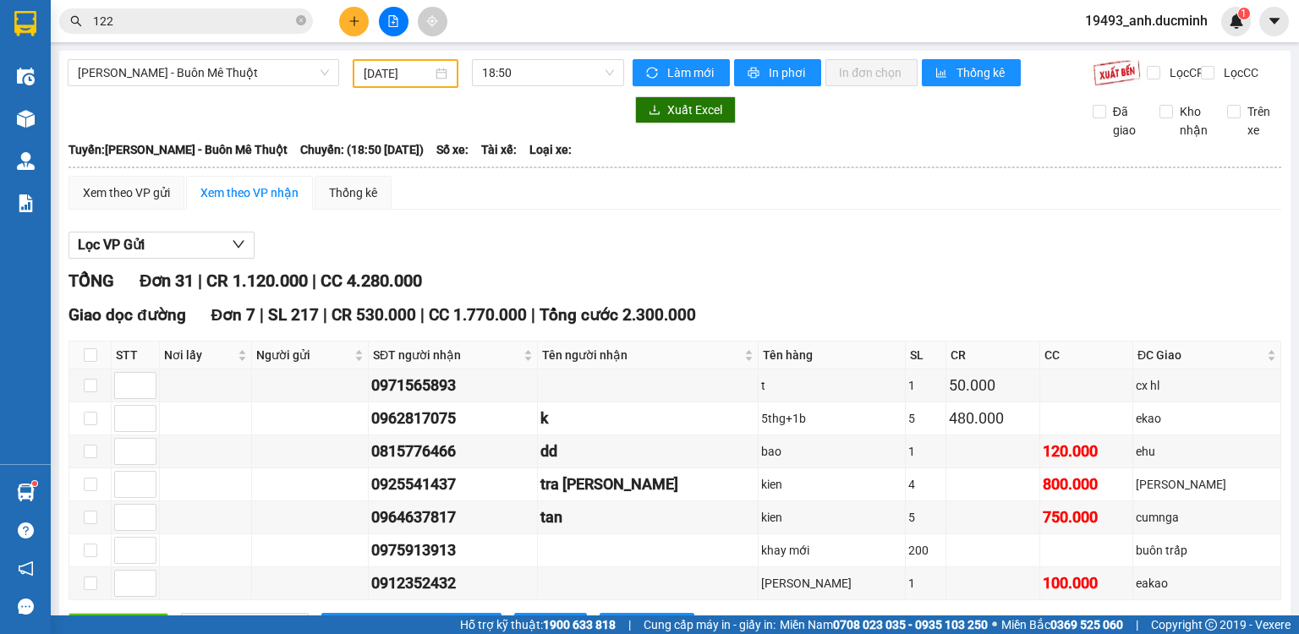
click at [1175, 20] on span "19493_anh.ducminh" at bounding box center [1147, 20] width 150 height 21
click at [1156, 60] on span "Đăng xuất" at bounding box center [1155, 52] width 112 height 19
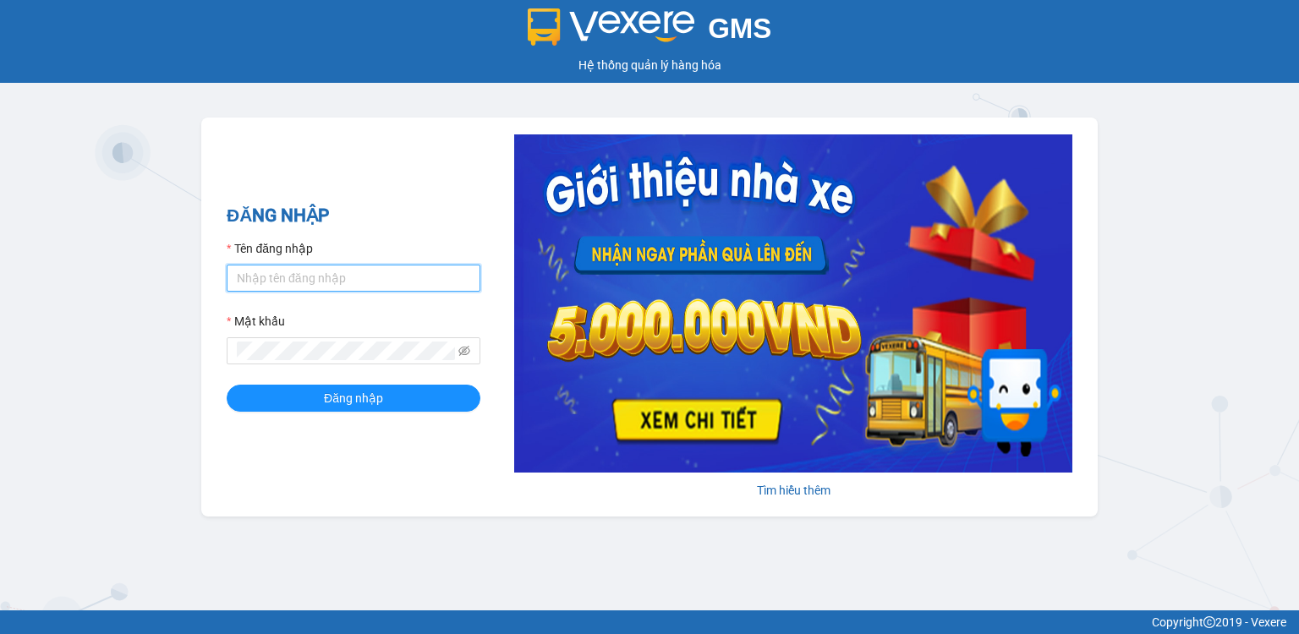
click at [306, 268] on input "Tên đăng nhập" at bounding box center [354, 278] width 254 height 27
type input "anh.ducminh"
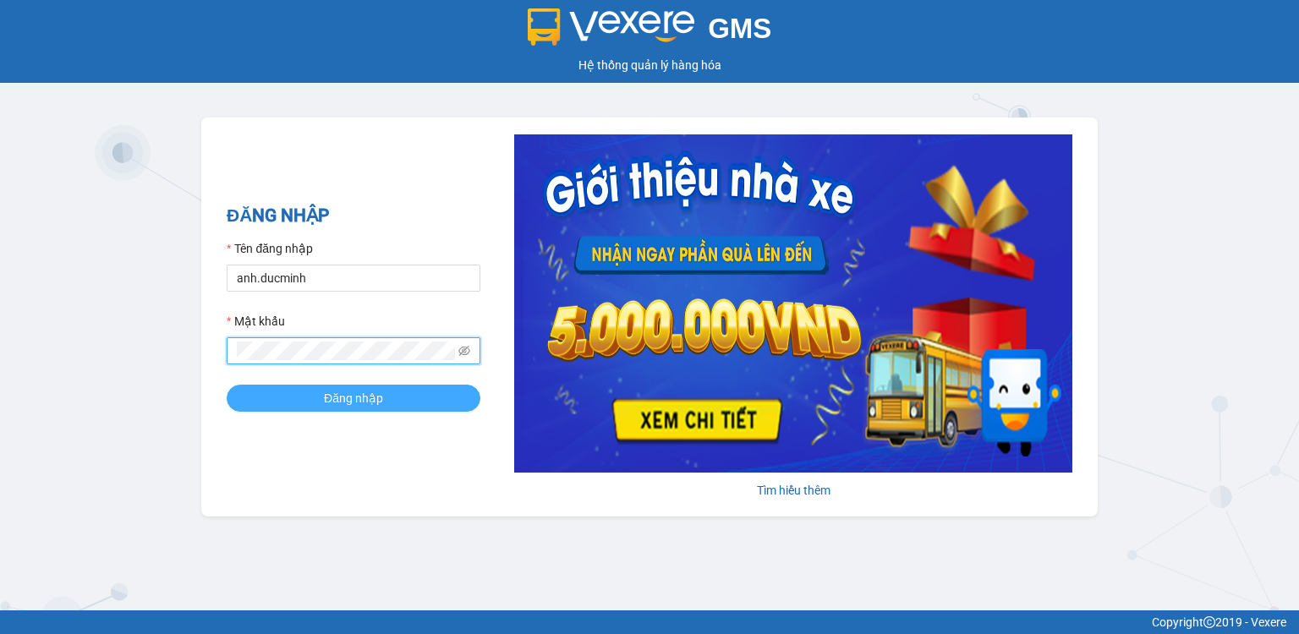
click at [303, 403] on button "Đăng nhập" at bounding box center [354, 398] width 254 height 27
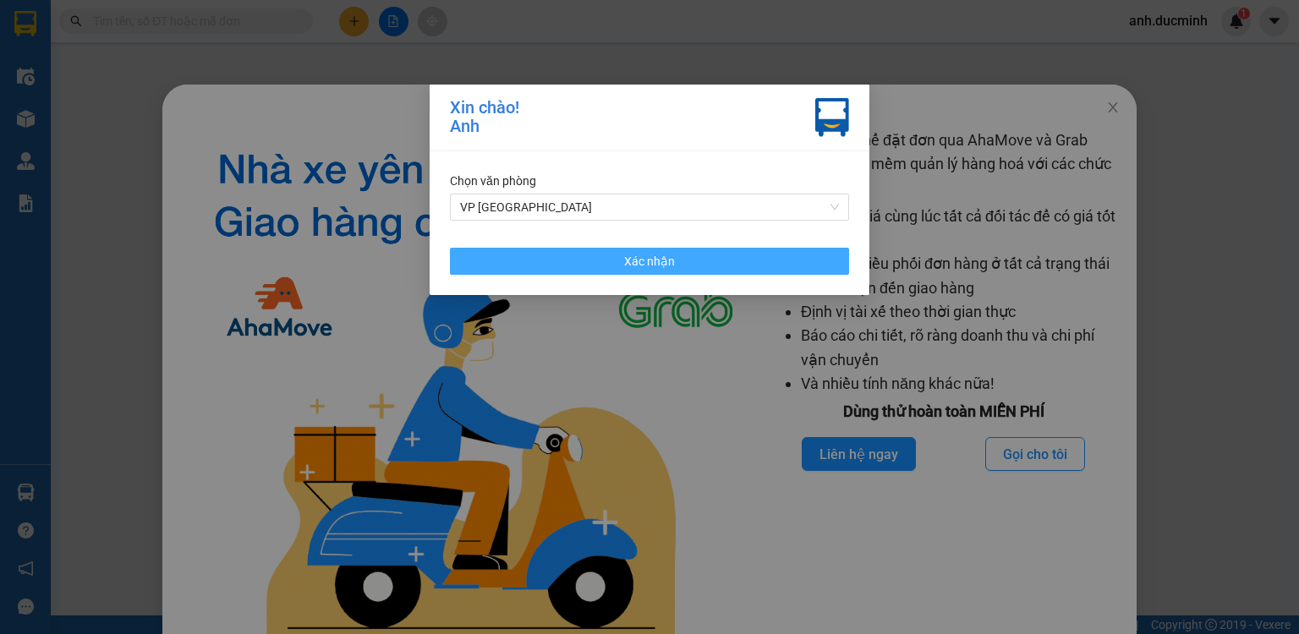
click at [545, 263] on button "Xác nhận" at bounding box center [649, 261] width 399 height 27
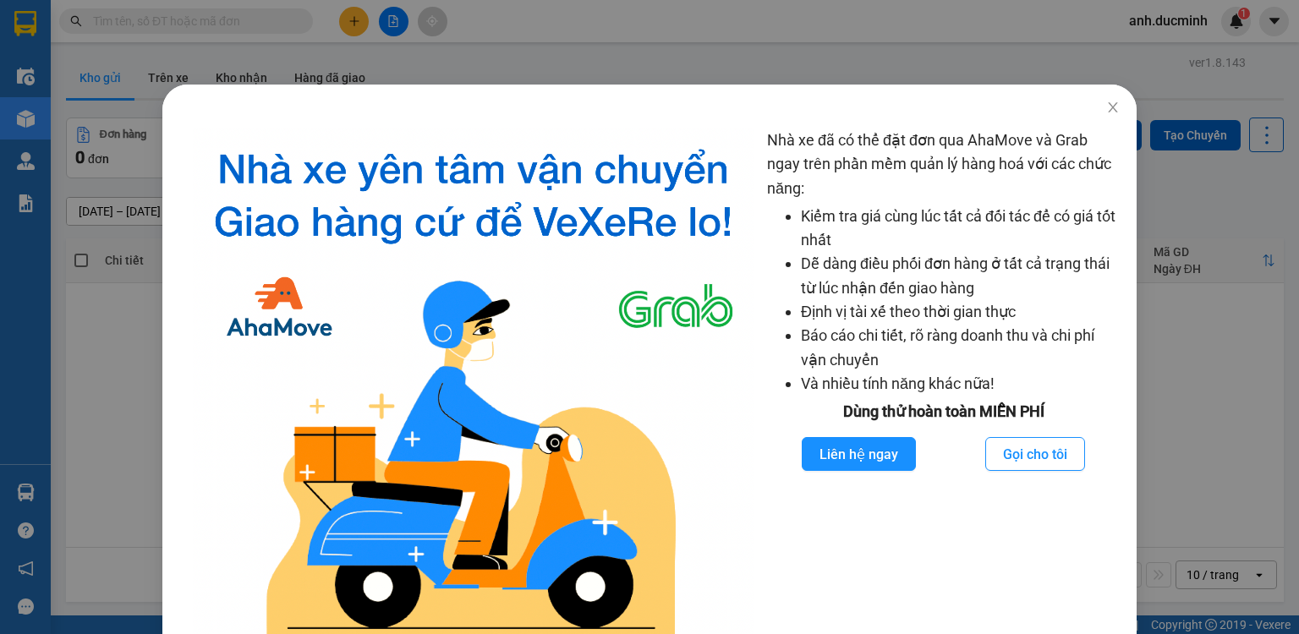
click at [354, 22] on div "Nhà xe đã có thể đặt đơn qua AhaMove và Grab ngay trên phần mềm quản lý hàng ho…" at bounding box center [649, 317] width 1299 height 634
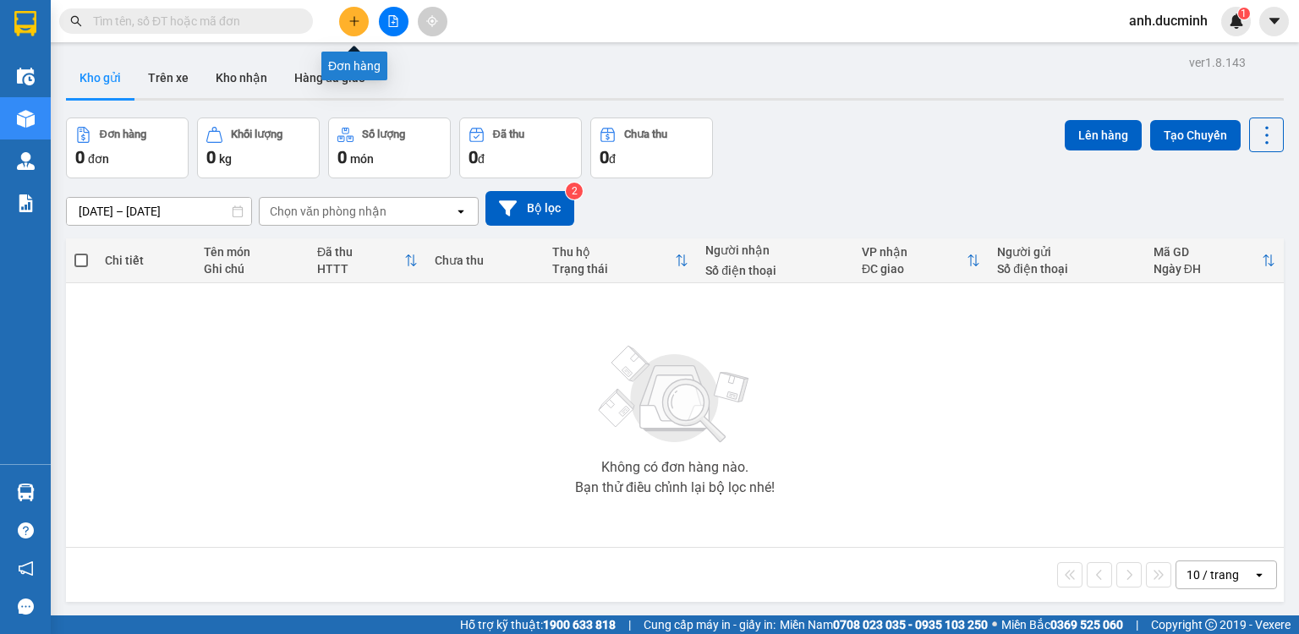
click at [354, 22] on icon "plus" at bounding box center [354, 20] width 1 height 9
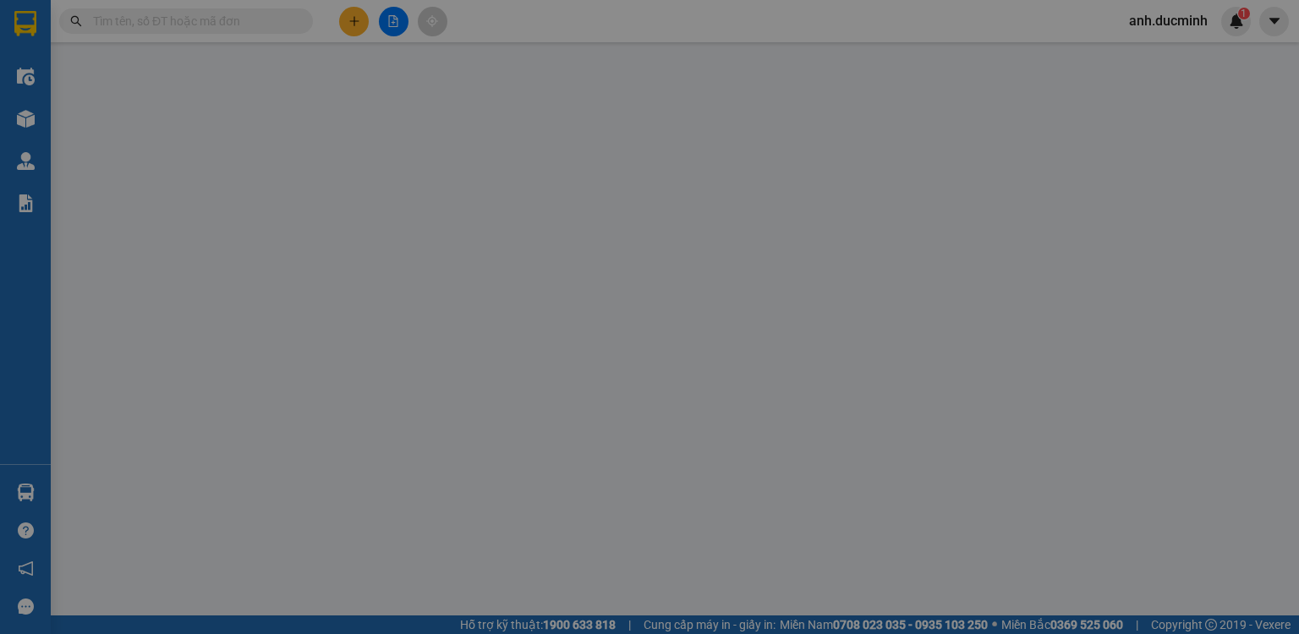
click at [219, 231] on input "SĐT Người Nhận" at bounding box center [196, 233] width 184 height 27
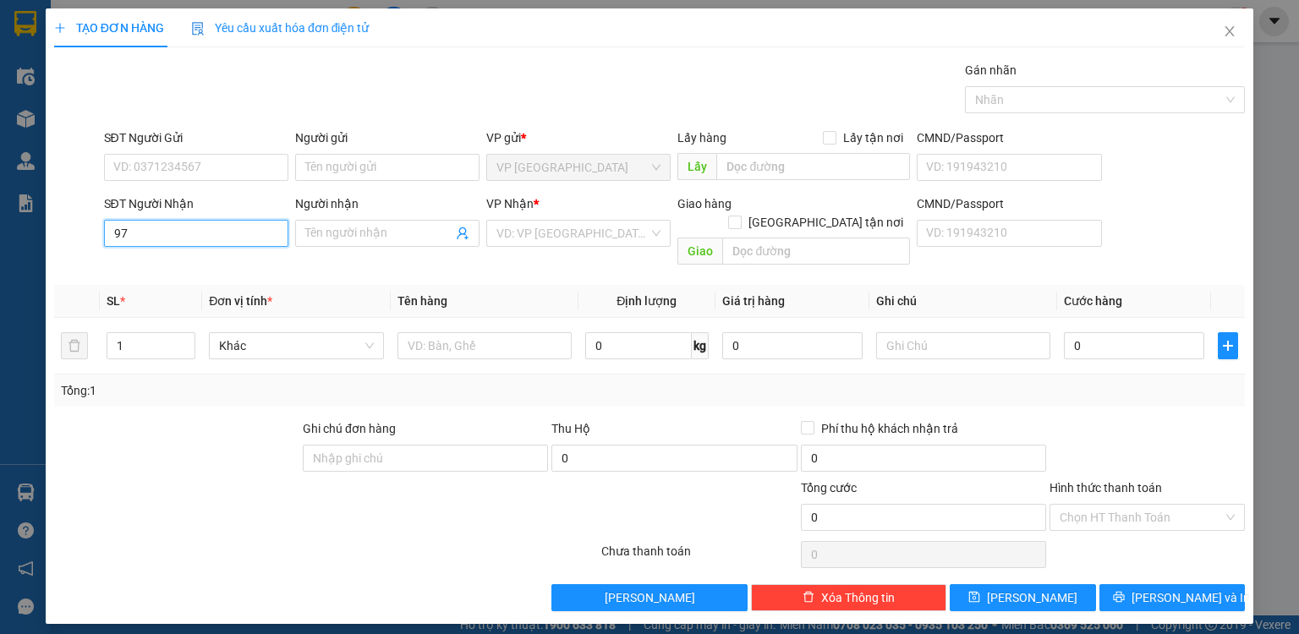
type input "9"
type input "0972797122"
click at [513, 236] on input "search" at bounding box center [572, 233] width 152 height 25
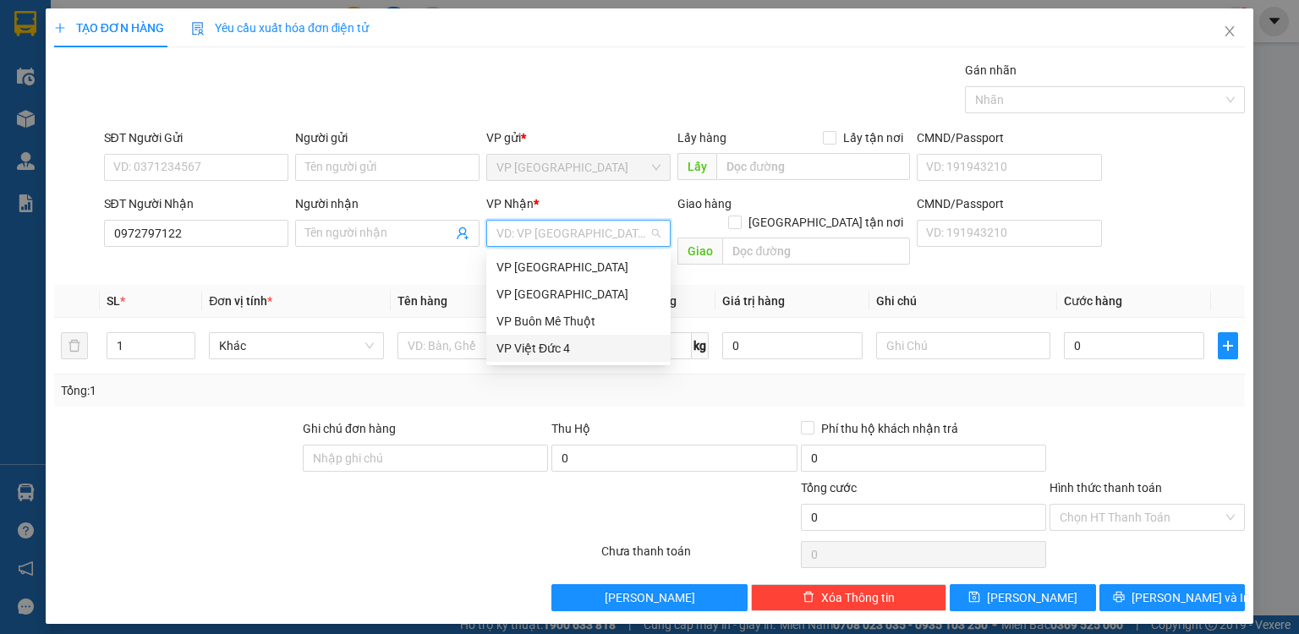
click at [521, 342] on div "VP Việt Đức 4" at bounding box center [578, 348] width 164 height 19
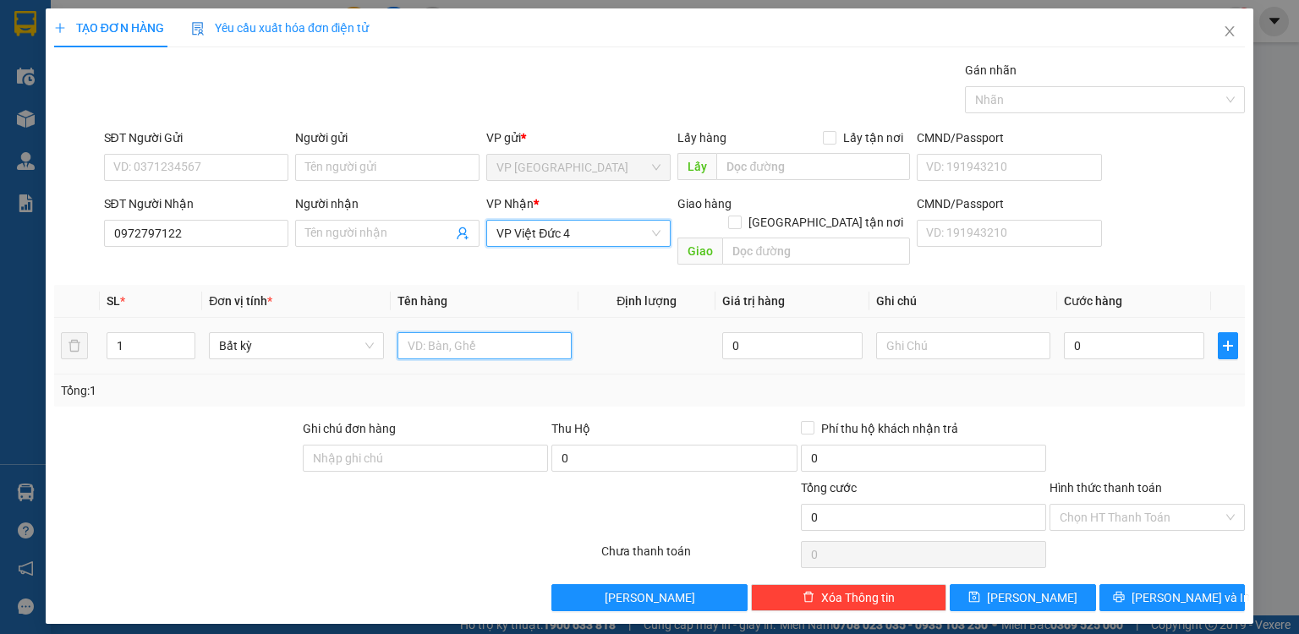
drag, startPoint x: 473, startPoint y: 335, endPoint x: 463, endPoint y: 338, distance: 10.7
click at [472, 335] on input "text" at bounding box center [485, 345] width 174 height 27
type input "tx"
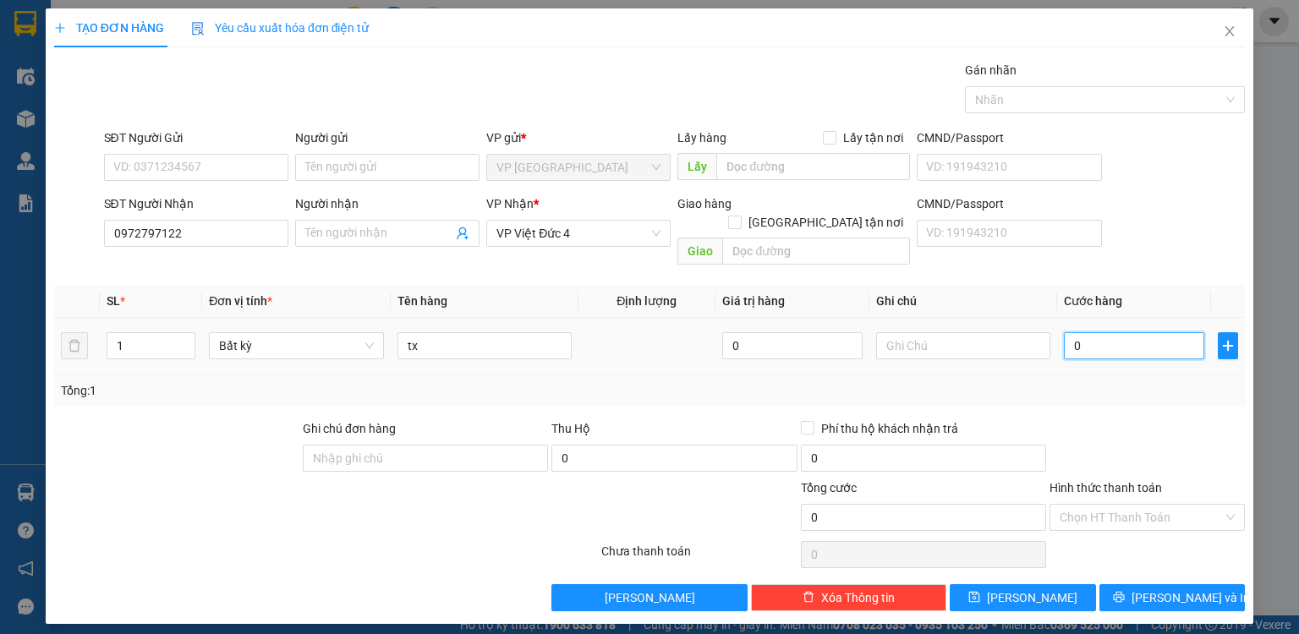
click at [1164, 332] on input "0" at bounding box center [1134, 345] width 140 height 27
type input "6"
type input "60"
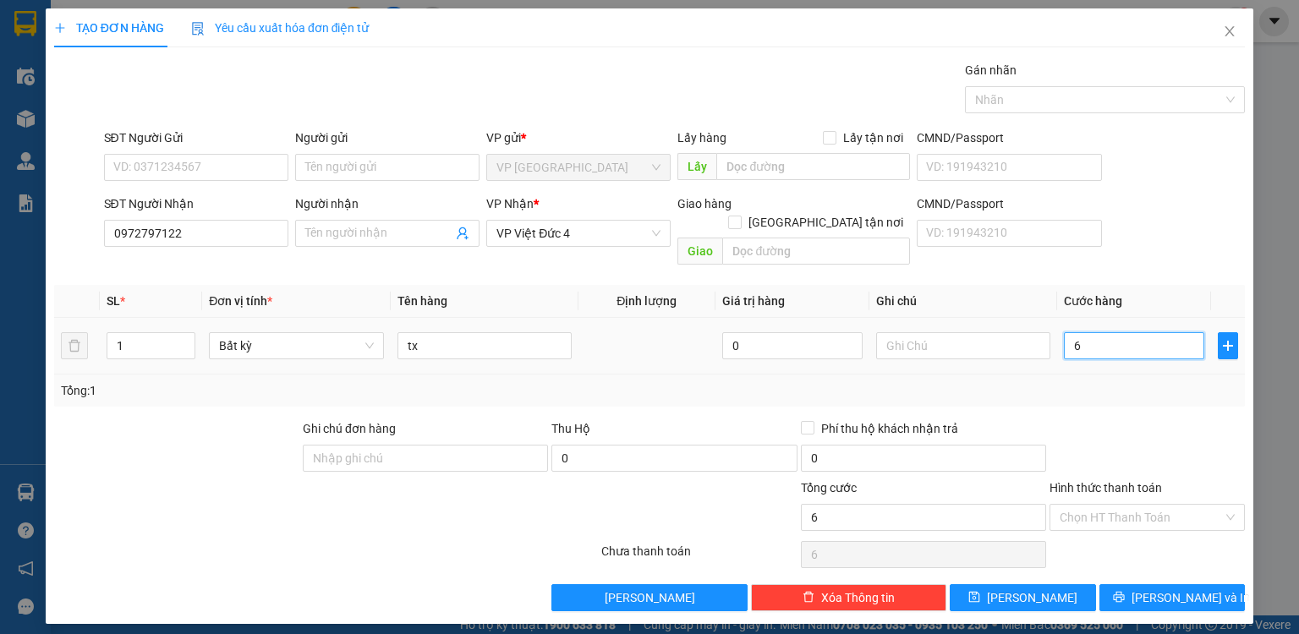
type input "60"
type input "60.000"
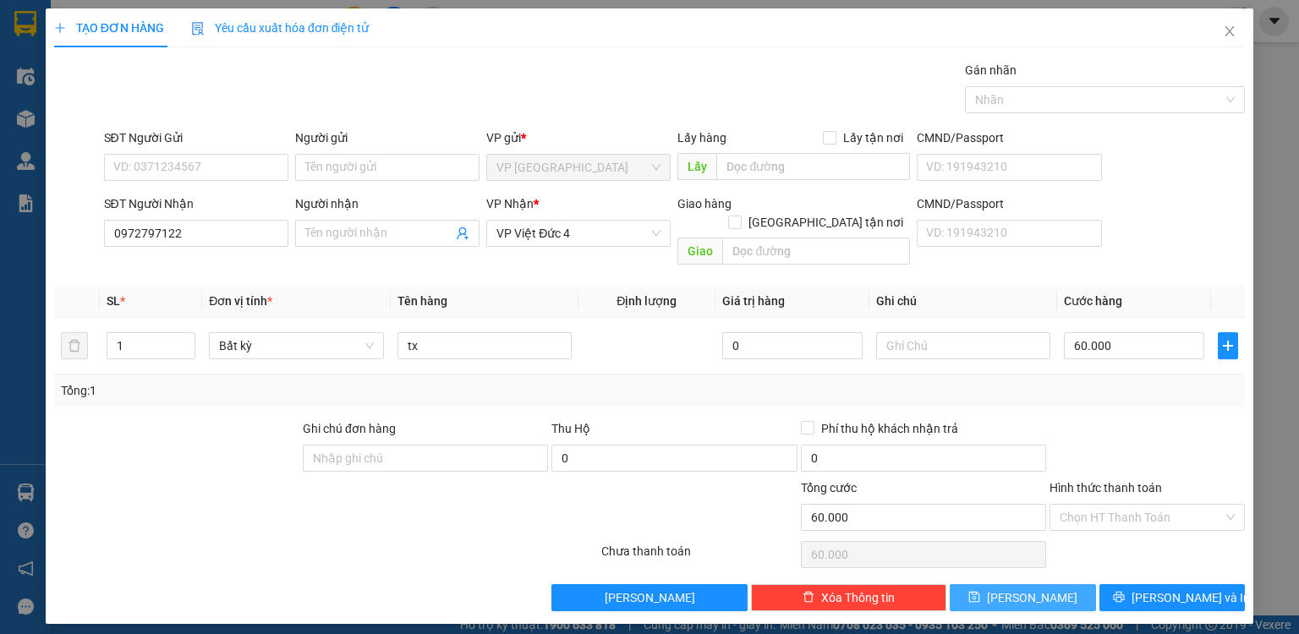
click at [1052, 584] on button "Lưu" at bounding box center [1023, 597] width 146 height 27
type input "0"
click at [1230, 36] on icon "close" at bounding box center [1230, 32] width 14 height 14
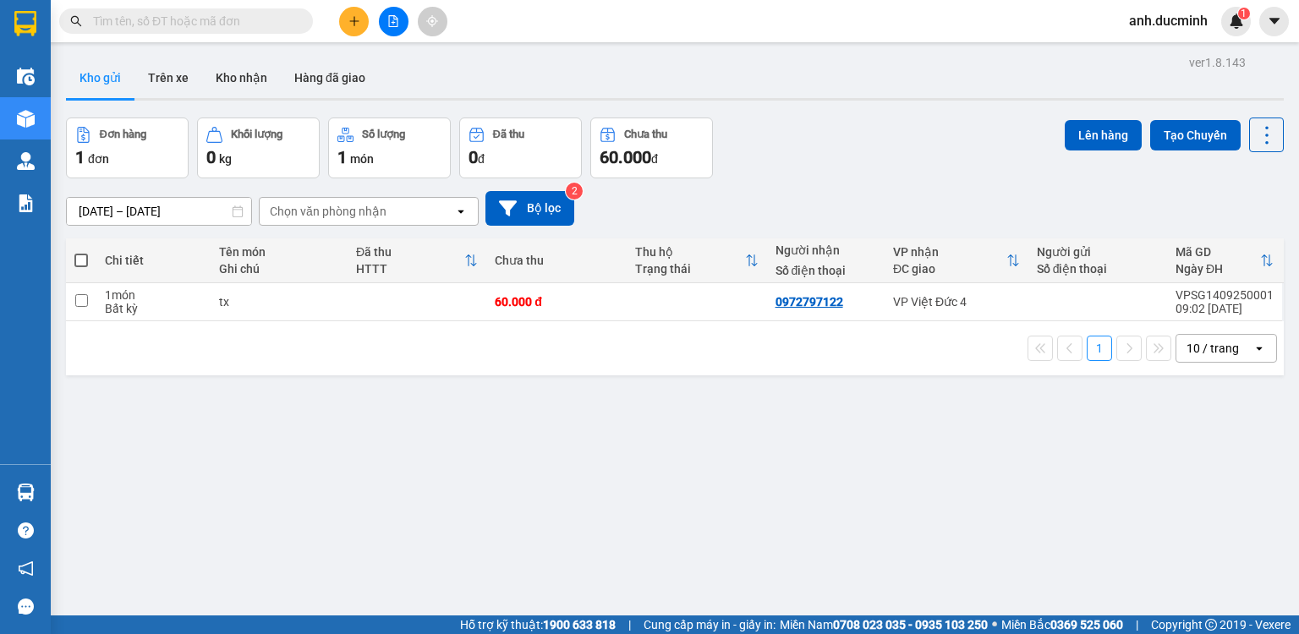
click at [76, 264] on span at bounding box center [81, 261] width 14 height 14
click at [81, 252] on input "checkbox" at bounding box center [81, 252] width 0 height 0
checkbox input "true"
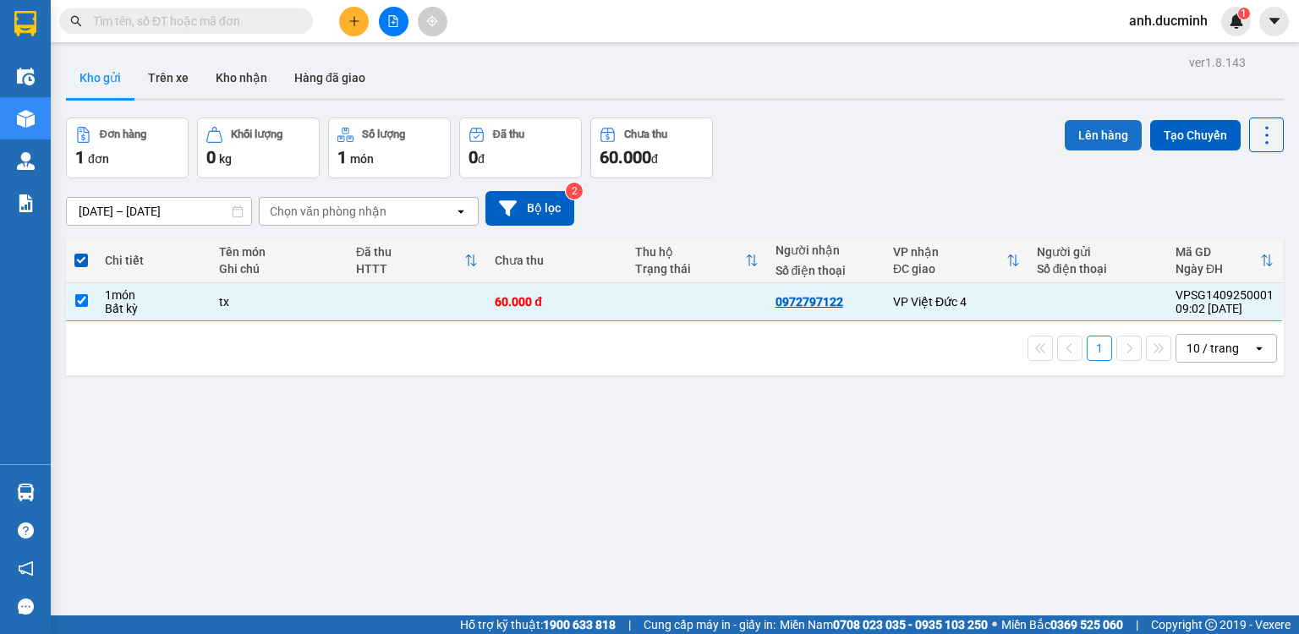
click at [1076, 145] on button "Lên hàng" at bounding box center [1103, 135] width 77 height 30
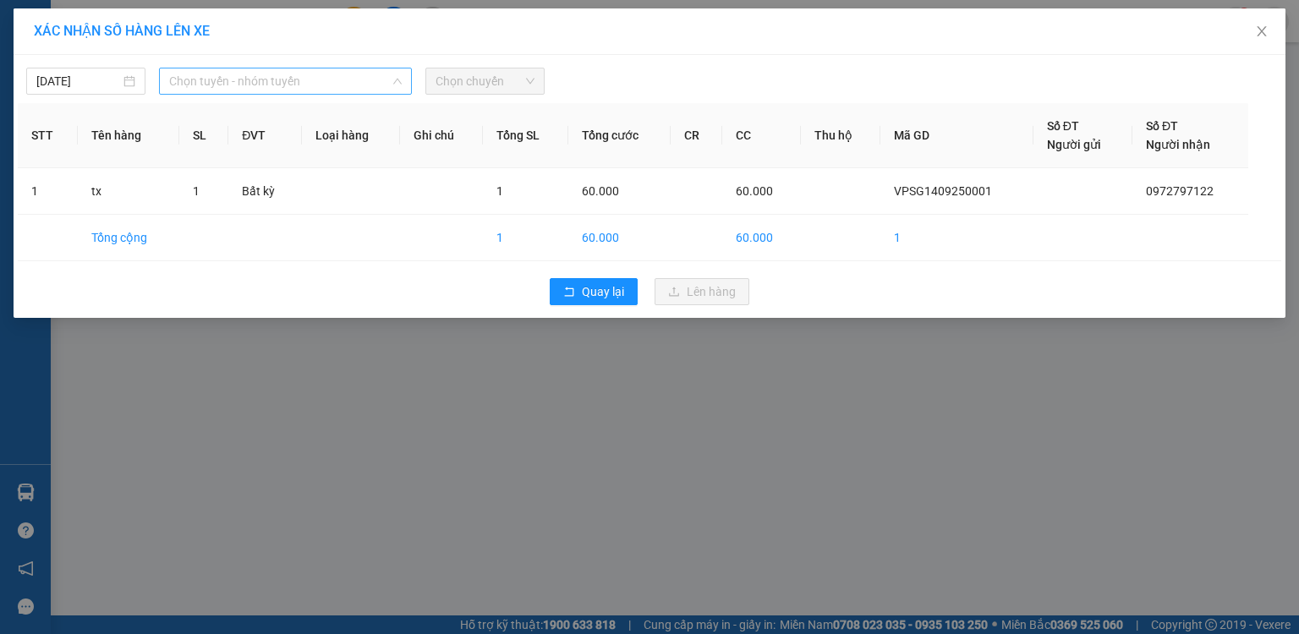
click at [246, 77] on span "Chọn tuyến - nhóm tuyến" at bounding box center [285, 81] width 233 height 25
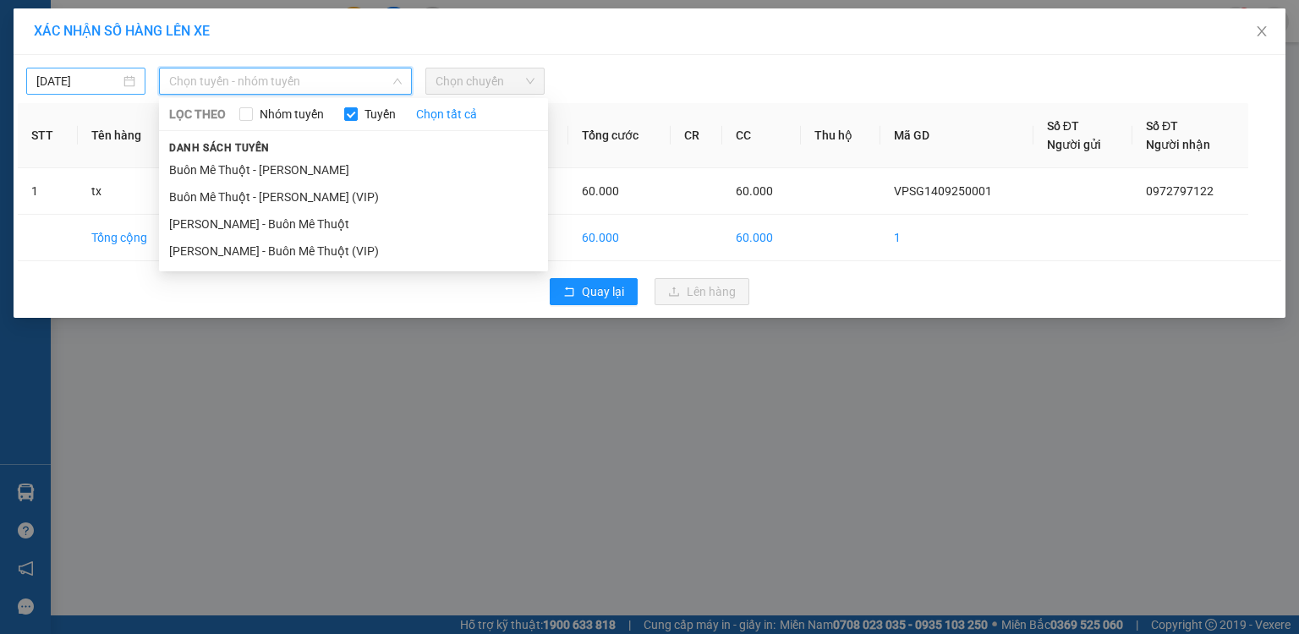
drag, startPoint x: 260, startPoint y: 226, endPoint x: 115, endPoint y: 85, distance: 202.8
click at [260, 223] on li "[PERSON_NAME] - Buôn Mê Thuột" at bounding box center [353, 224] width 389 height 27
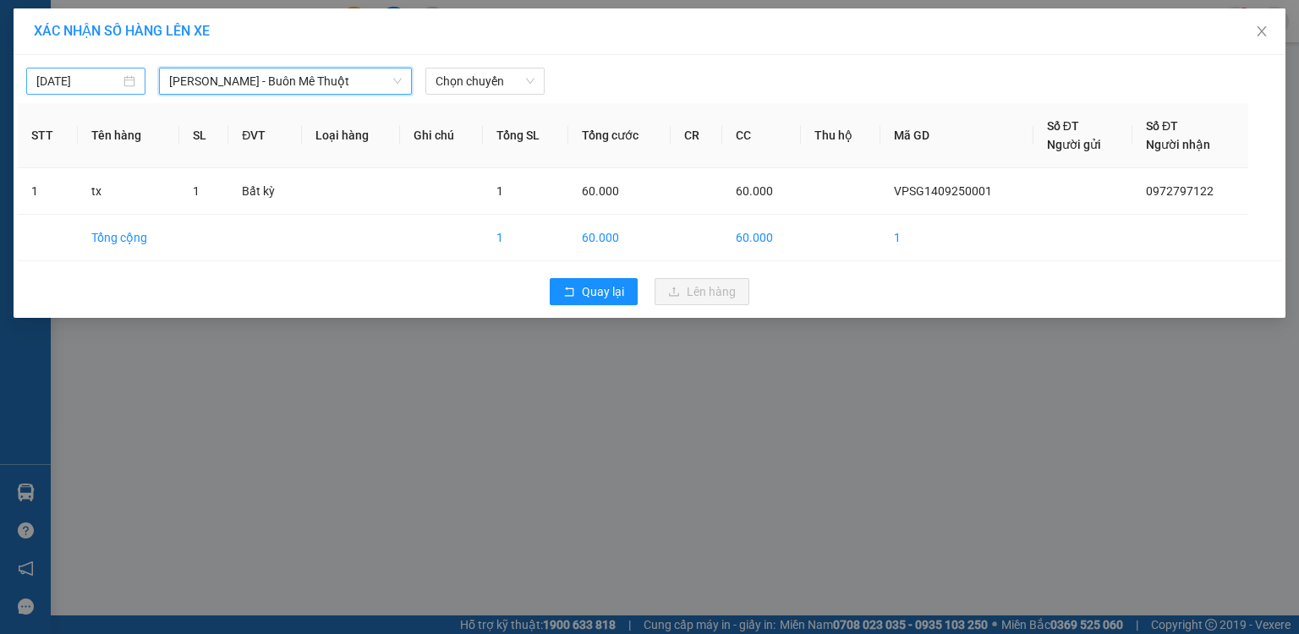
click at [106, 78] on input "[DATE]" at bounding box center [78, 81] width 84 height 19
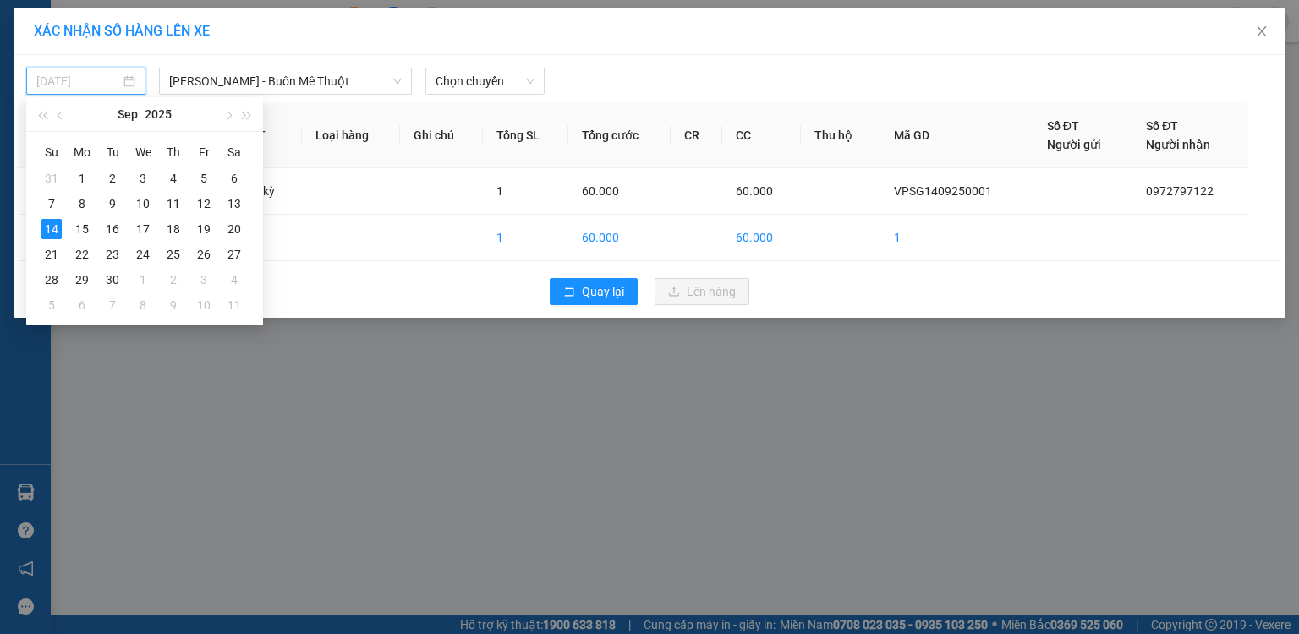
drag, startPoint x: 237, startPoint y: 206, endPoint x: 294, endPoint y: 159, distance: 74.0
click at [237, 205] on div "13" at bounding box center [234, 204] width 20 height 20
type input "[DATE]"
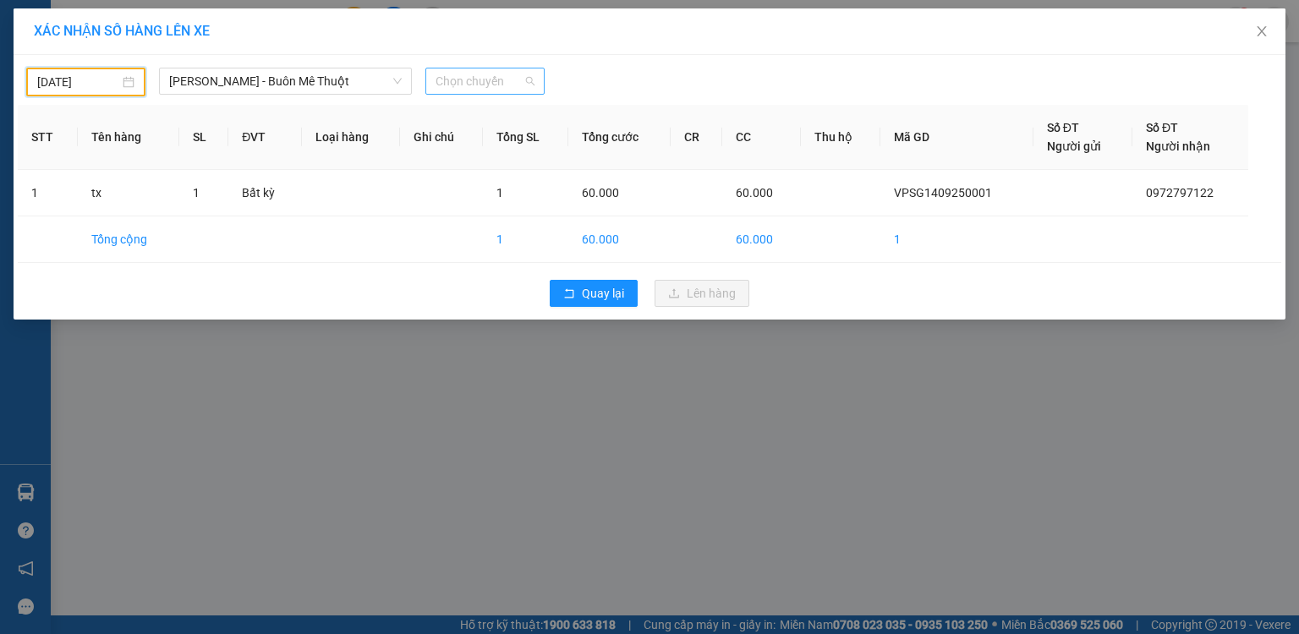
click at [489, 84] on span "Chọn chuyến" at bounding box center [485, 81] width 99 height 25
click at [460, 145] on div "18:50" at bounding box center [502, 142] width 132 height 19
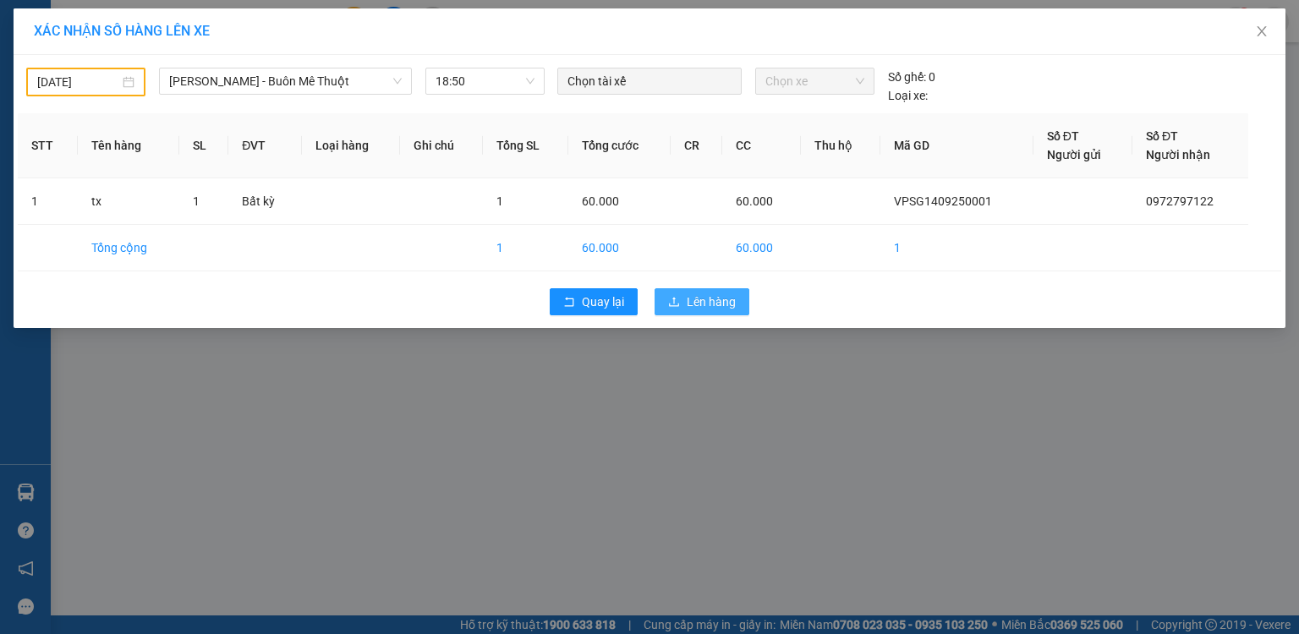
click at [671, 301] on icon "upload" at bounding box center [674, 302] width 12 height 12
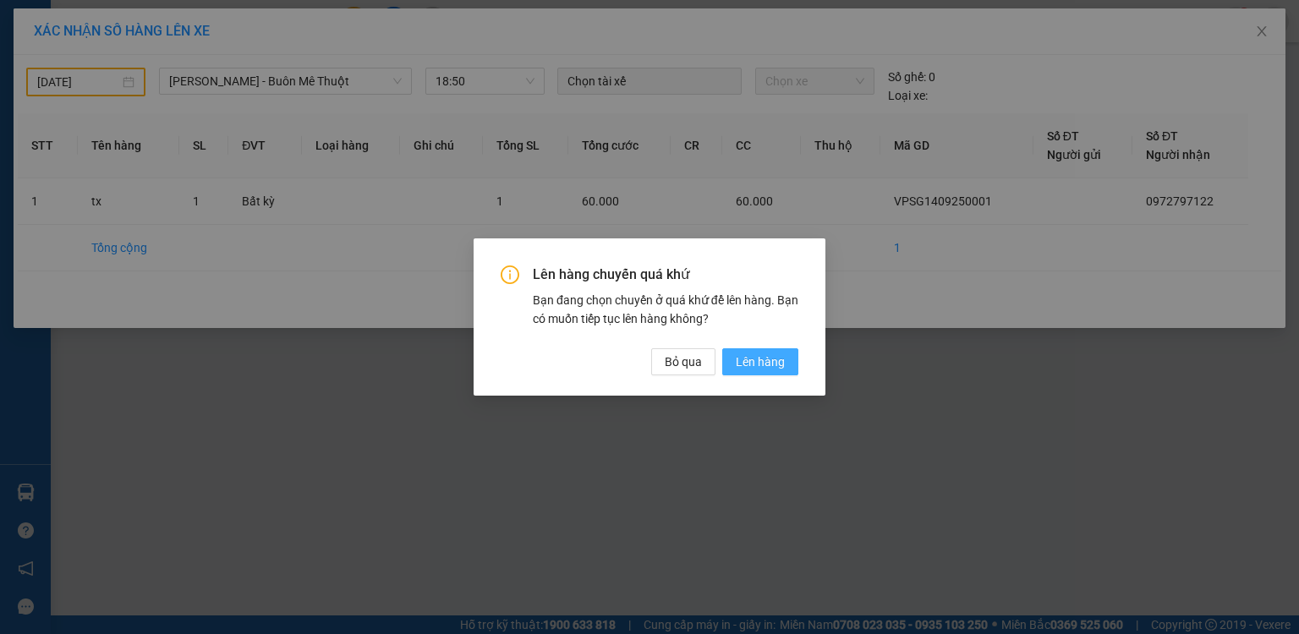
click at [742, 359] on span "Lên hàng" at bounding box center [760, 362] width 49 height 19
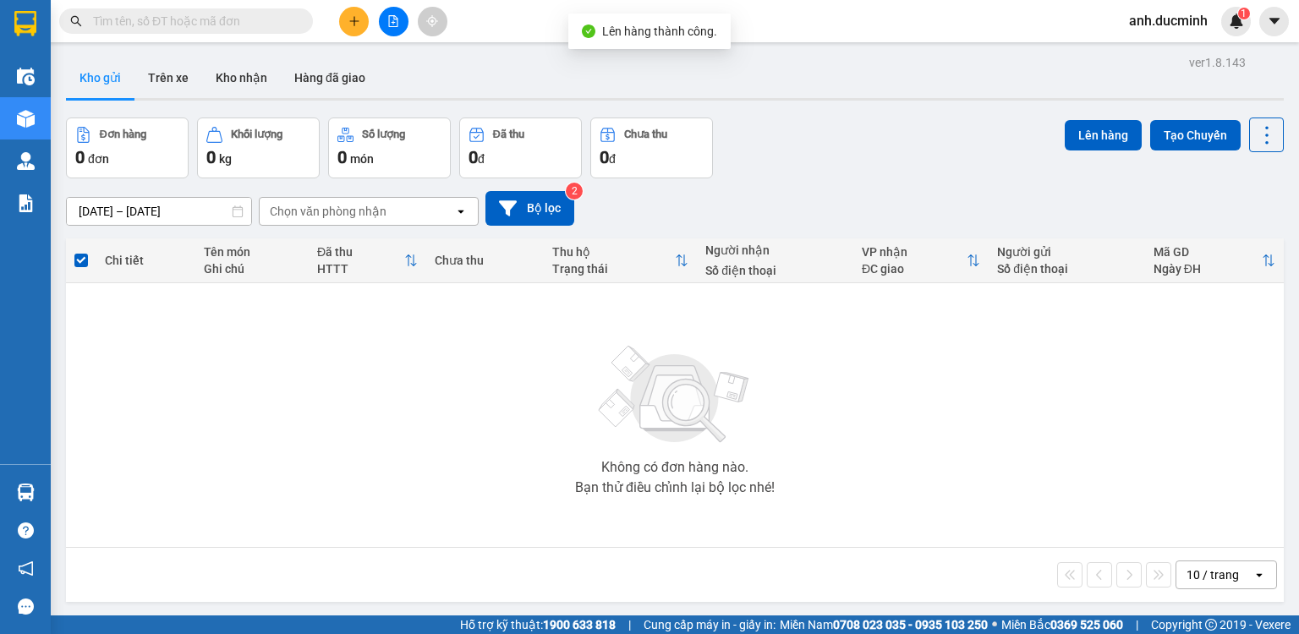
click at [1195, 22] on span "anh.ducminh" at bounding box center [1169, 20] width 106 height 21
click at [1170, 44] on span "Đăng xuất" at bounding box center [1177, 52] width 71 height 19
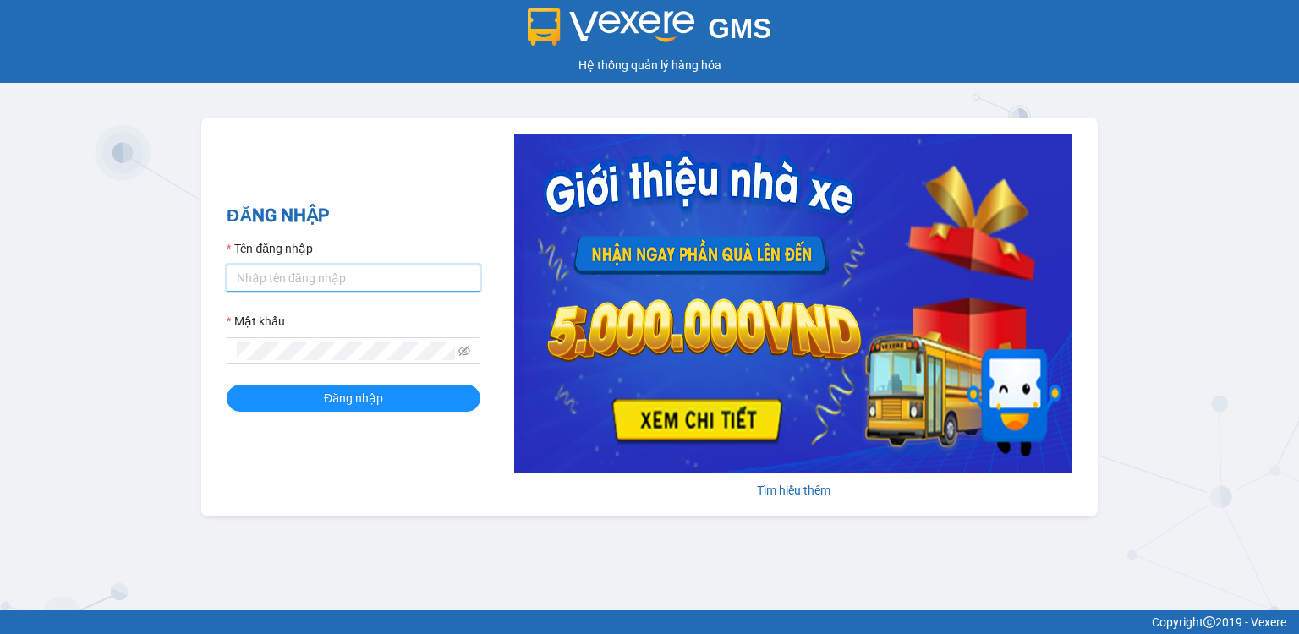
click at [320, 267] on input "Tên đăng nhập" at bounding box center [354, 278] width 254 height 27
type input "anh.ducminh"
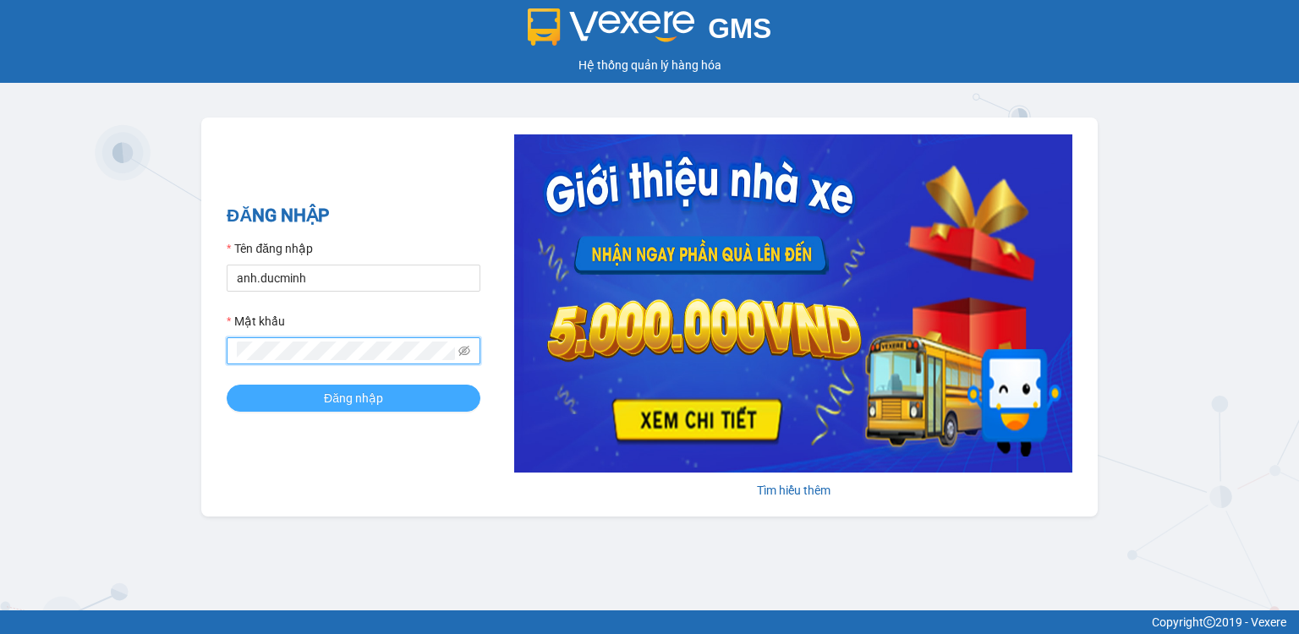
click at [277, 388] on button "Đăng nhập" at bounding box center [354, 398] width 254 height 27
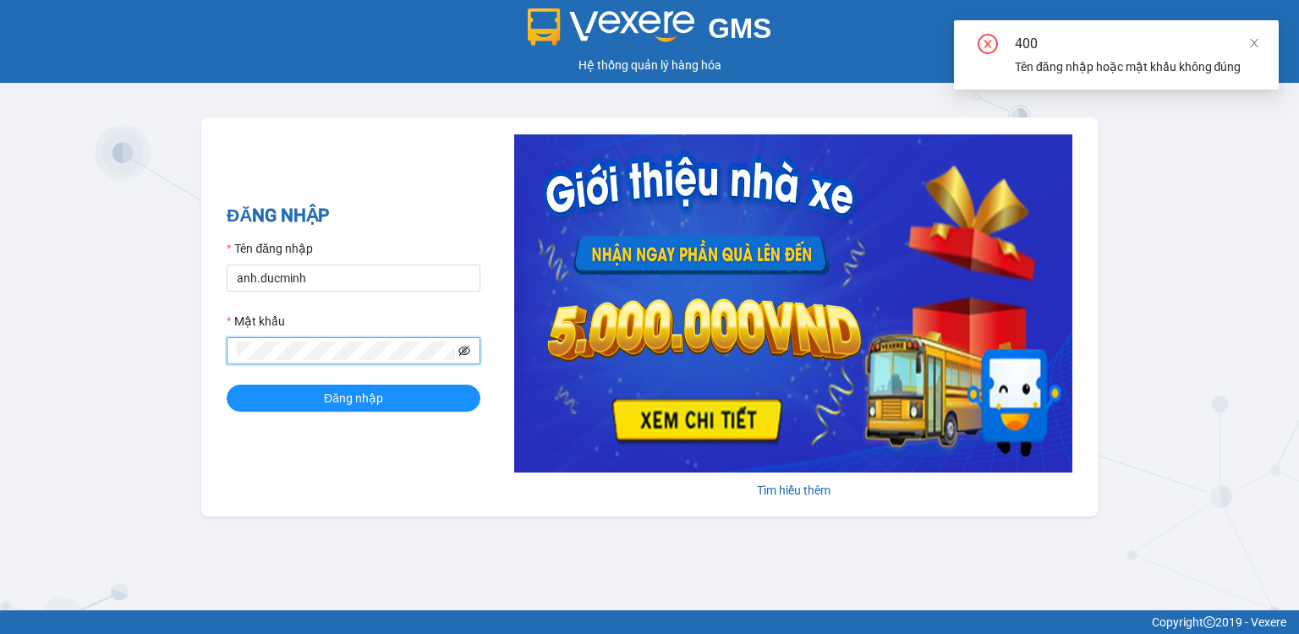
click at [461, 350] on icon "eye-invisible" at bounding box center [464, 351] width 12 height 12
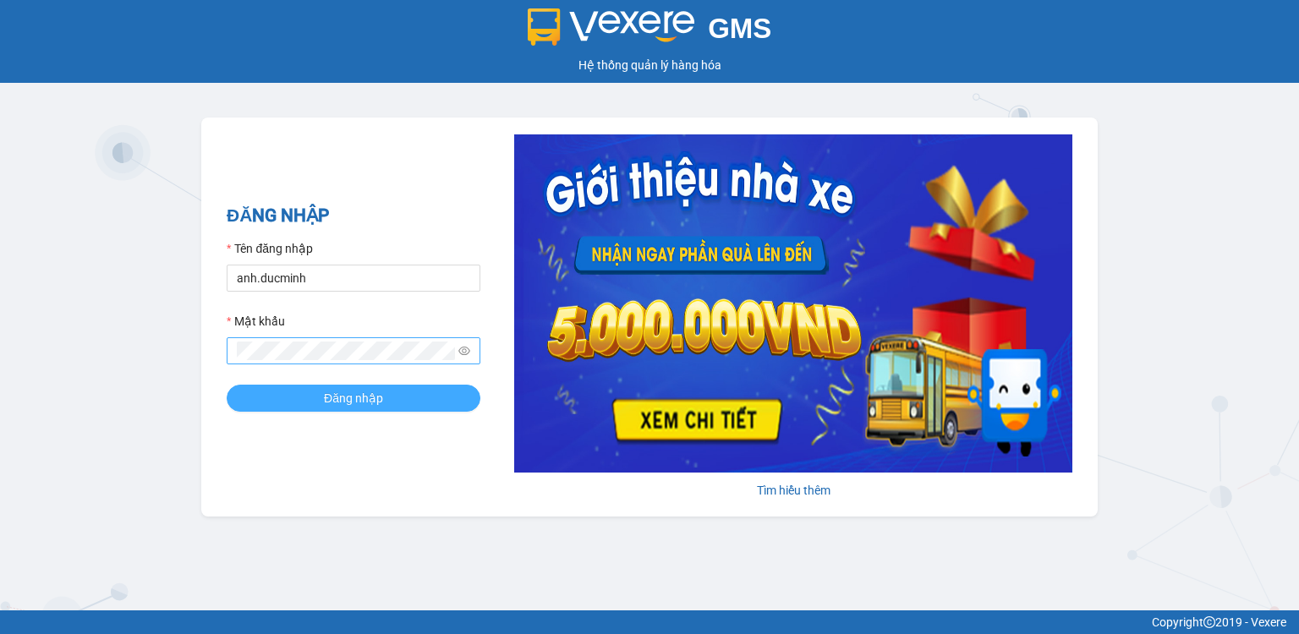
click at [368, 395] on span "Đăng nhập" at bounding box center [353, 398] width 59 height 19
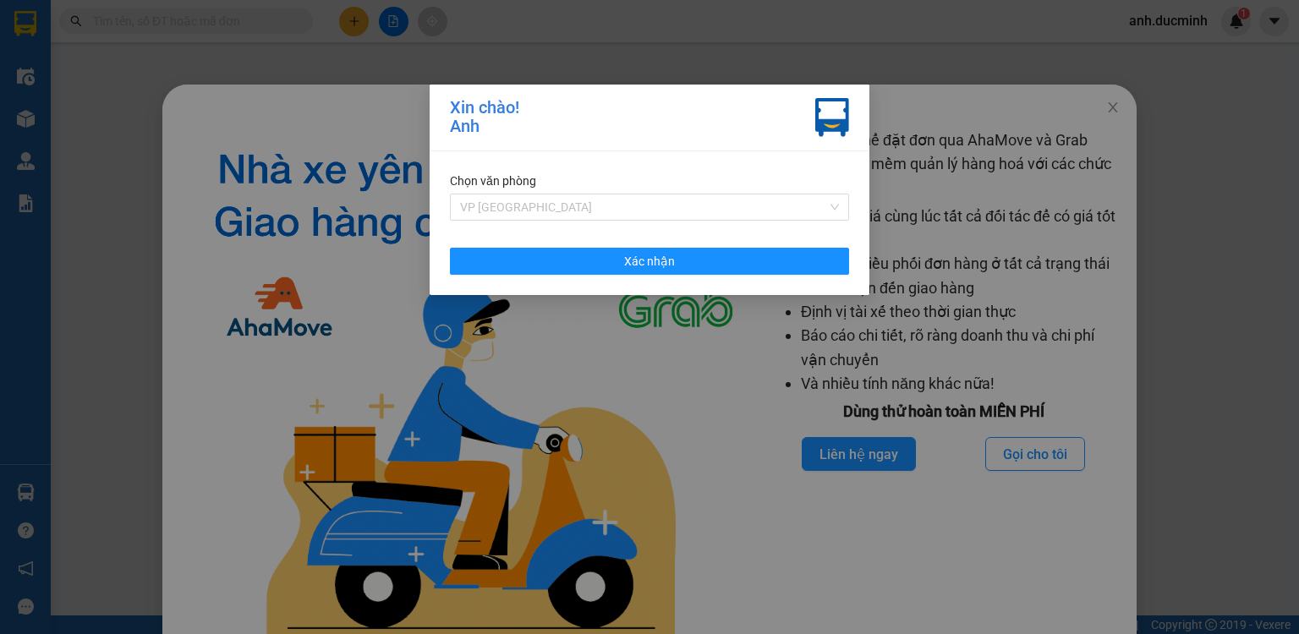
drag, startPoint x: 576, startPoint y: 205, endPoint x: 549, endPoint y: 250, distance: 53.1
click at [575, 205] on span "VP [GEOGRAPHIC_DATA]" at bounding box center [649, 207] width 379 height 25
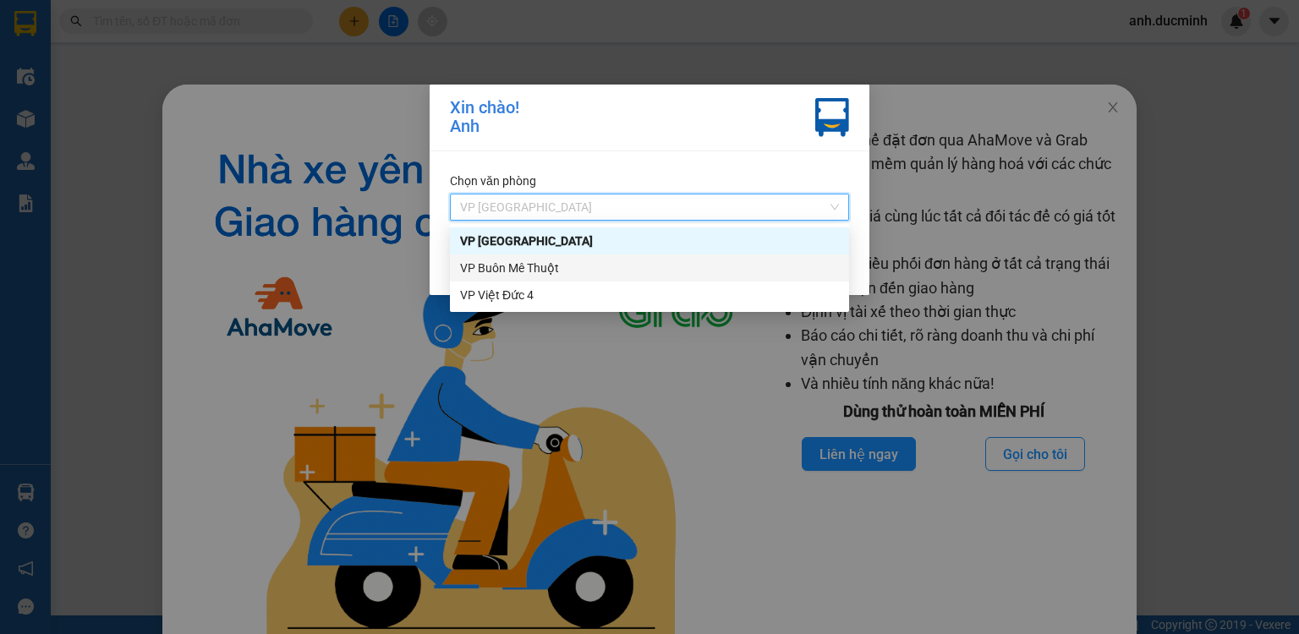
click at [535, 273] on div "VP Buôn Mê Thuột" at bounding box center [649, 268] width 379 height 19
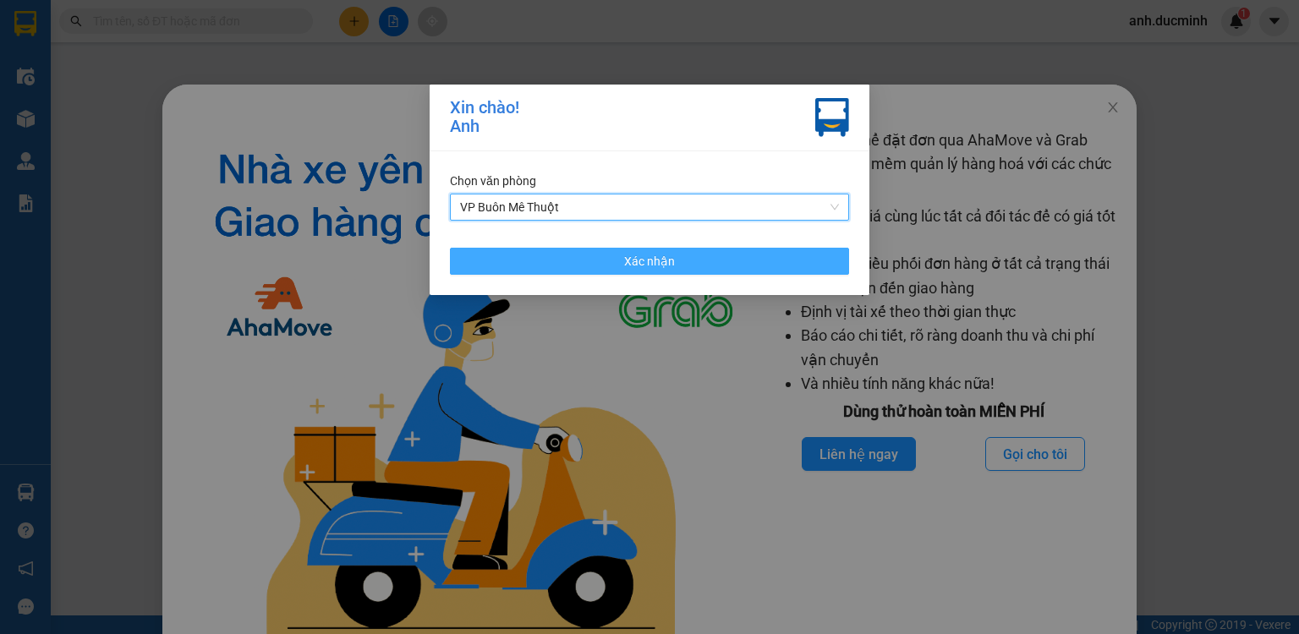
click at [579, 260] on button "Xác nhận" at bounding box center [649, 261] width 399 height 27
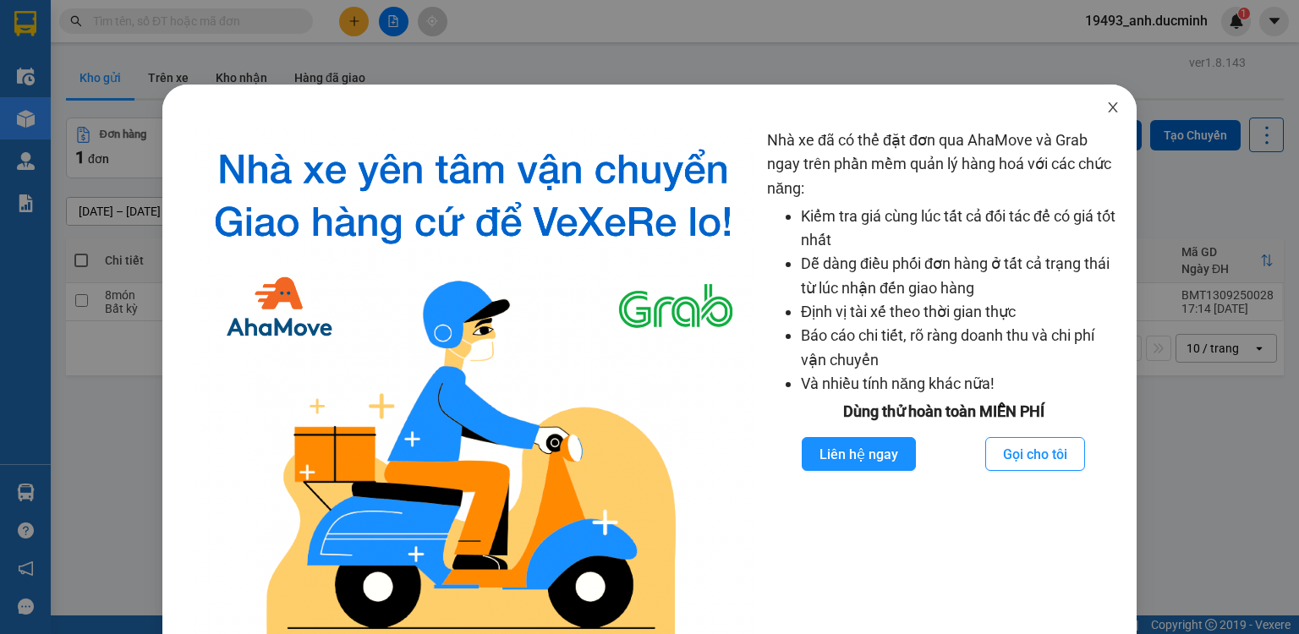
click at [1106, 105] on icon "close" at bounding box center [1113, 108] width 14 height 14
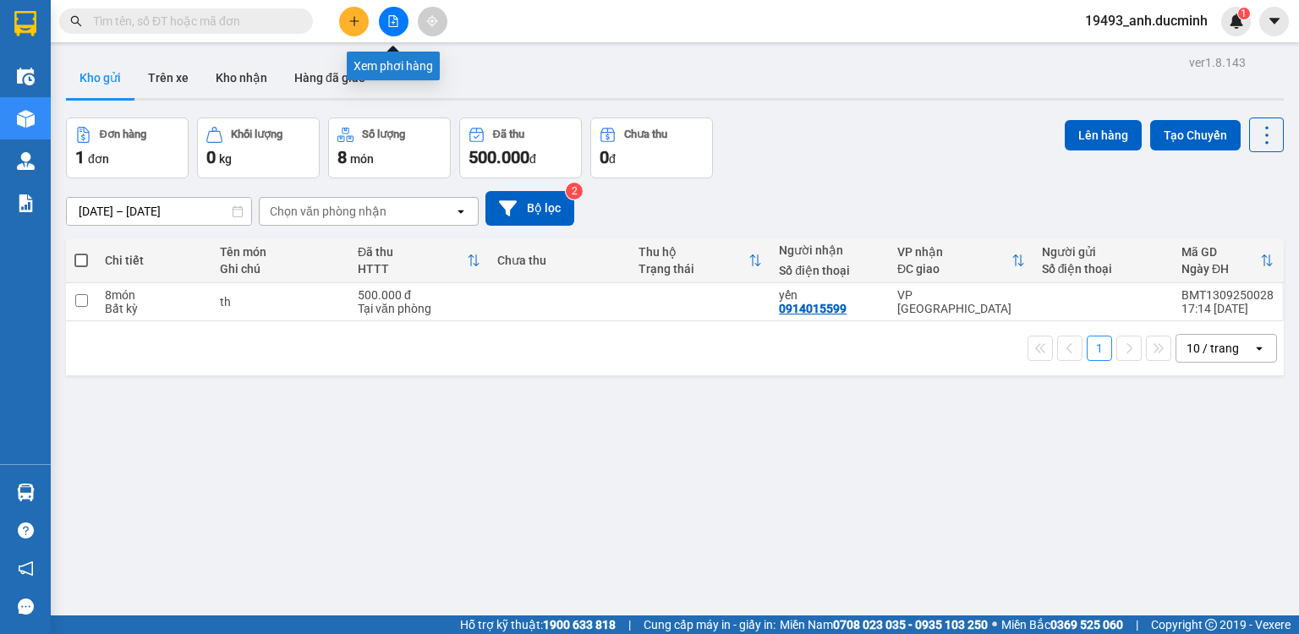
click at [392, 20] on icon "file-add" at bounding box center [393, 21] width 12 height 12
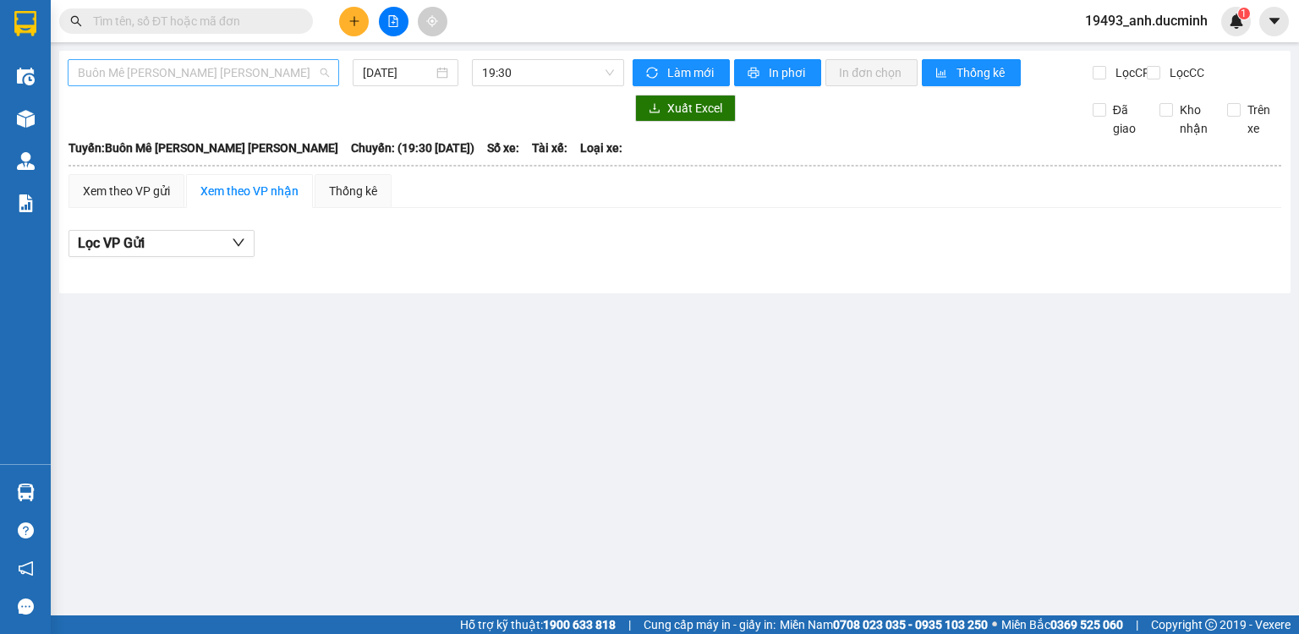
click at [250, 70] on span "Buôn Mê [PERSON_NAME] [PERSON_NAME]" at bounding box center [203, 72] width 251 height 25
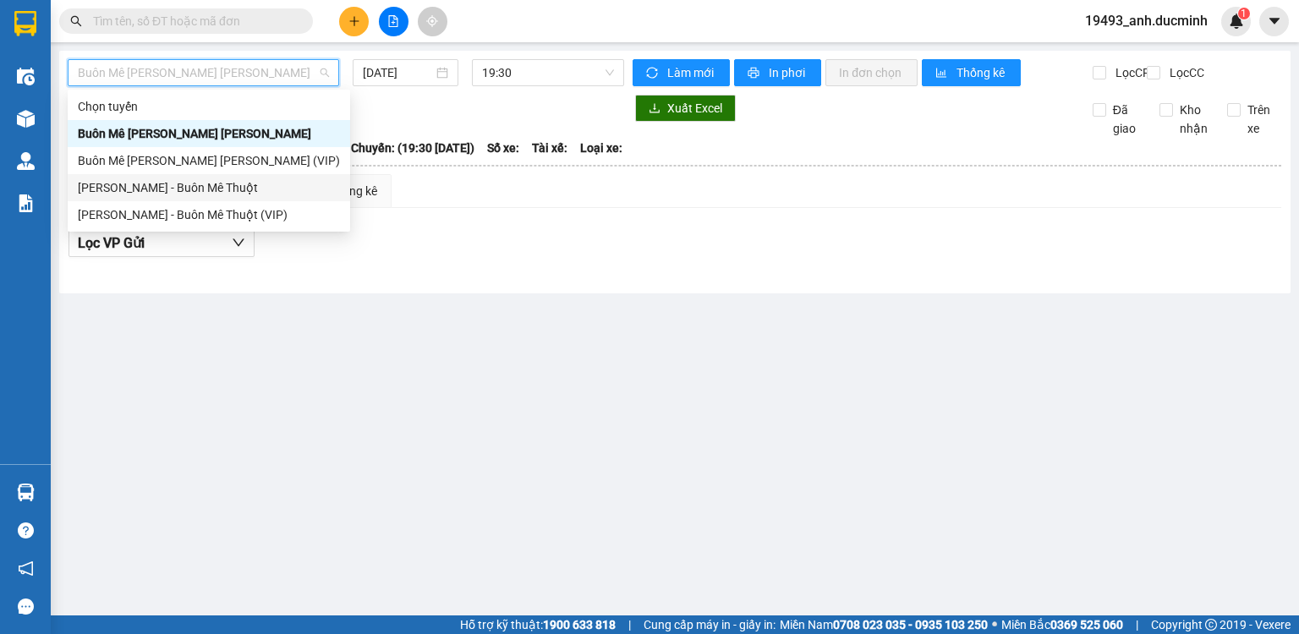
click at [208, 194] on div "[PERSON_NAME] - Buôn Mê Thuột" at bounding box center [209, 187] width 262 height 19
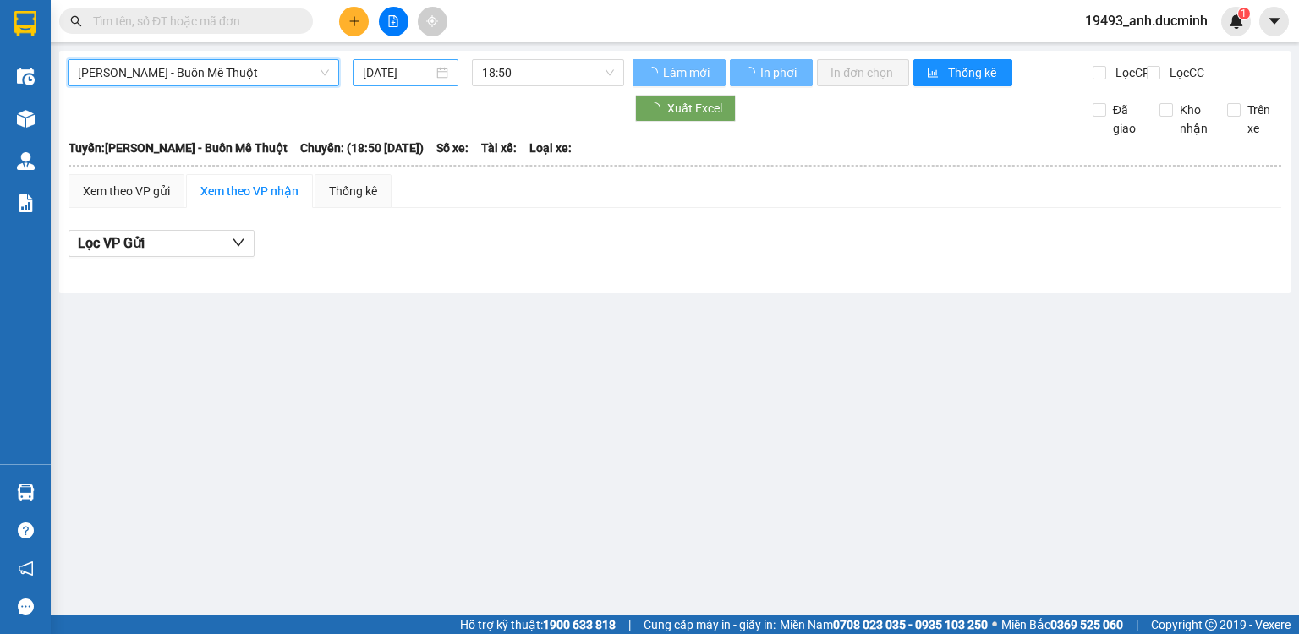
click at [383, 74] on input "[DATE]" at bounding box center [397, 72] width 69 height 19
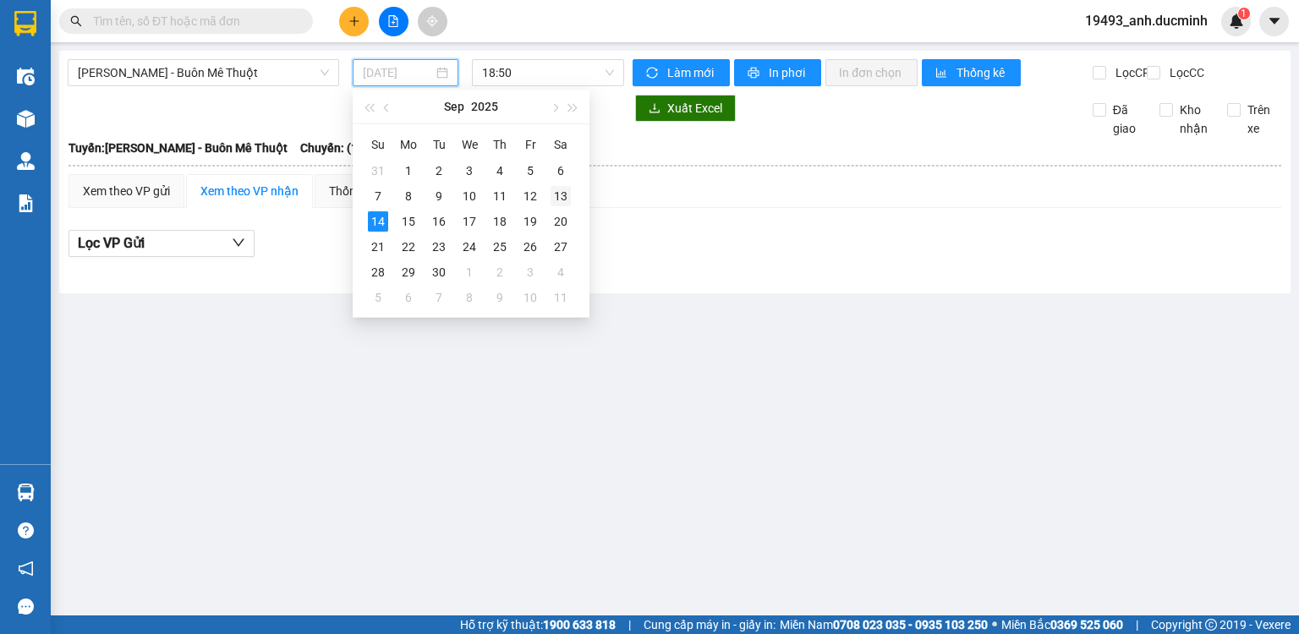
click at [562, 193] on div "13" at bounding box center [561, 196] width 20 height 20
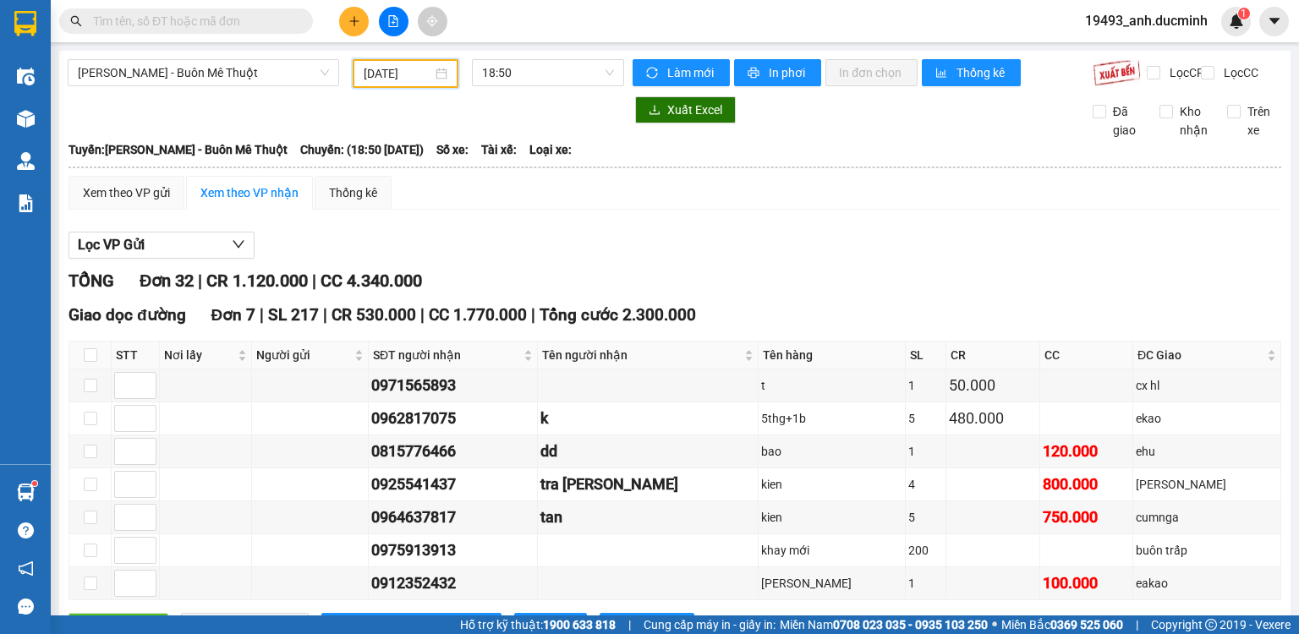
click at [396, 72] on input "[DATE]" at bounding box center [398, 73] width 68 height 19
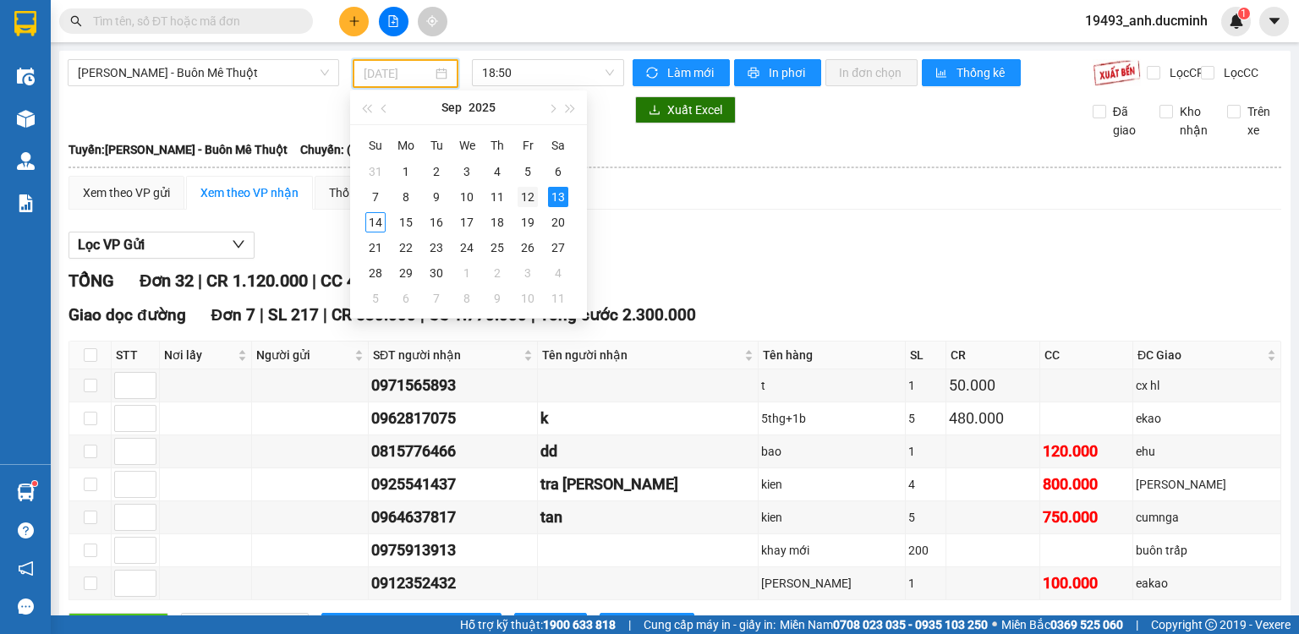
click at [529, 196] on div "12" at bounding box center [528, 197] width 20 height 20
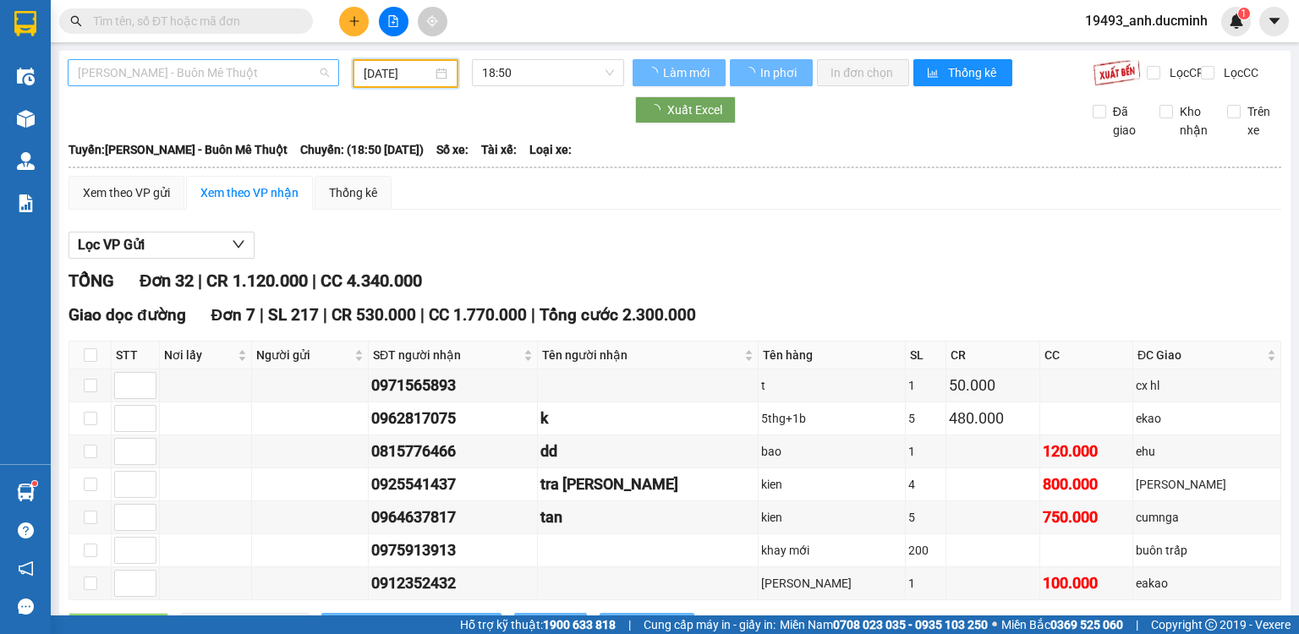
click at [263, 74] on span "[PERSON_NAME] - Buôn Mê Thuột" at bounding box center [203, 72] width 251 height 25
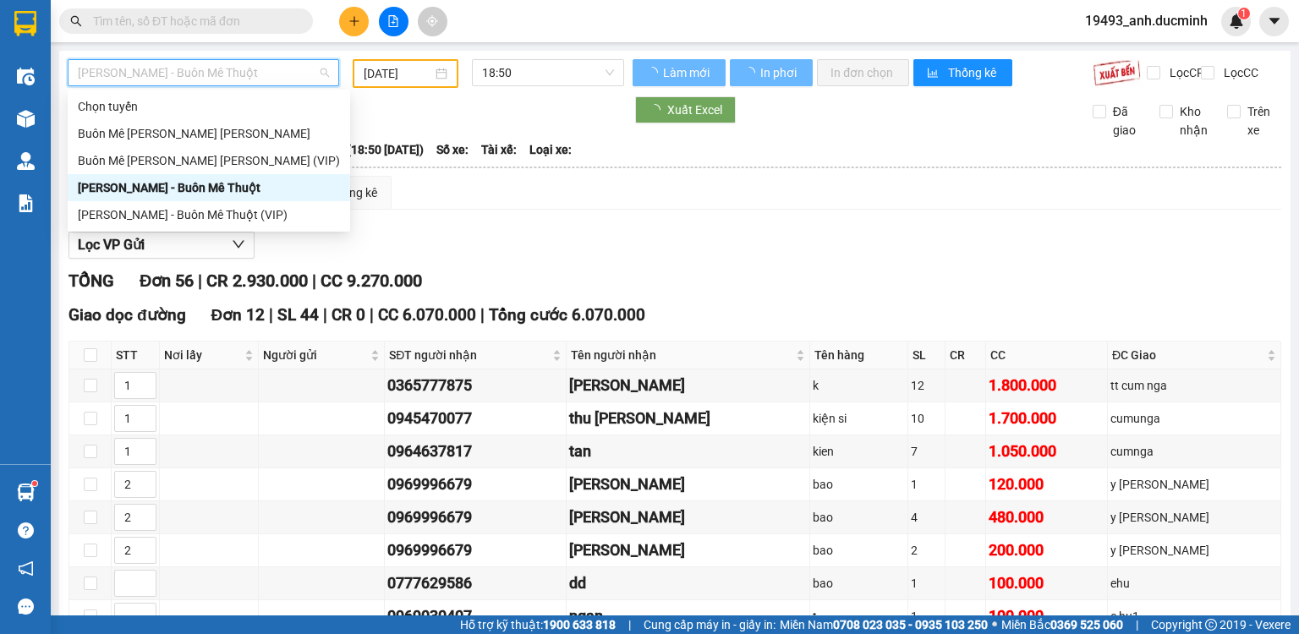
click at [260, 71] on span "[PERSON_NAME] - Buôn Mê Thuột" at bounding box center [203, 72] width 251 height 25
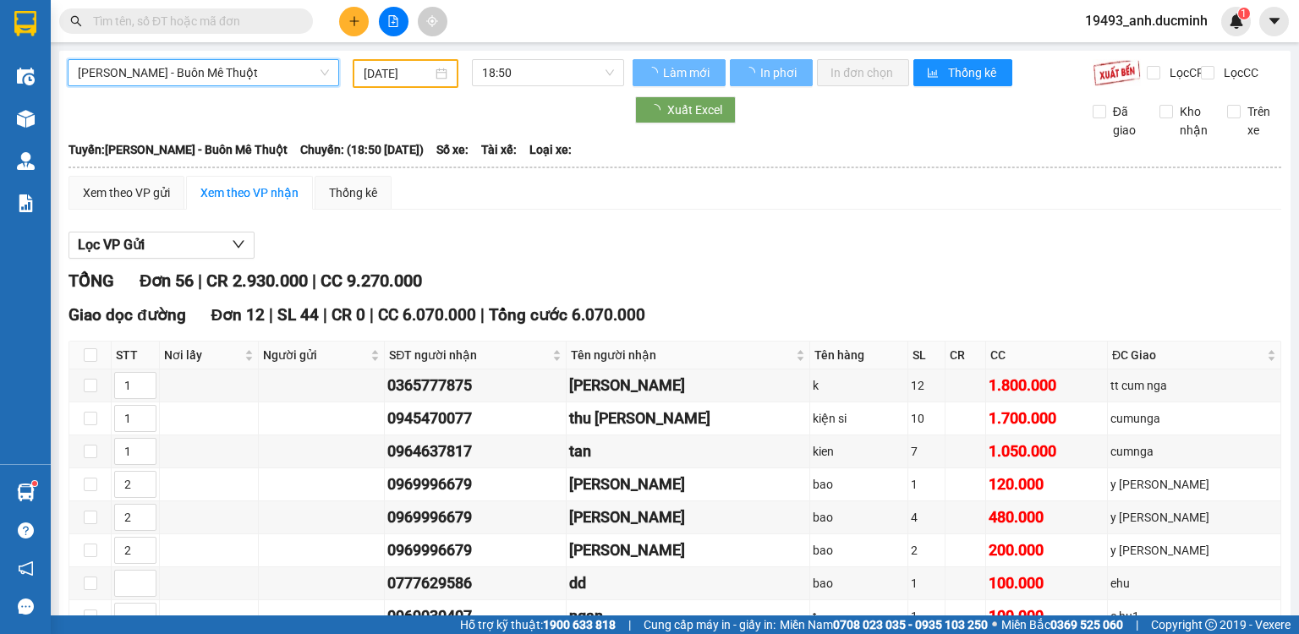
click at [233, 156] on b "Tuyến: Hồ Chí Minh - Buôn Mê Thuột" at bounding box center [178, 150] width 219 height 14
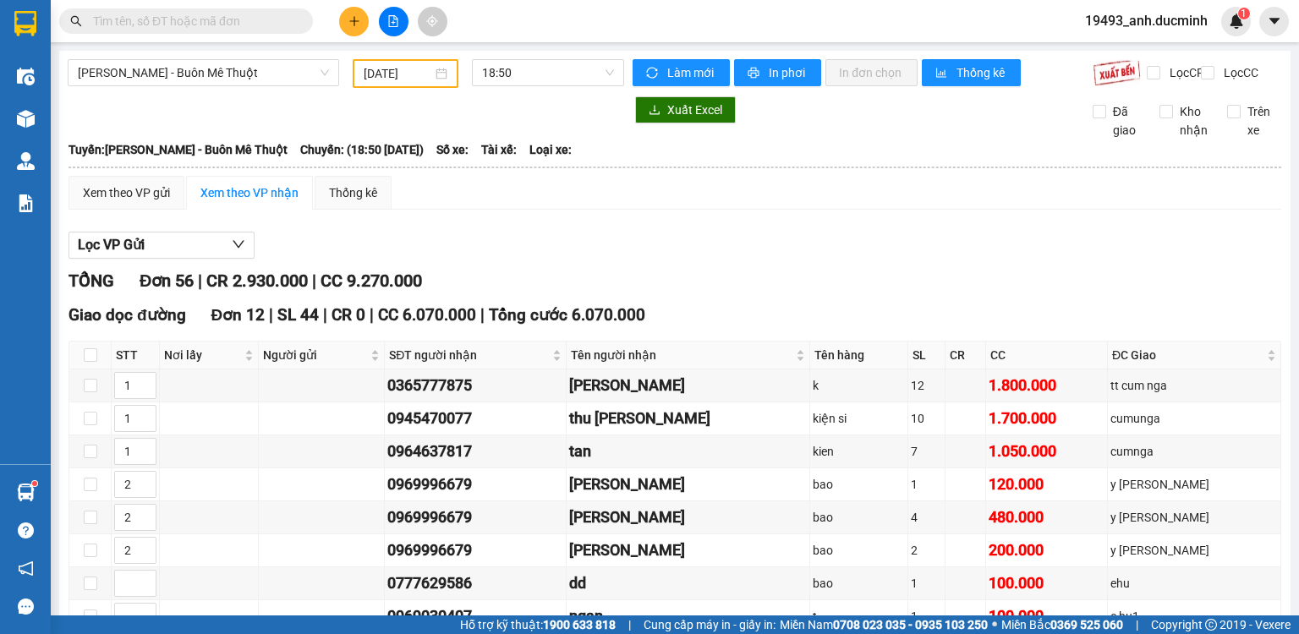
click at [394, 69] on input "[DATE]" at bounding box center [398, 73] width 68 height 19
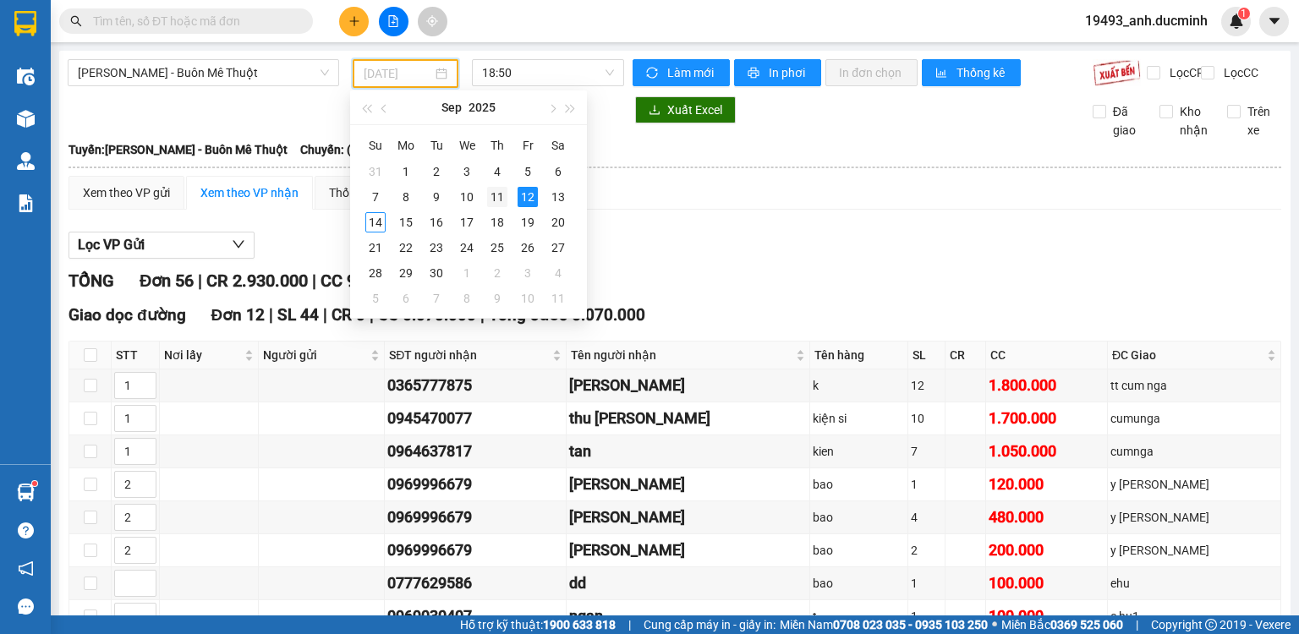
click at [498, 196] on div "11" at bounding box center [497, 197] width 20 height 20
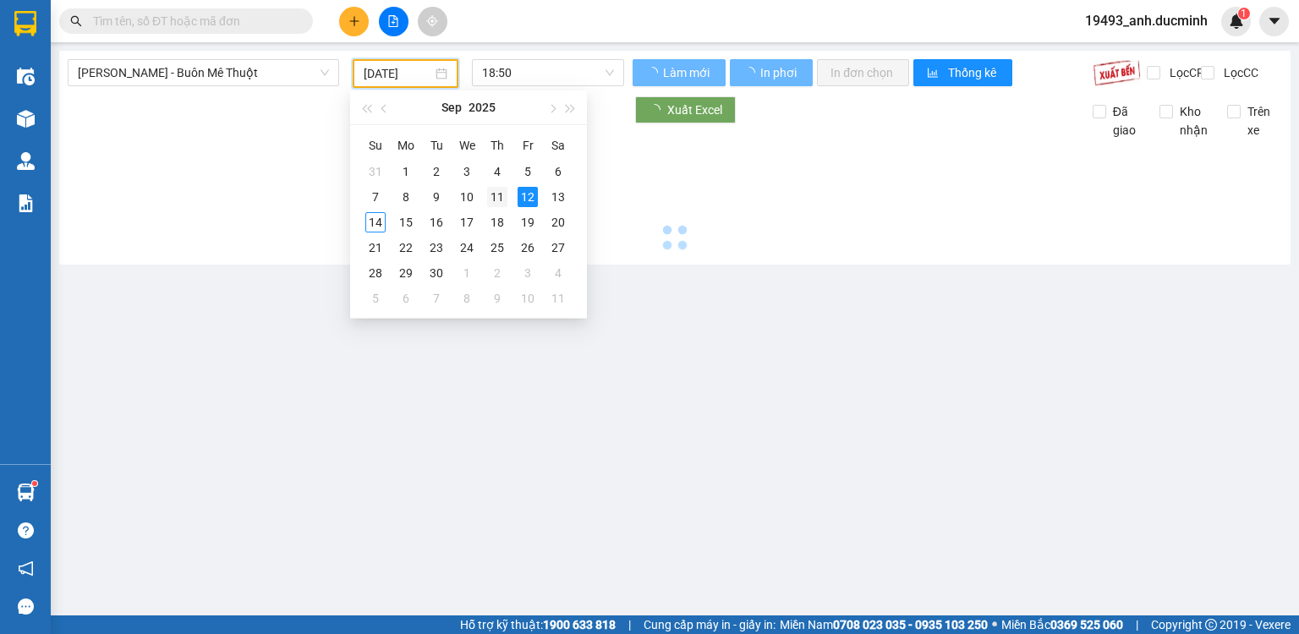
type input "[DATE]"
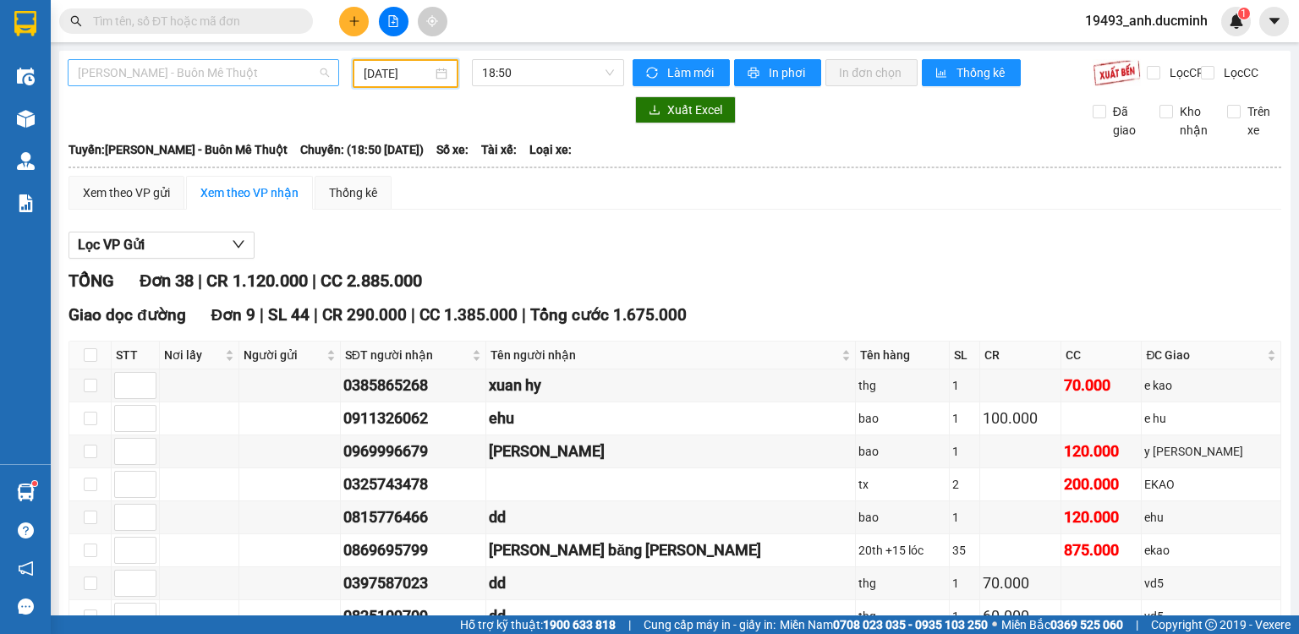
click at [177, 74] on span "[PERSON_NAME] - Buôn Mê Thuột" at bounding box center [203, 72] width 251 height 25
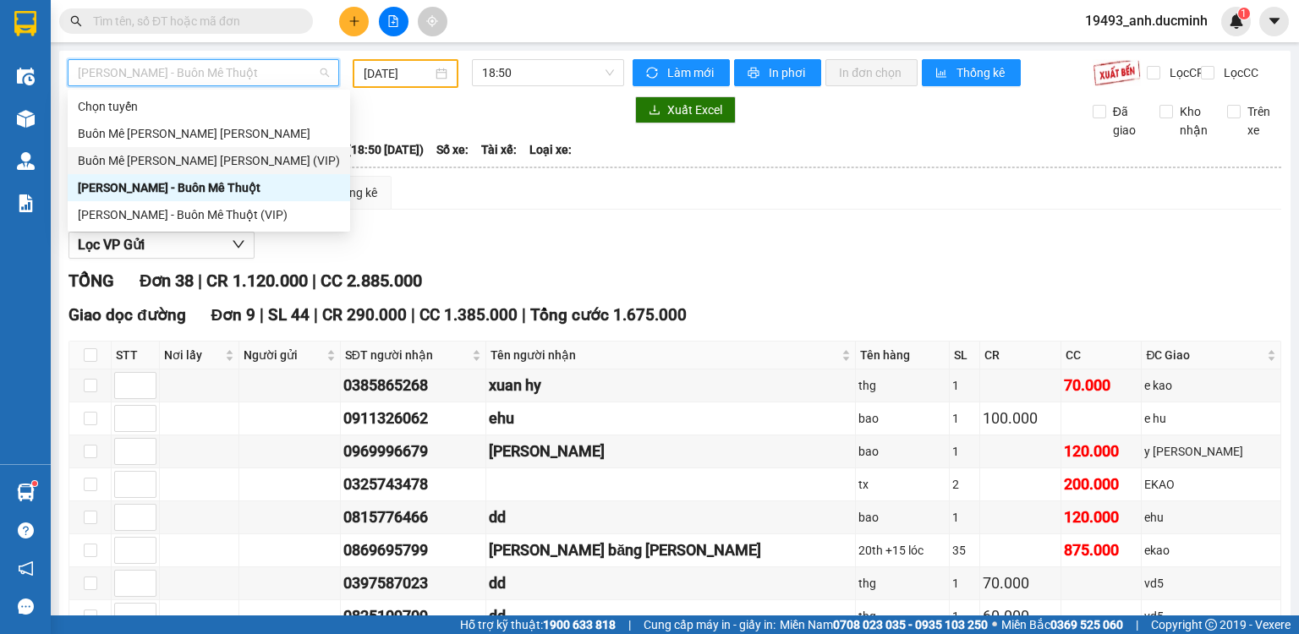
click at [171, 161] on div "Buôn Mê [PERSON_NAME] [PERSON_NAME] (VIP)" at bounding box center [209, 160] width 262 height 19
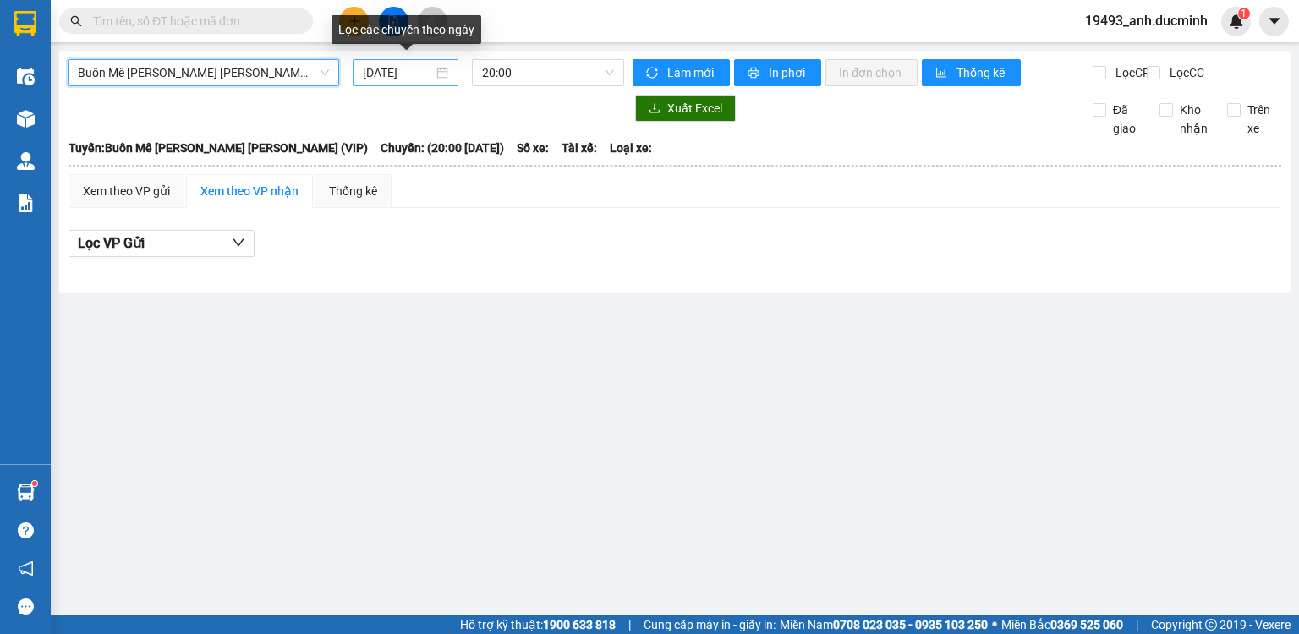
click at [417, 69] on input "[DATE]" at bounding box center [397, 72] width 69 height 19
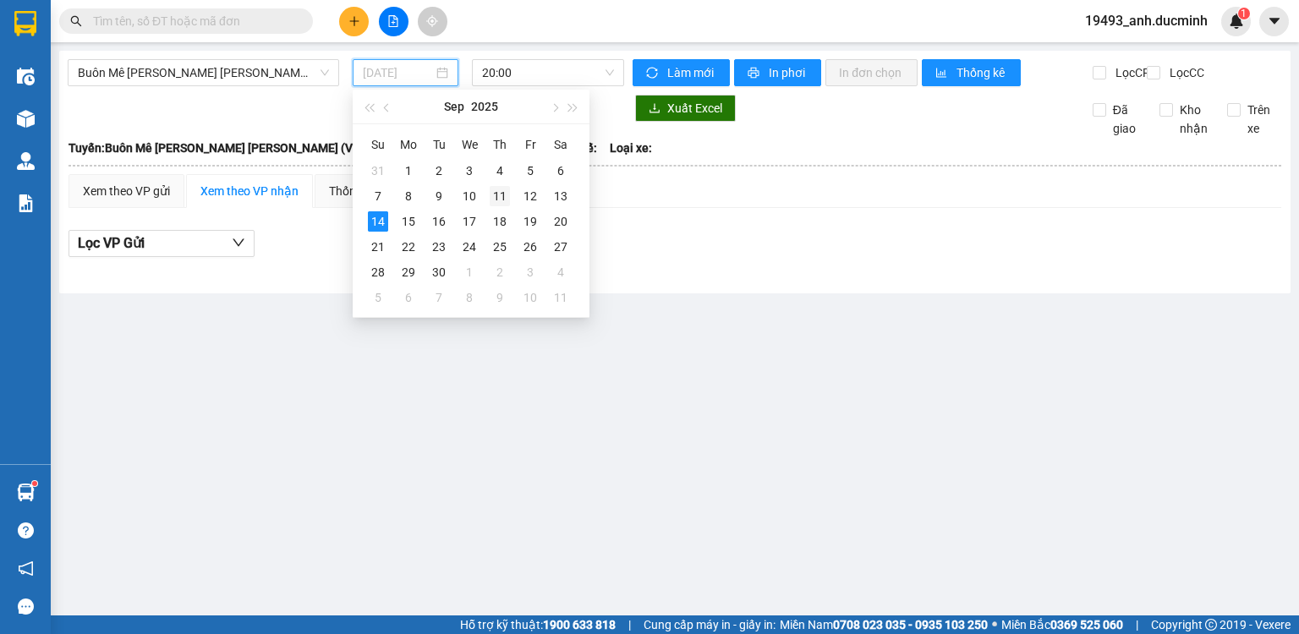
click at [499, 193] on div "11" at bounding box center [500, 196] width 20 height 20
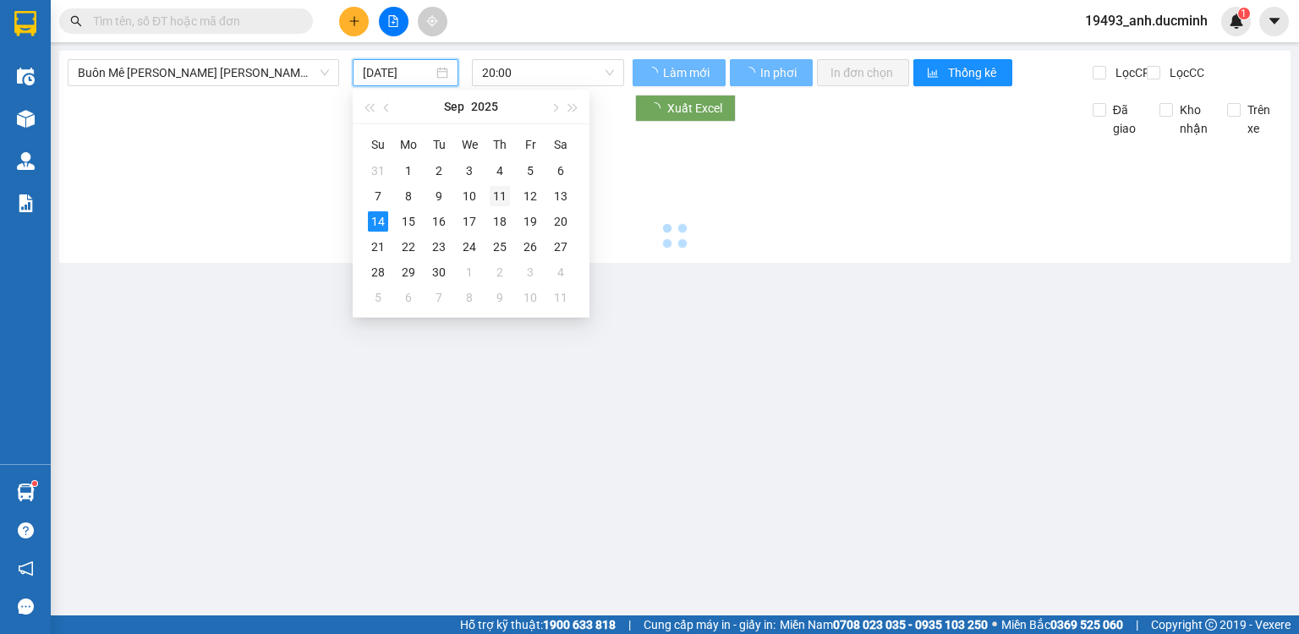
type input "[DATE]"
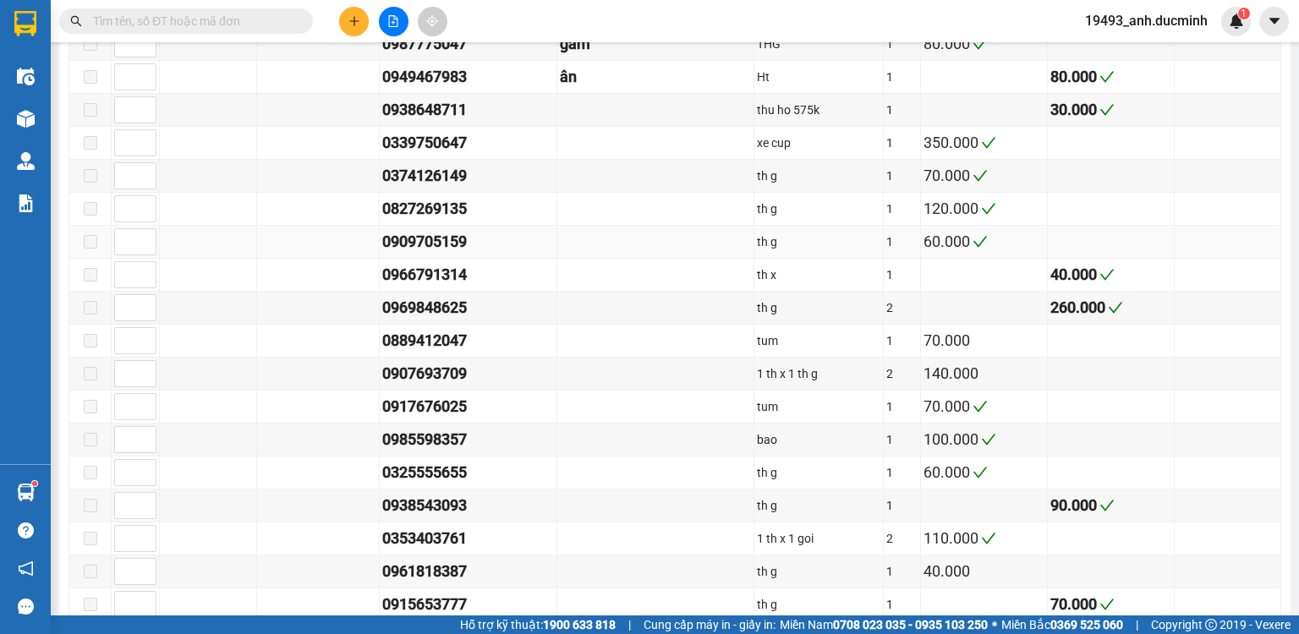
scroll to position [1218, 0]
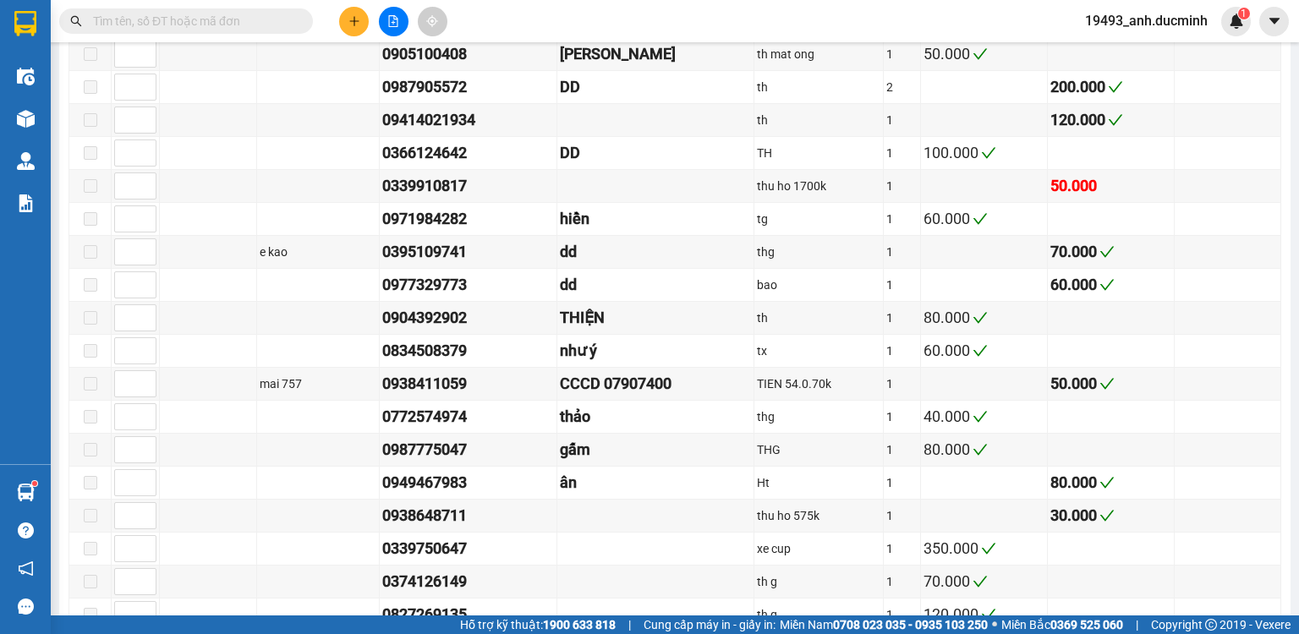
click at [282, 19] on input "text" at bounding box center [193, 21] width 200 height 19
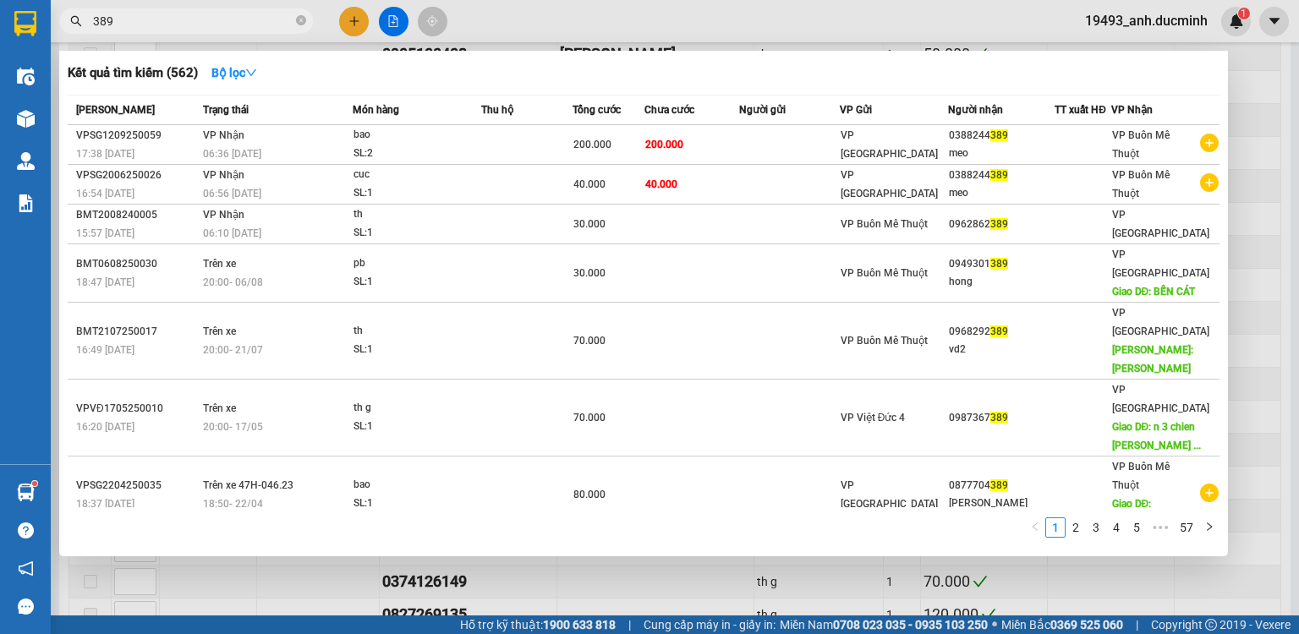
type input "389"
click at [302, 19] on icon "close-circle" at bounding box center [301, 20] width 10 height 10
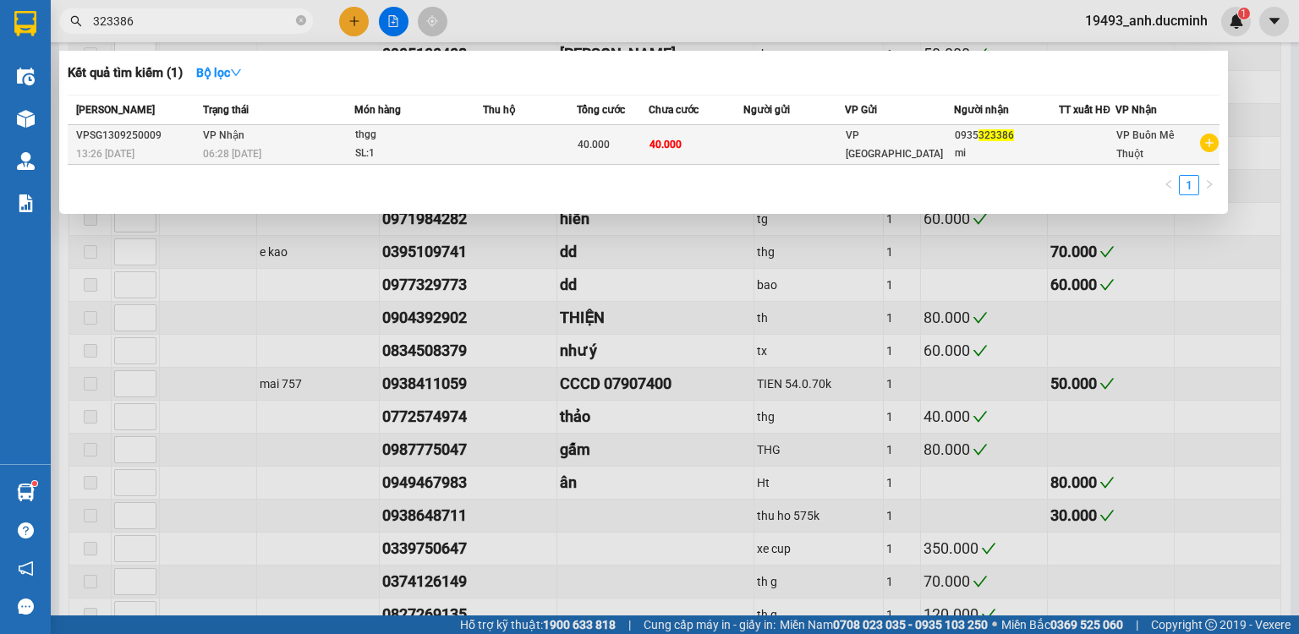
type input "323386"
click at [565, 145] on td at bounding box center [529, 145] width 93 height 40
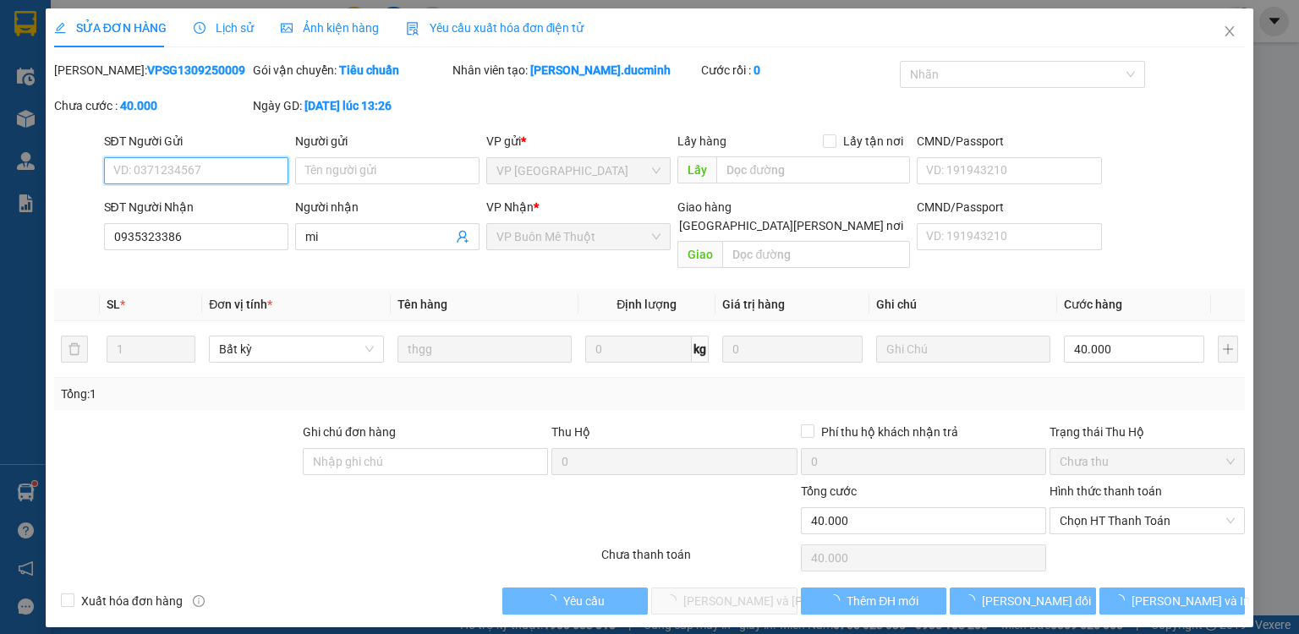
type input "0935323386"
type input "mi"
type input "40.000"
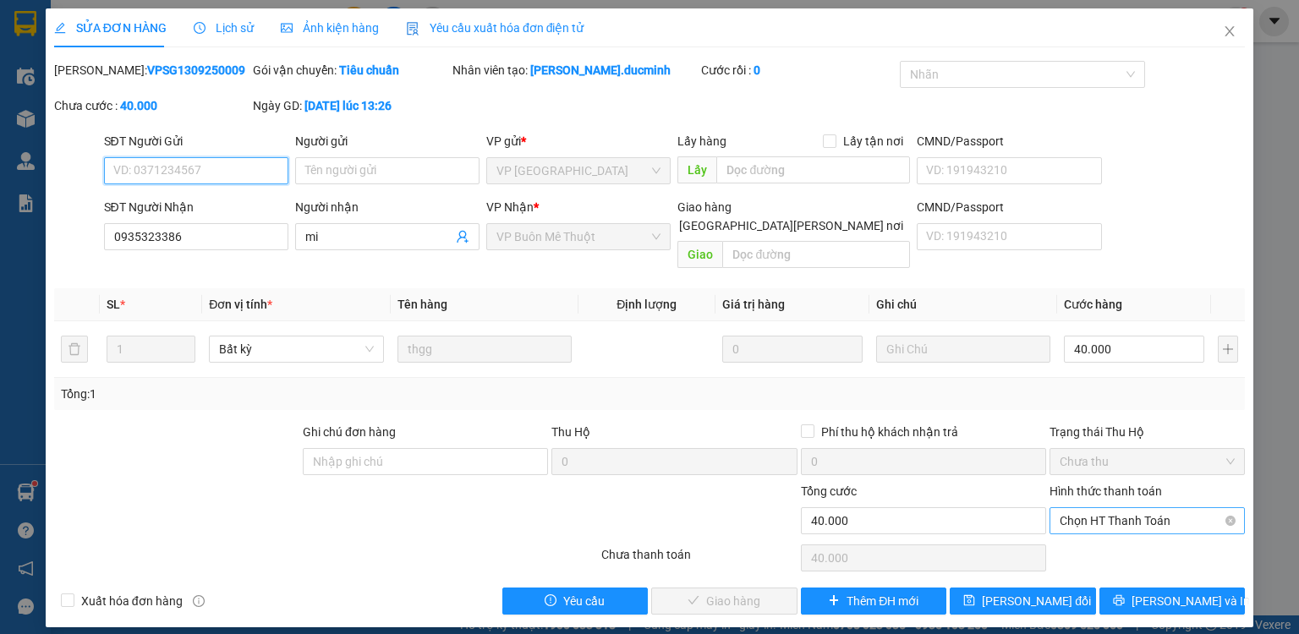
click at [1110, 508] on span "Chọn HT Thanh Toán" at bounding box center [1147, 520] width 175 height 25
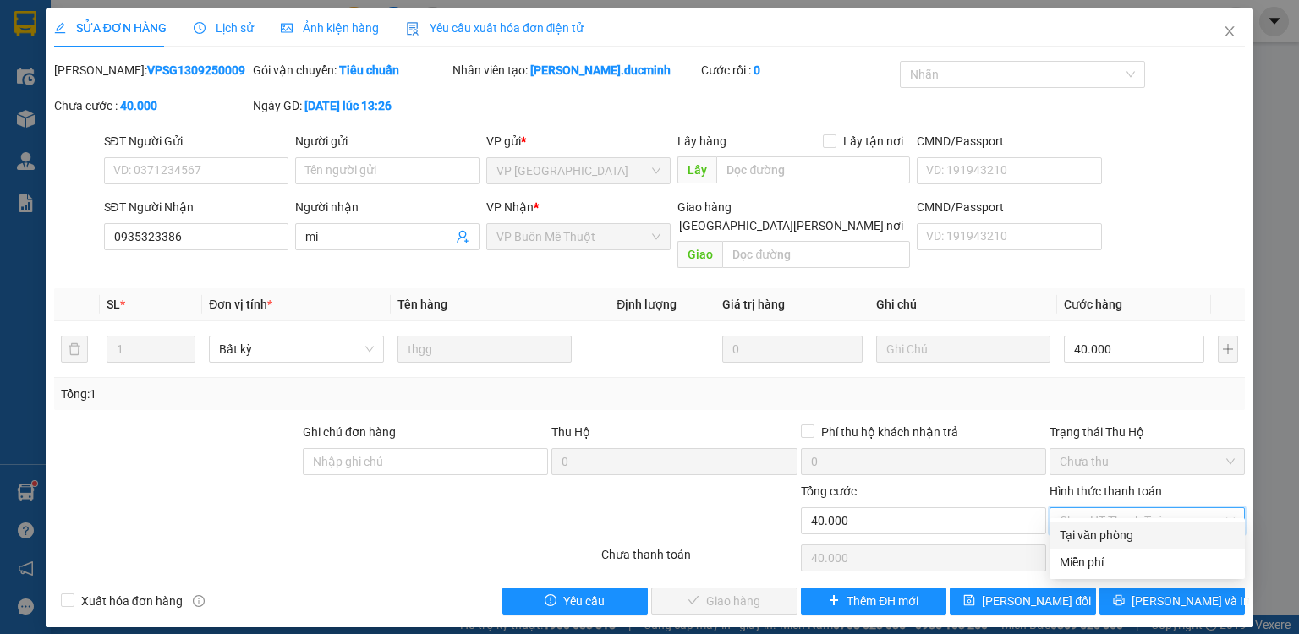
click at [1098, 535] on div "Tại văn phòng" at bounding box center [1147, 535] width 175 height 19
type input "0"
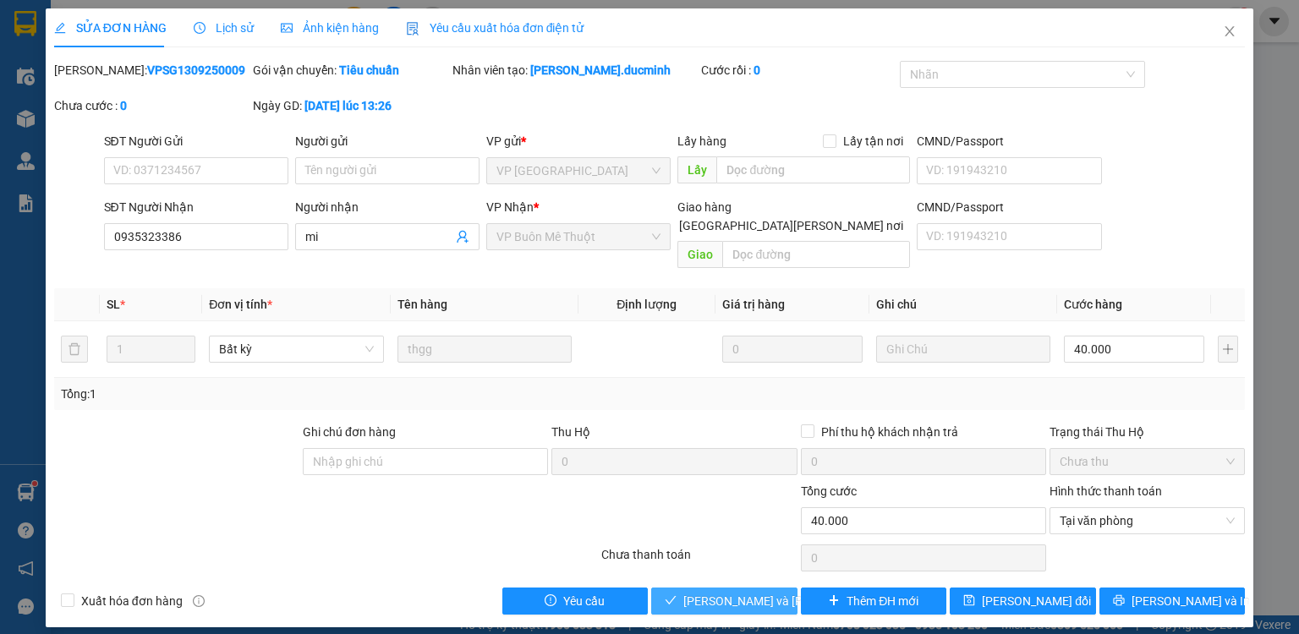
click at [765, 592] on span "[PERSON_NAME] và [PERSON_NAME] hàng" at bounding box center [797, 601] width 228 height 19
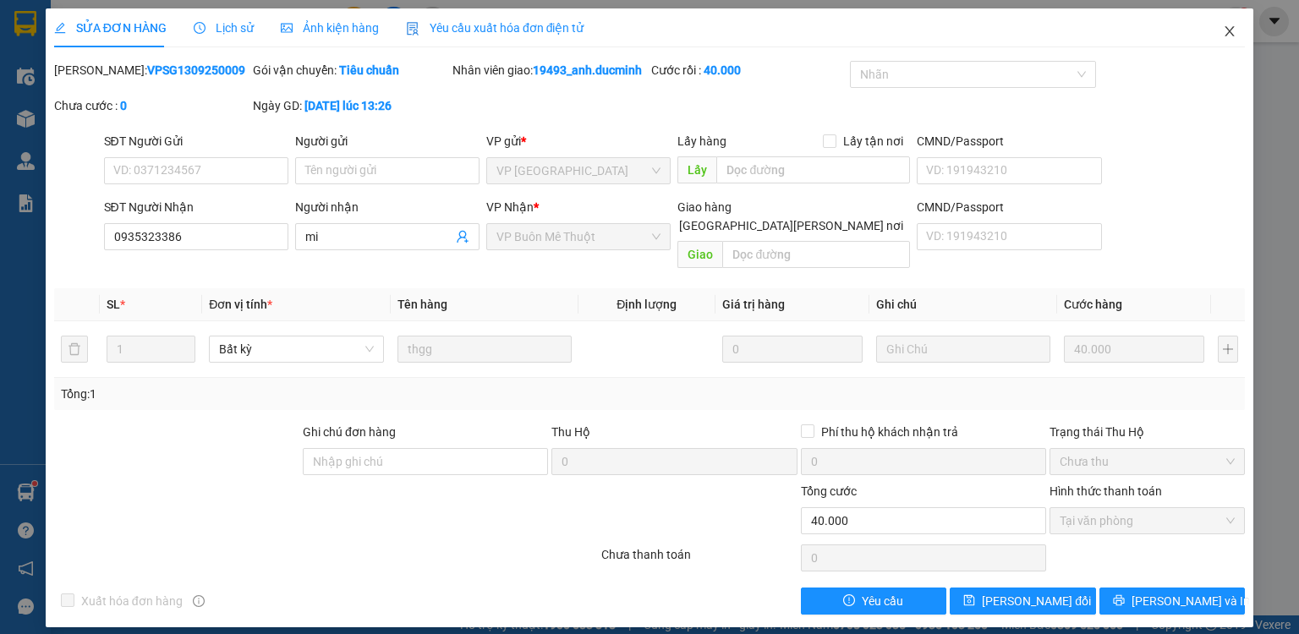
click at [1235, 41] on span "Close" at bounding box center [1229, 31] width 47 height 47
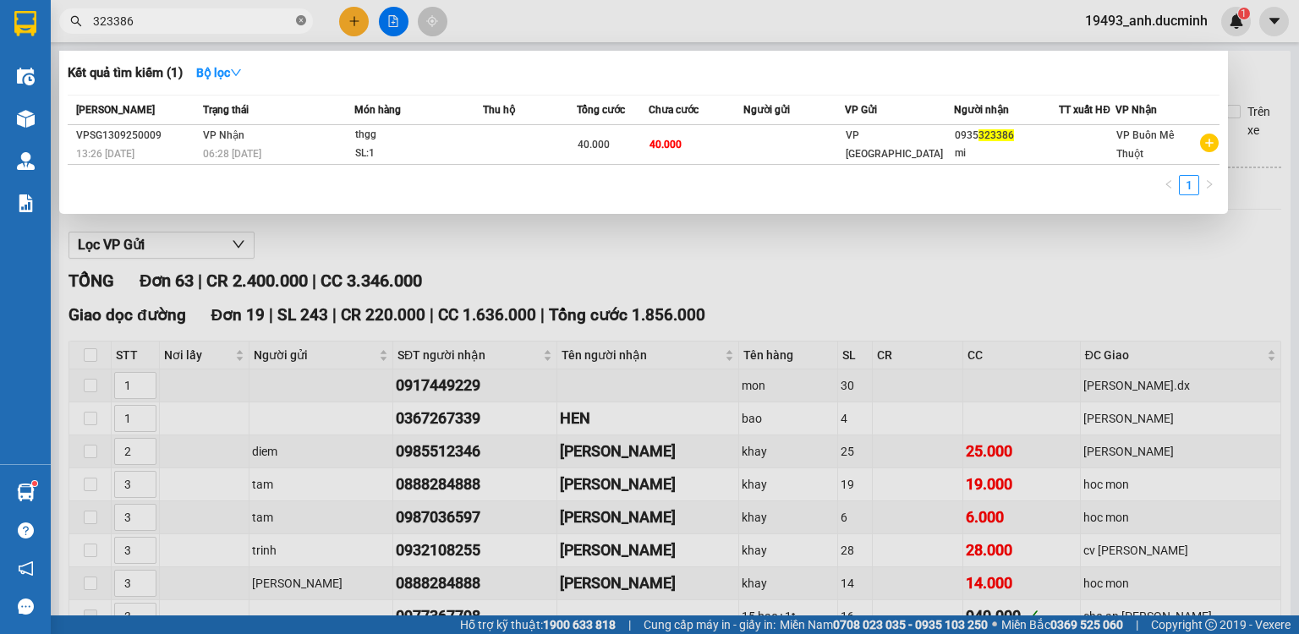
click at [299, 21] on icon "close-circle" at bounding box center [301, 20] width 10 height 10
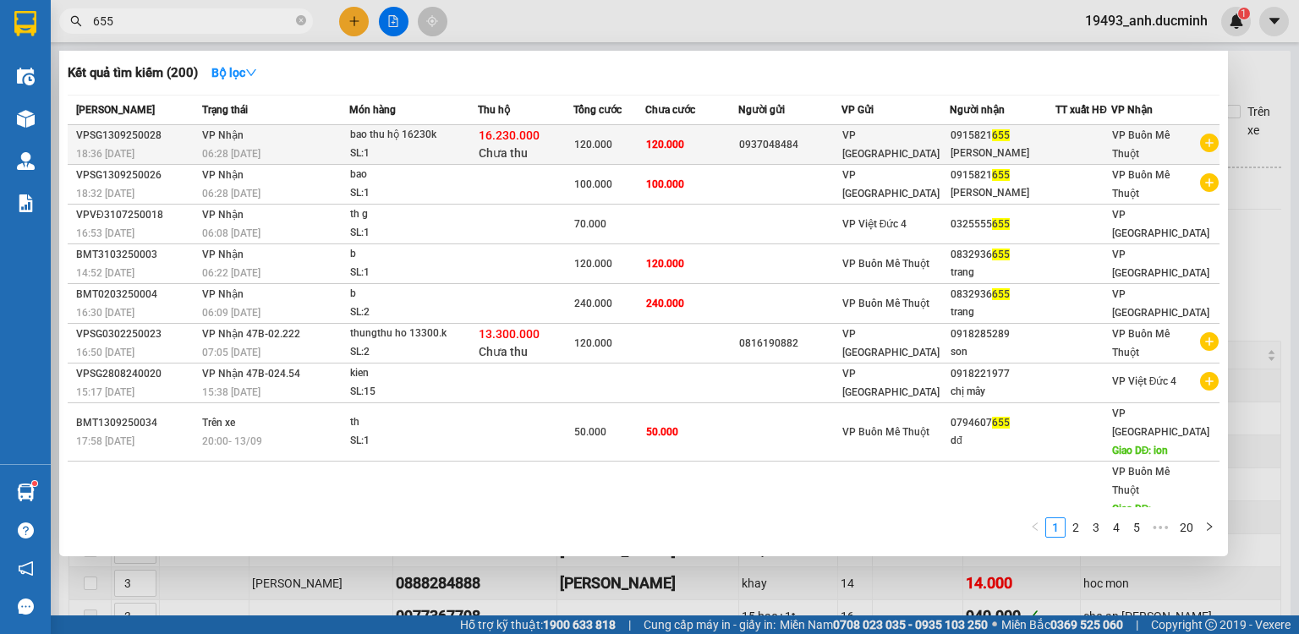
type input "655"
click at [952, 142] on div "0915821 655" at bounding box center [1003, 136] width 104 height 18
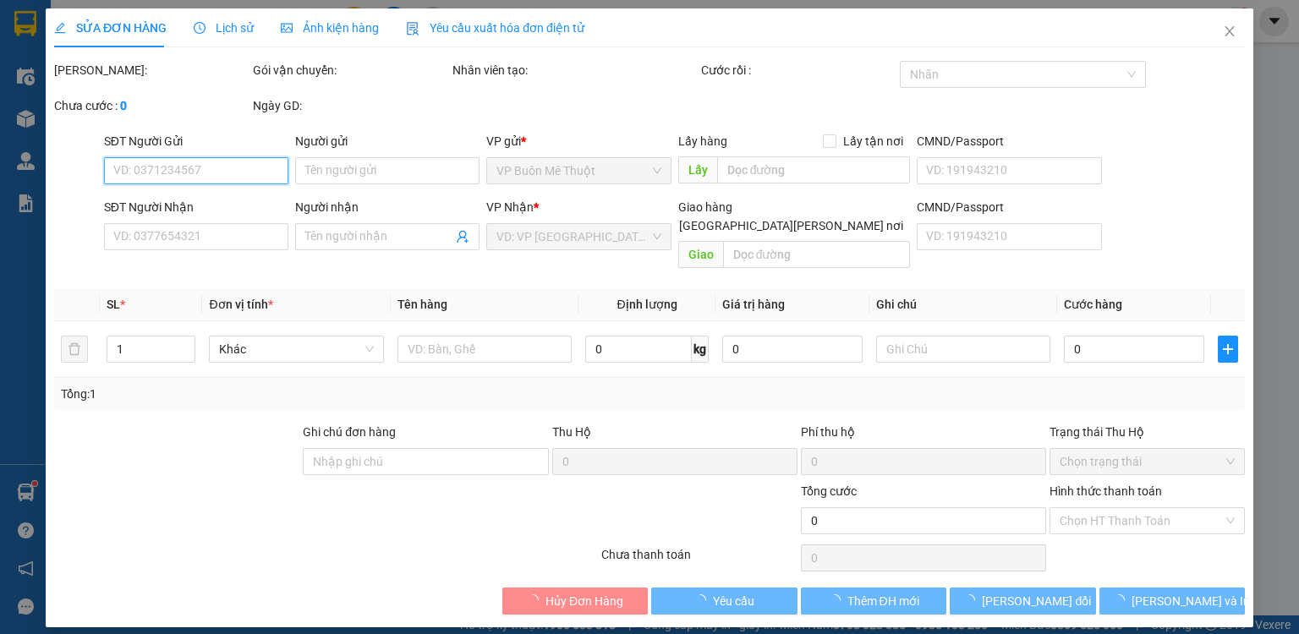
type input "0937048484"
type input "0915821655"
type input "[PERSON_NAME]"
type input "120.000"
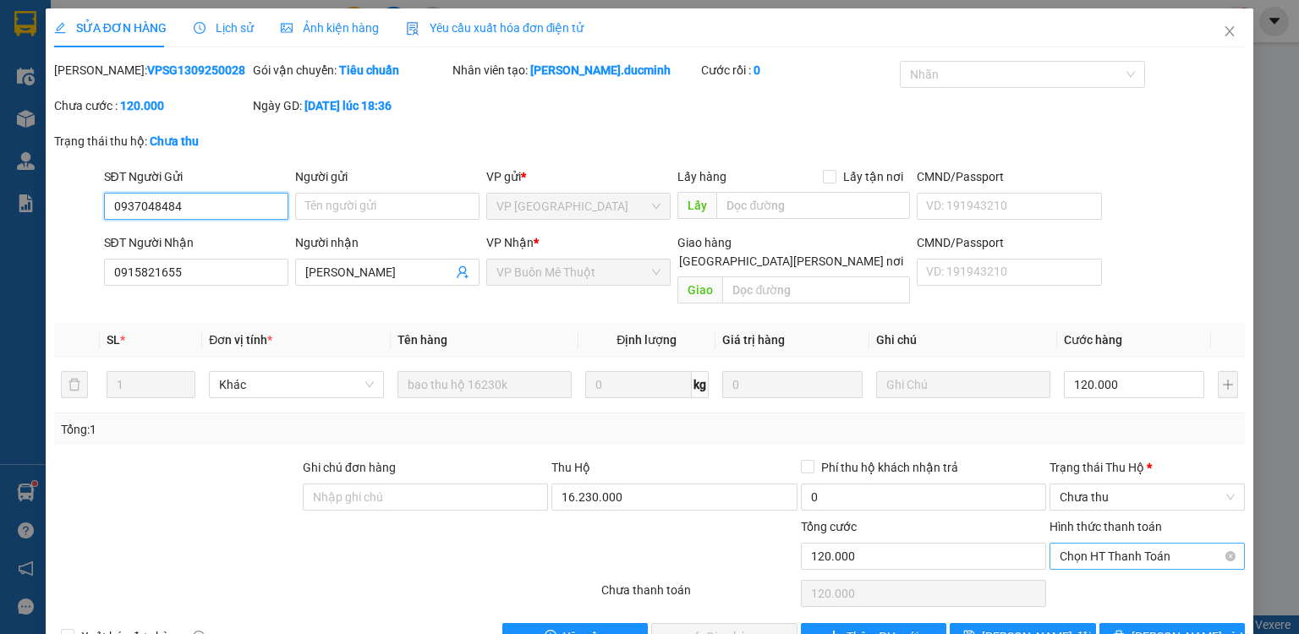
click at [1081, 544] on span "Chọn HT Thanh Toán" at bounding box center [1147, 556] width 175 height 25
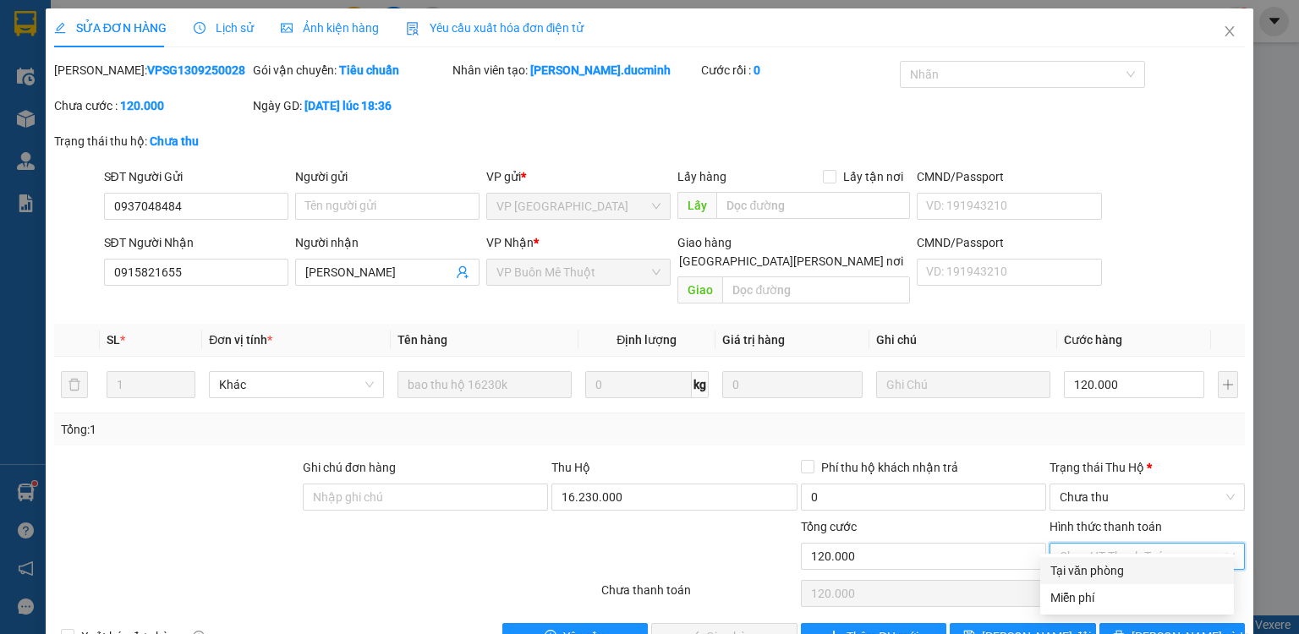
drag, startPoint x: 1075, startPoint y: 572, endPoint x: 963, endPoint y: 585, distance: 112.5
click at [1074, 572] on div "Tại văn phòng" at bounding box center [1136, 571] width 173 height 19
type input "0"
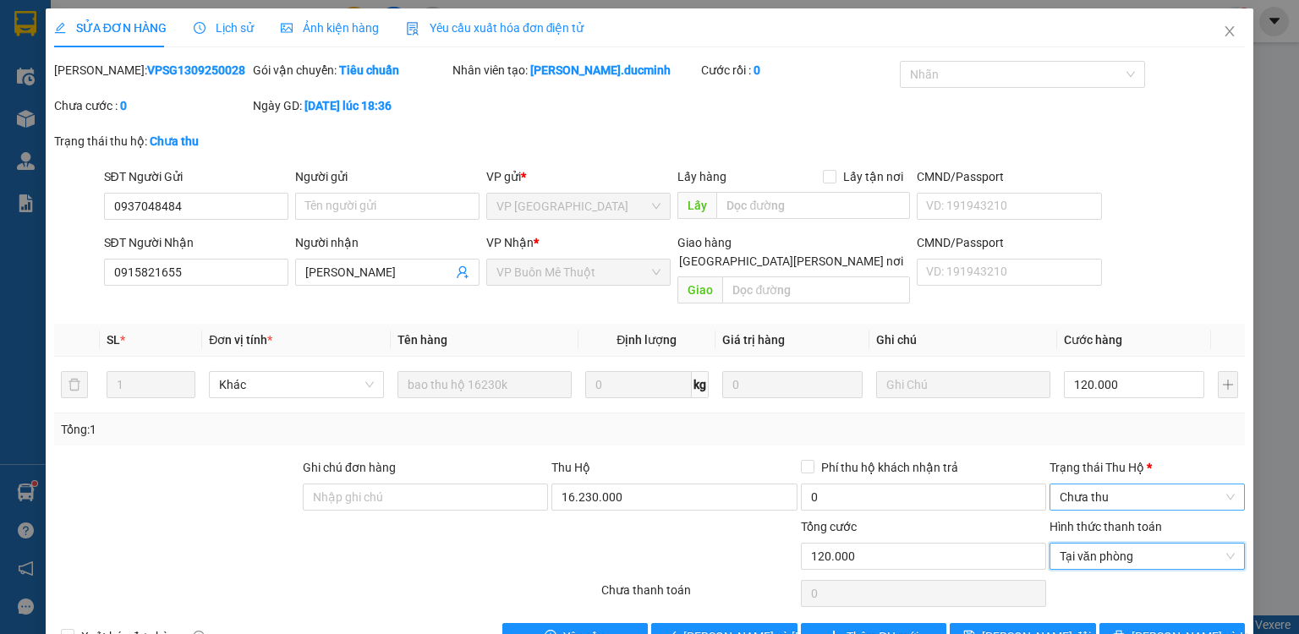
click at [1075, 485] on span "Chưa thu" at bounding box center [1147, 497] width 175 height 25
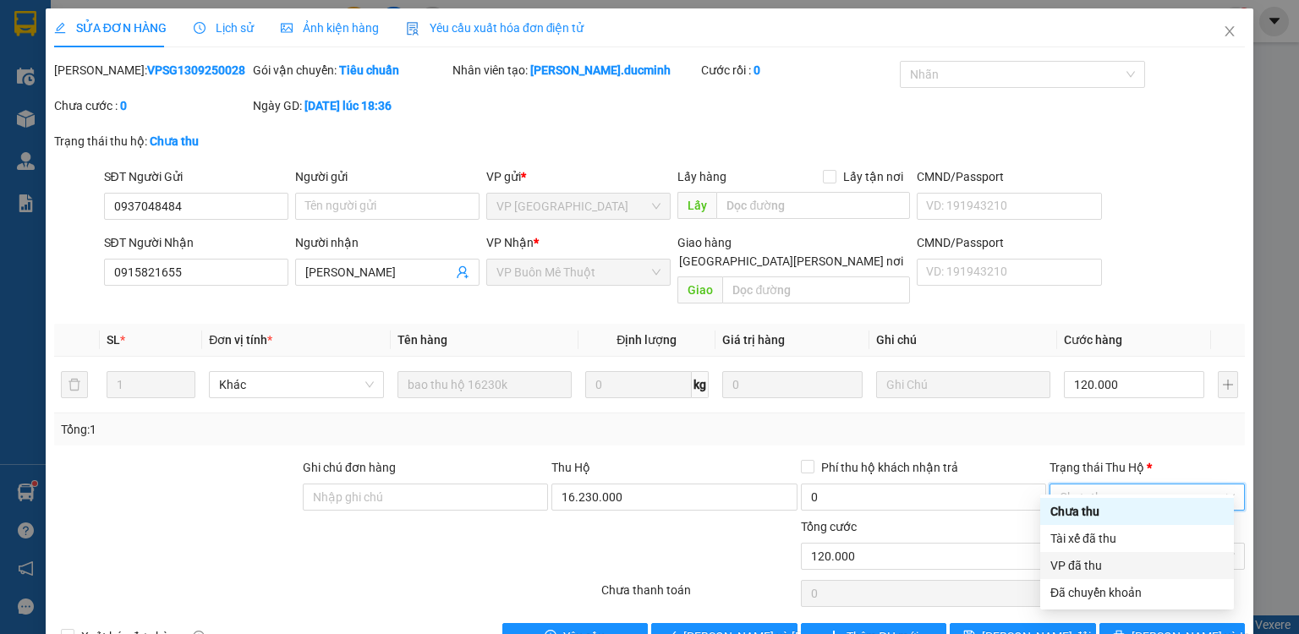
click at [1083, 568] on div "VP đã thu" at bounding box center [1136, 566] width 173 height 19
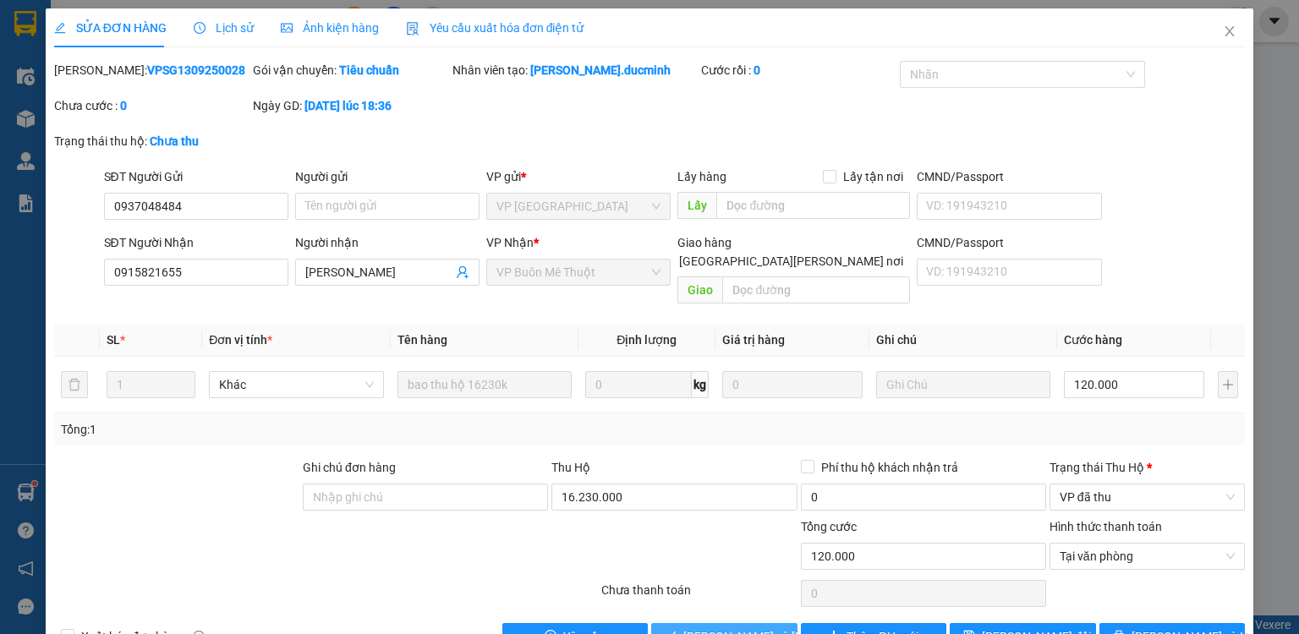
click at [683, 628] on span "[PERSON_NAME] và [PERSON_NAME] hàng" at bounding box center [797, 637] width 228 height 19
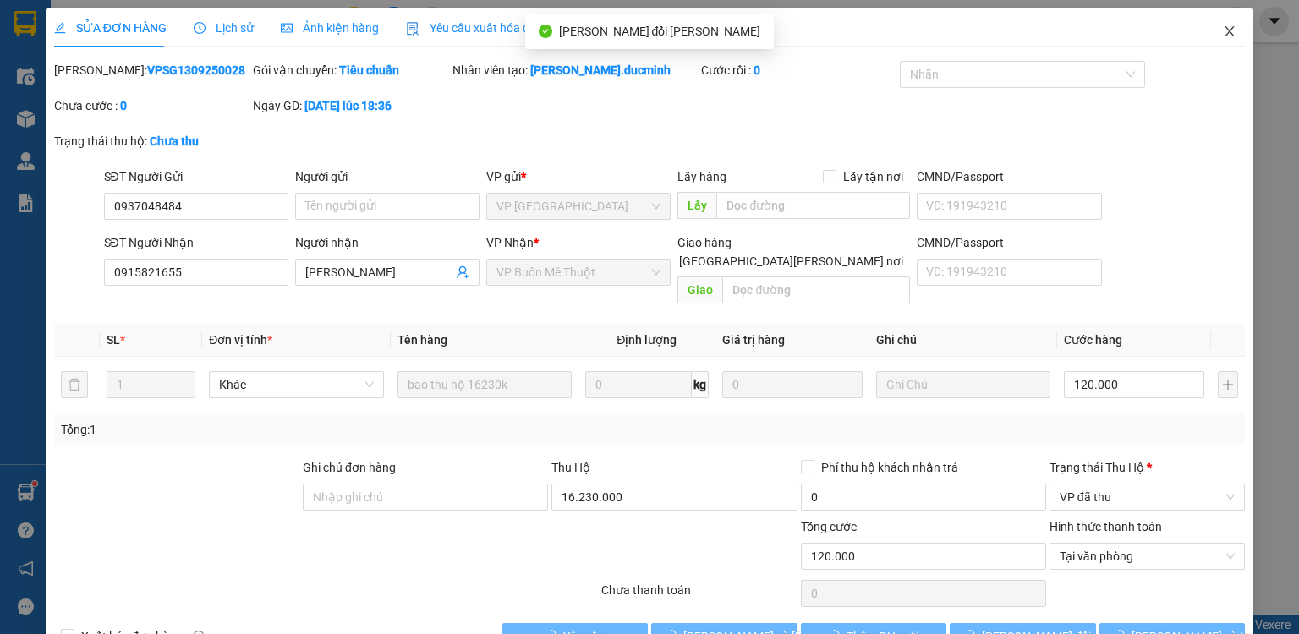
click at [1223, 25] on icon "close" at bounding box center [1230, 32] width 14 height 14
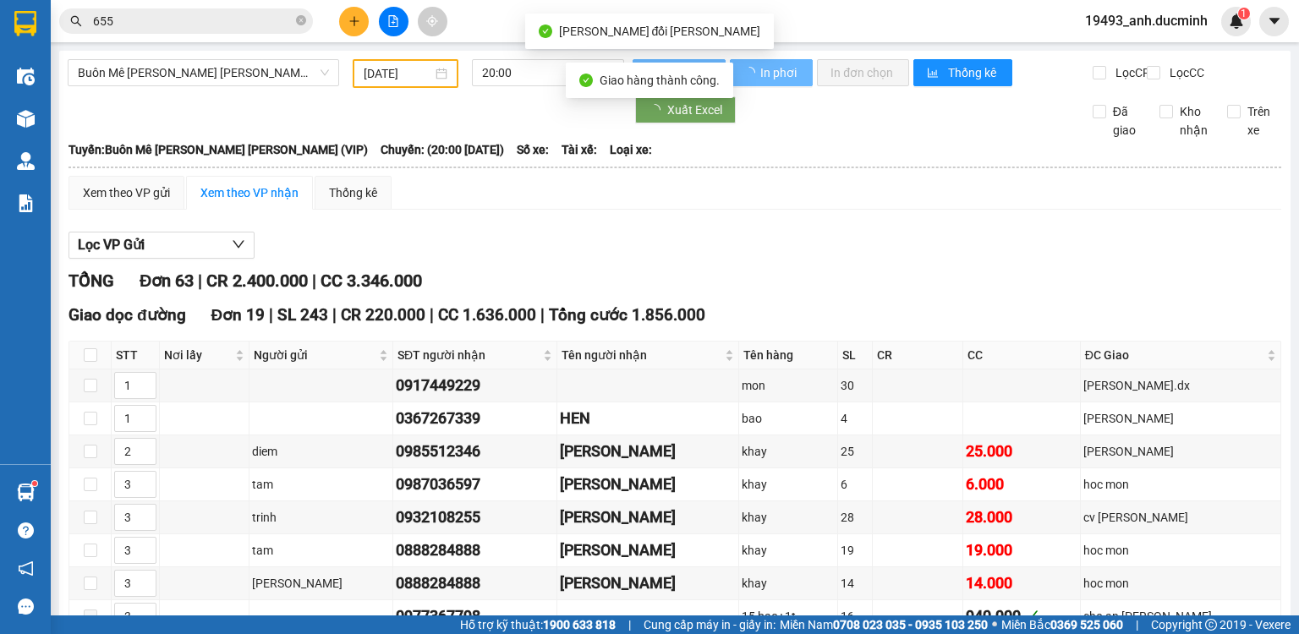
click at [259, 21] on input "655" at bounding box center [193, 21] width 200 height 19
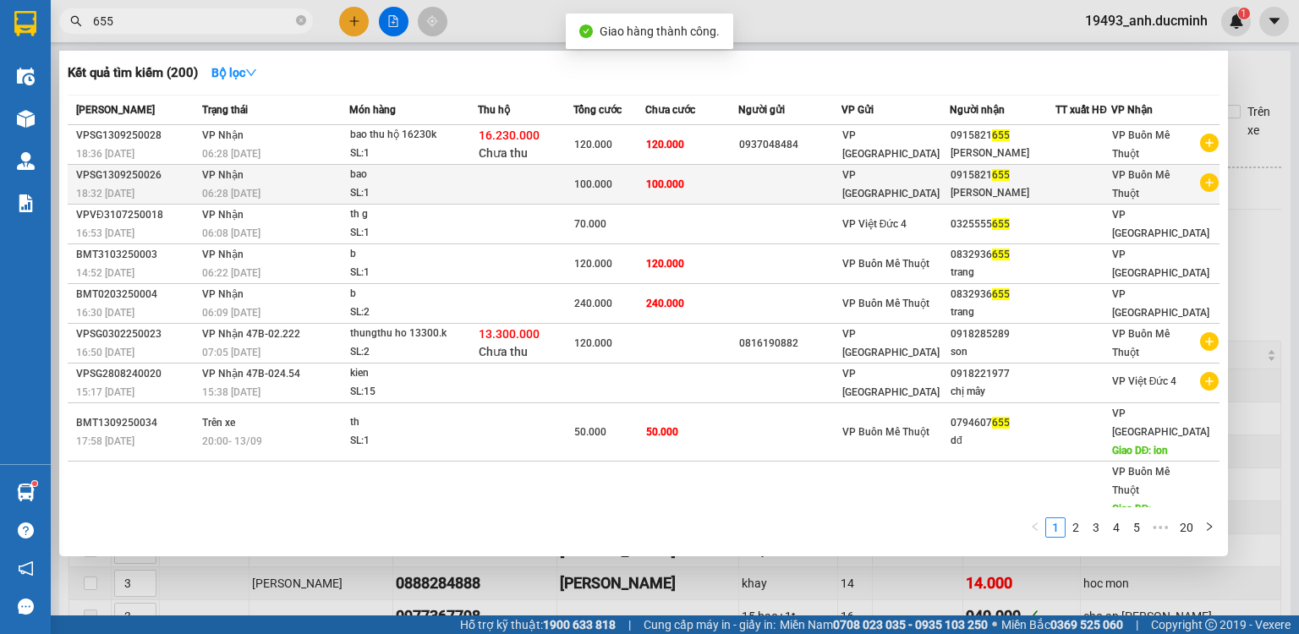
click at [553, 169] on td at bounding box center [526, 185] width 96 height 40
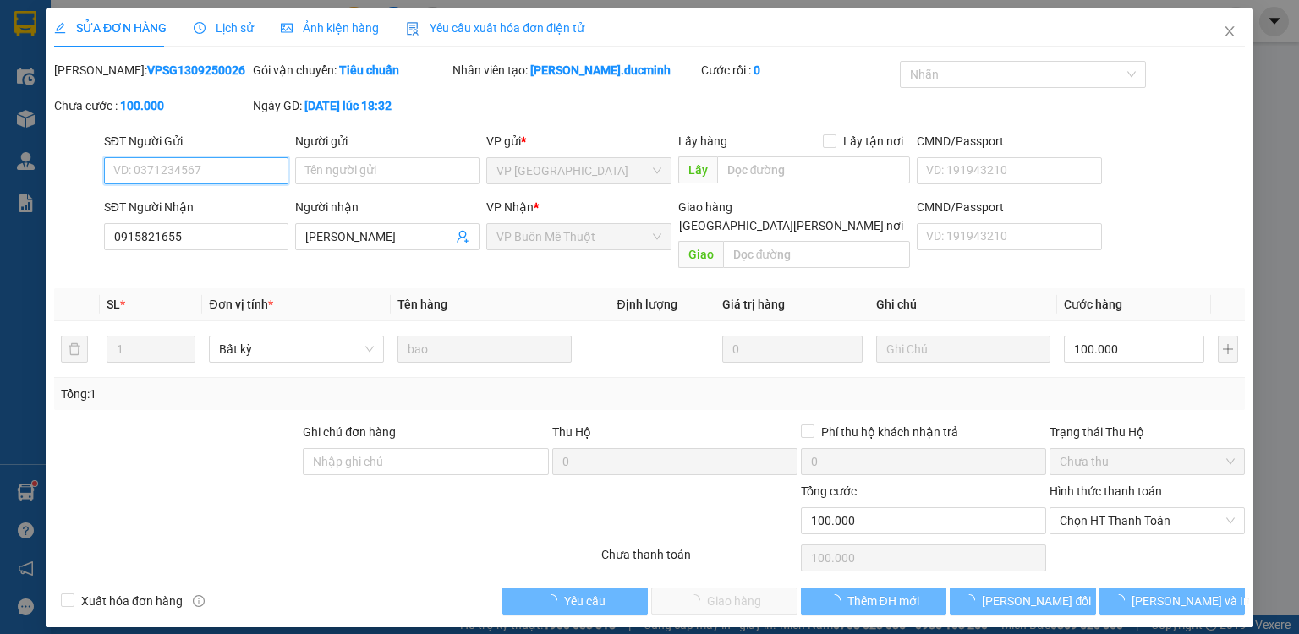
type input "0915821655"
type input "[PERSON_NAME]"
type input "100.000"
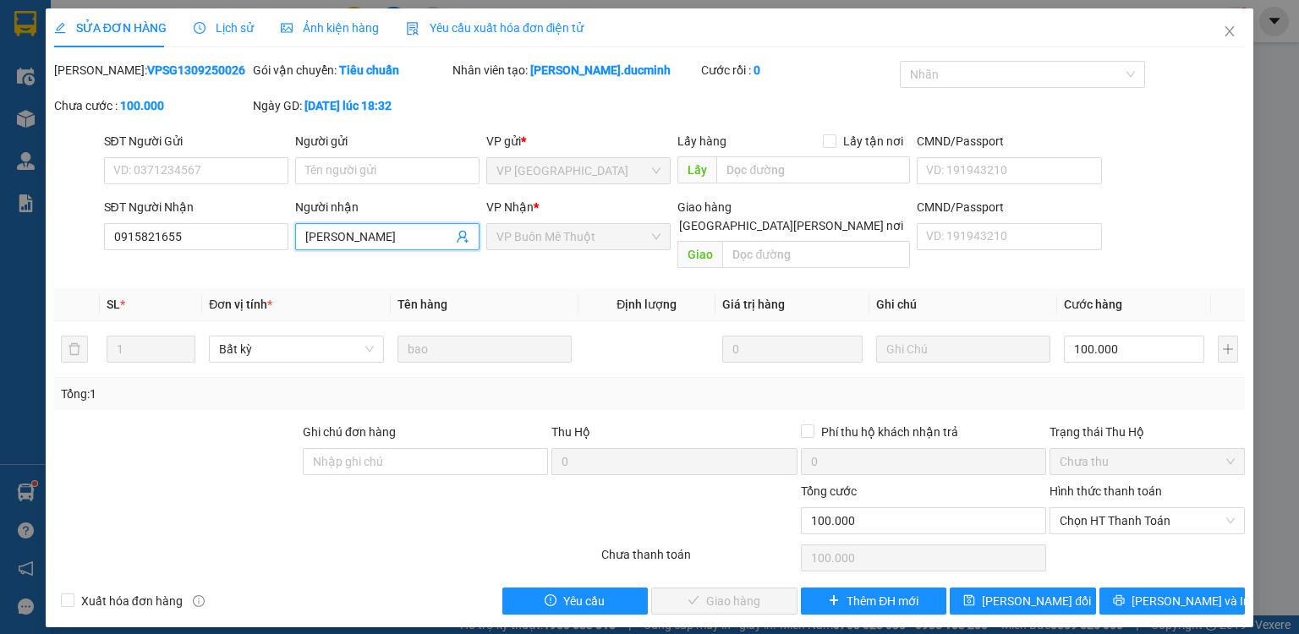
click at [391, 234] on input "[PERSON_NAME]" at bounding box center [378, 237] width 147 height 19
type input "thanh thuý trung don"
click at [1055, 592] on span "[PERSON_NAME] đổi" at bounding box center [1036, 601] width 109 height 19
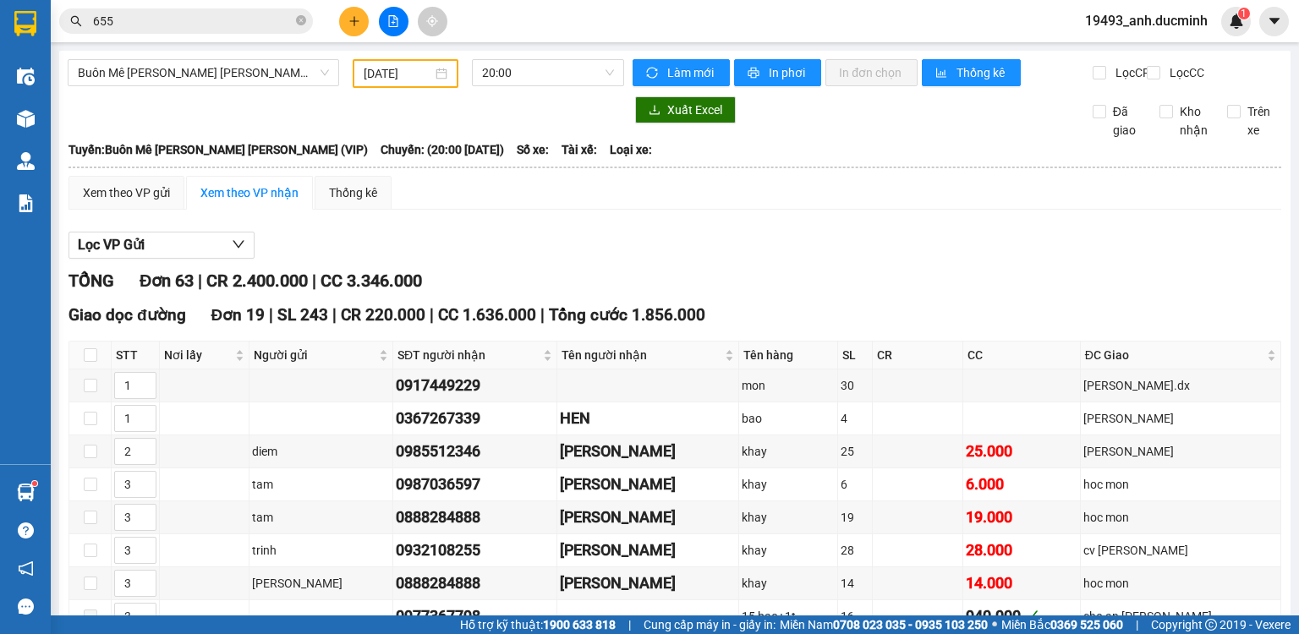
click at [414, 80] on input "[DATE]" at bounding box center [398, 73] width 68 height 19
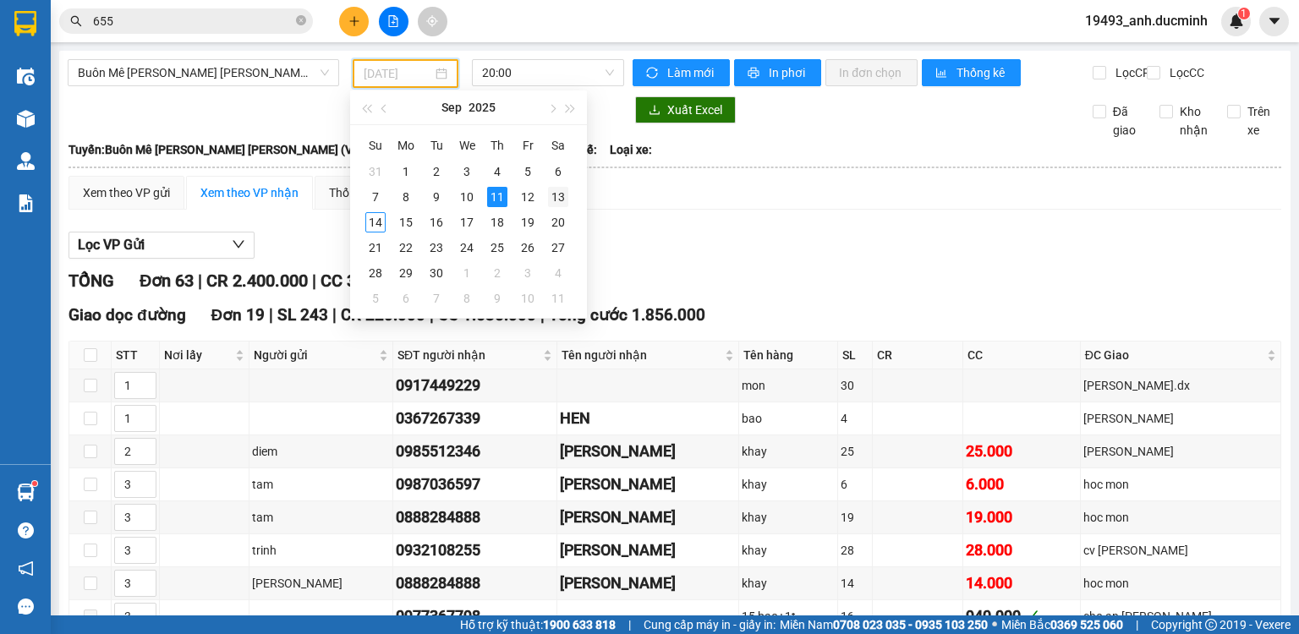
click at [556, 195] on div "13" at bounding box center [558, 197] width 20 height 20
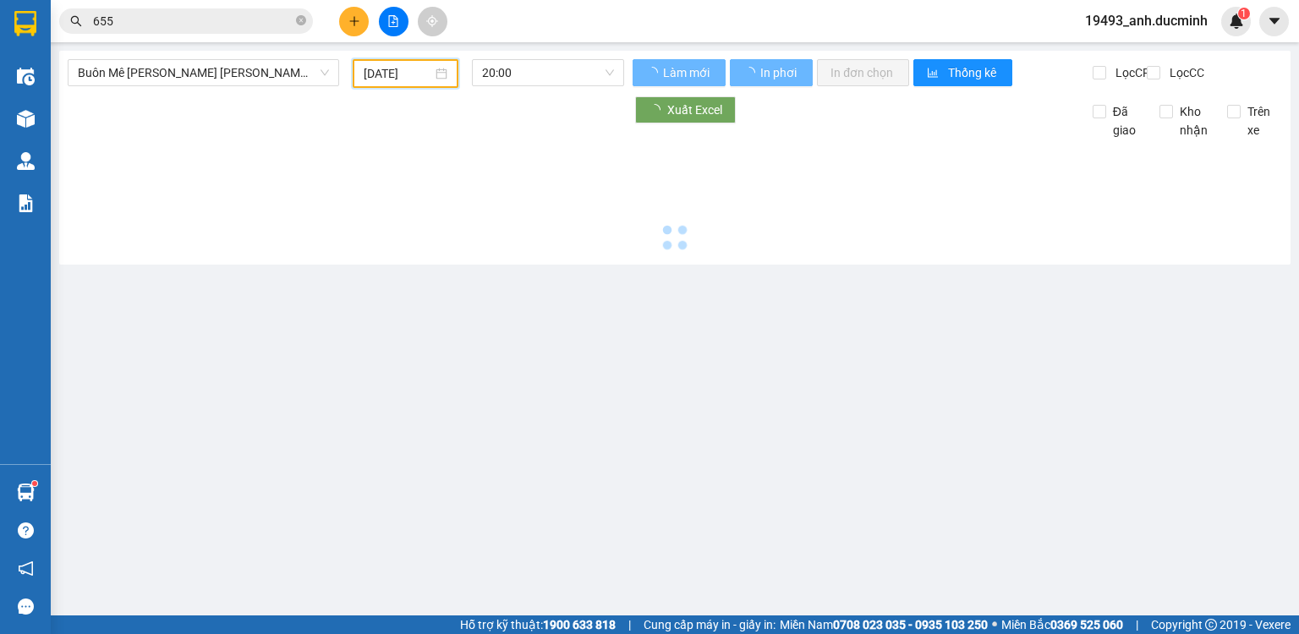
type input "[DATE]"
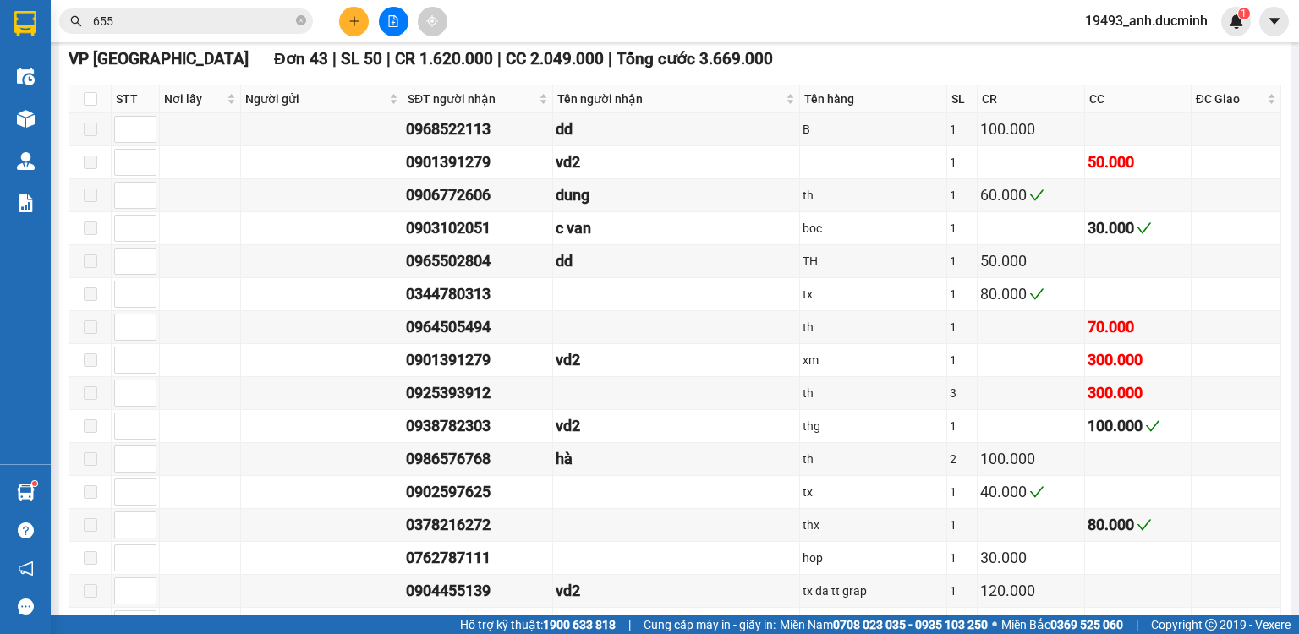
scroll to position [1827, 0]
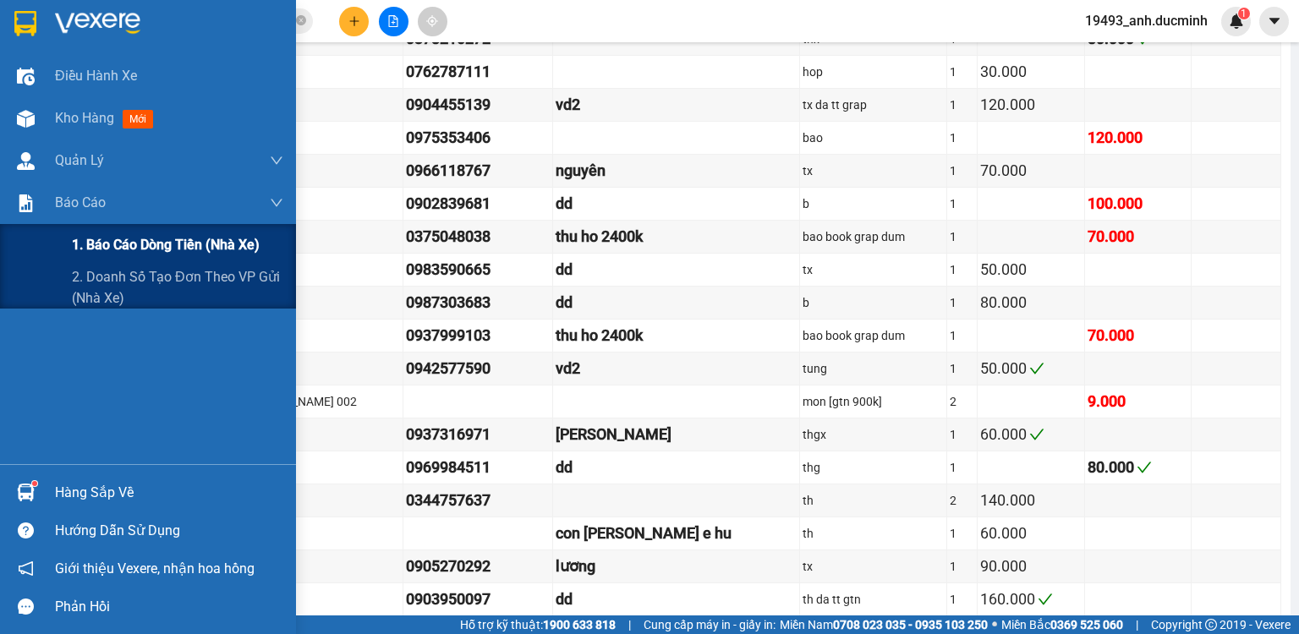
click at [126, 244] on span "1. Báo cáo dòng tiền (nhà xe)" at bounding box center [166, 244] width 188 height 21
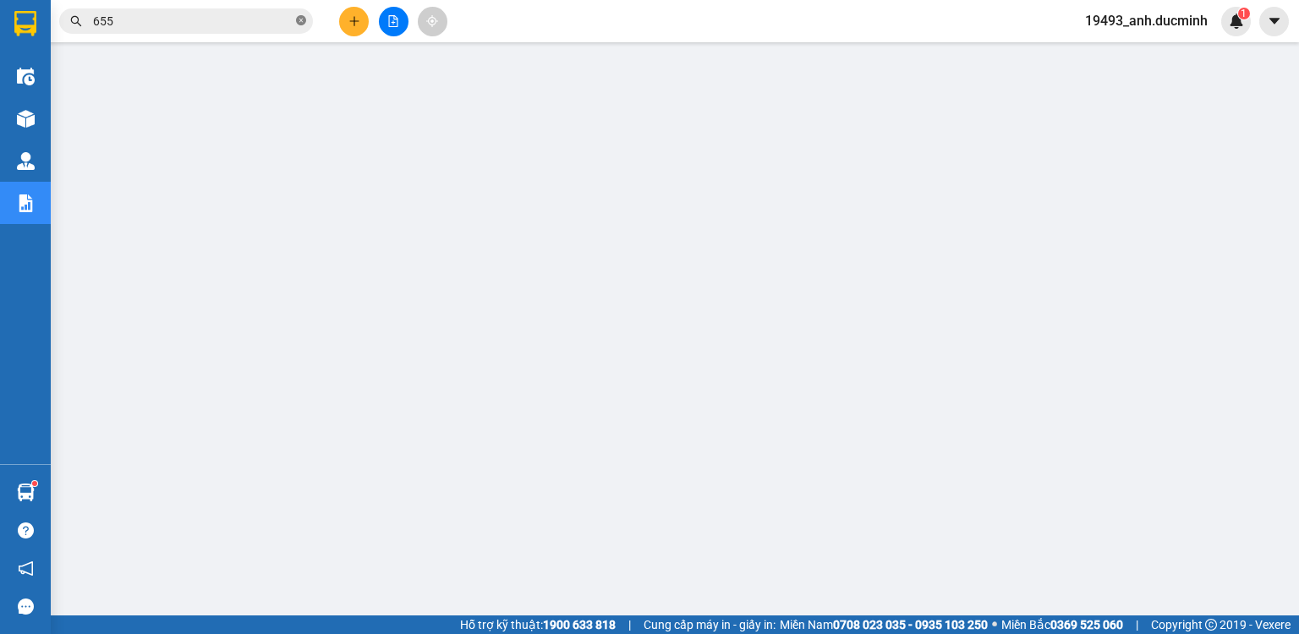
click at [299, 23] on icon "close-circle" at bounding box center [301, 20] width 10 height 10
click at [277, 24] on input "text" at bounding box center [193, 21] width 200 height 19
click at [136, 24] on input "text" at bounding box center [193, 21] width 200 height 19
type input "292"
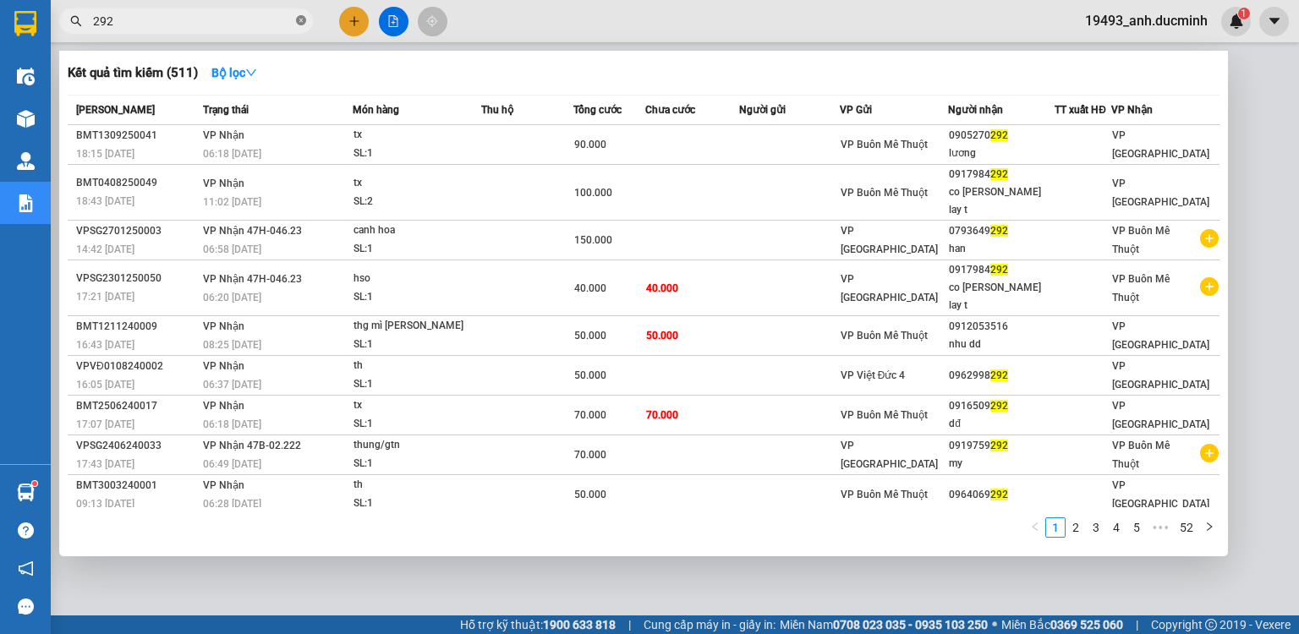
click at [300, 19] on icon "close-circle" at bounding box center [301, 20] width 10 height 10
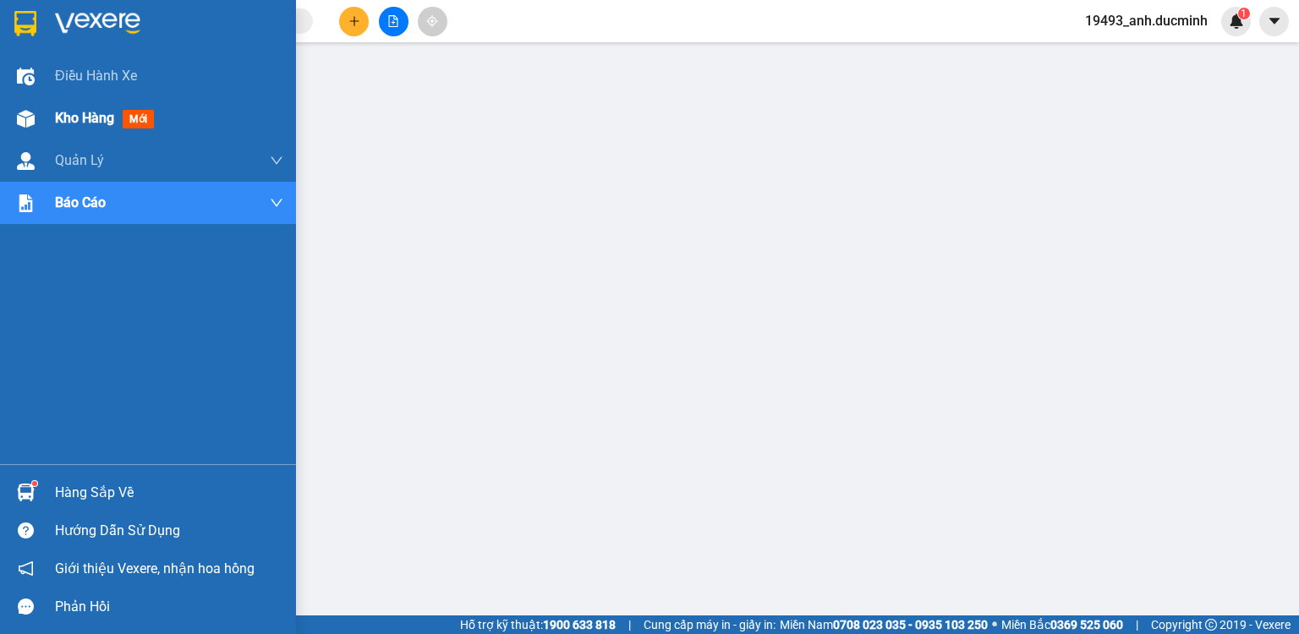
click at [98, 106] on div "Kho hàng mới" at bounding box center [169, 118] width 228 height 42
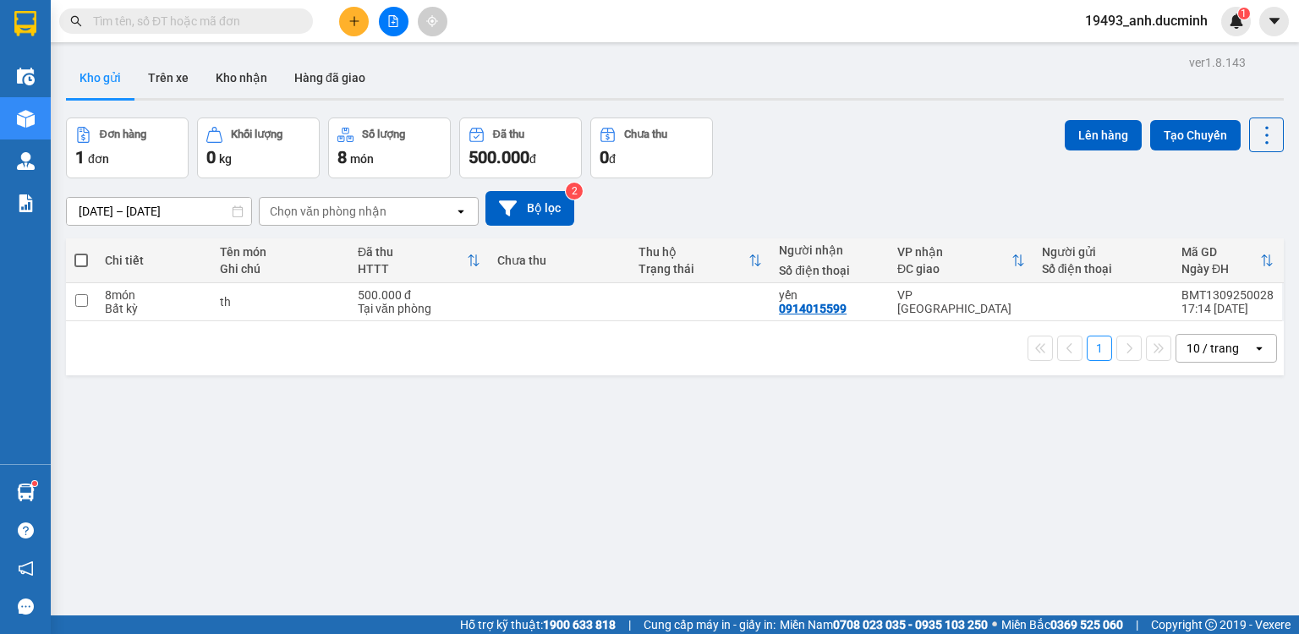
click at [282, 24] on input "text" at bounding box center [193, 21] width 200 height 19
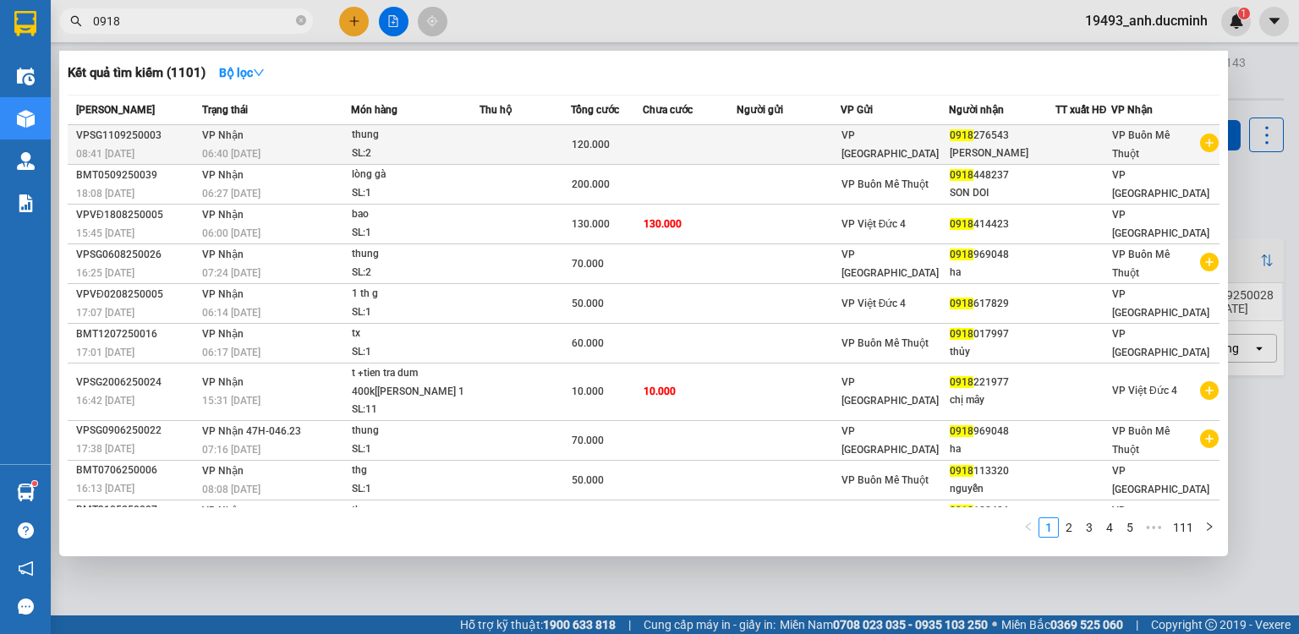
type input "0918"
click at [390, 134] on div "thung" at bounding box center [415, 135] width 127 height 19
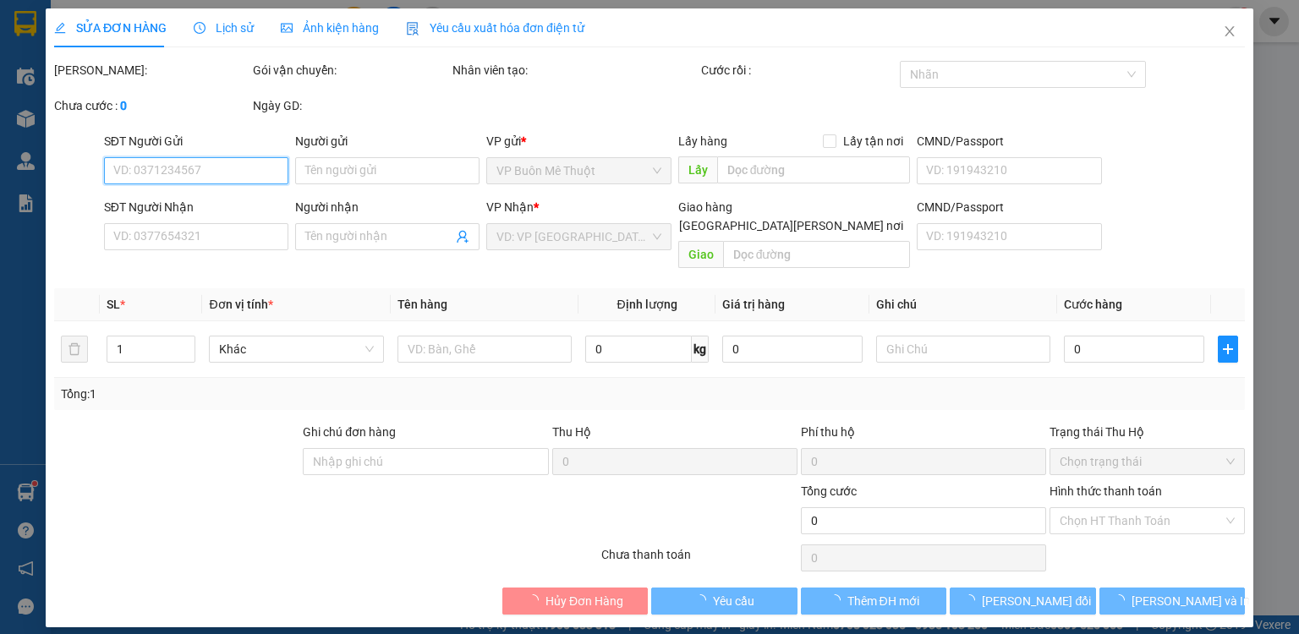
type input "0918276543"
type input "[PERSON_NAME]"
type input "120.000"
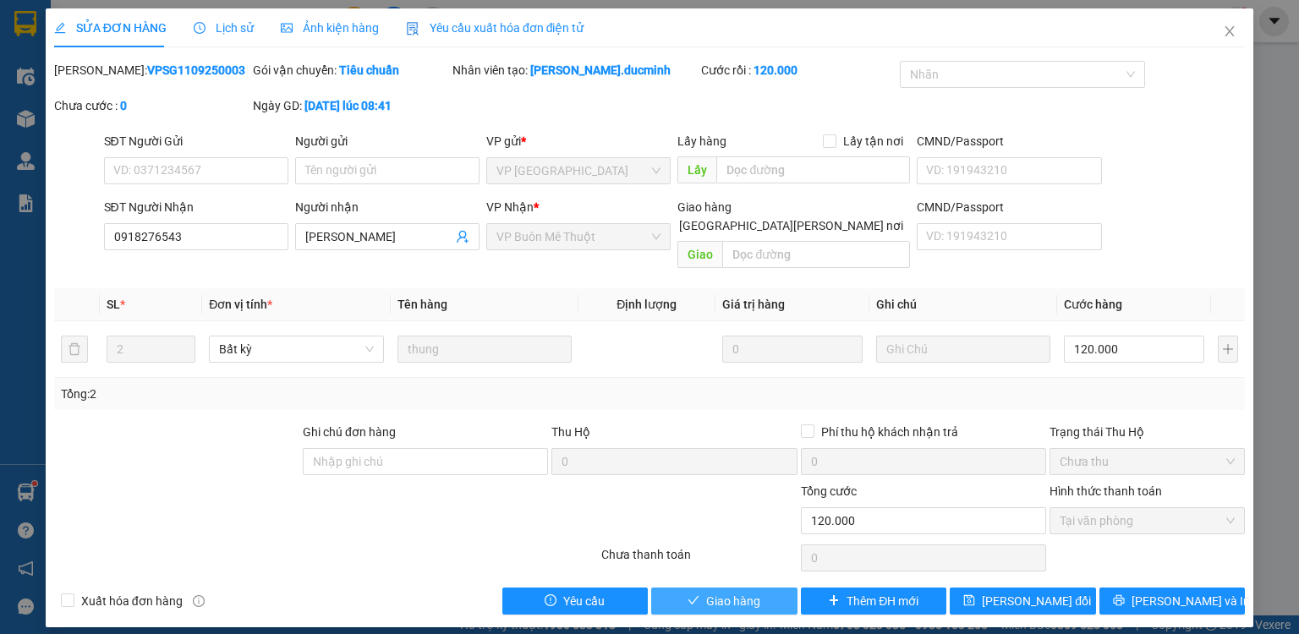
click at [721, 592] on span "Giao hàng" at bounding box center [733, 601] width 54 height 19
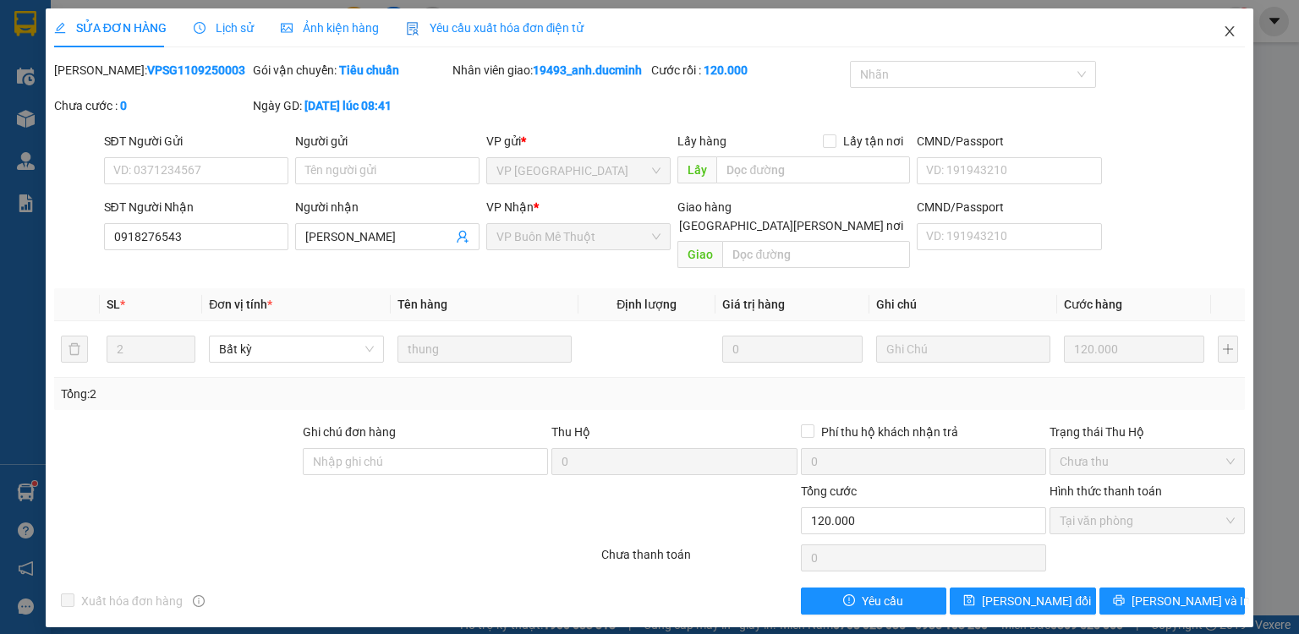
click at [1235, 29] on icon "close" at bounding box center [1230, 32] width 14 height 14
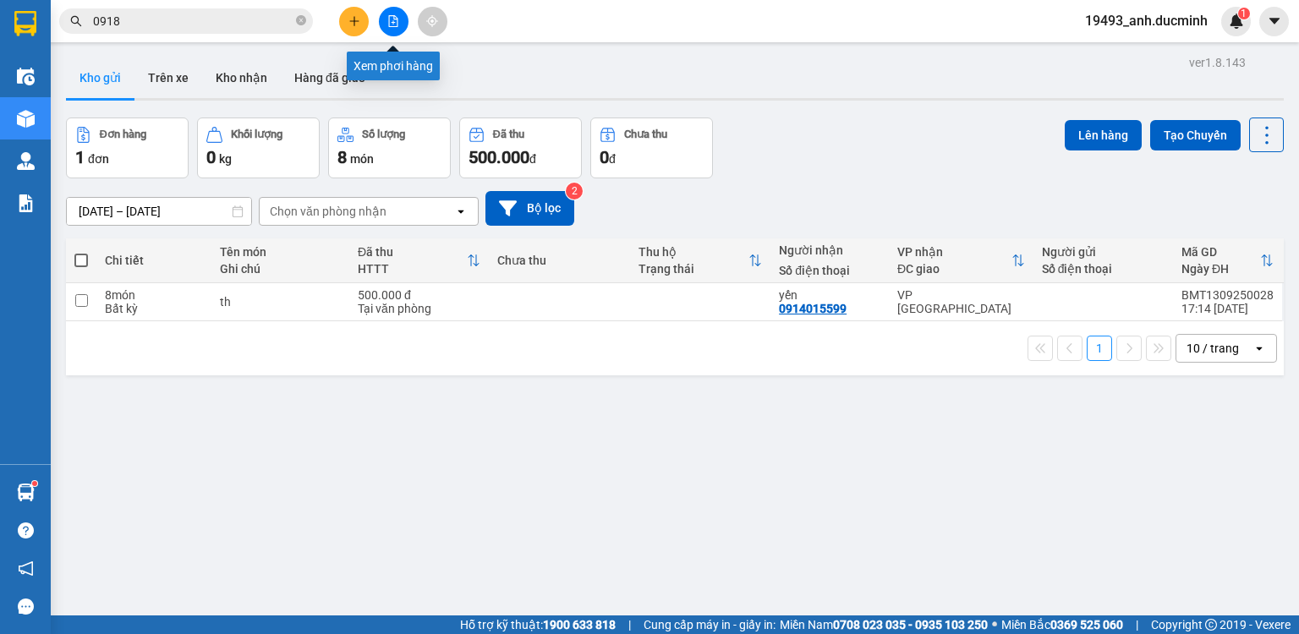
click at [382, 19] on button at bounding box center [394, 22] width 30 height 30
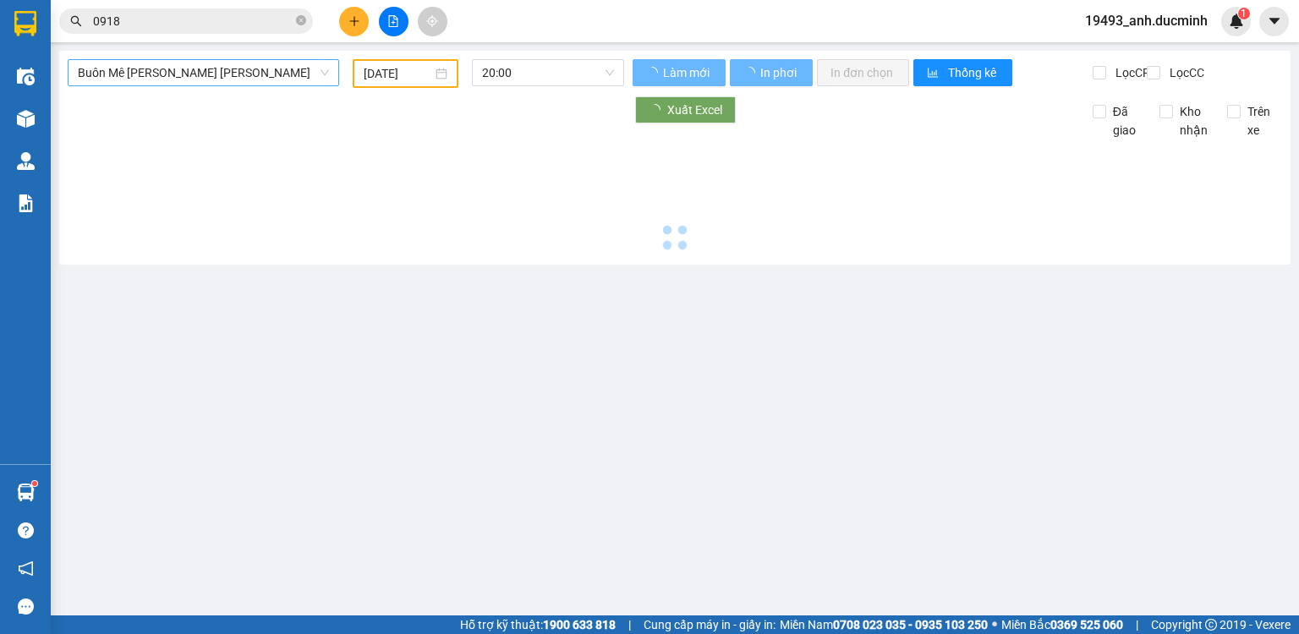
type input "[DATE]"
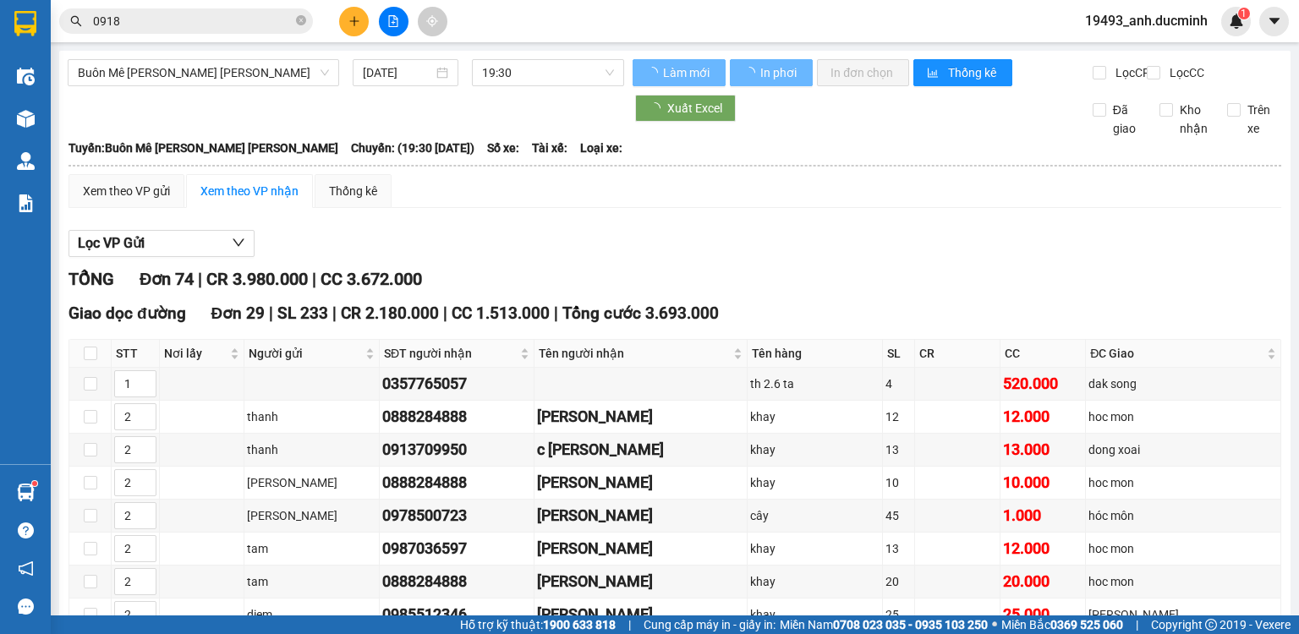
drag, startPoint x: 232, startPoint y: 68, endPoint x: 233, endPoint y: 86, distance: 18.7
click at [233, 69] on span "Buôn Mê [PERSON_NAME] [PERSON_NAME]" at bounding box center [203, 72] width 251 height 25
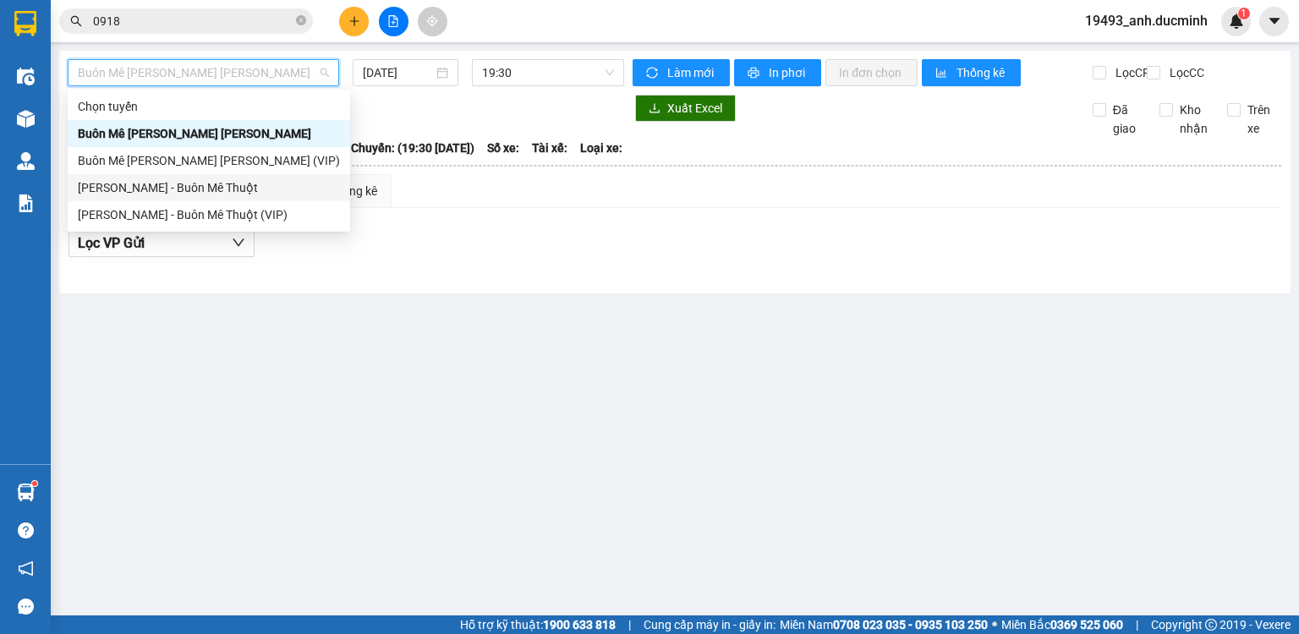
click at [218, 197] on div "[PERSON_NAME] - Buôn Mê Thuột" at bounding box center [209, 187] width 282 height 27
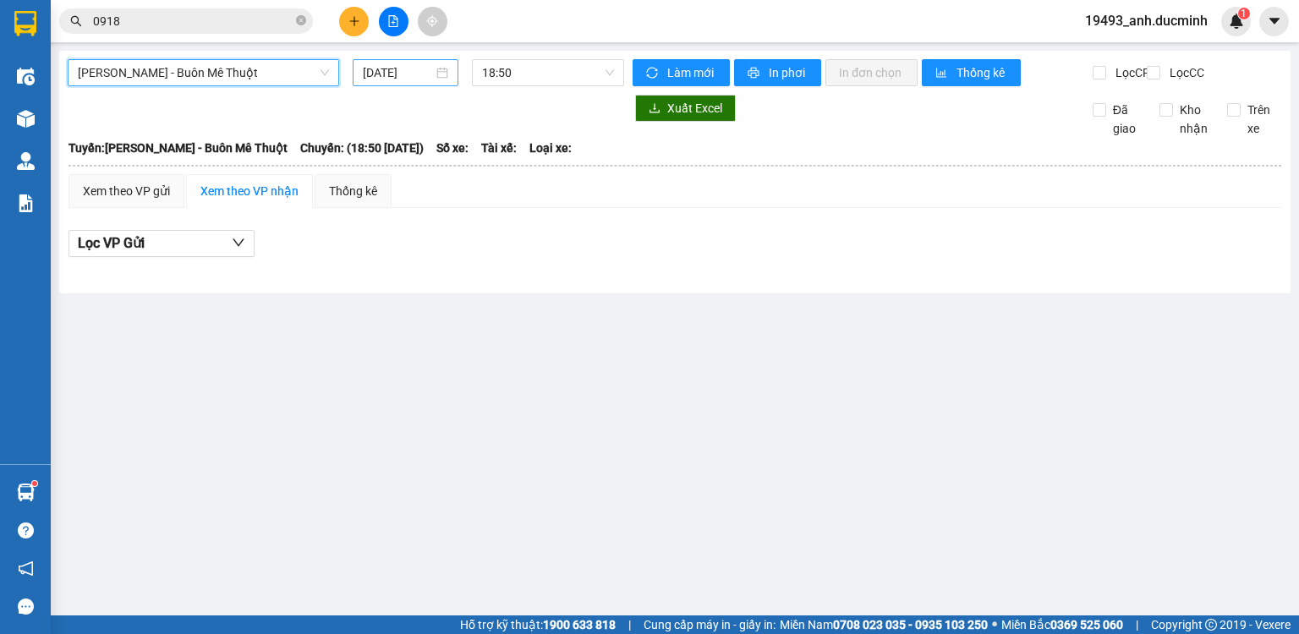
click at [409, 74] on input "[DATE]" at bounding box center [397, 72] width 69 height 19
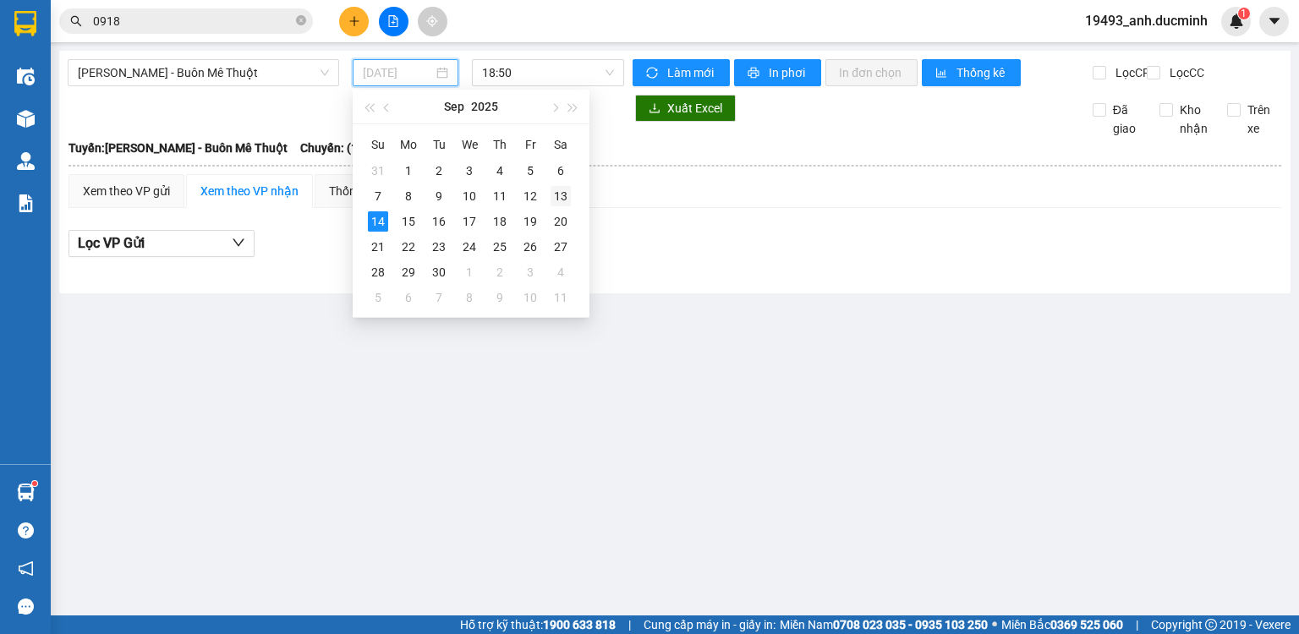
click at [554, 197] on div "13" at bounding box center [561, 196] width 20 height 20
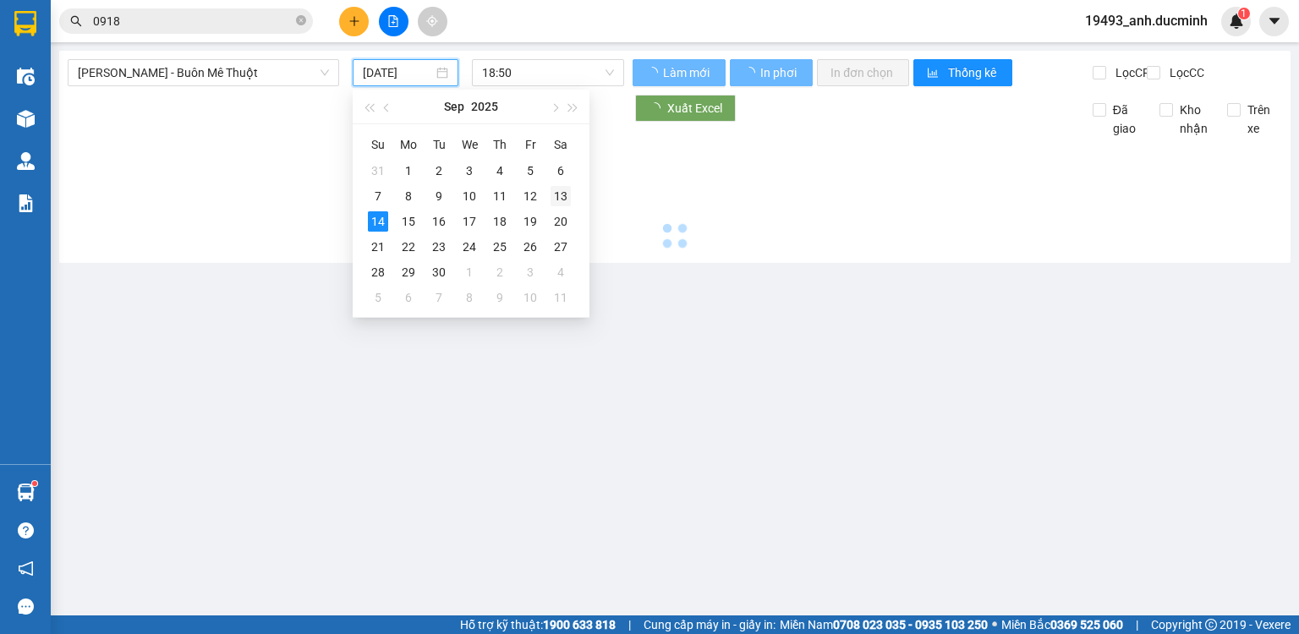
type input "[DATE]"
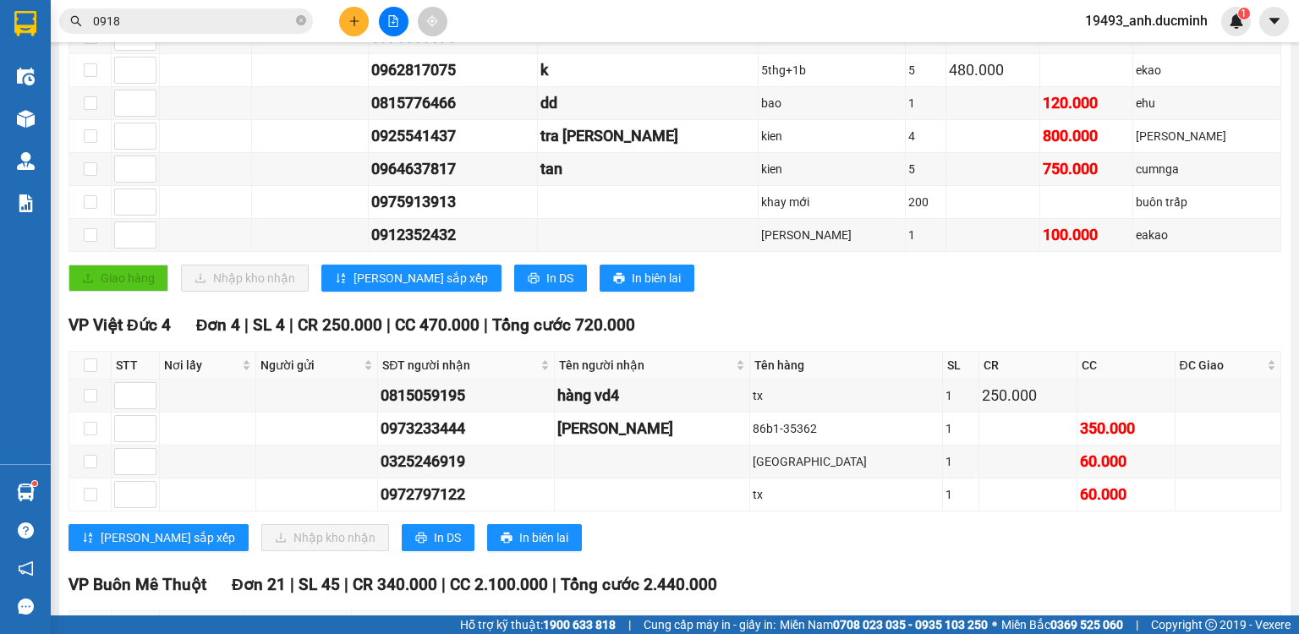
scroll to position [338, 0]
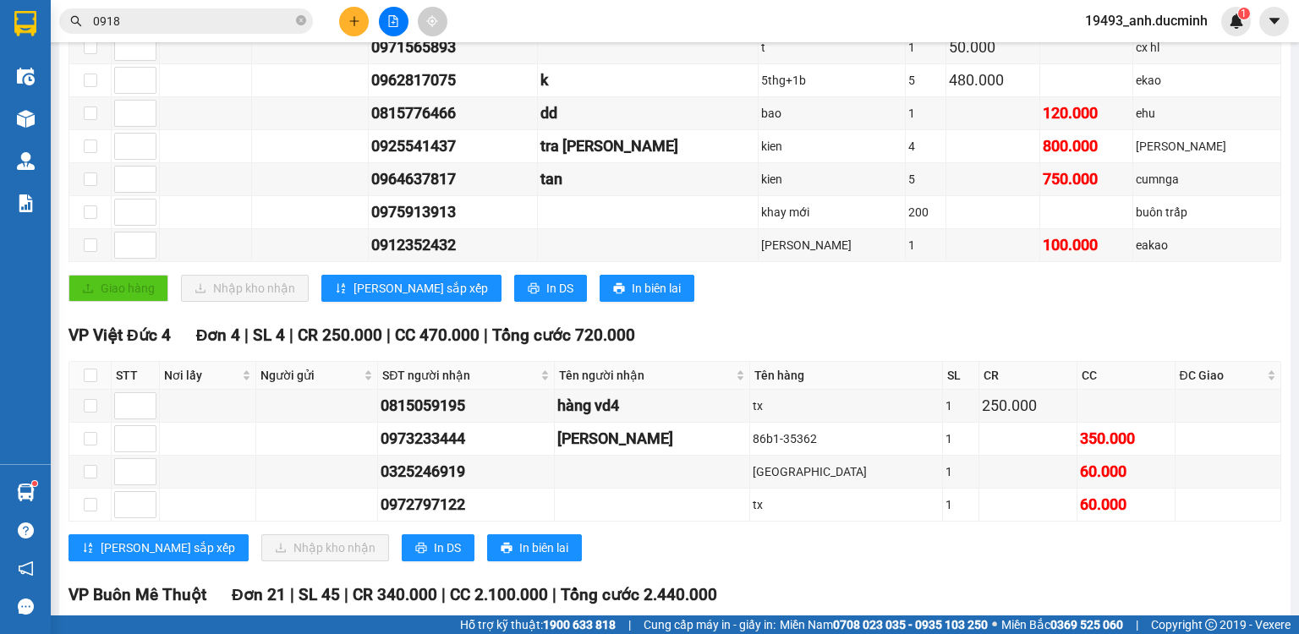
click at [300, 23] on icon "close-circle" at bounding box center [301, 20] width 10 height 10
click at [281, 28] on input "text" at bounding box center [193, 21] width 200 height 19
type input "335"
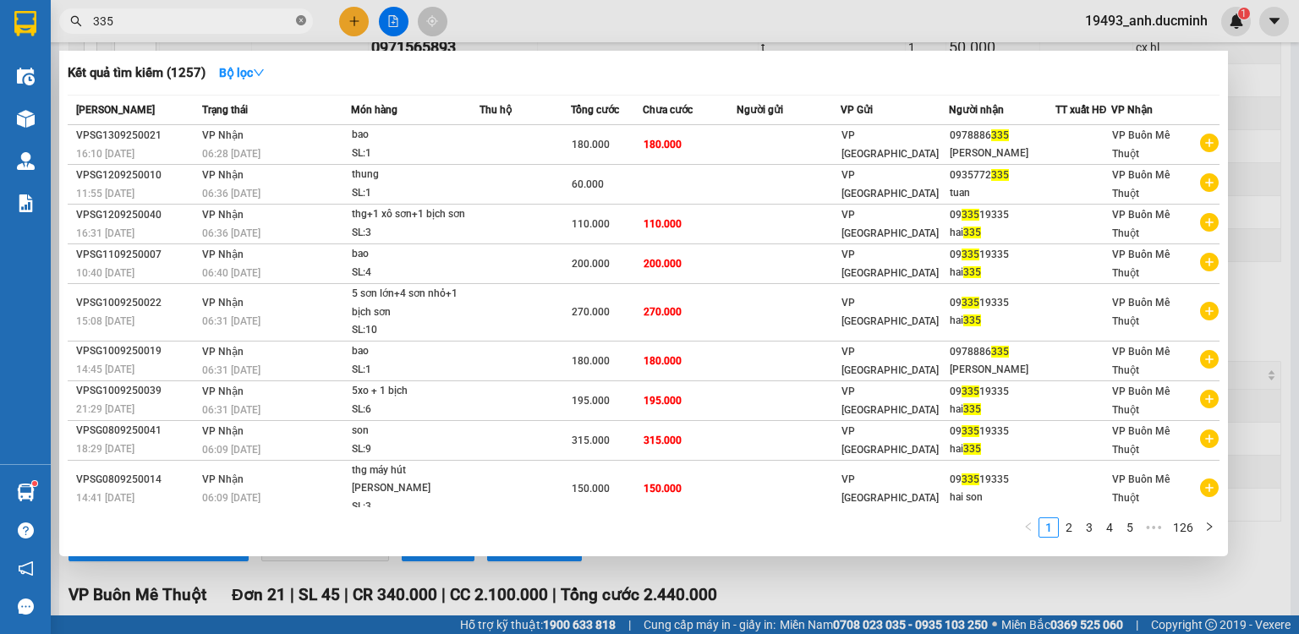
click at [300, 19] on icon "close-circle" at bounding box center [301, 20] width 10 height 10
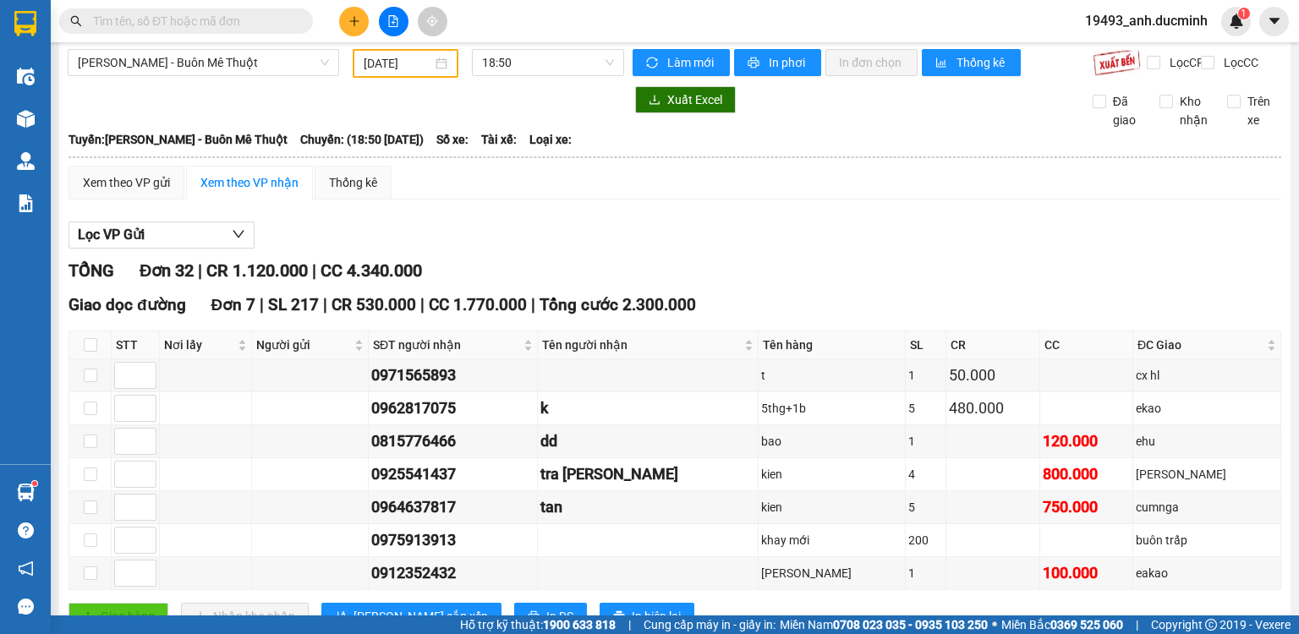
scroll to position [0, 0]
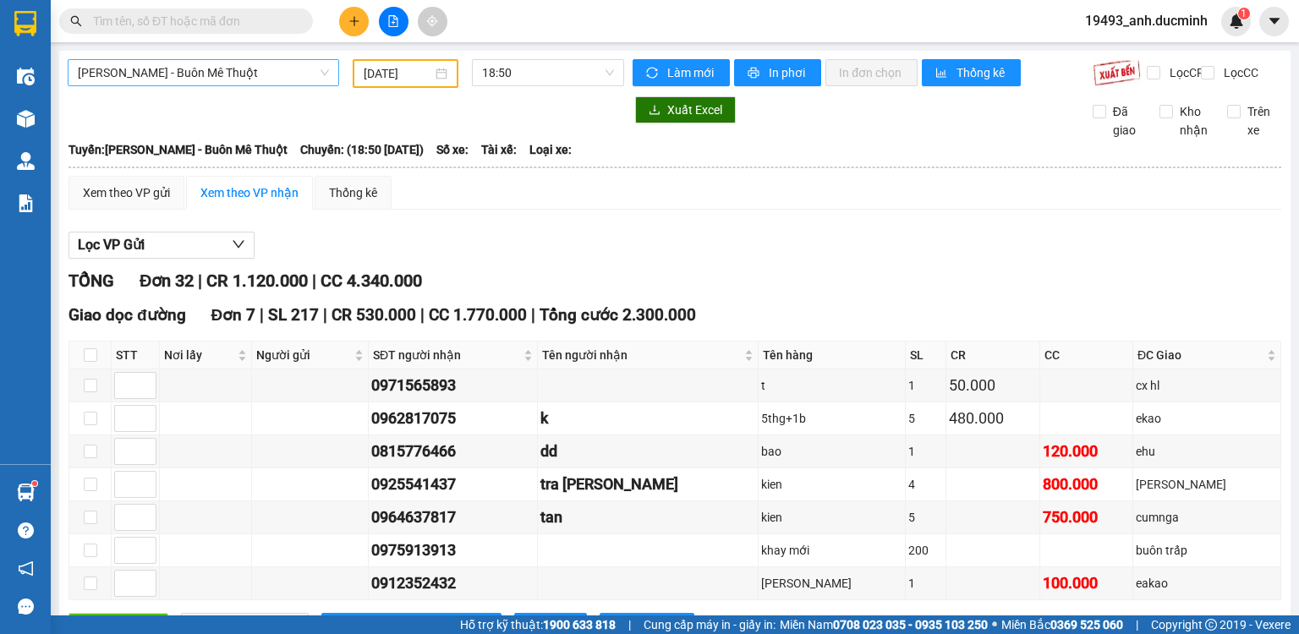
click at [193, 78] on span "[PERSON_NAME] - Buôn Mê Thuột" at bounding box center [203, 72] width 251 height 25
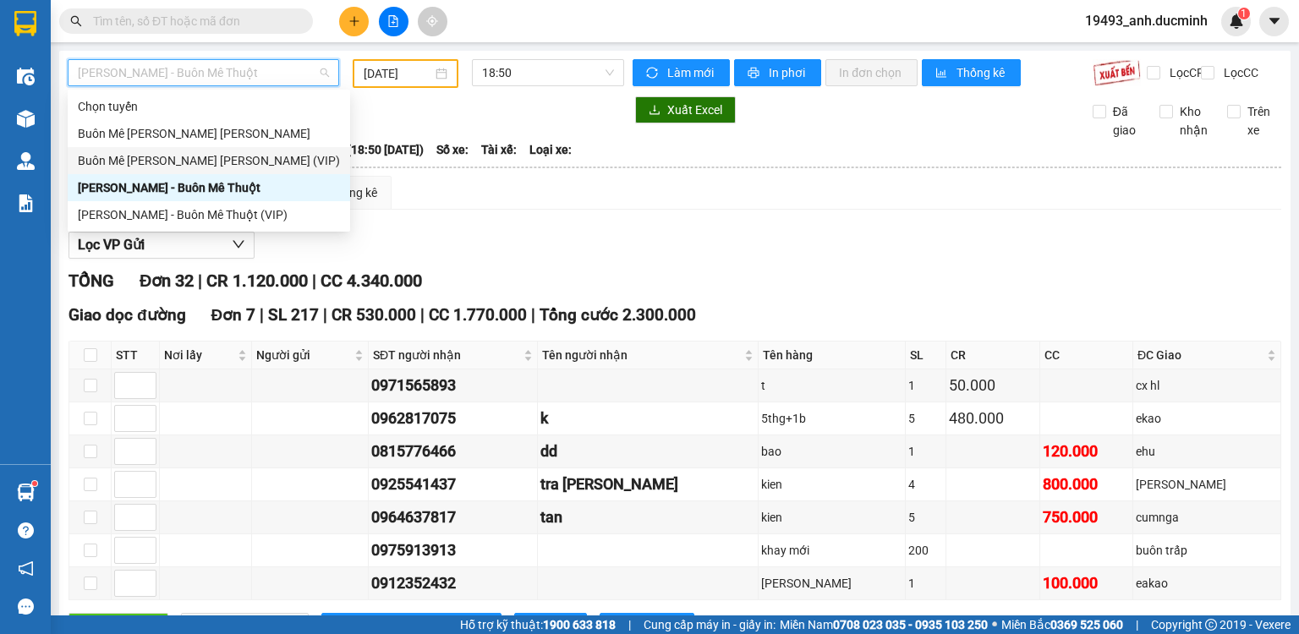
drag, startPoint x: 173, startPoint y: 161, endPoint x: 394, endPoint y: 82, distance: 235.1
click at [173, 161] on div "Buôn Mê [PERSON_NAME] [PERSON_NAME] (VIP)" at bounding box center [209, 160] width 262 height 19
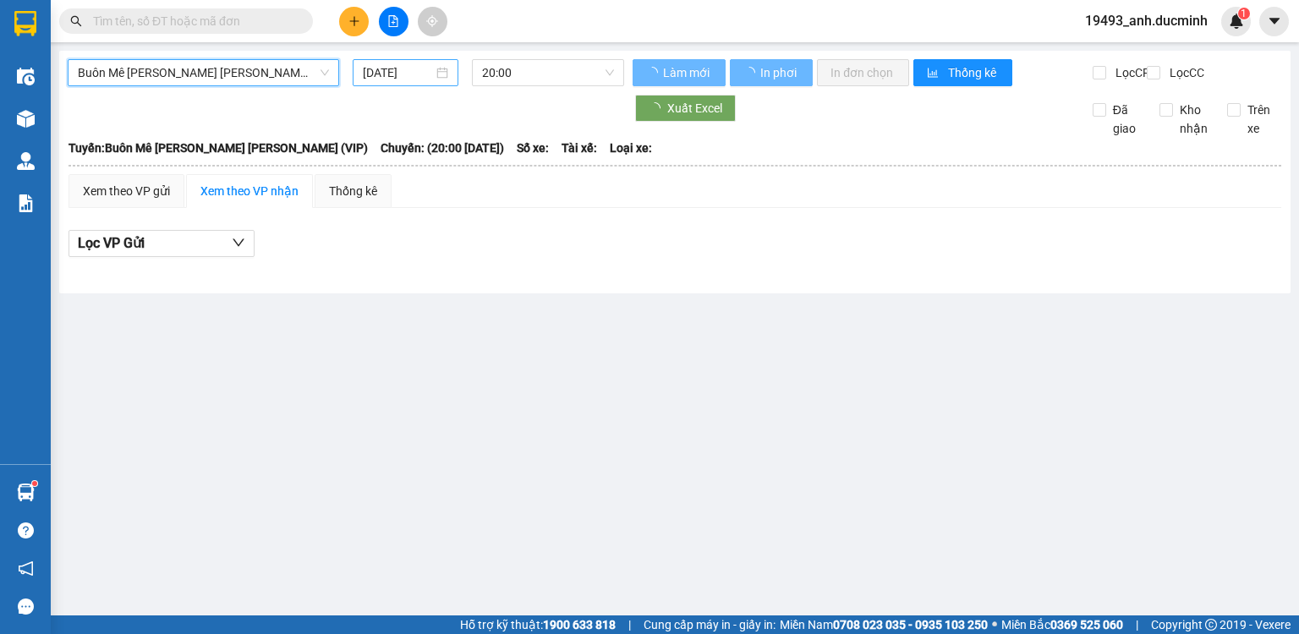
click at [414, 72] on input "[DATE]" at bounding box center [397, 72] width 69 height 19
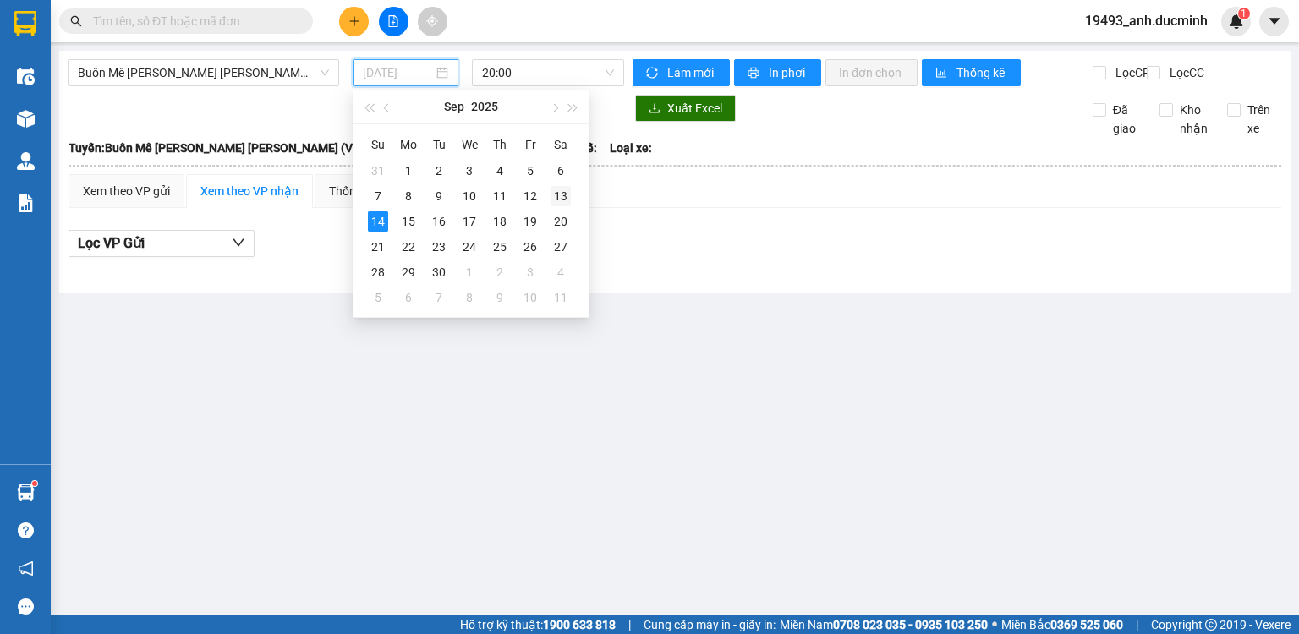
click at [553, 195] on div "13" at bounding box center [561, 196] width 20 height 20
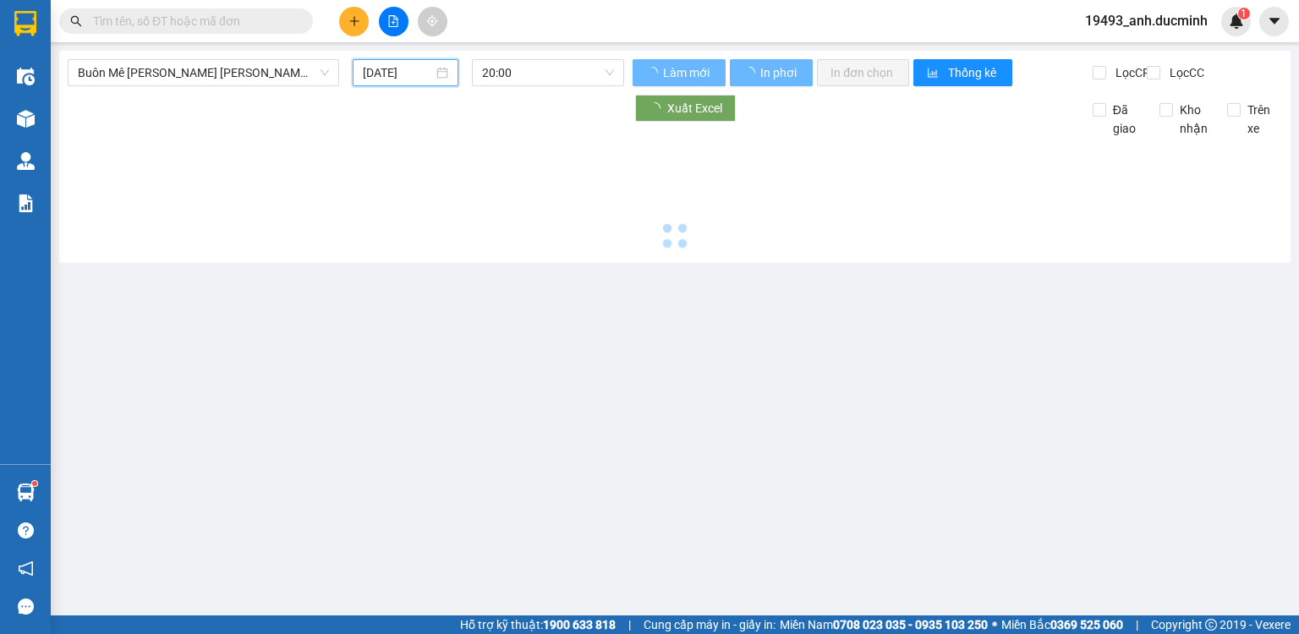
type input "[DATE]"
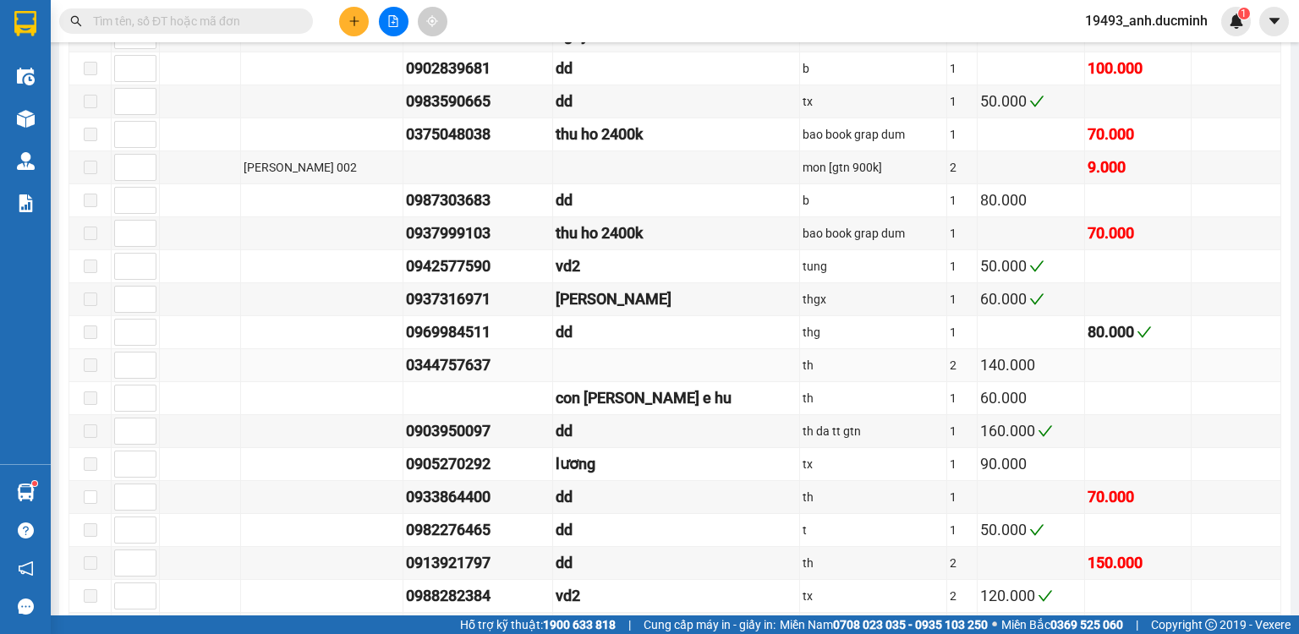
scroll to position [2030, 0]
